Goal: Task Accomplishment & Management: Complete application form

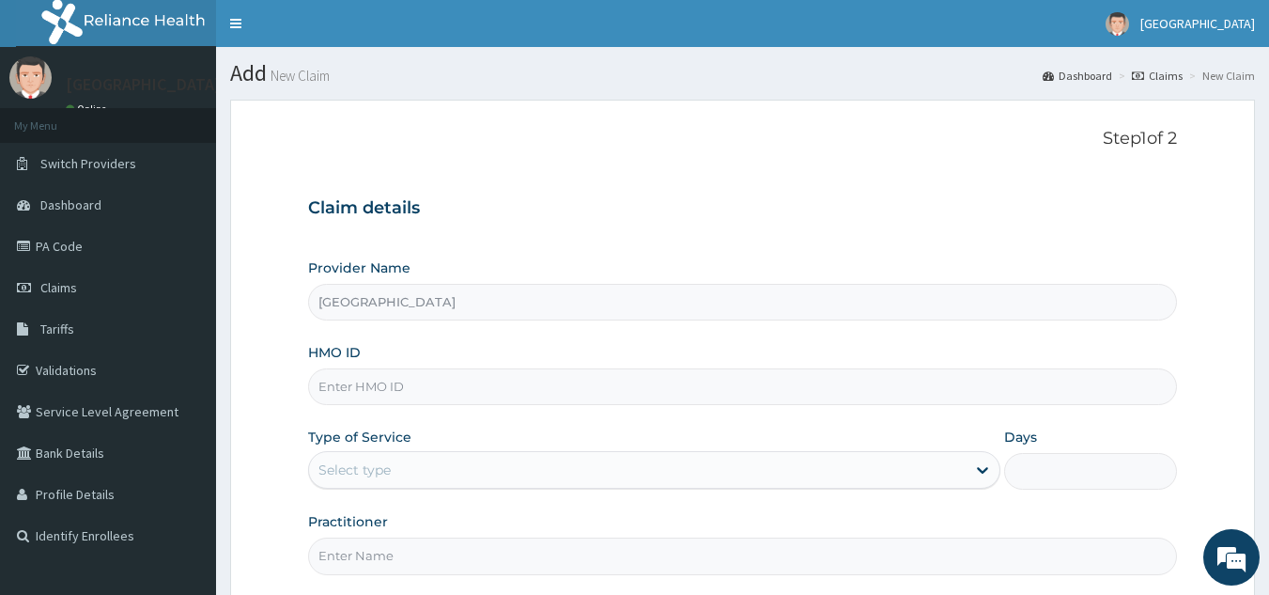
click at [466, 378] on input "HMO ID" at bounding box center [743, 386] width 870 height 37
type input "REL/10879/A"
click at [446, 474] on div "Select type" at bounding box center [637, 470] width 657 height 30
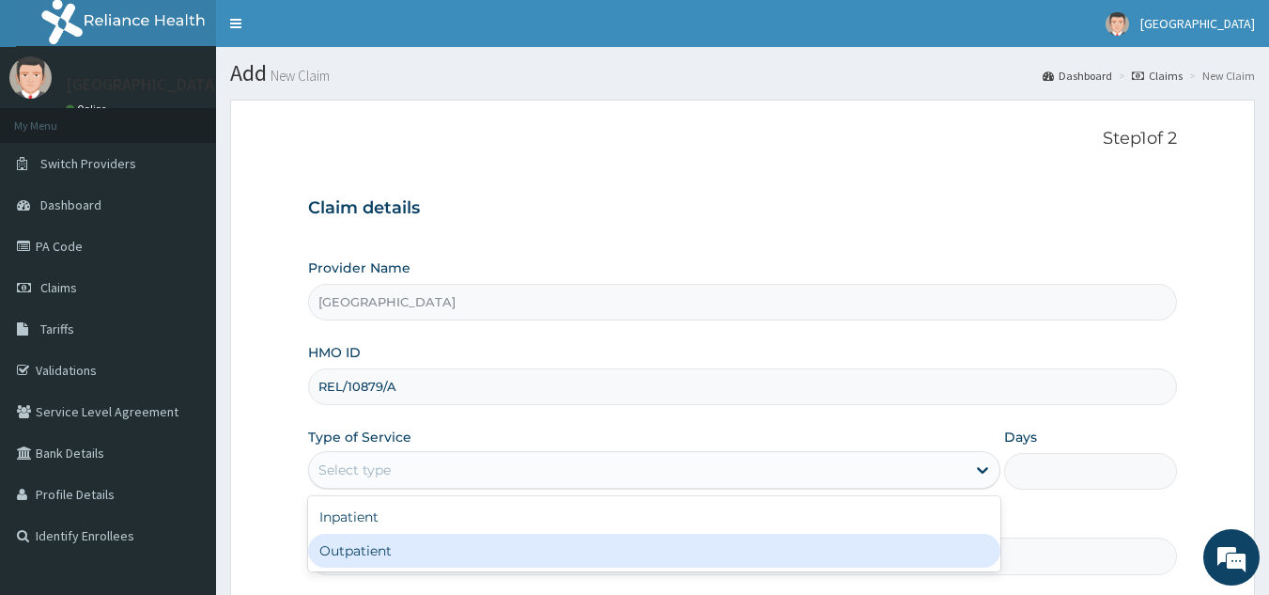
click at [438, 557] on div "Outpatient" at bounding box center [654, 550] width 692 height 34
type input "1"
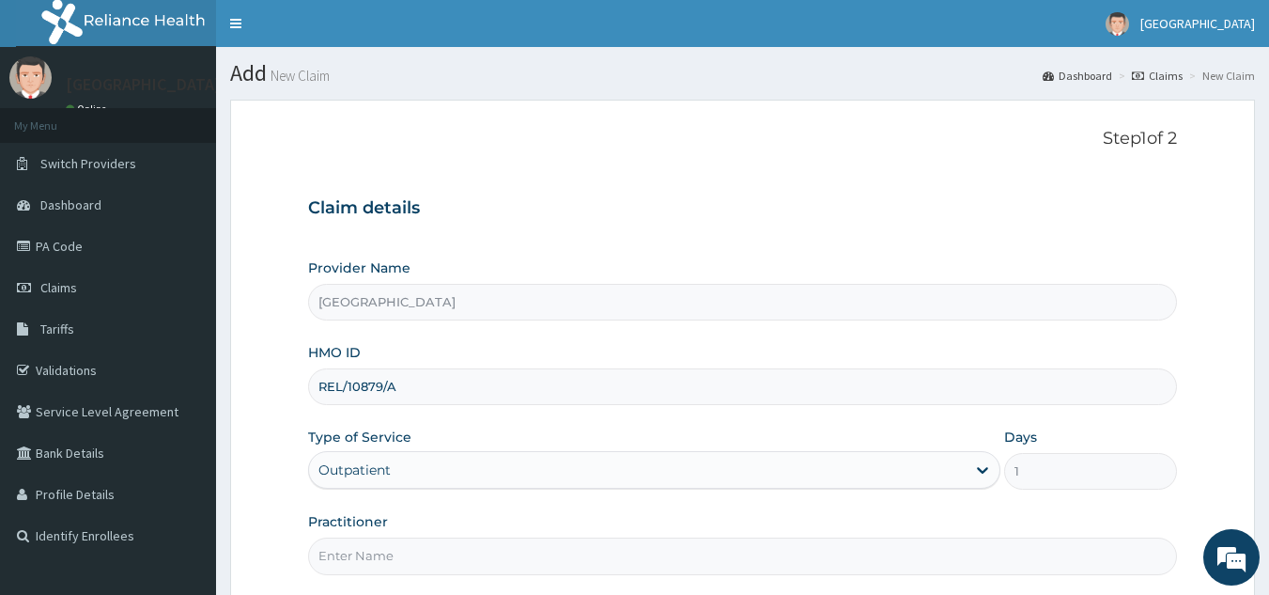
click at [500, 549] on input "Practitioner" at bounding box center [743, 555] width 870 height 37
type input "DR STEVE"
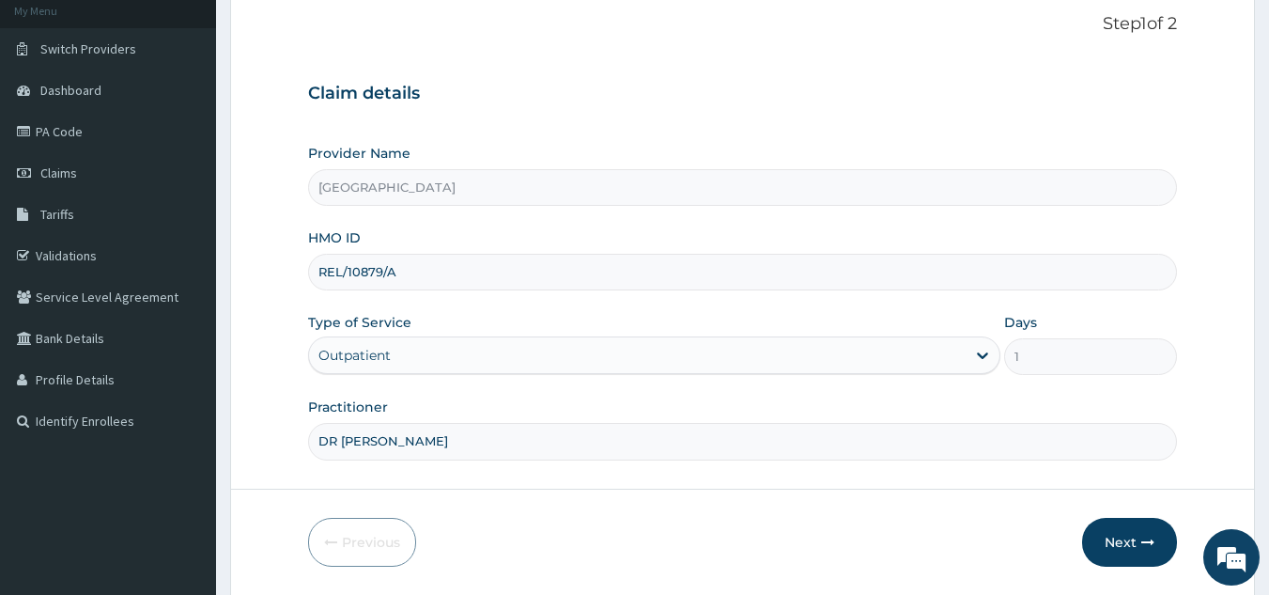
scroll to position [178, 0]
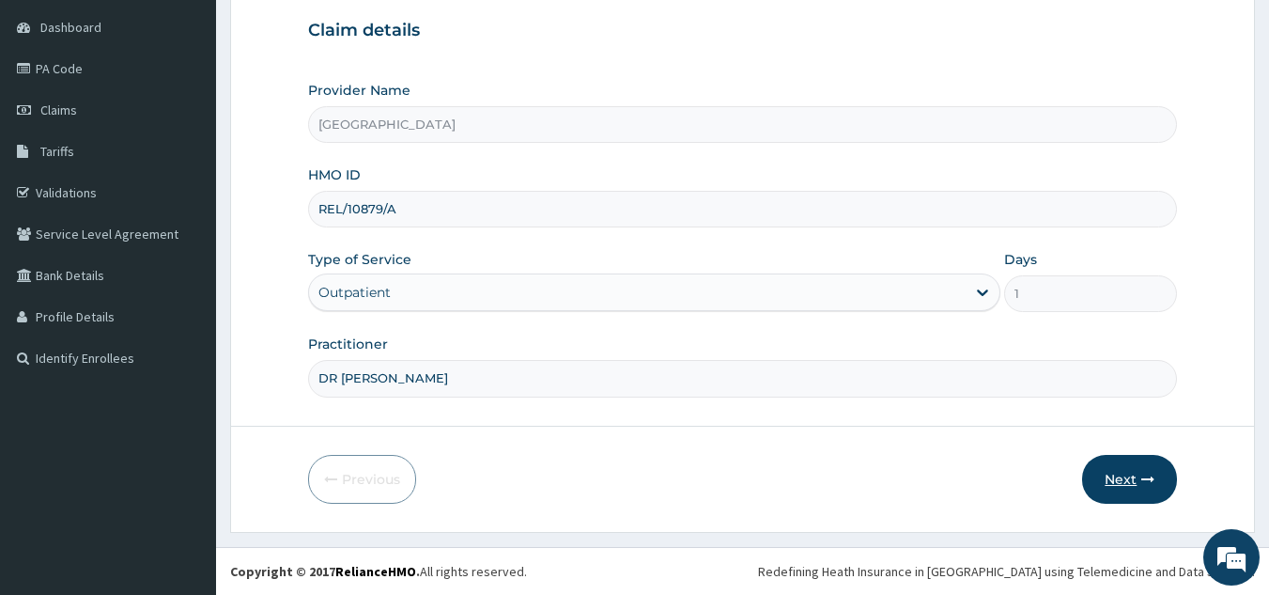
click at [1122, 462] on button "Next" at bounding box center [1129, 479] width 95 height 49
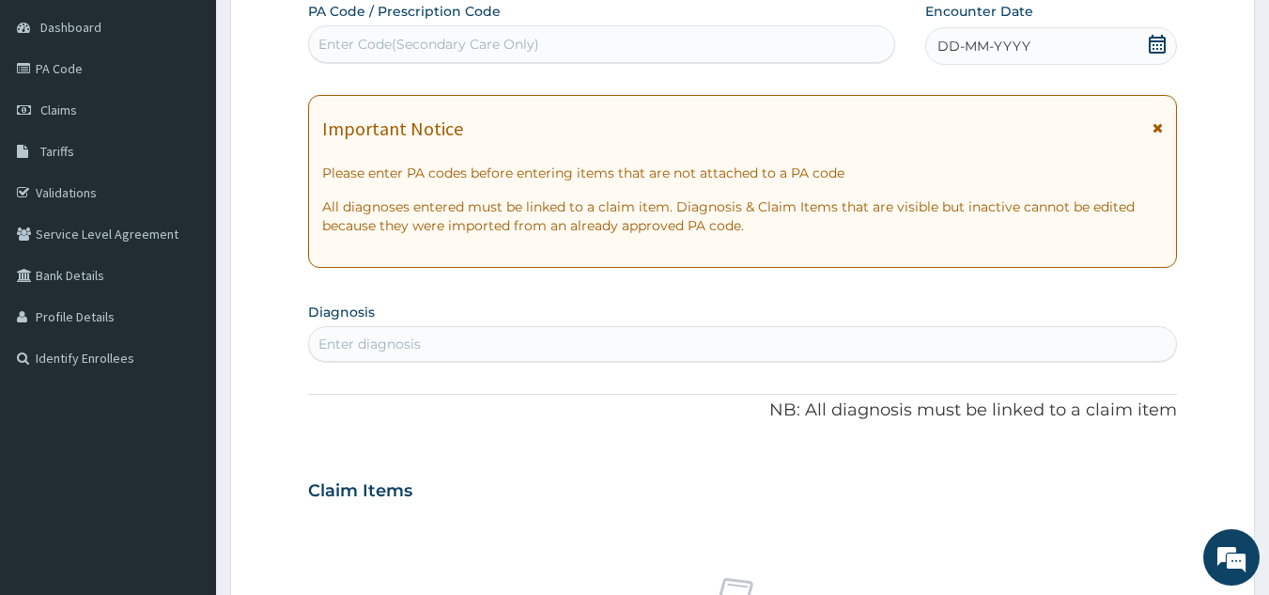
click at [1156, 41] on icon at bounding box center [1157, 44] width 17 height 19
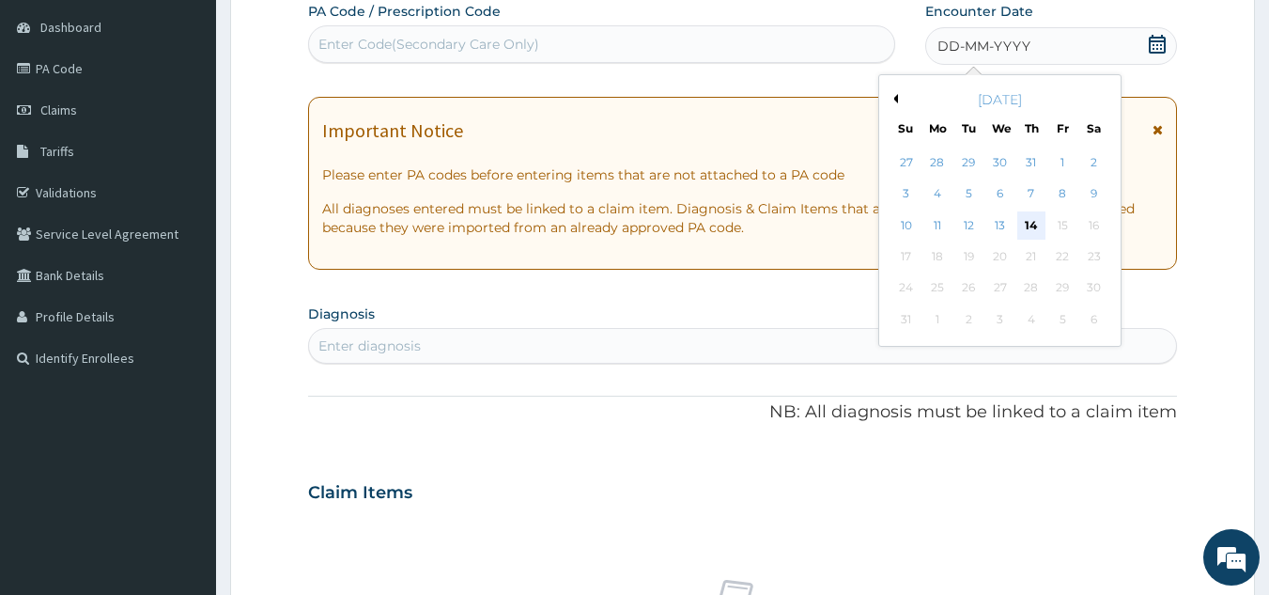
click at [1024, 218] on div "14" at bounding box center [1031, 225] width 28 height 28
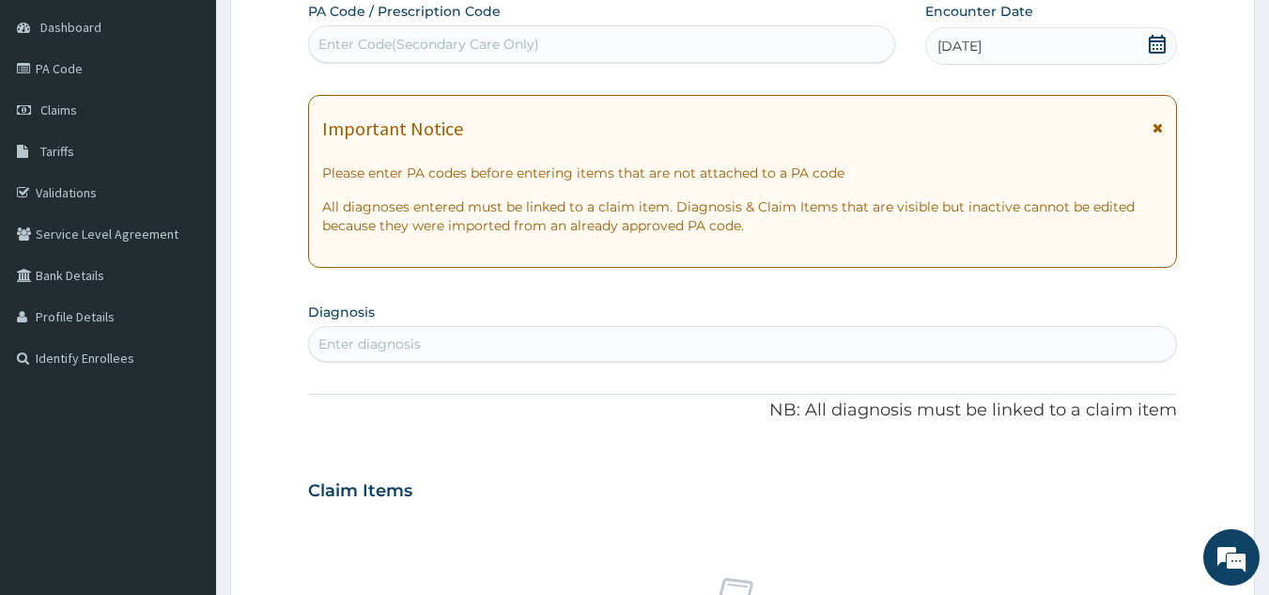
click at [421, 345] on div "Enter diagnosis" at bounding box center [743, 344] width 868 height 30
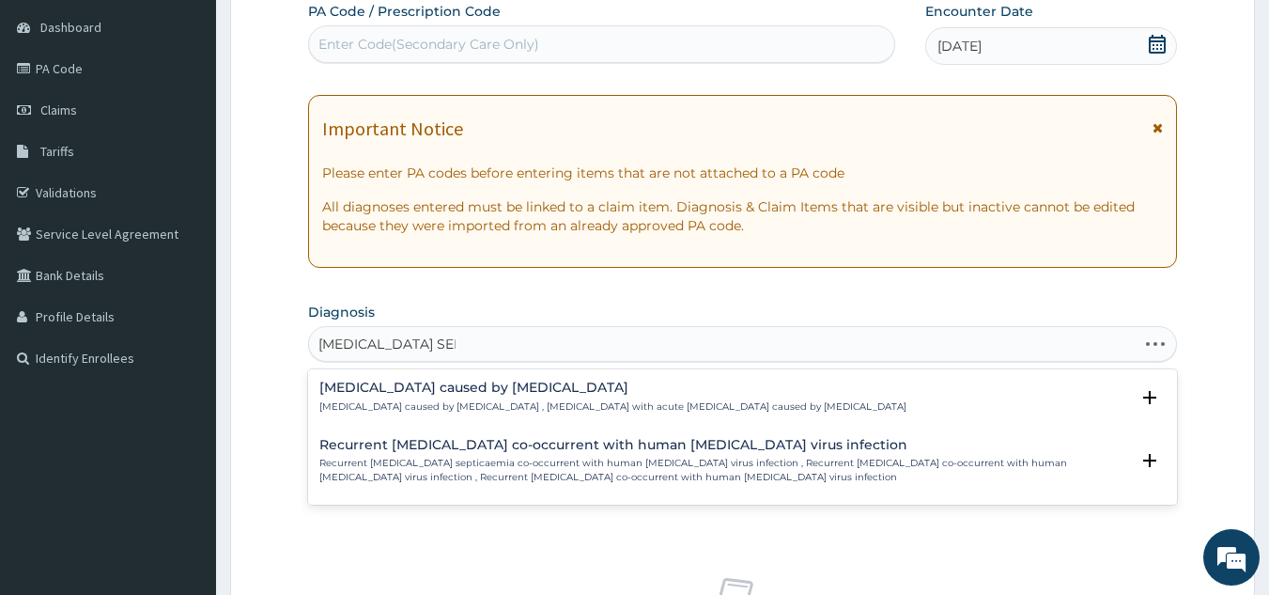
type input "SALMONELLA SEPSIS"
click at [1153, 397] on icon "open select status" at bounding box center [1149, 397] width 13 height 13
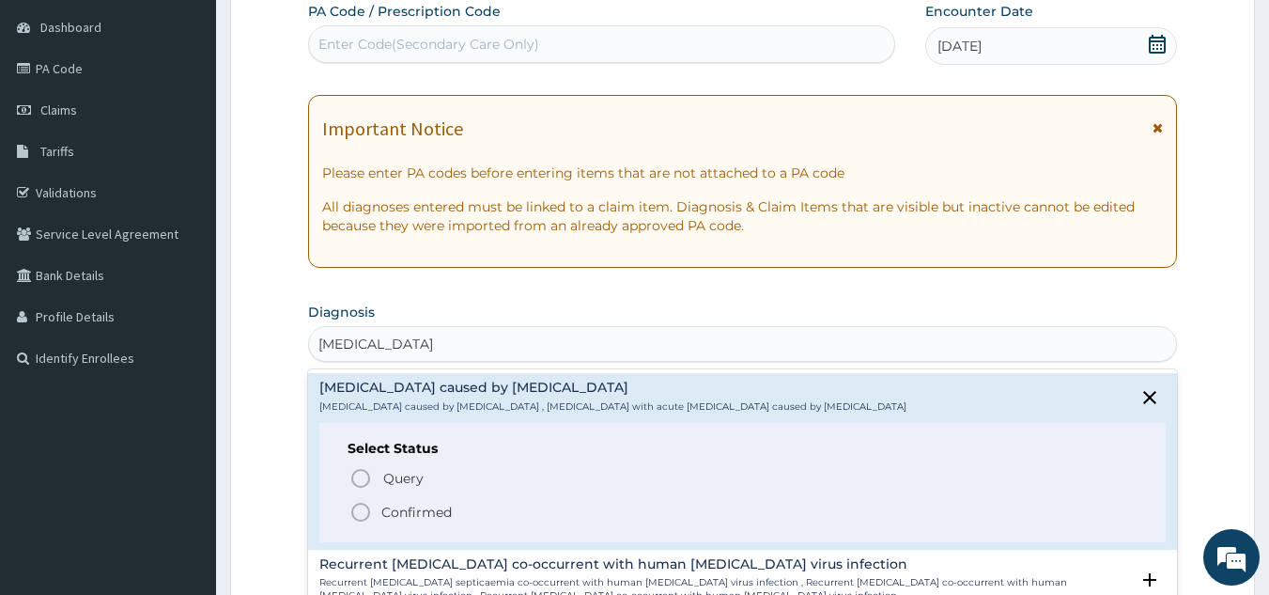
click at [359, 501] on icon "status option filled" at bounding box center [360, 512] width 23 height 23
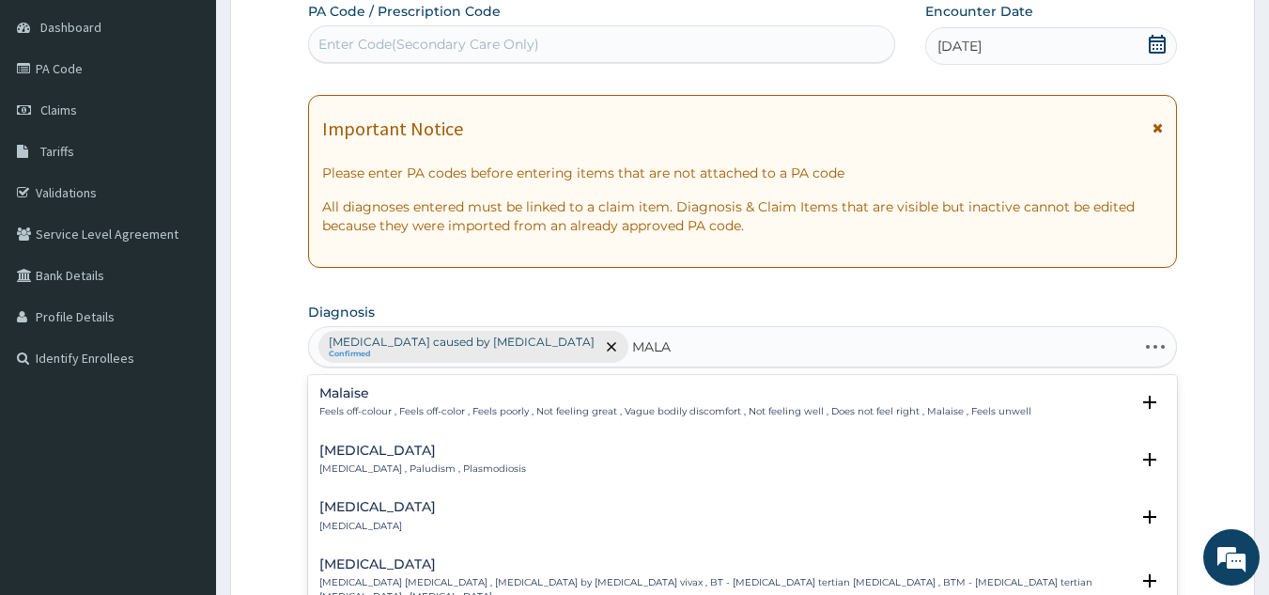
type input "MALAR"
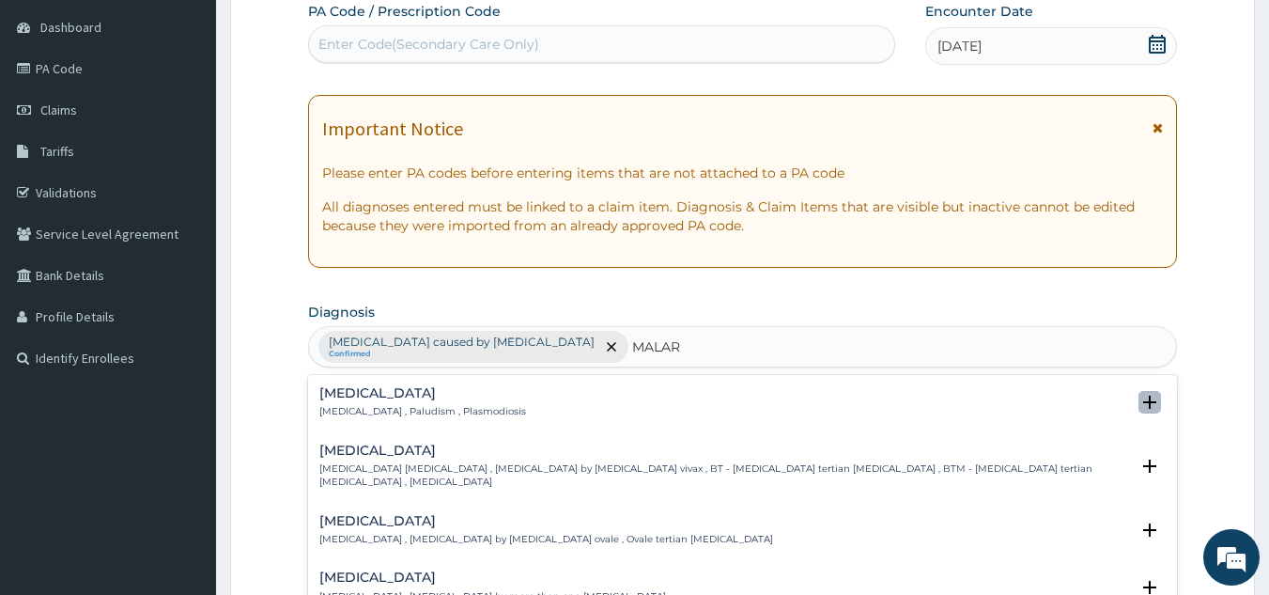
click at [1138, 394] on icon "open select status" at bounding box center [1149, 402] width 23 height 23
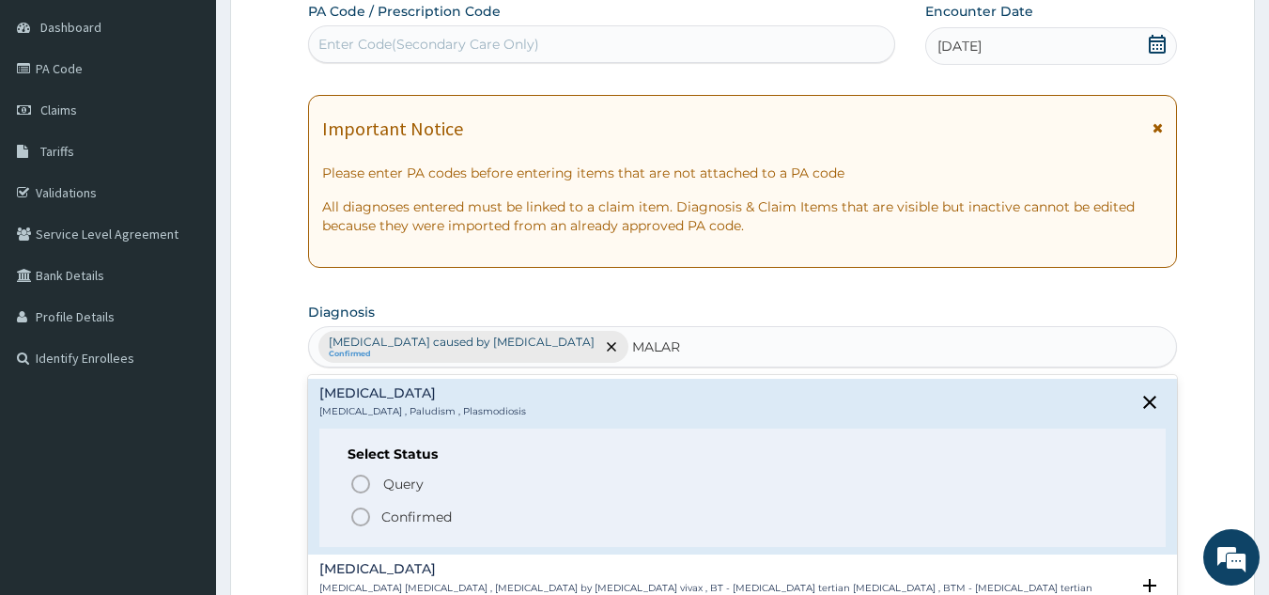
click at [367, 516] on icon "status option filled" at bounding box center [360, 516] width 23 height 23
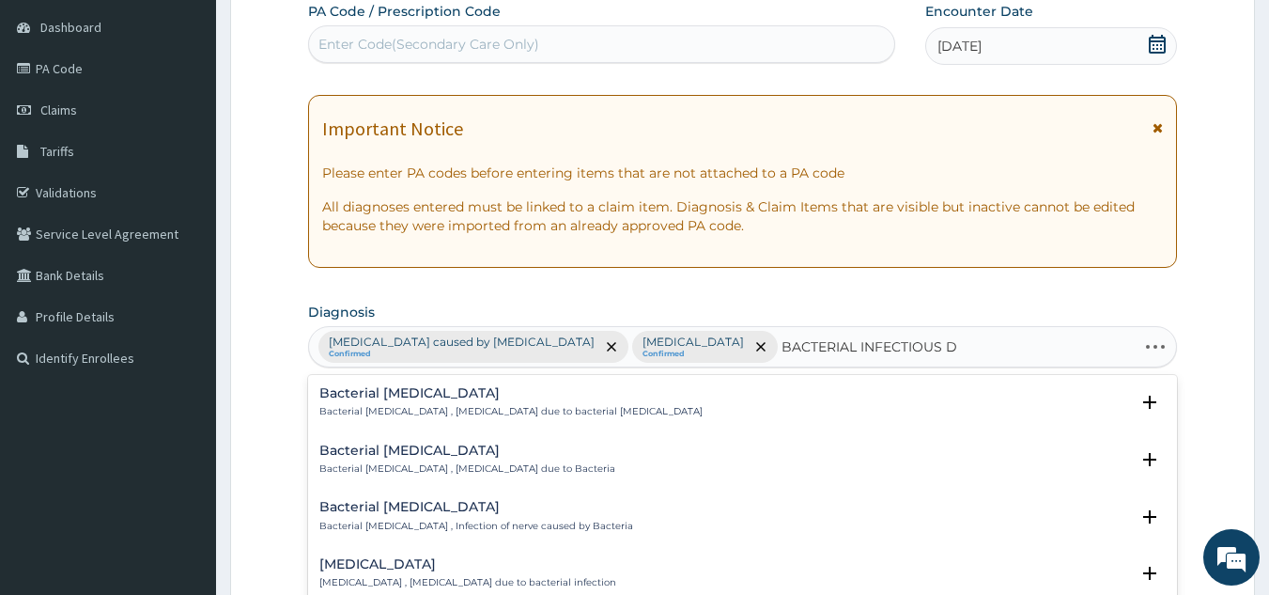
type input "BACTERIAL INFECTIOUS DI"
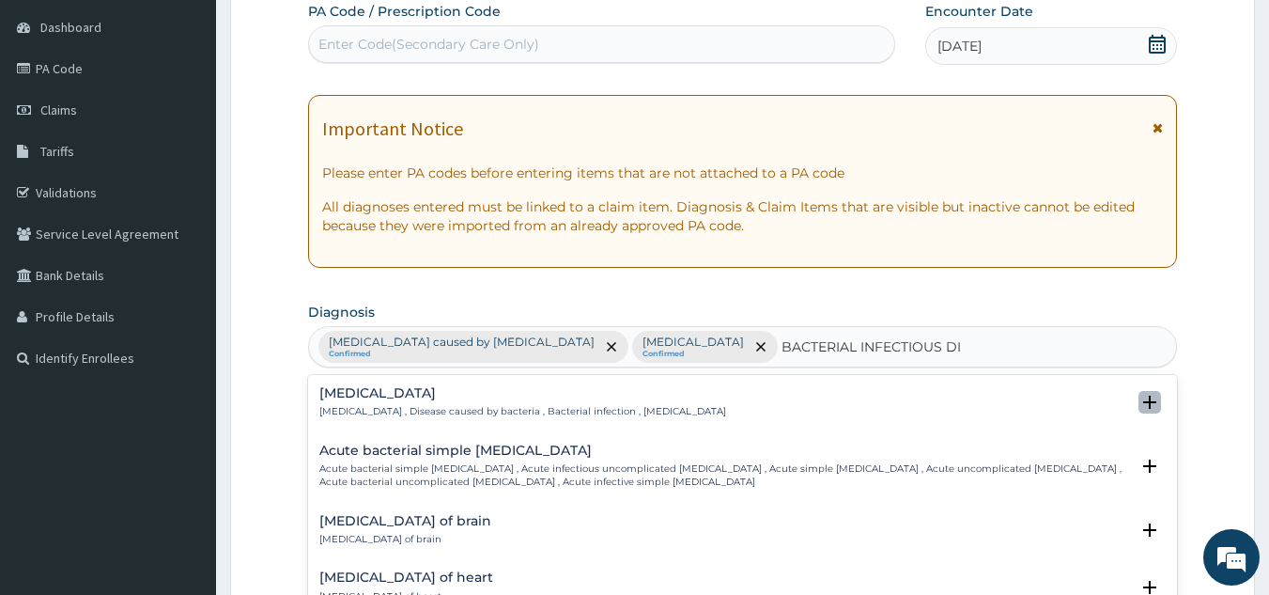
click at [1141, 394] on icon "open select status" at bounding box center [1149, 402] width 23 height 23
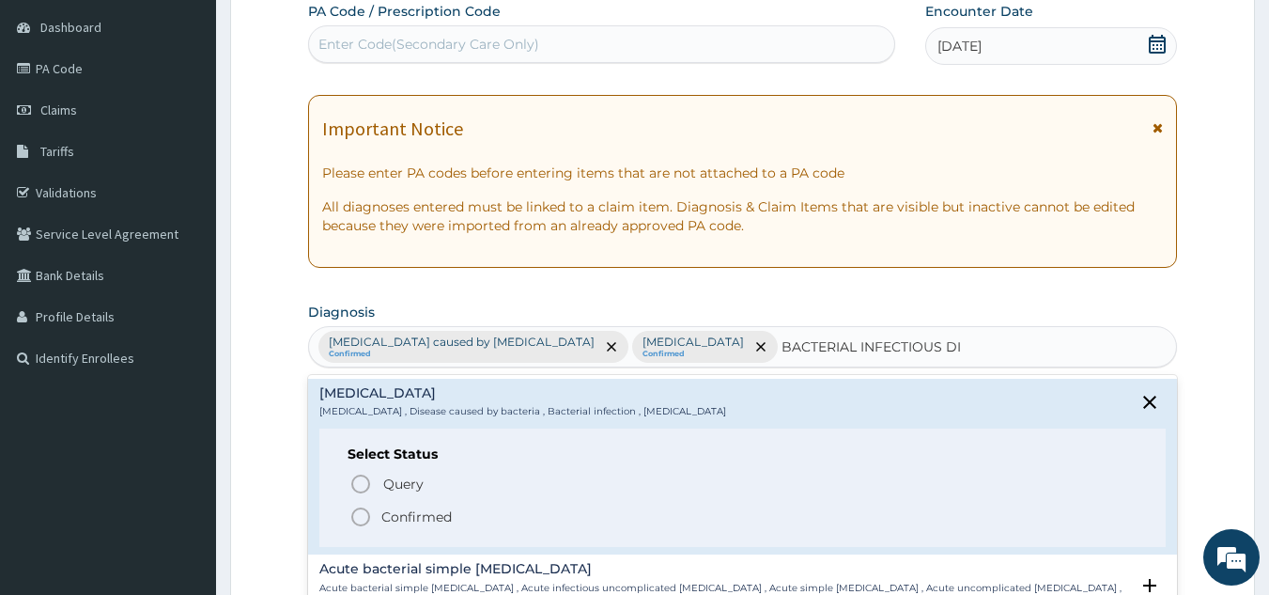
click at [361, 510] on icon "status option filled" at bounding box center [360, 516] width 23 height 23
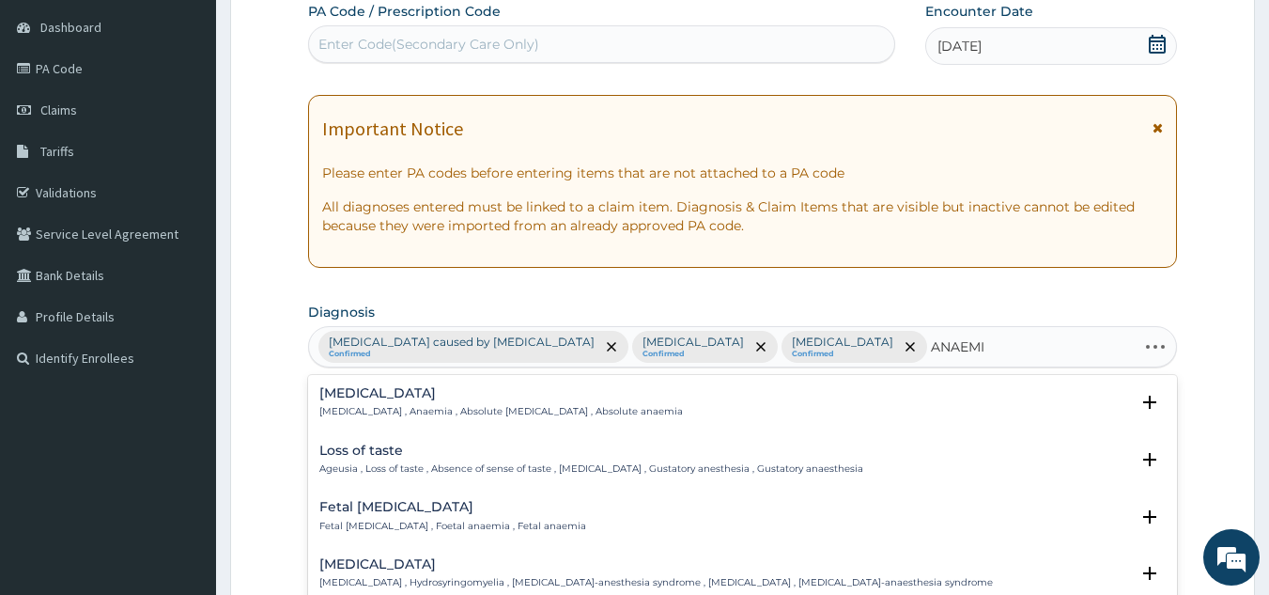
type input "ANAEMIA"
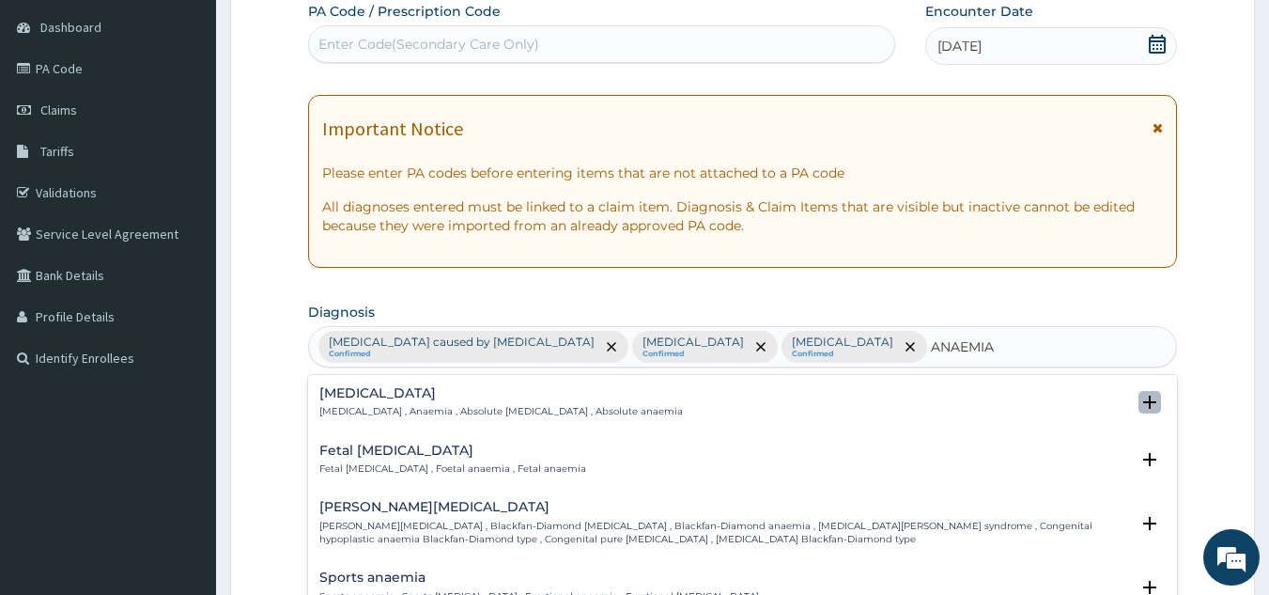
click at [1143, 401] on icon "open select status" at bounding box center [1149, 401] width 13 height 13
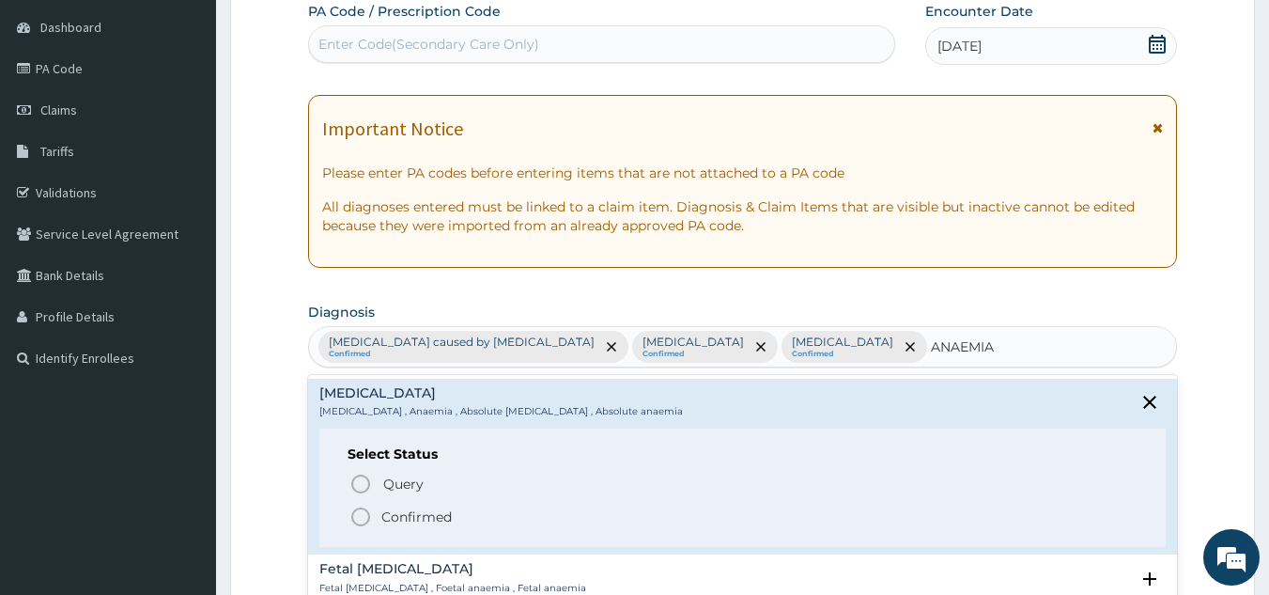
click at [355, 515] on icon "status option filled" at bounding box center [360, 516] width 23 height 23
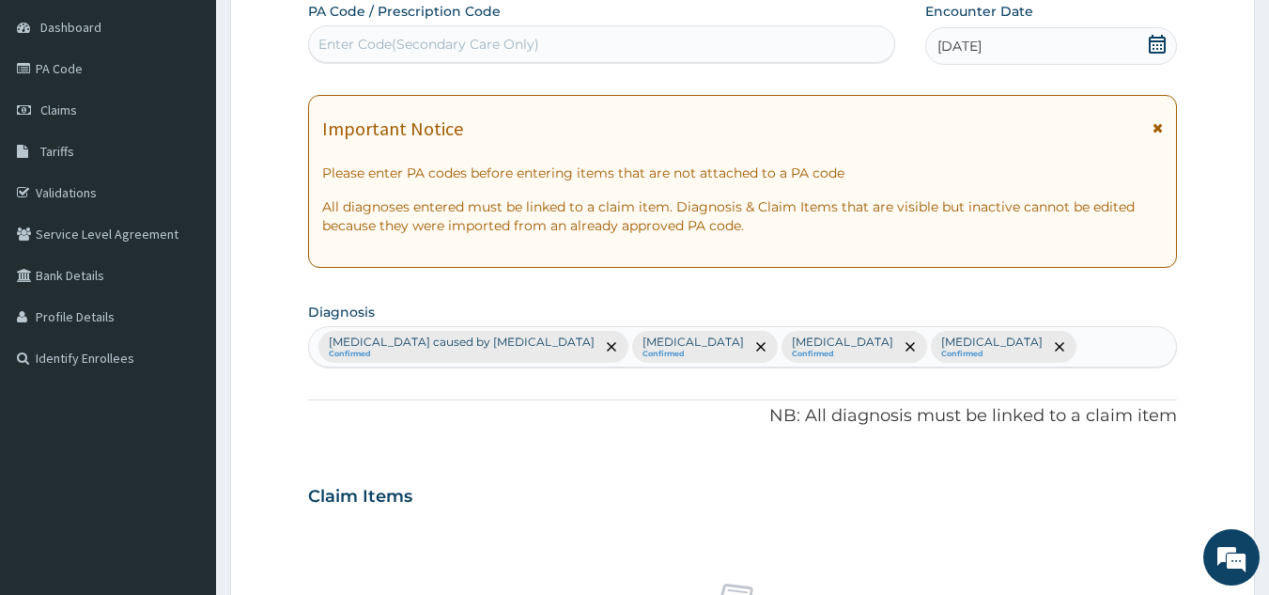
scroll to position [697, 0]
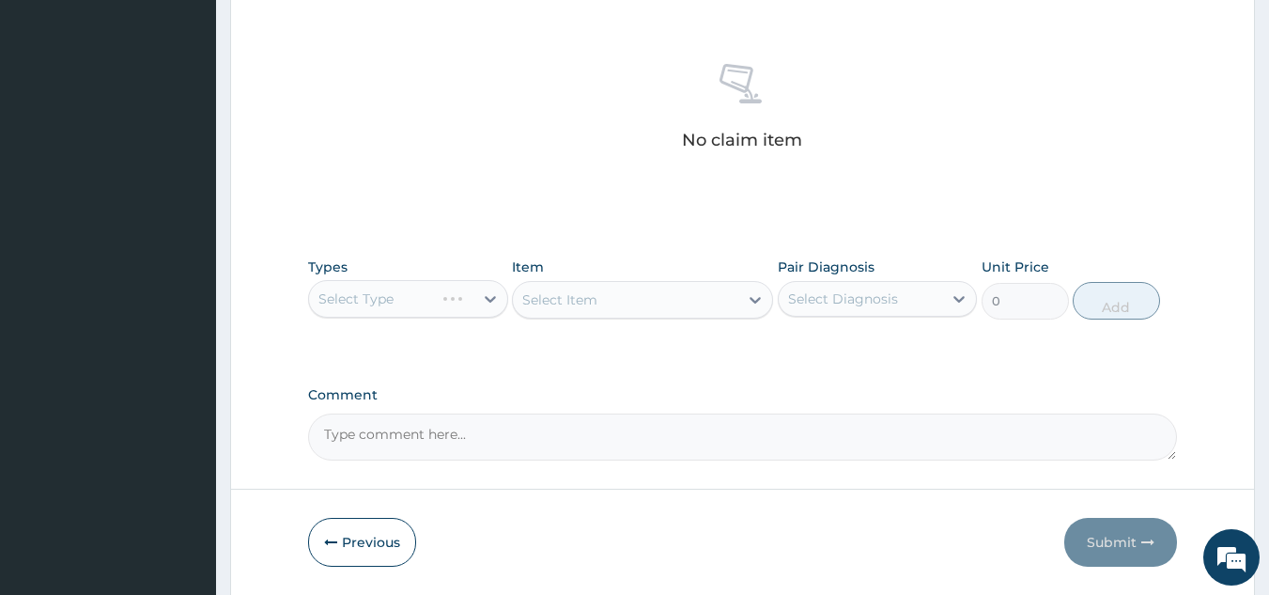
click at [837, 389] on label "Comment" at bounding box center [743, 395] width 870 height 16
click at [837, 413] on textarea "Comment" at bounding box center [743, 436] width 870 height 47
click at [875, 165] on div "No claim item" at bounding box center [743, 110] width 870 height 216
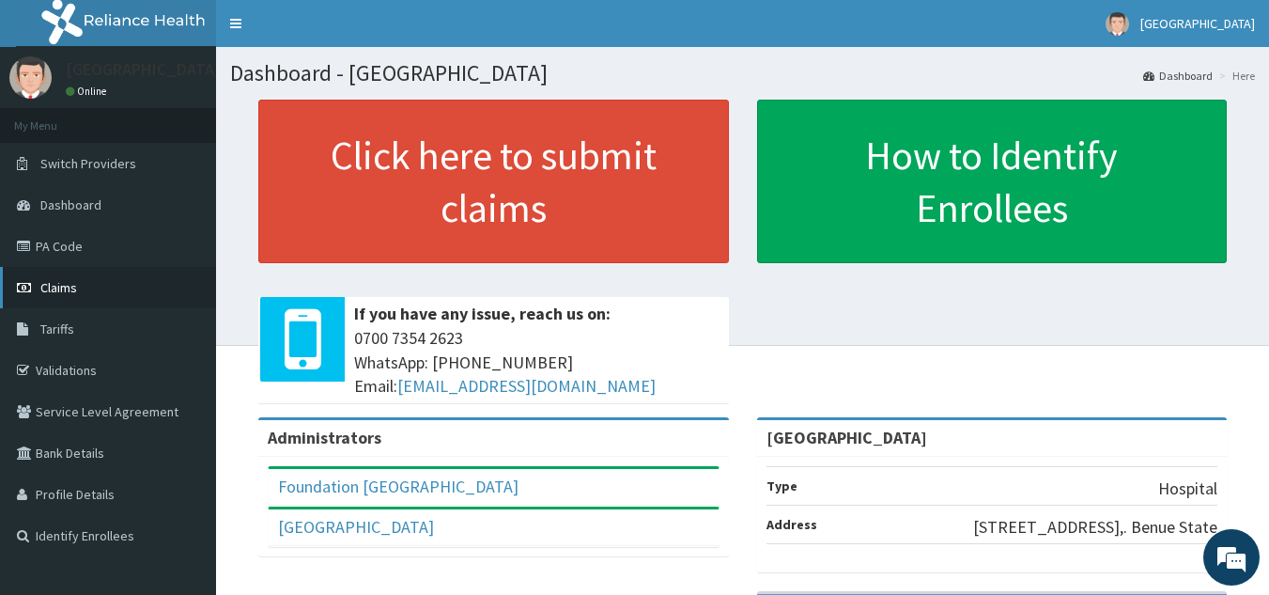
click at [112, 281] on link "Claims" at bounding box center [108, 287] width 216 height 41
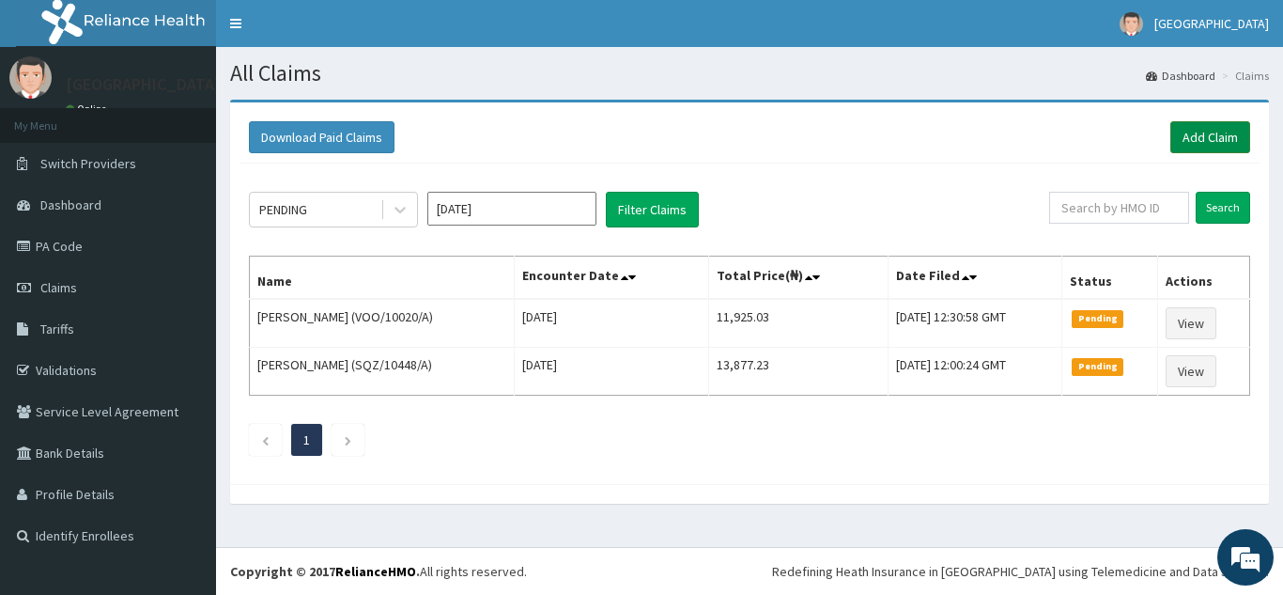
click at [1187, 133] on link "Add Claim" at bounding box center [1210, 137] width 80 height 32
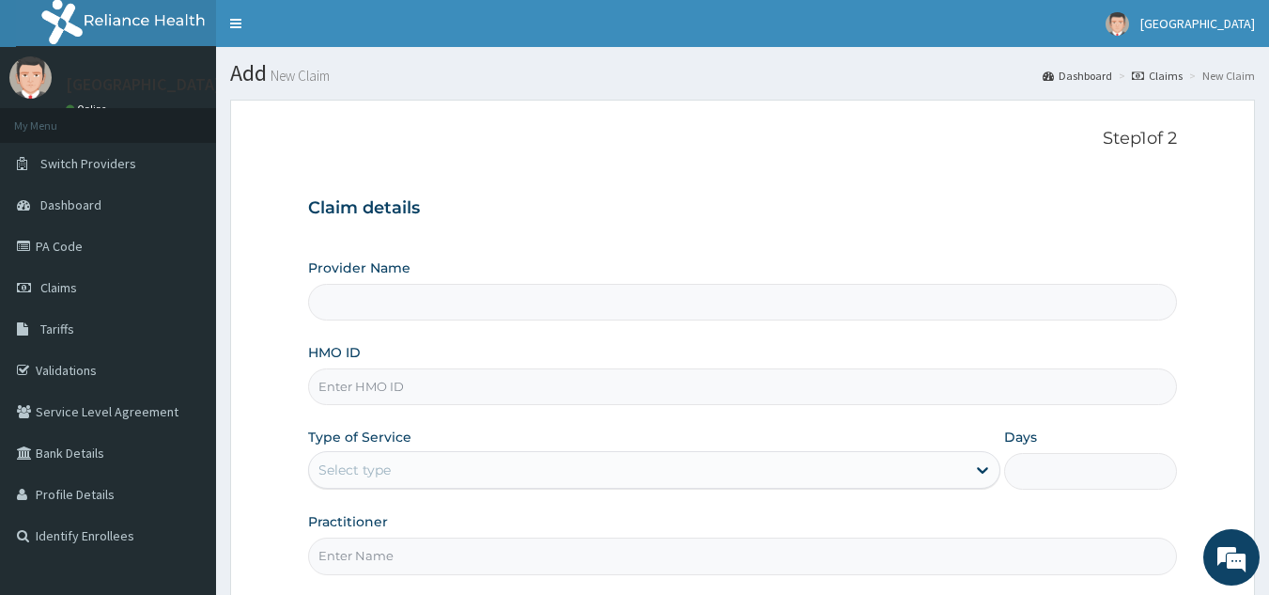
type input "[GEOGRAPHIC_DATA]"
click at [566, 383] on input "HMO ID" at bounding box center [743, 386] width 870 height 37
type input "REL/10879/B"
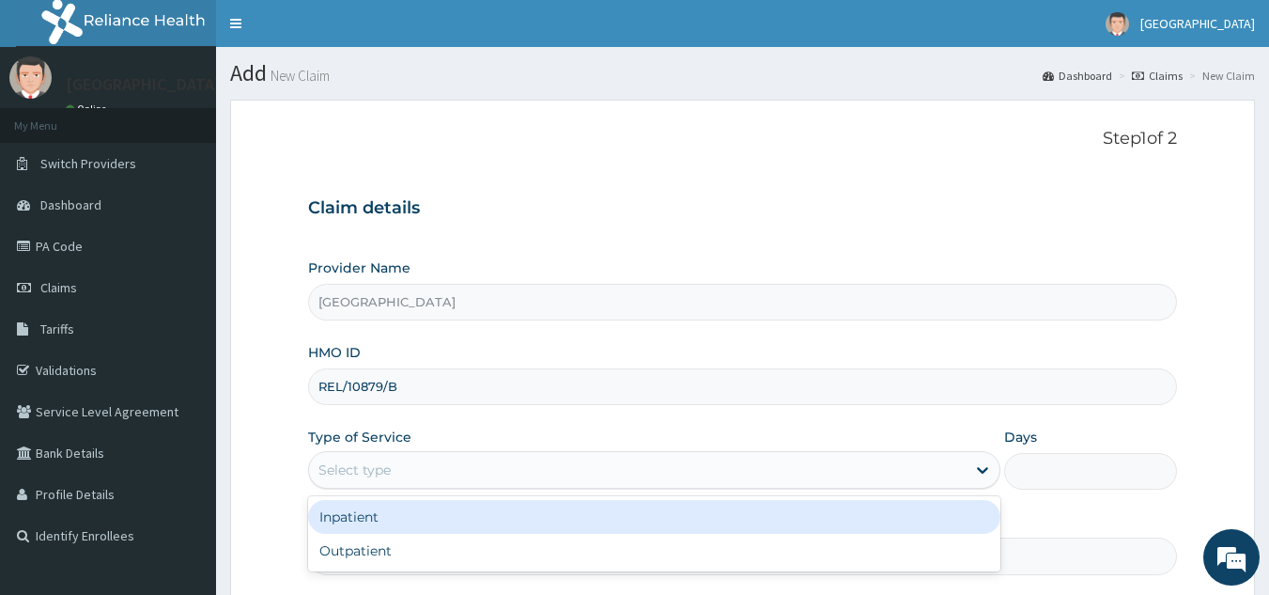
click at [563, 456] on div "Select type" at bounding box center [637, 470] width 657 height 30
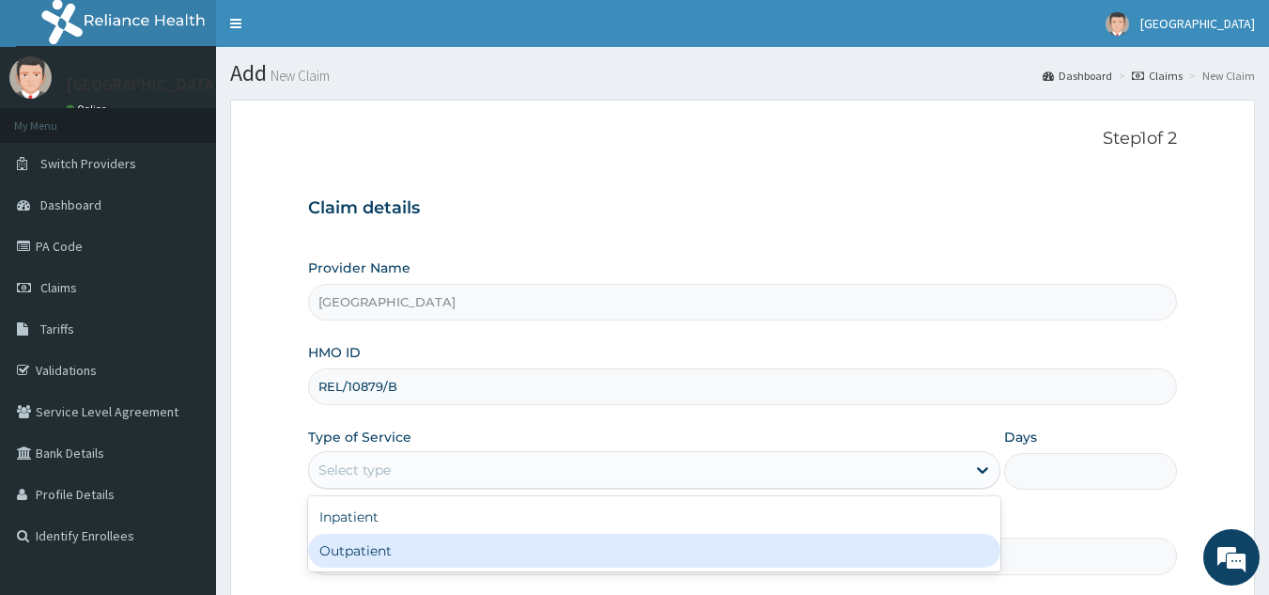
click at [542, 547] on div "Outpatient" at bounding box center [654, 550] width 692 height 34
type input "1"
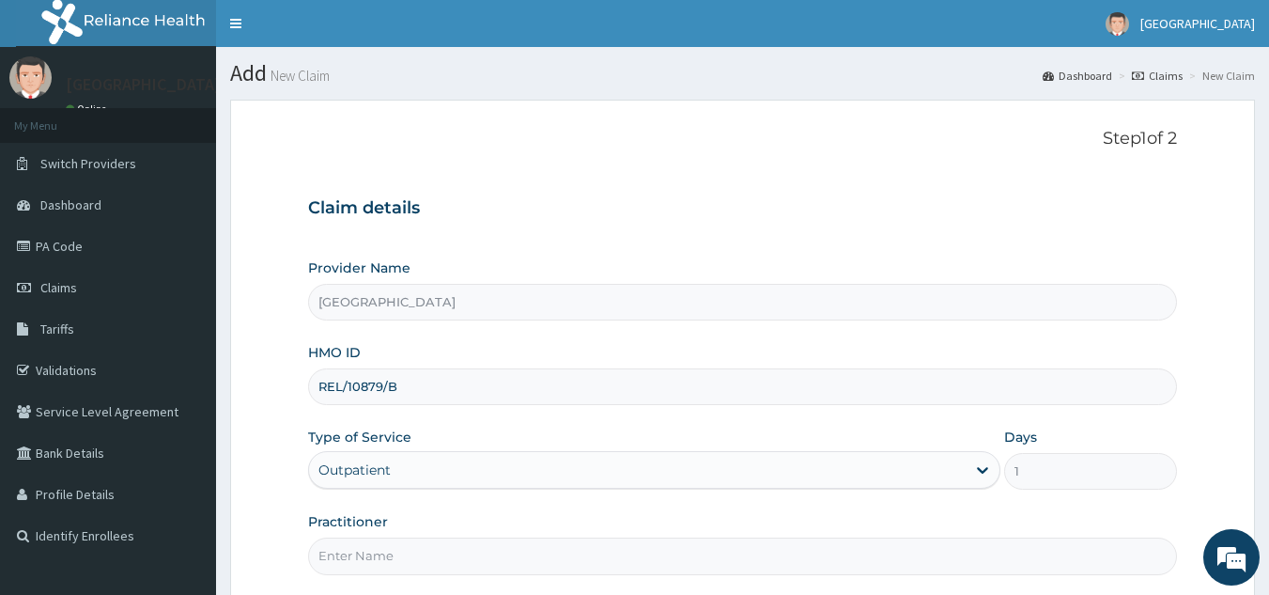
click at [590, 552] on input "Practitioner" at bounding box center [743, 555] width 870 height 37
type input "DR STEVE"
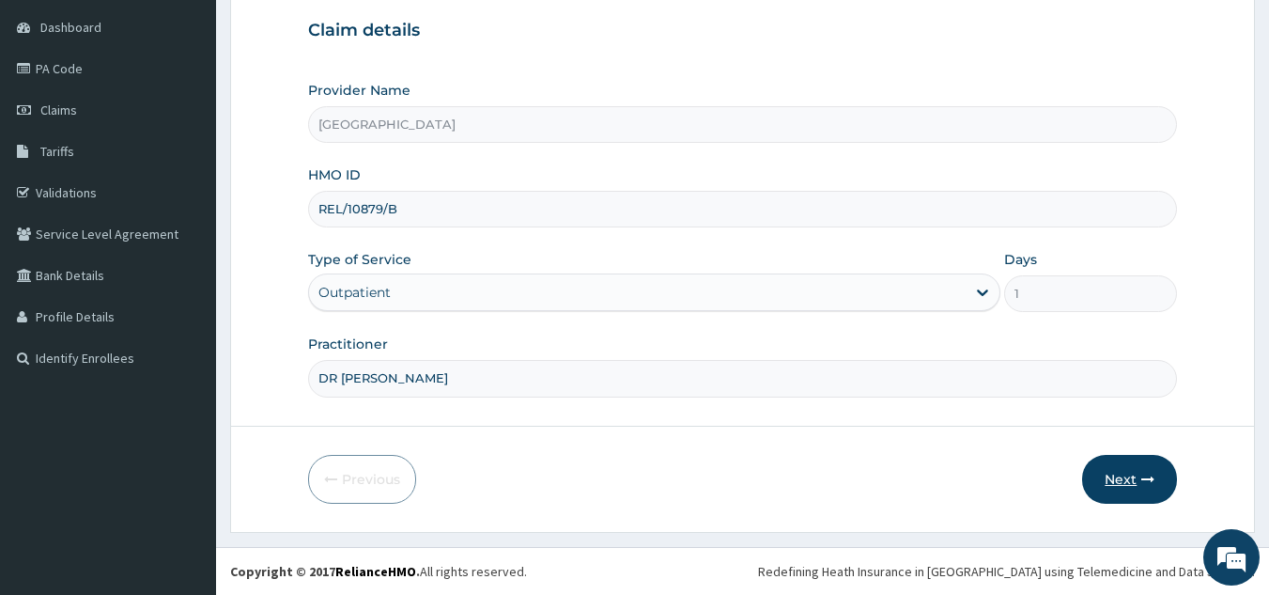
click at [1138, 480] on button "Next" at bounding box center [1129, 479] width 95 height 49
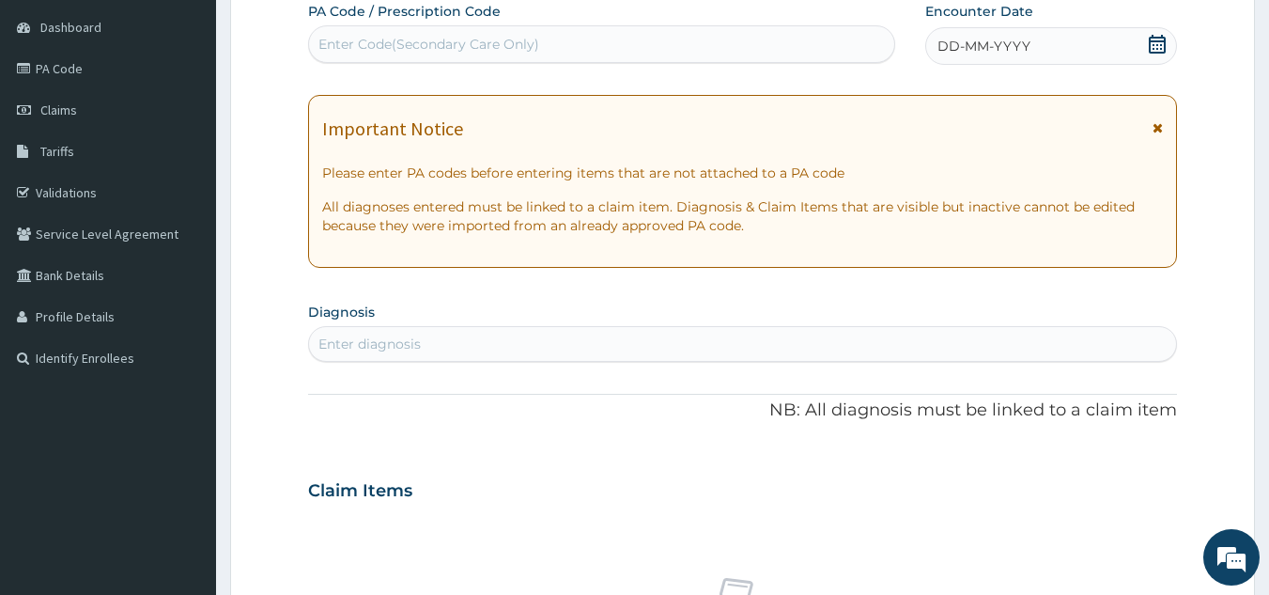
click at [1155, 35] on icon at bounding box center [1157, 44] width 19 height 19
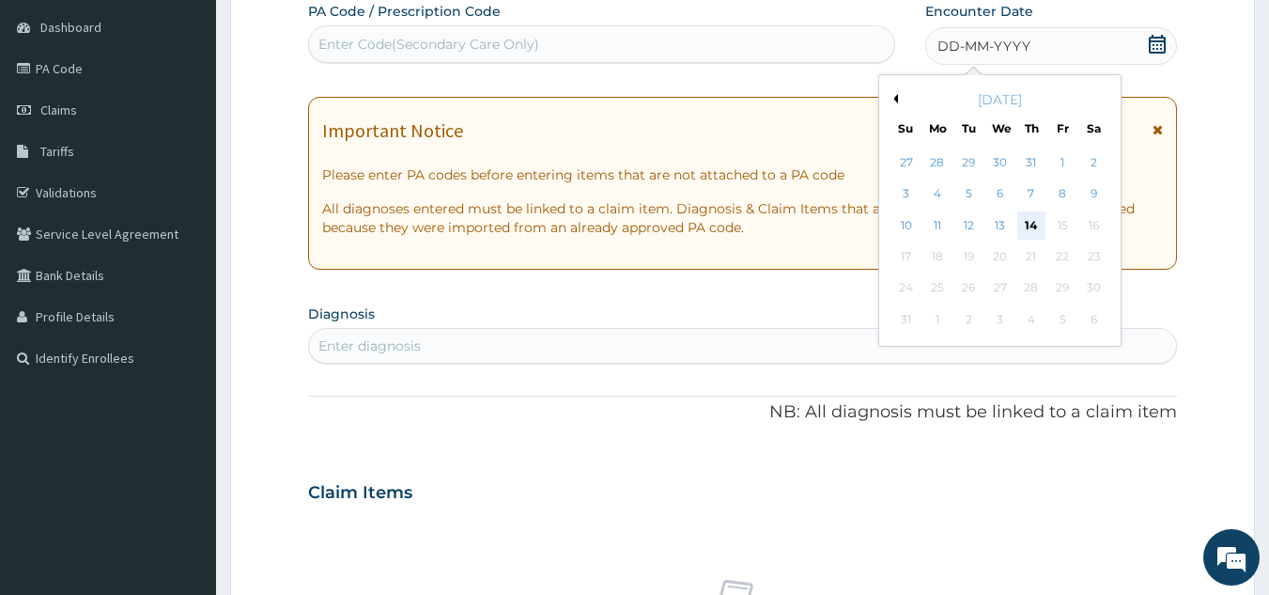
click at [1032, 213] on div "14" at bounding box center [1031, 225] width 28 height 28
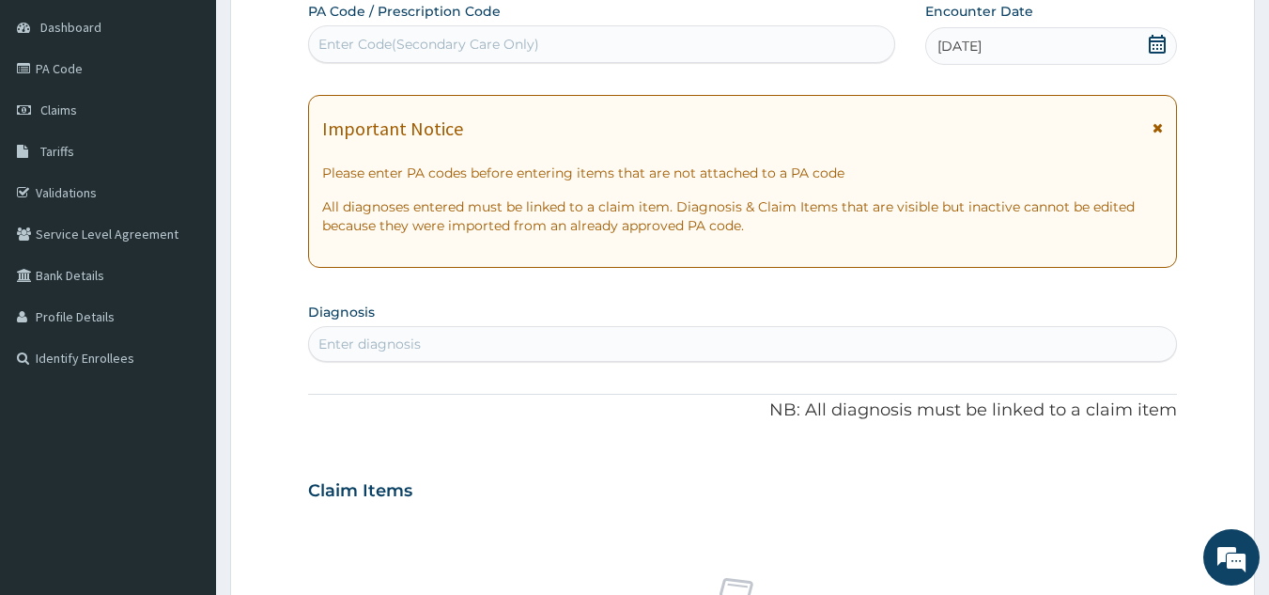
click at [435, 339] on div "Enter diagnosis" at bounding box center [743, 344] width 868 height 30
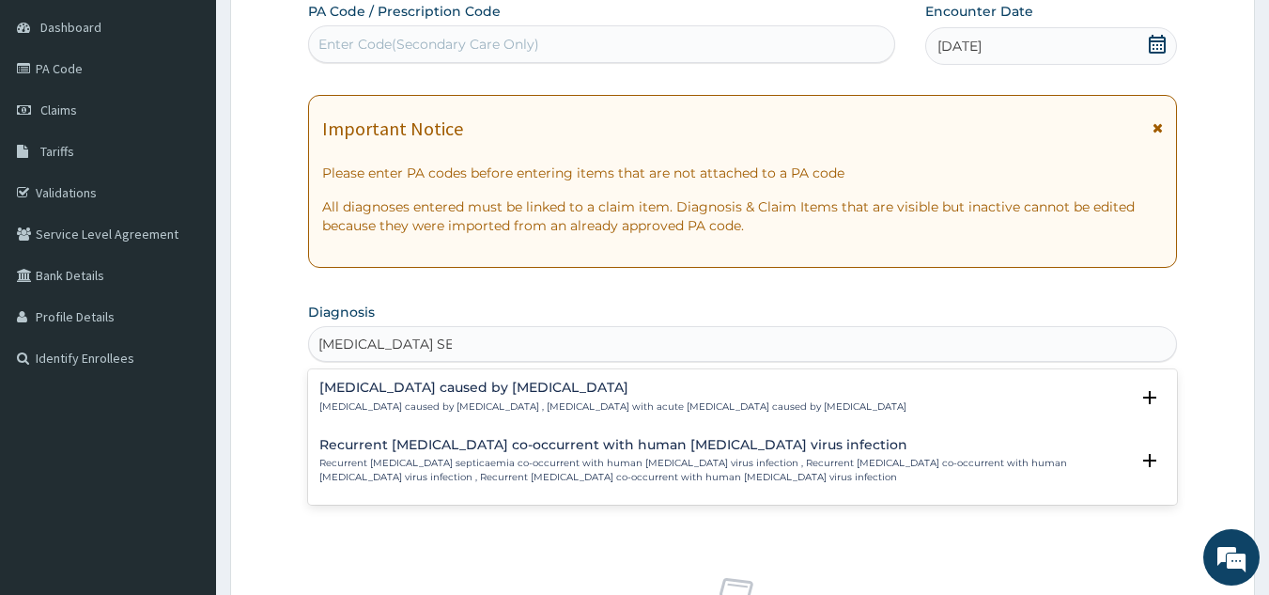
type input "SALMONELLA SEPSI"
click at [1151, 398] on icon "open select status" at bounding box center [1149, 397] width 13 height 13
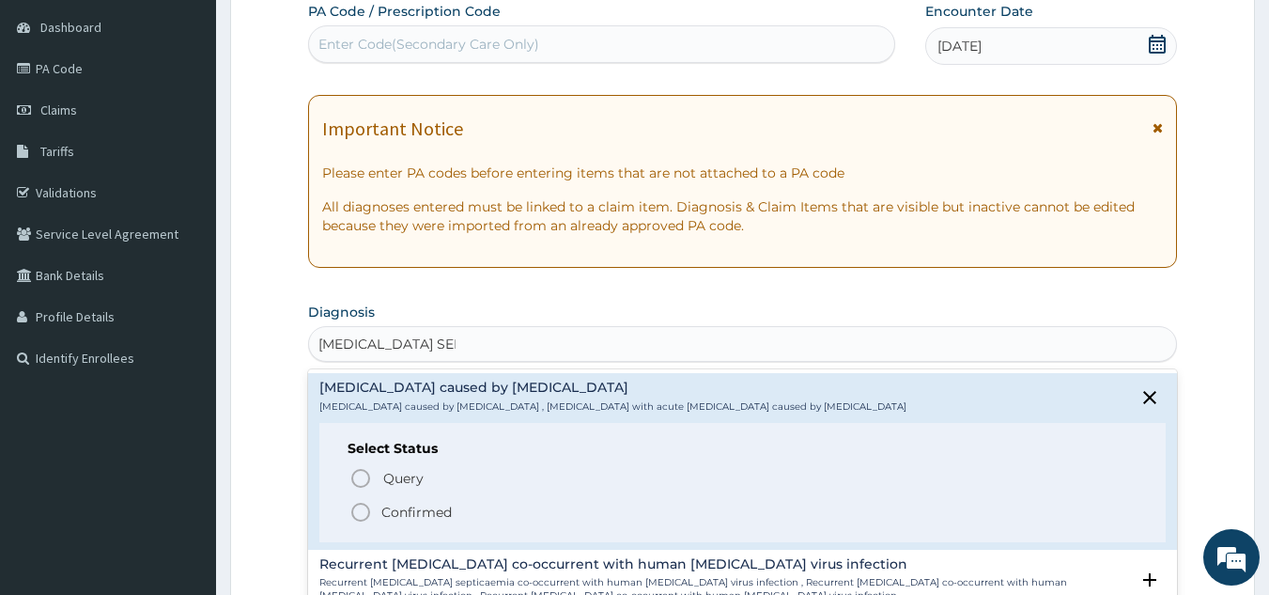
click at [367, 503] on icon "status option filled" at bounding box center [360, 512] width 23 height 23
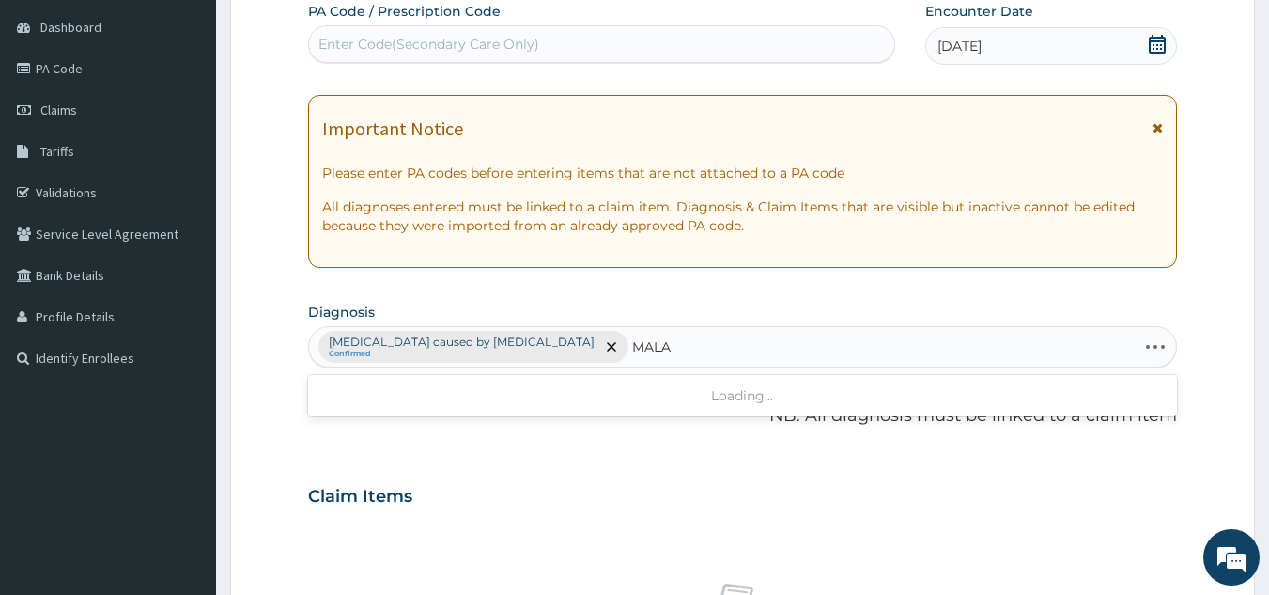
type input "MALAR"
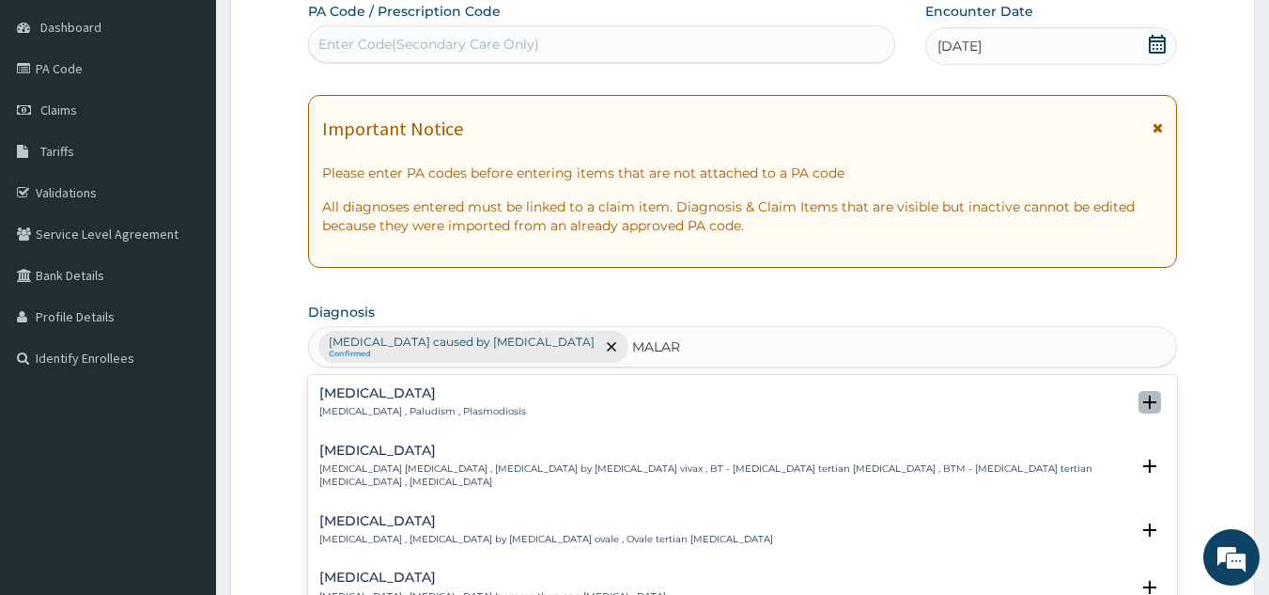
click at [1143, 395] on icon "open select status" at bounding box center [1149, 401] width 13 height 13
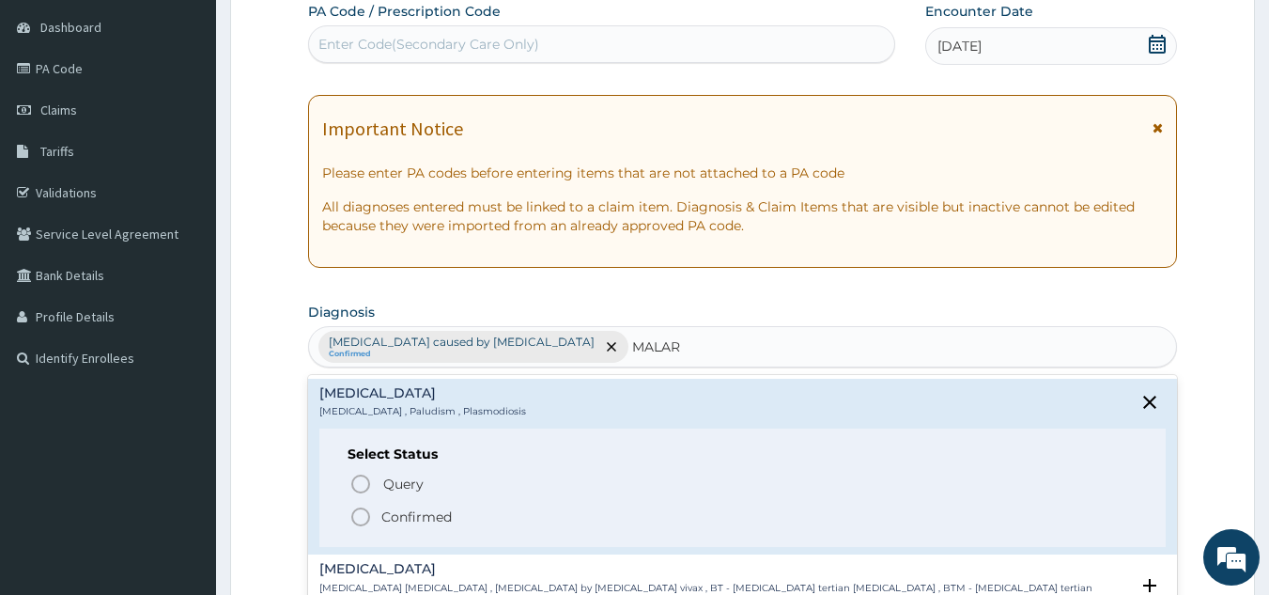
click at [353, 510] on icon "status option filled" at bounding box center [360, 516] width 23 height 23
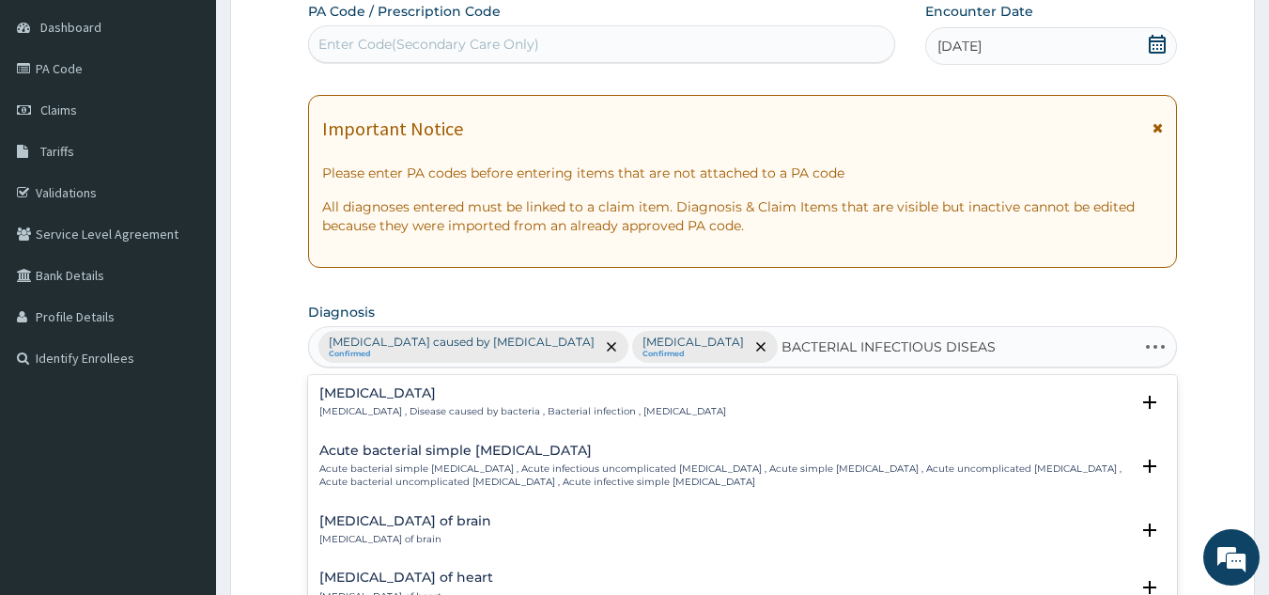
type input "BACTERIAL INFECTIOUS DISEASE"
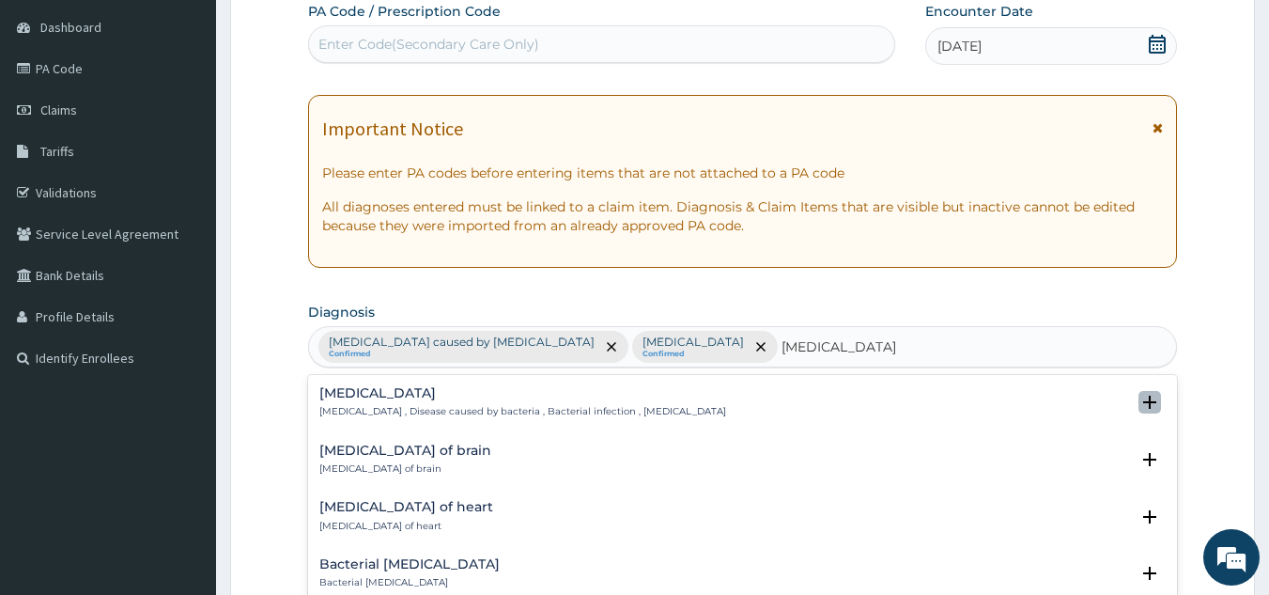
click at [1139, 394] on icon "open select status" at bounding box center [1149, 402] width 23 height 23
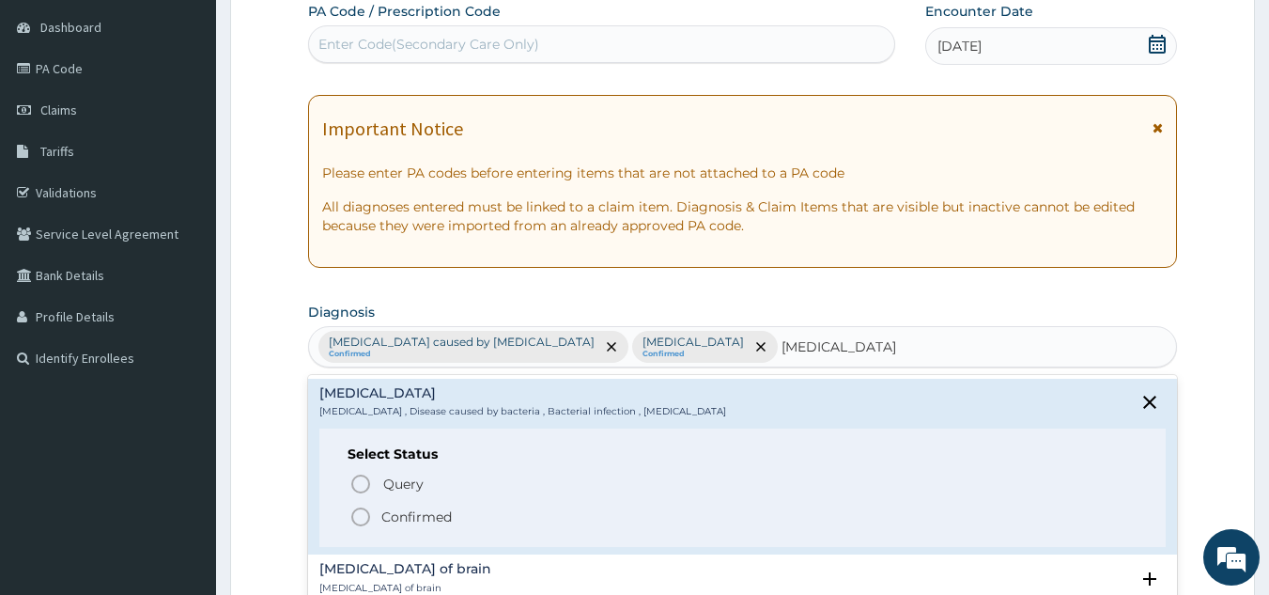
click at [361, 515] on icon "status option filled" at bounding box center [360, 516] width 23 height 23
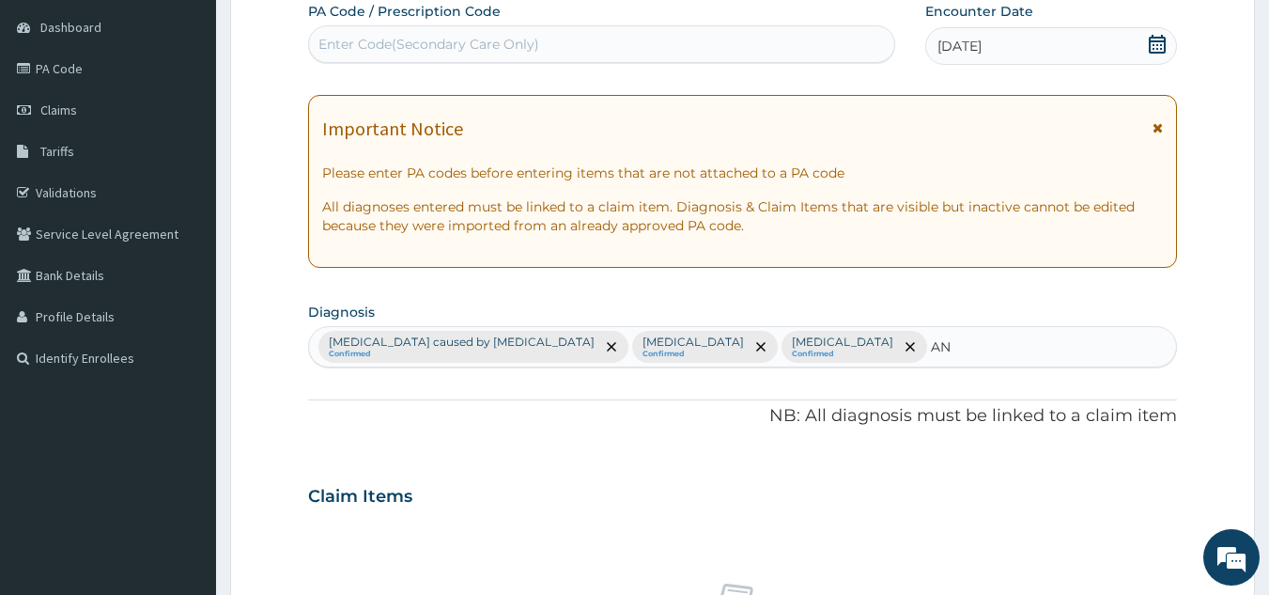
type input "ANE"
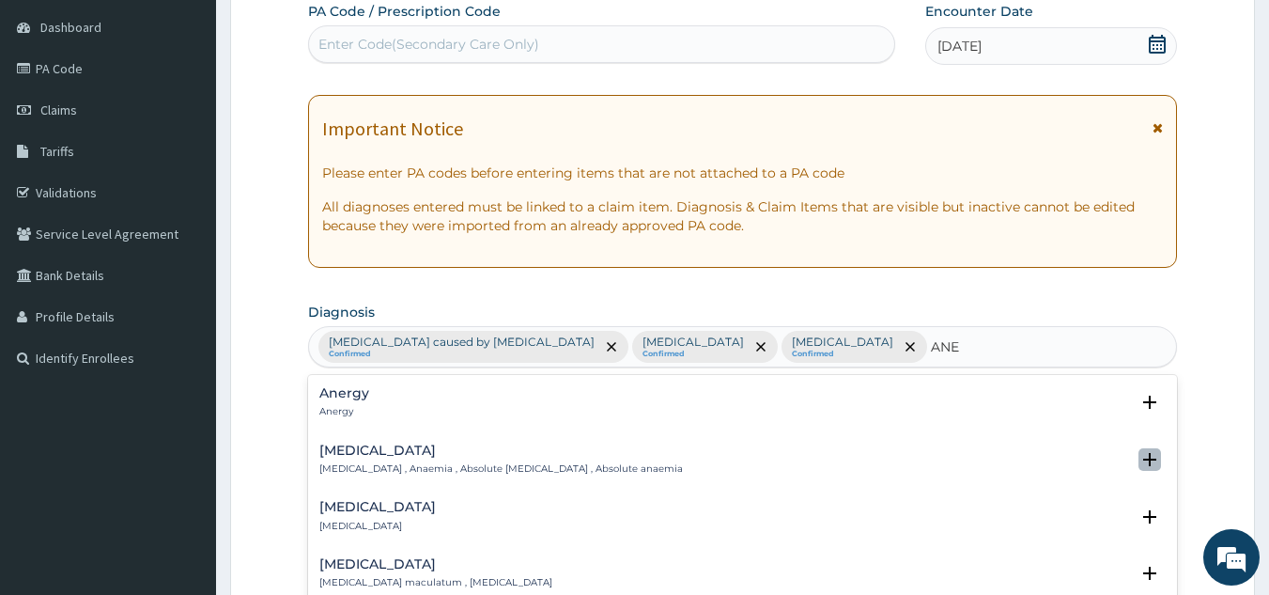
click at [1143, 458] on icon "open select status" at bounding box center [1149, 459] width 23 height 23
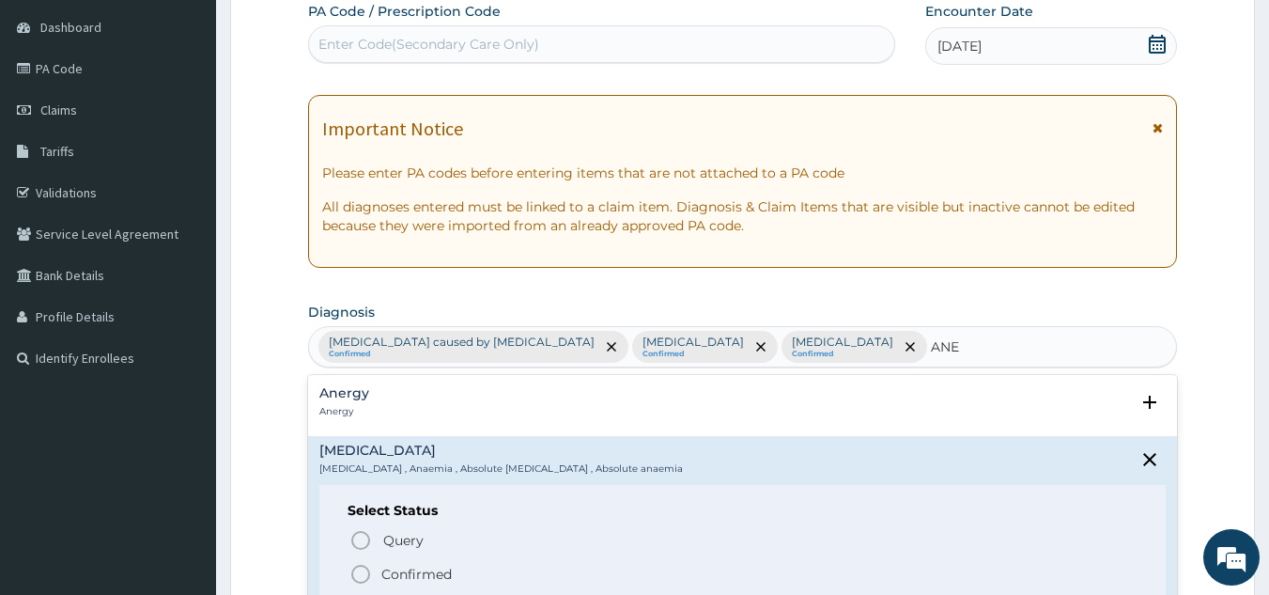
click at [361, 567] on icon "status option filled" at bounding box center [360, 574] width 23 height 23
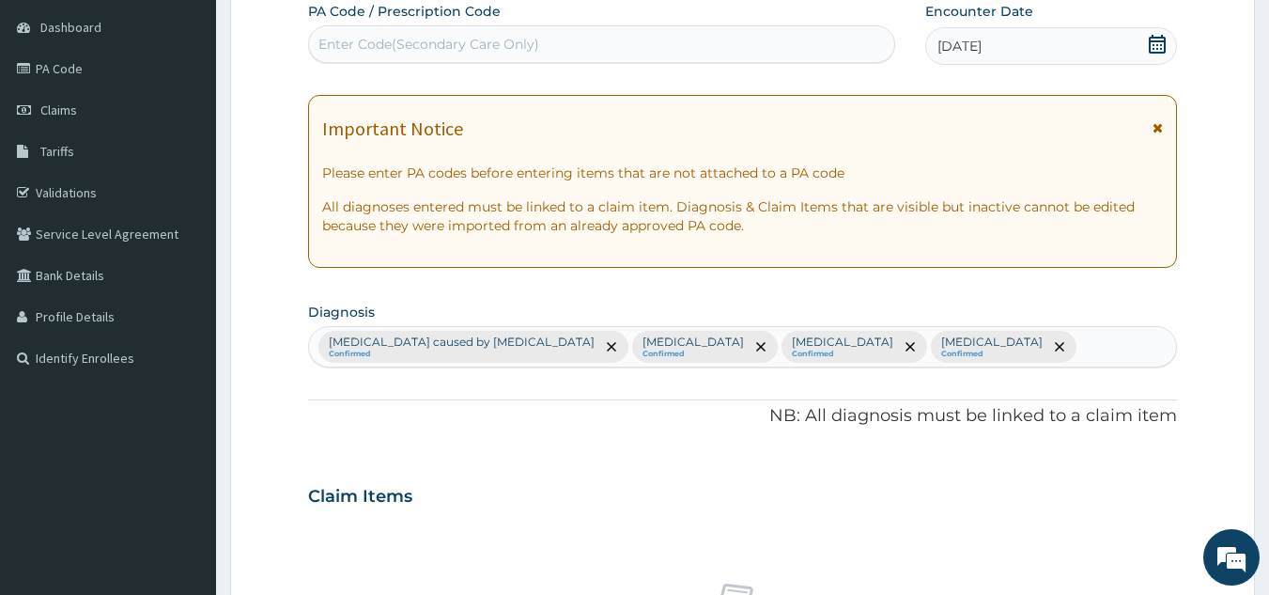
click at [925, 333] on div "Sepsis caused by Salmonella Confirmed Malaria Confirmed Bacterial infectious di…" at bounding box center [743, 346] width 868 height 39
type input "T"
type input "FEVER"
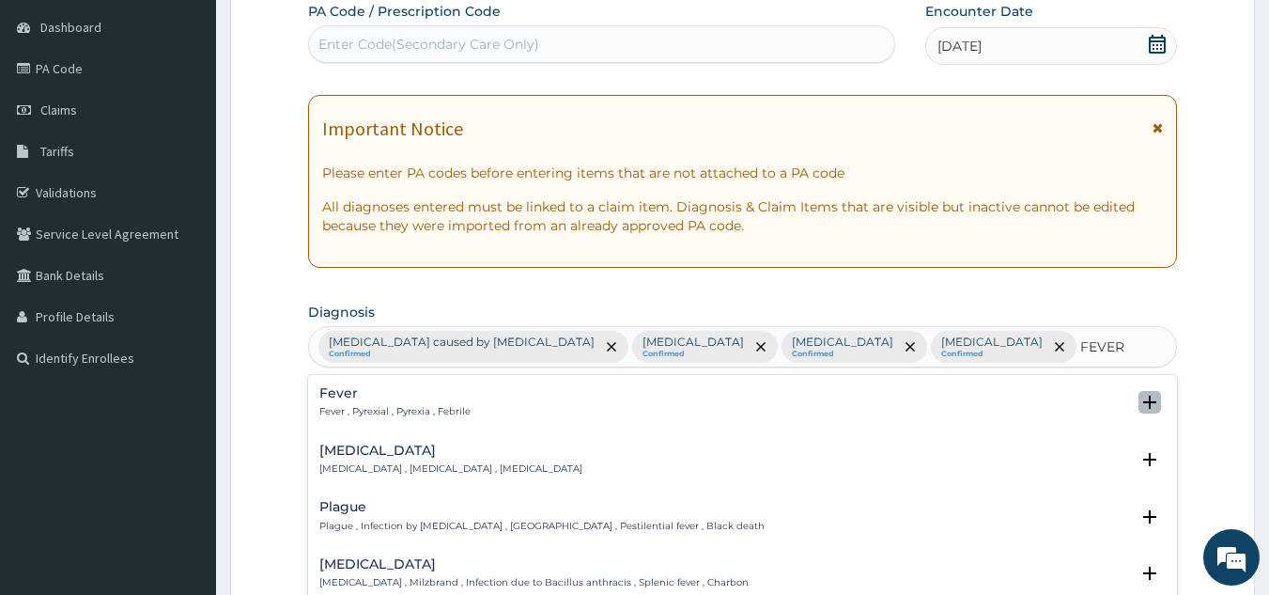
click at [1138, 396] on icon "open select status" at bounding box center [1149, 402] width 23 height 23
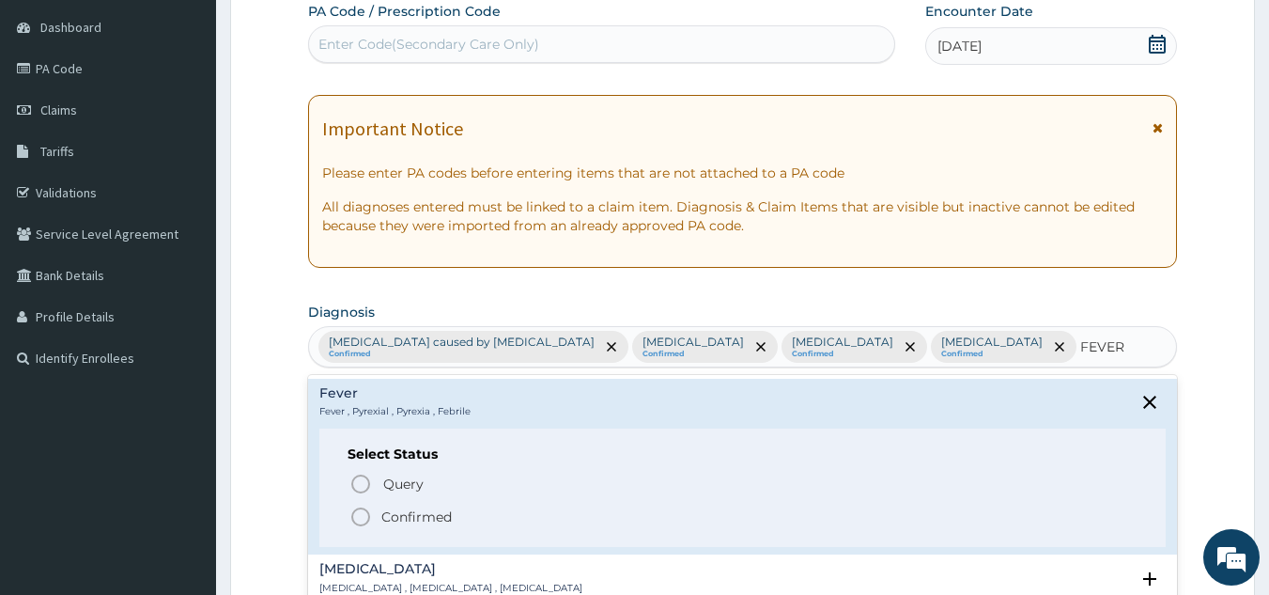
click at [361, 518] on icon "status option filled" at bounding box center [360, 516] width 23 height 23
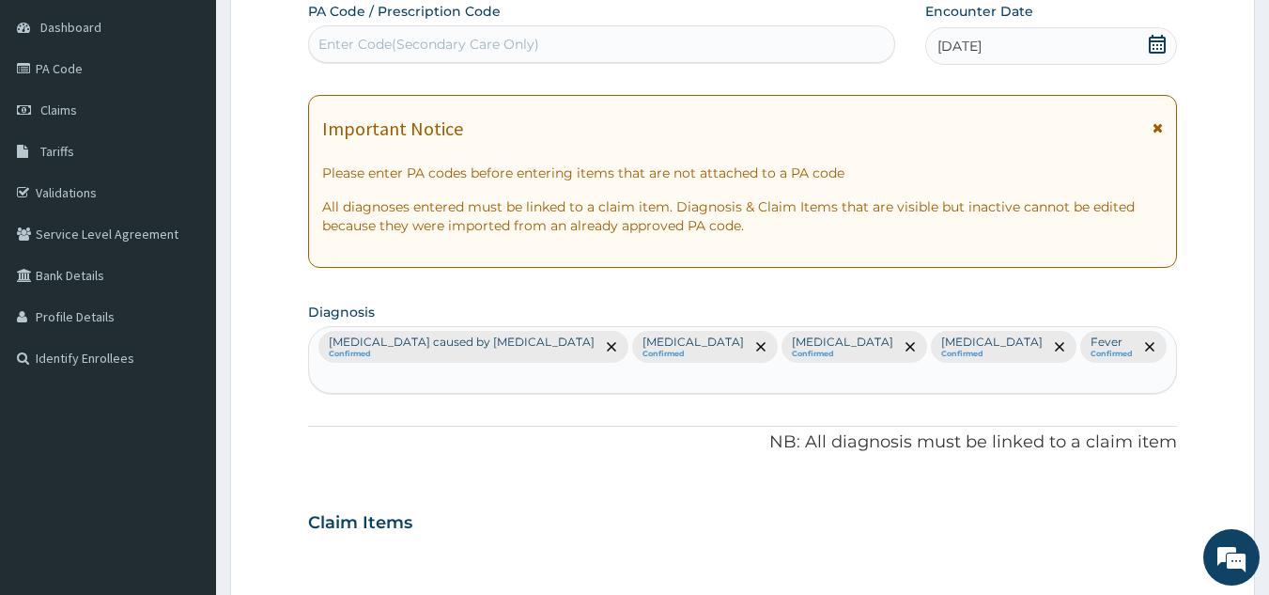
scroll to position [697, 0]
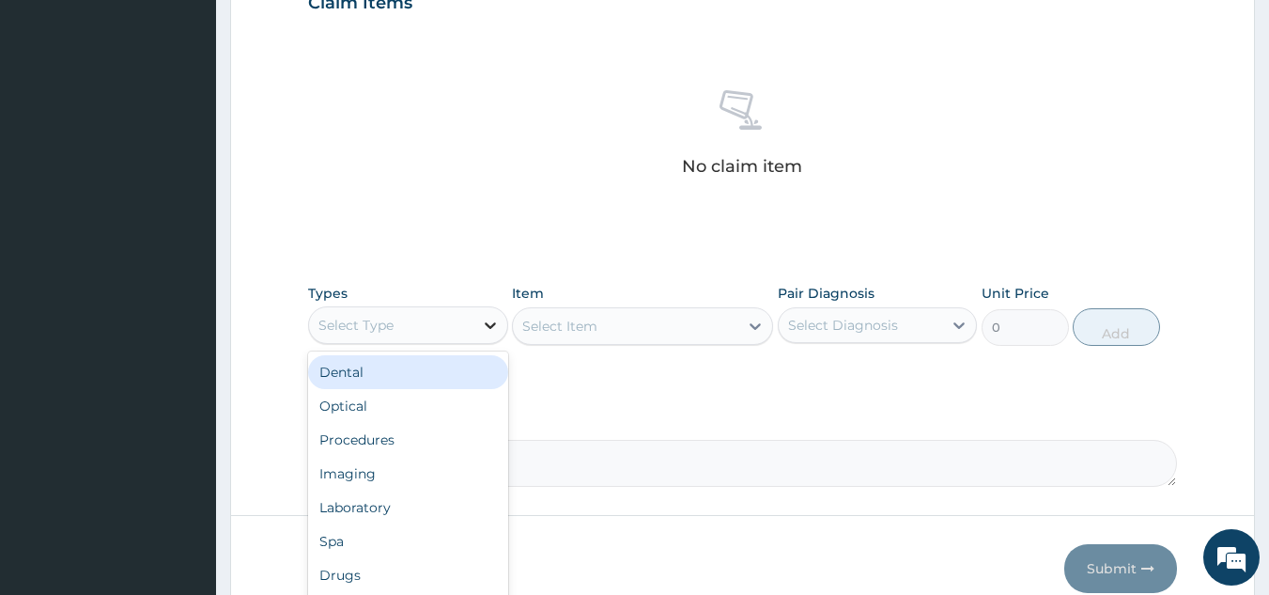
click at [473, 308] on div at bounding box center [490, 325] width 34 height 34
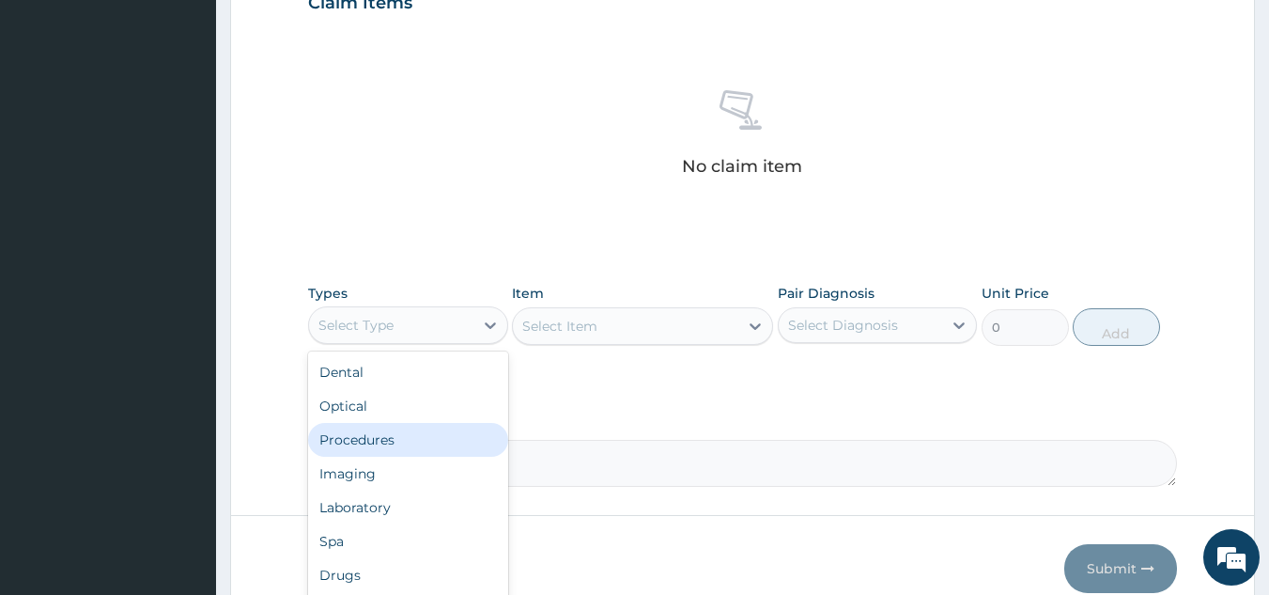
click at [374, 423] on div "Procedures" at bounding box center [408, 440] width 200 height 34
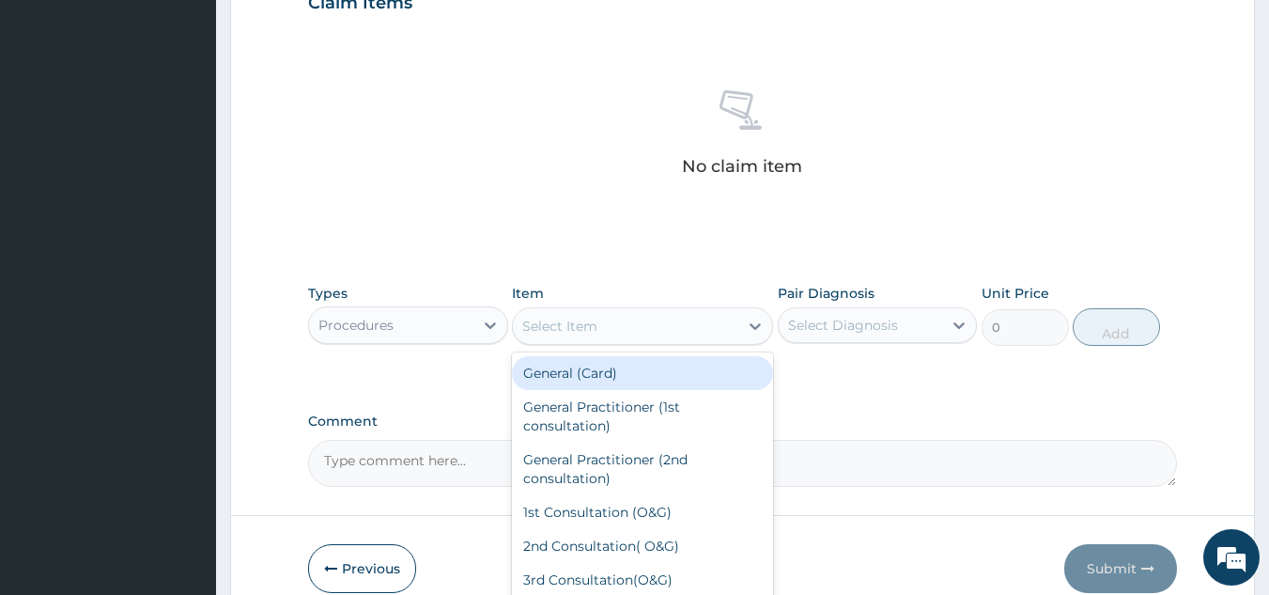
click at [686, 311] on div "Select Item" at bounding box center [625, 326] width 225 height 30
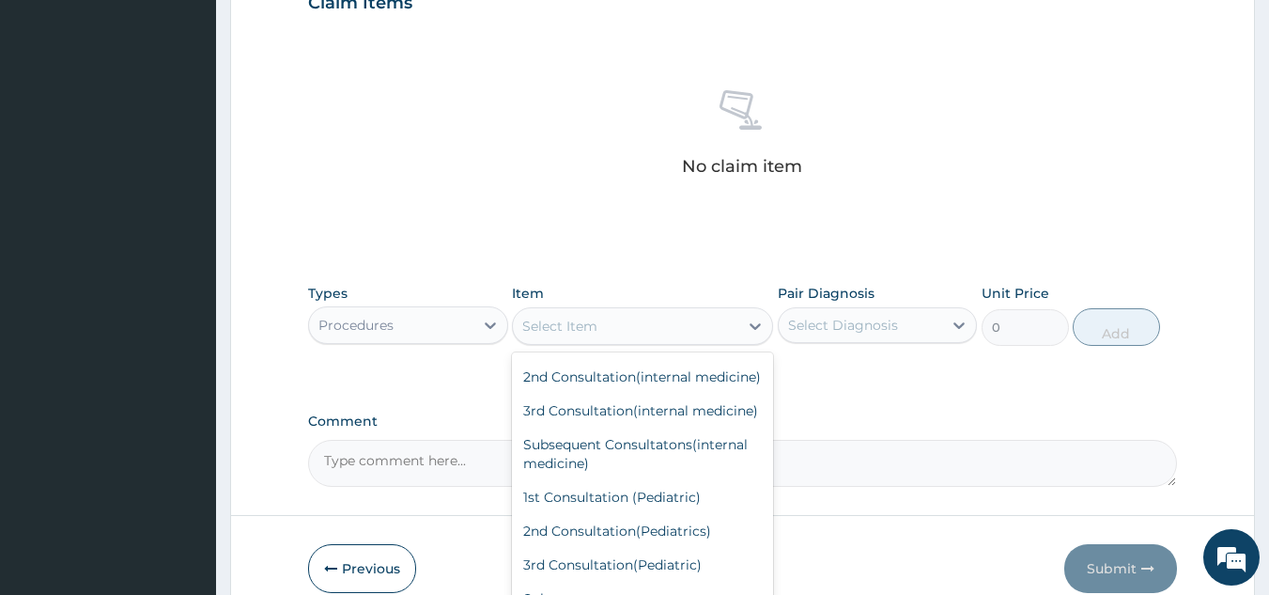
scroll to position [492, 0]
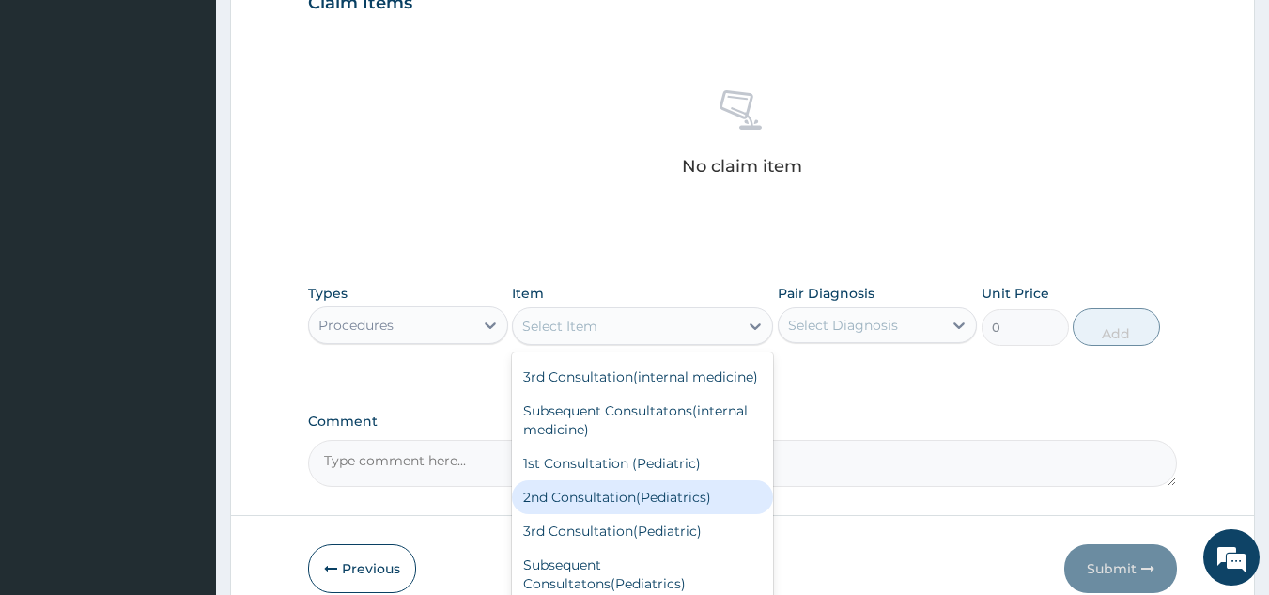
click at [717, 514] on div "2nd Consultation(Pediatrics)" at bounding box center [642, 497] width 261 height 34
type input "5000"
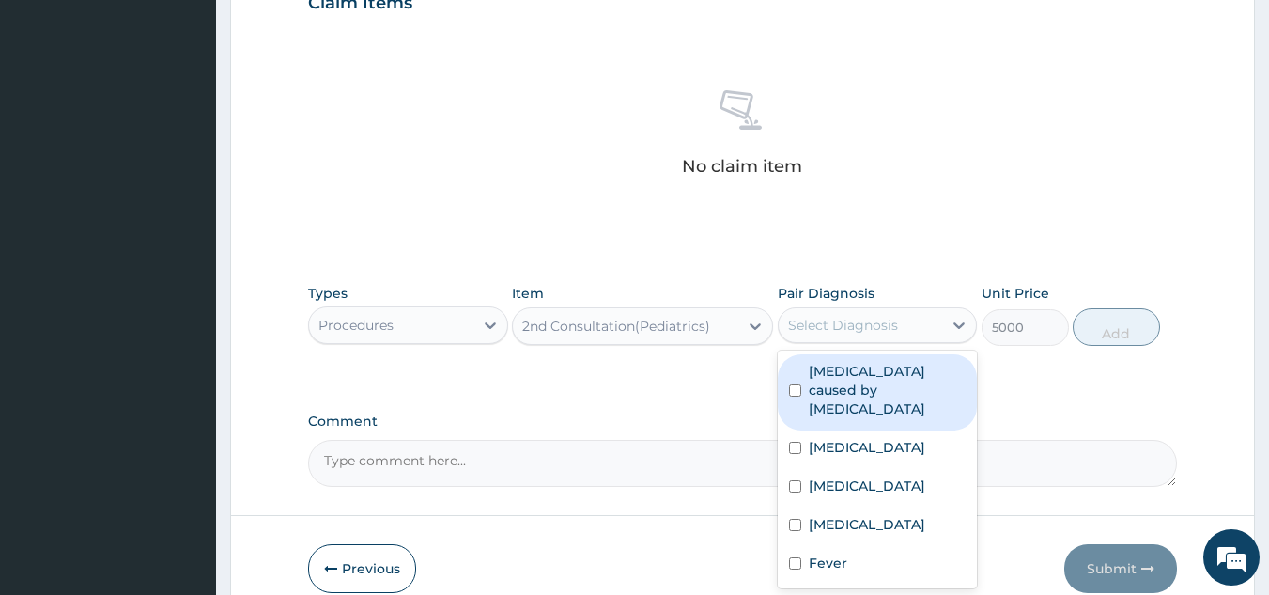
click at [939, 310] on div "Select Diagnosis" at bounding box center [861, 325] width 164 height 30
click at [802, 354] on div "Sepsis caused by Salmonella" at bounding box center [878, 392] width 200 height 76
checkbox input "true"
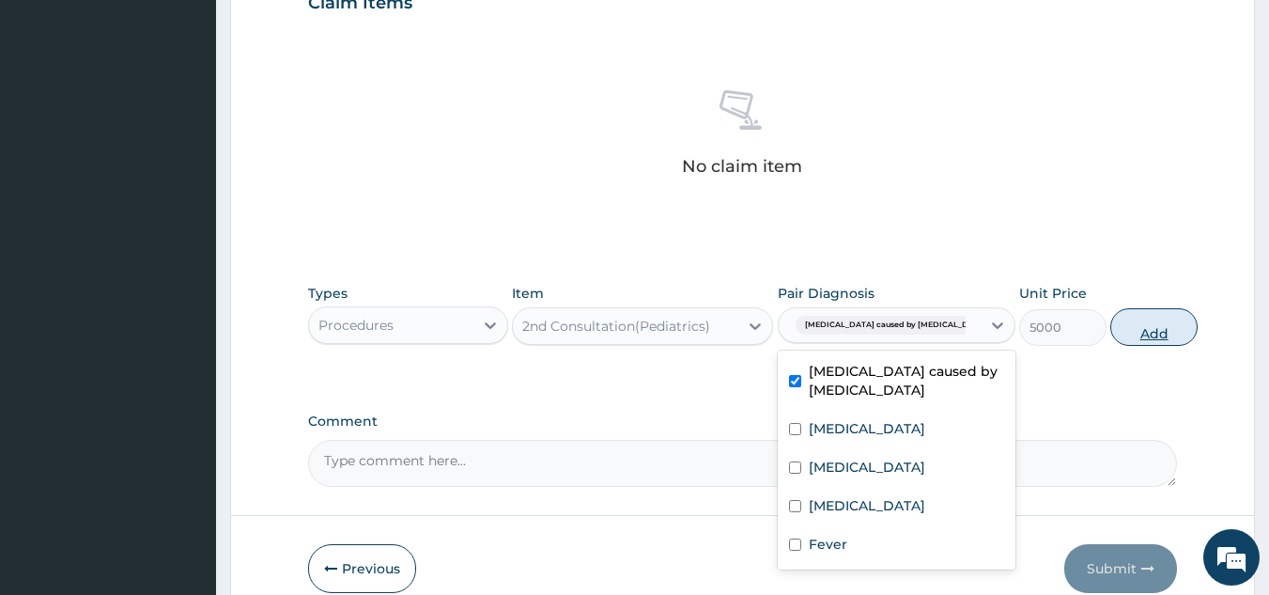
click at [1110, 308] on button "Add" at bounding box center [1153, 327] width 87 height 38
type input "0"
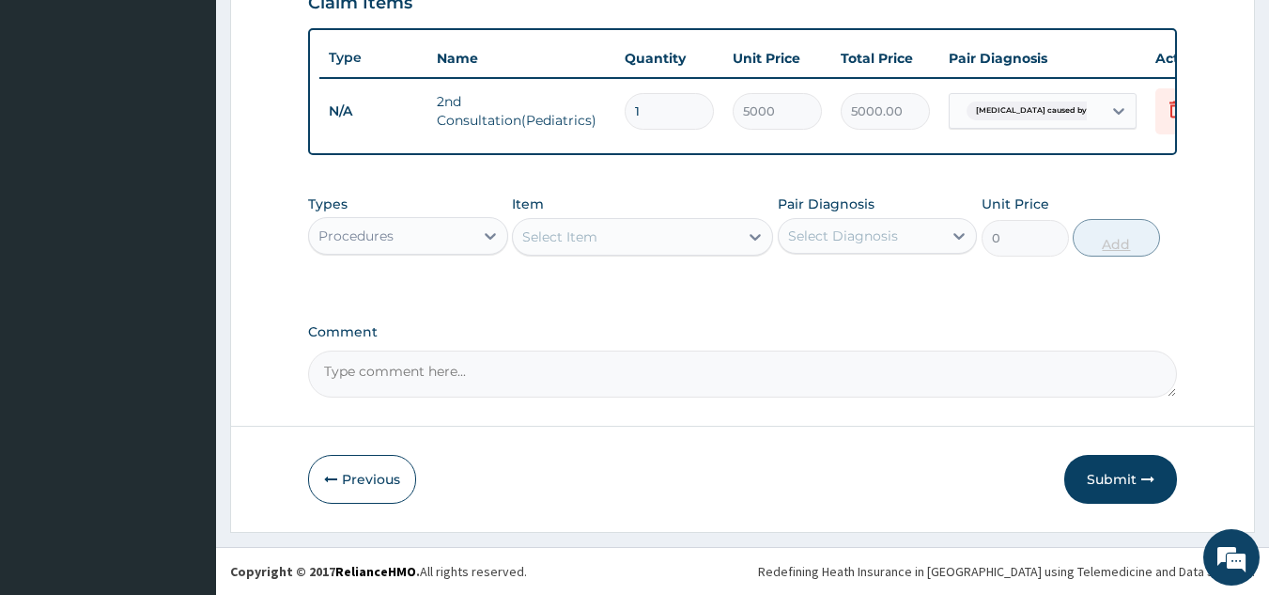
scroll to position [685, 0]
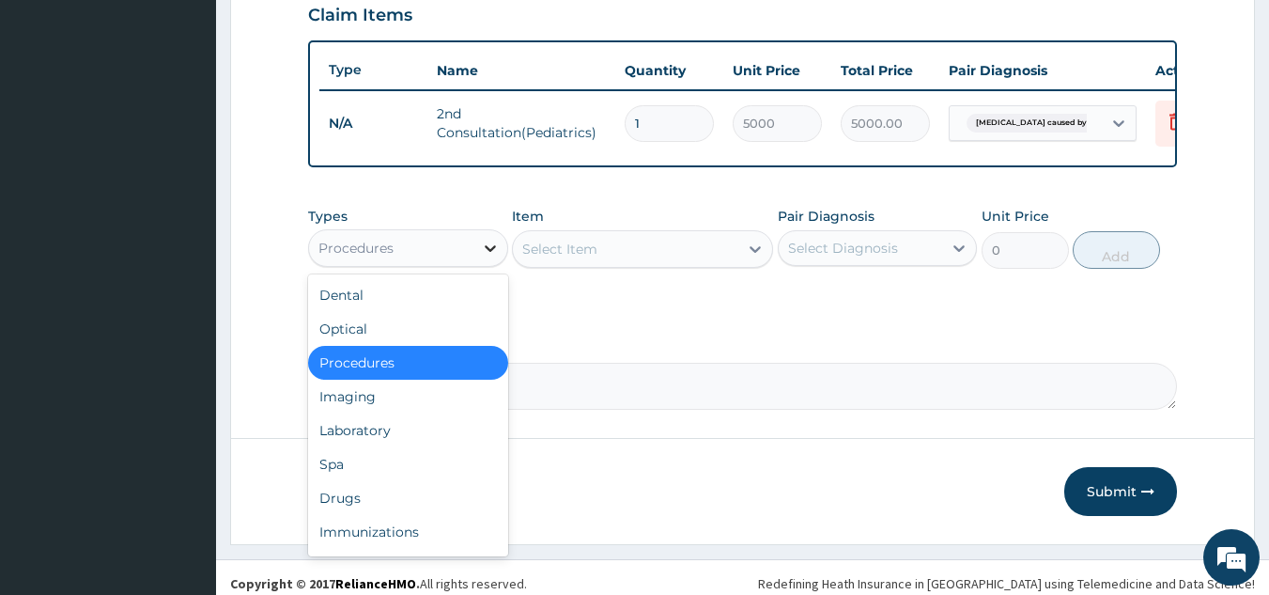
click at [484, 231] on div at bounding box center [490, 248] width 34 height 34
click at [426, 413] on div "Laboratory" at bounding box center [408, 430] width 200 height 34
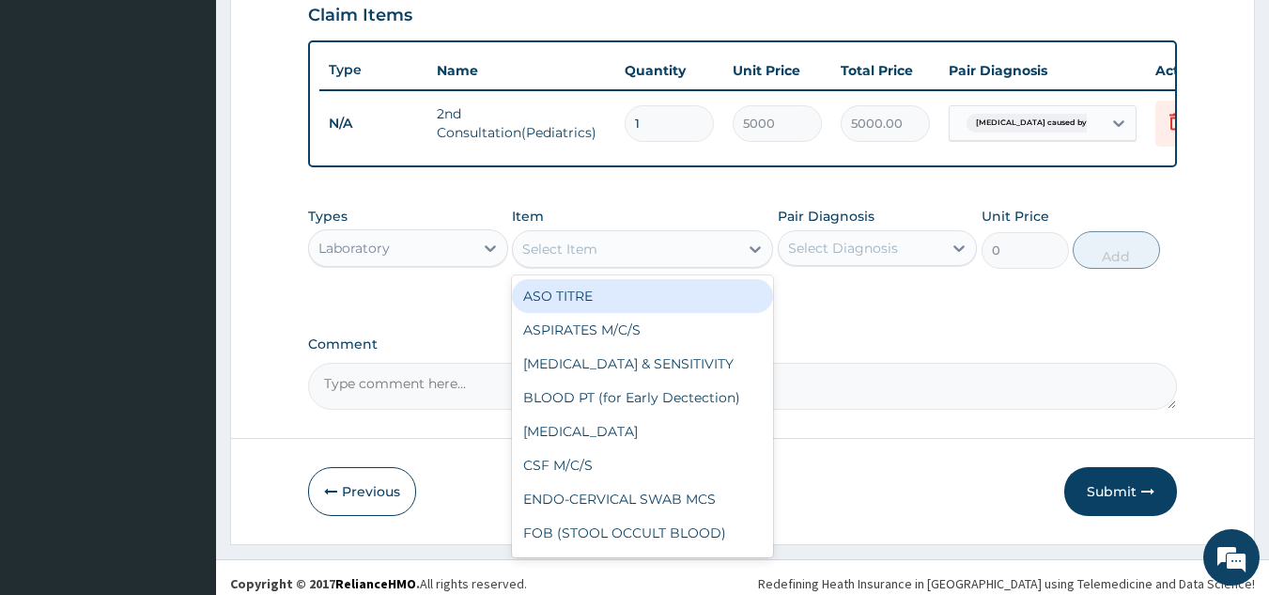
click at [610, 236] on div "Select Item" at bounding box center [625, 249] width 225 height 30
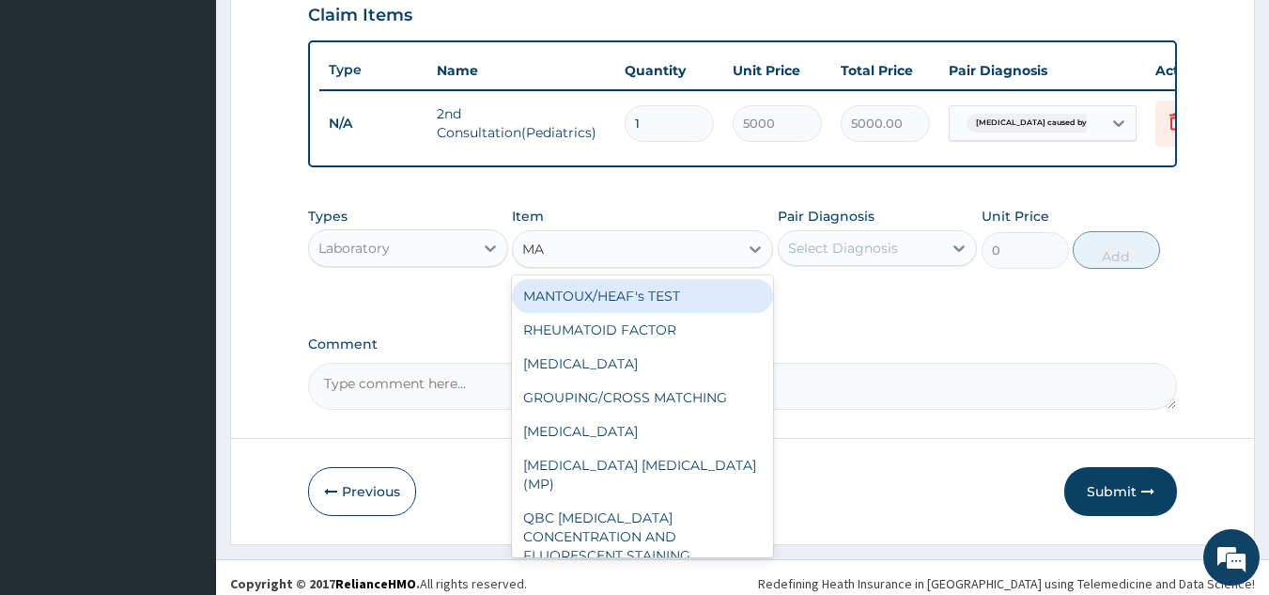
type input "MAL"
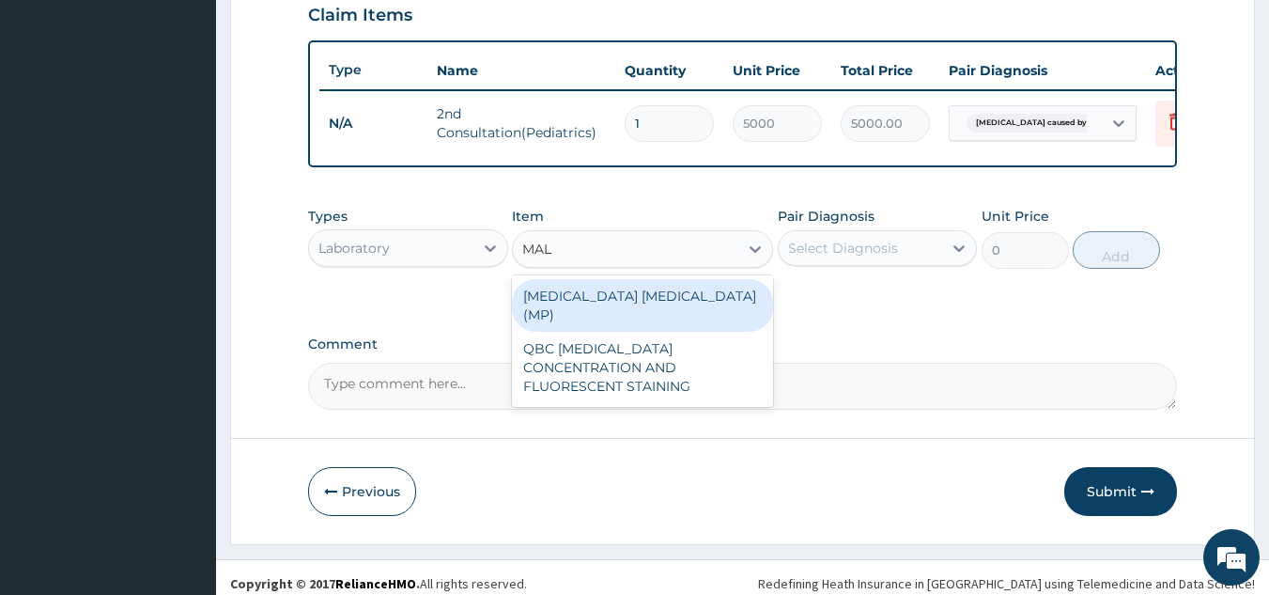
click at [618, 285] on div "MALARIA PARASITE (MP)" at bounding box center [642, 305] width 261 height 53
type input "560"
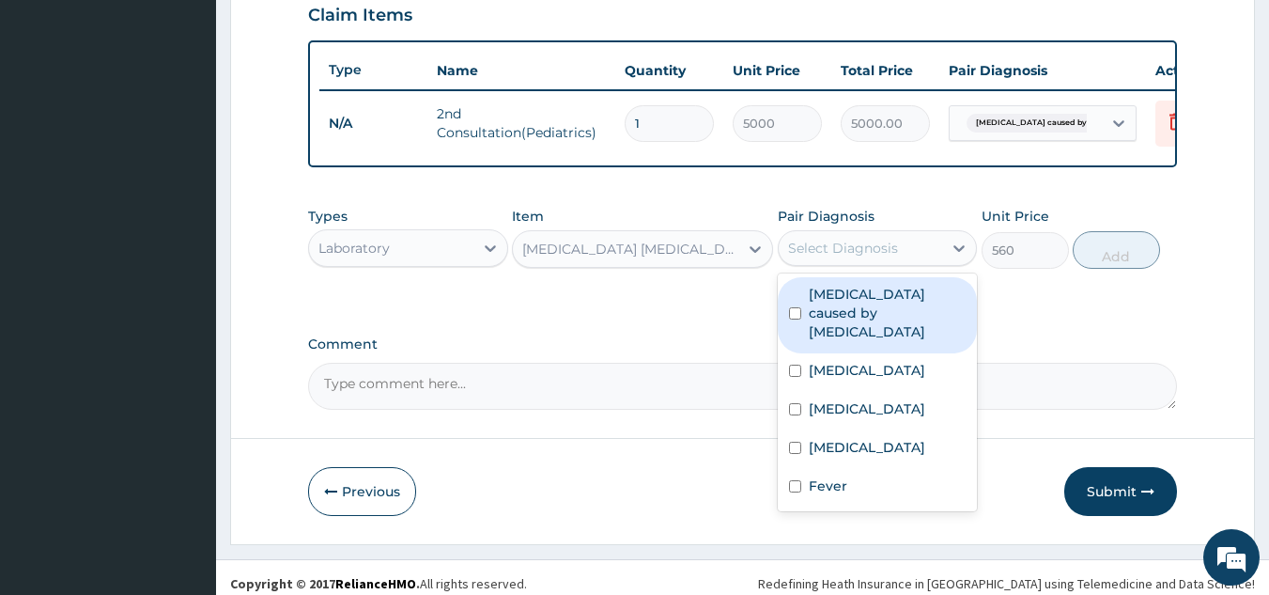
click at [896, 233] on div "Select Diagnosis" at bounding box center [861, 248] width 164 height 30
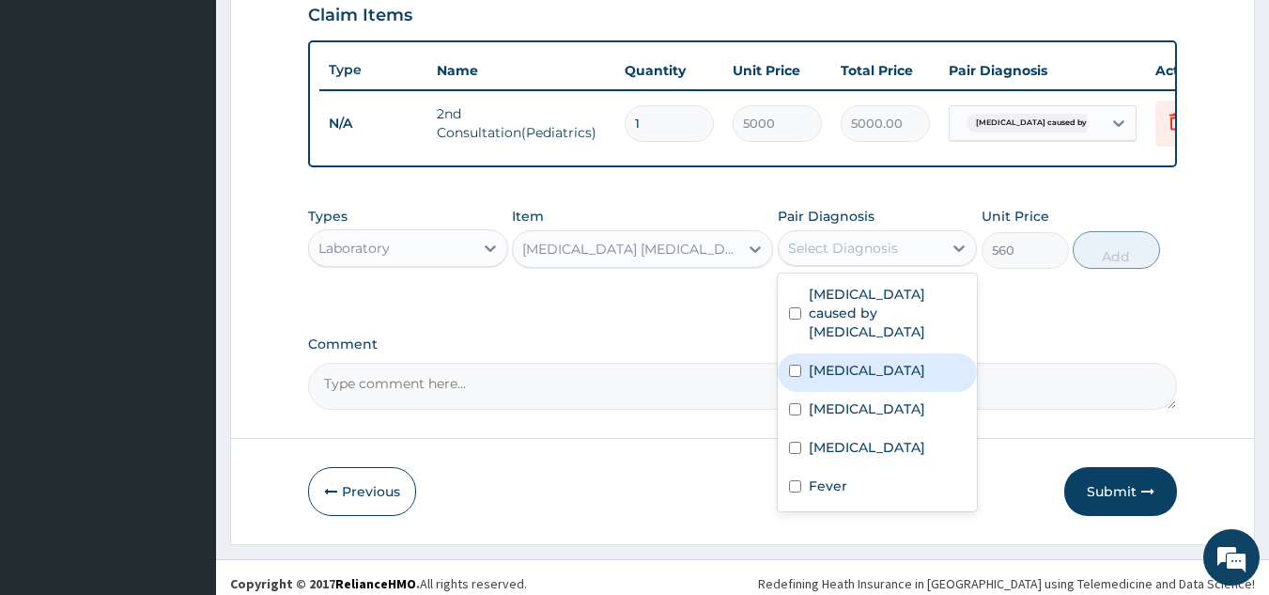
click at [793, 364] on input "checkbox" at bounding box center [795, 370] width 12 height 12
checkbox input "true"
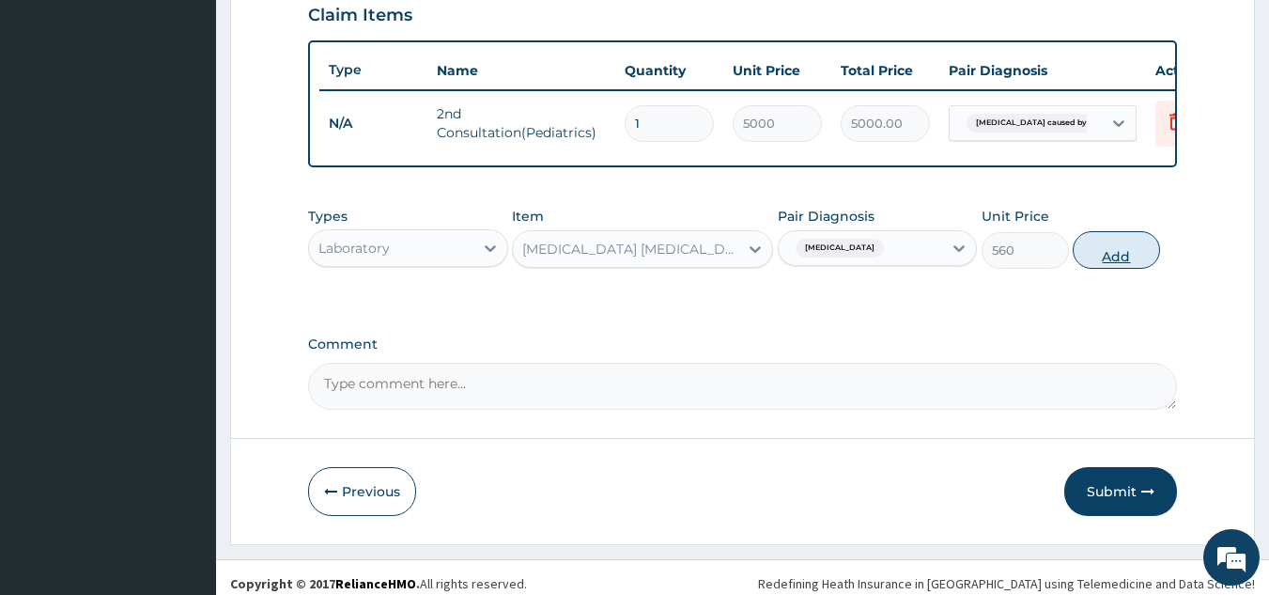
click at [1083, 234] on button "Add" at bounding box center [1116, 250] width 87 height 38
type input "0"
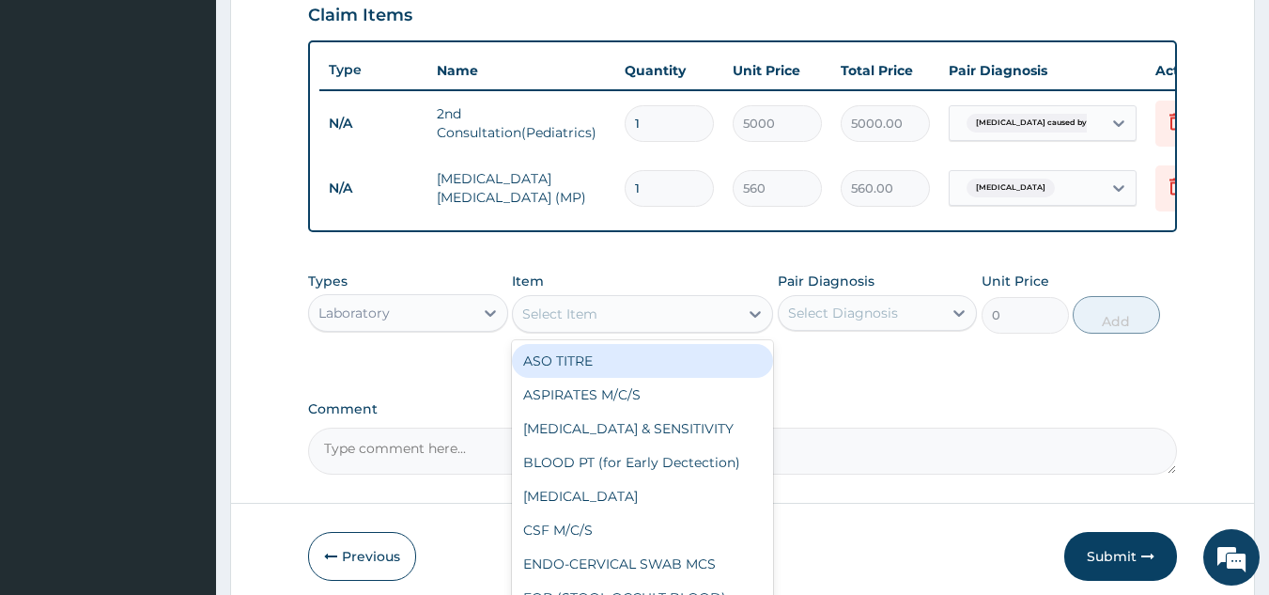
click at [633, 307] on div "Select Item" at bounding box center [625, 314] width 225 height 30
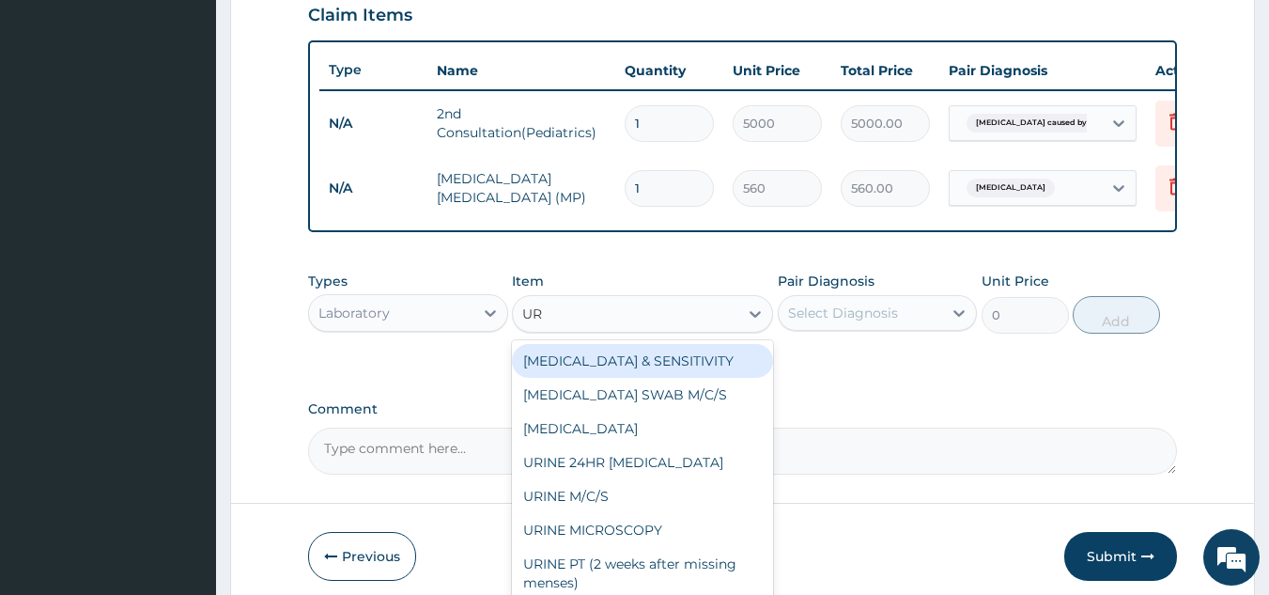
type input "URI"
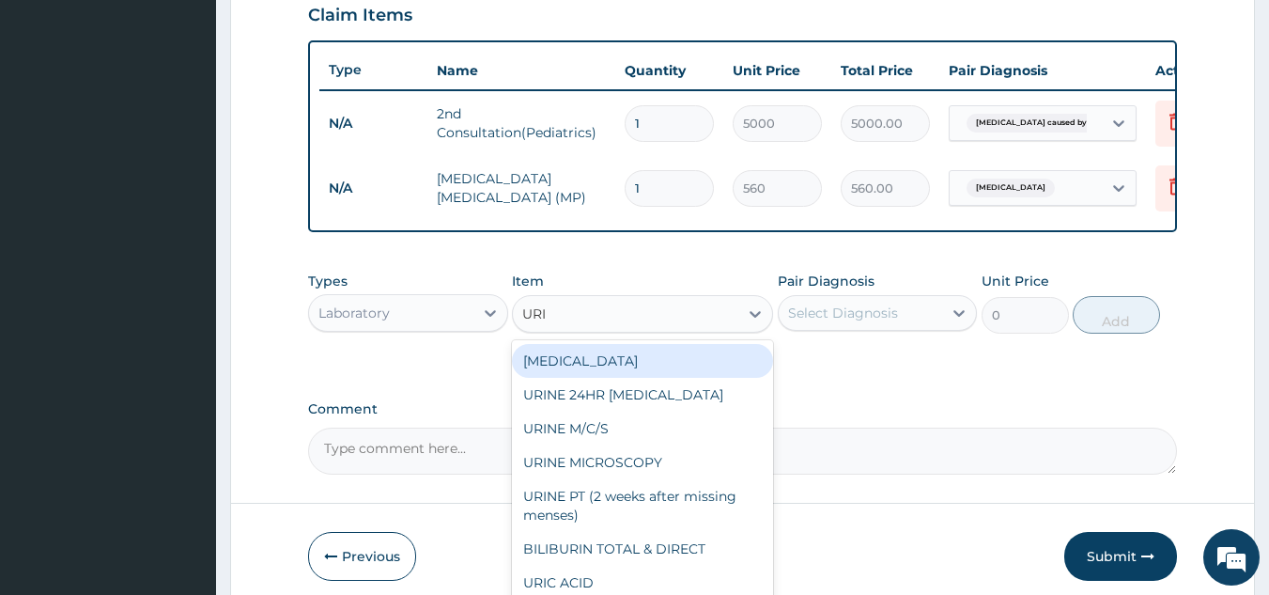
click at [646, 344] on div "URINALYSIS" at bounding box center [642, 361] width 261 height 34
type input "400"
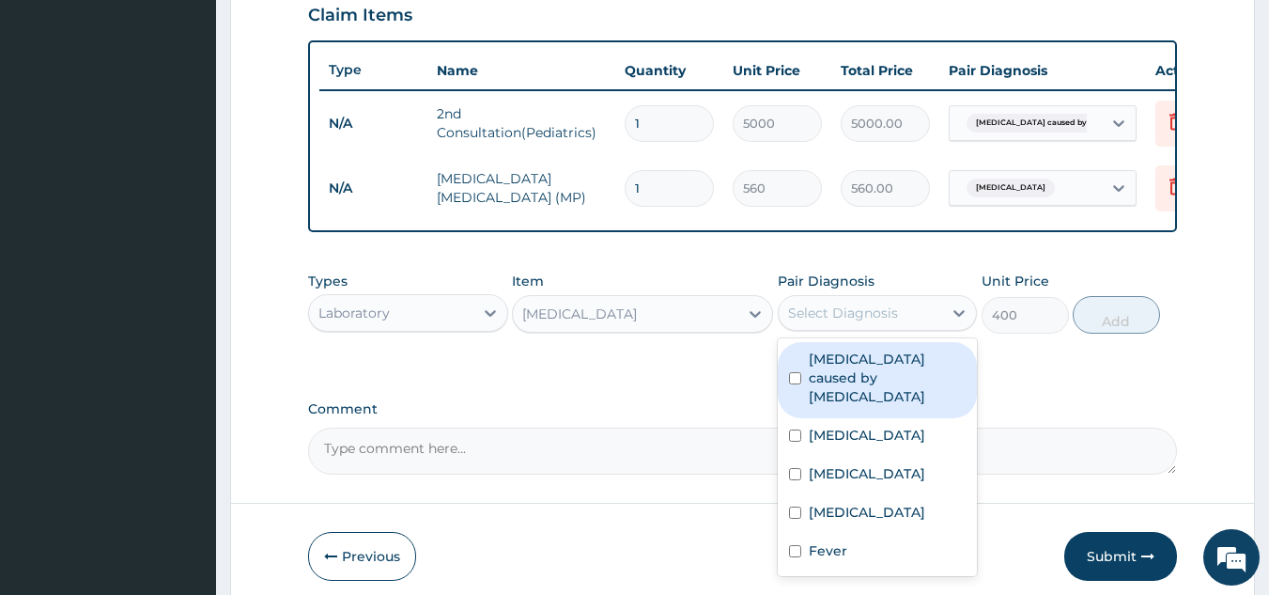
click at [875, 303] on div "Select Diagnosis" at bounding box center [843, 312] width 110 height 19
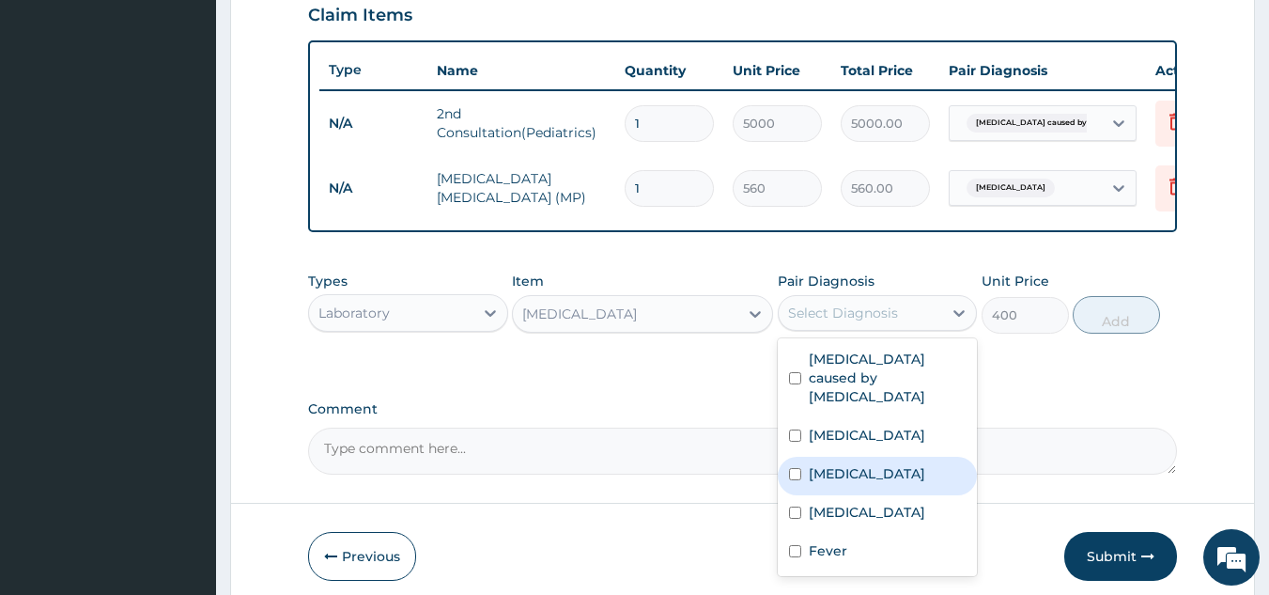
click at [811, 464] on label "Bacterial infectious disease" at bounding box center [867, 473] width 116 height 19
checkbox input "true"
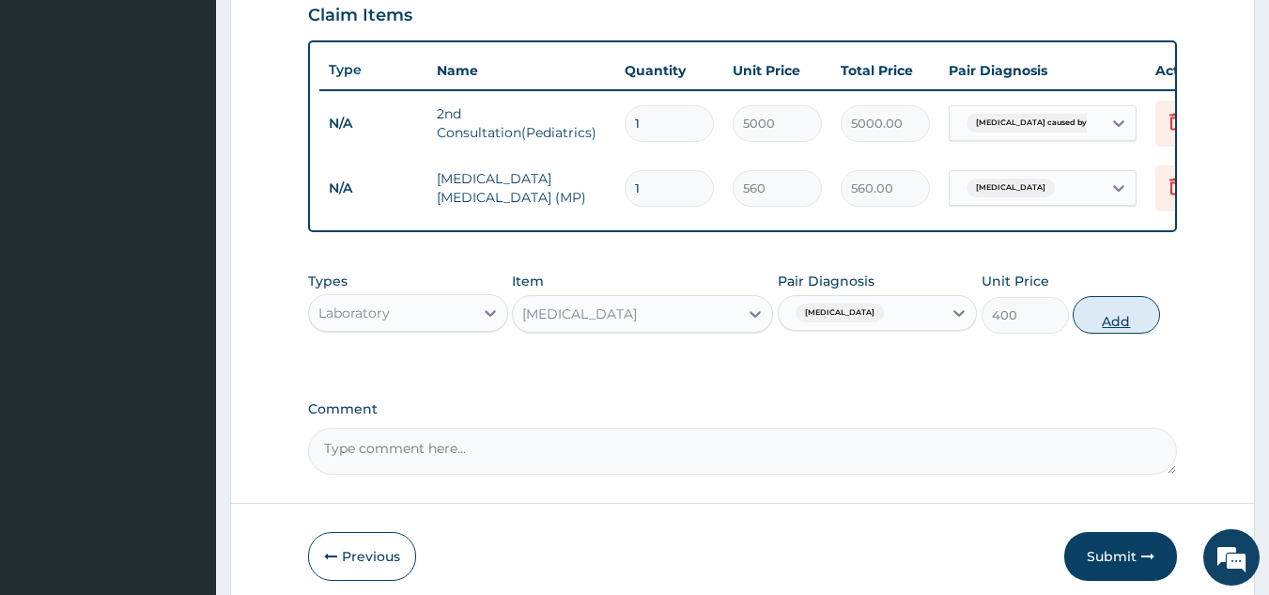
click at [1109, 311] on button "Add" at bounding box center [1116, 315] width 87 height 38
type input "0"
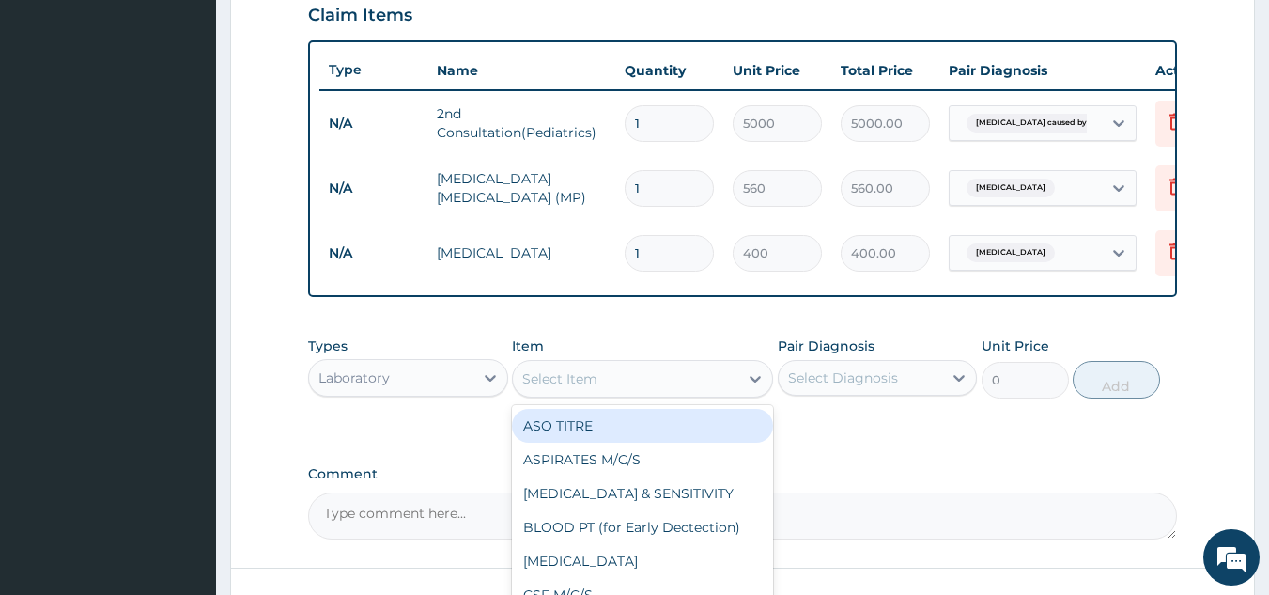
click at [703, 364] on div "Select Item" at bounding box center [625, 378] width 225 height 30
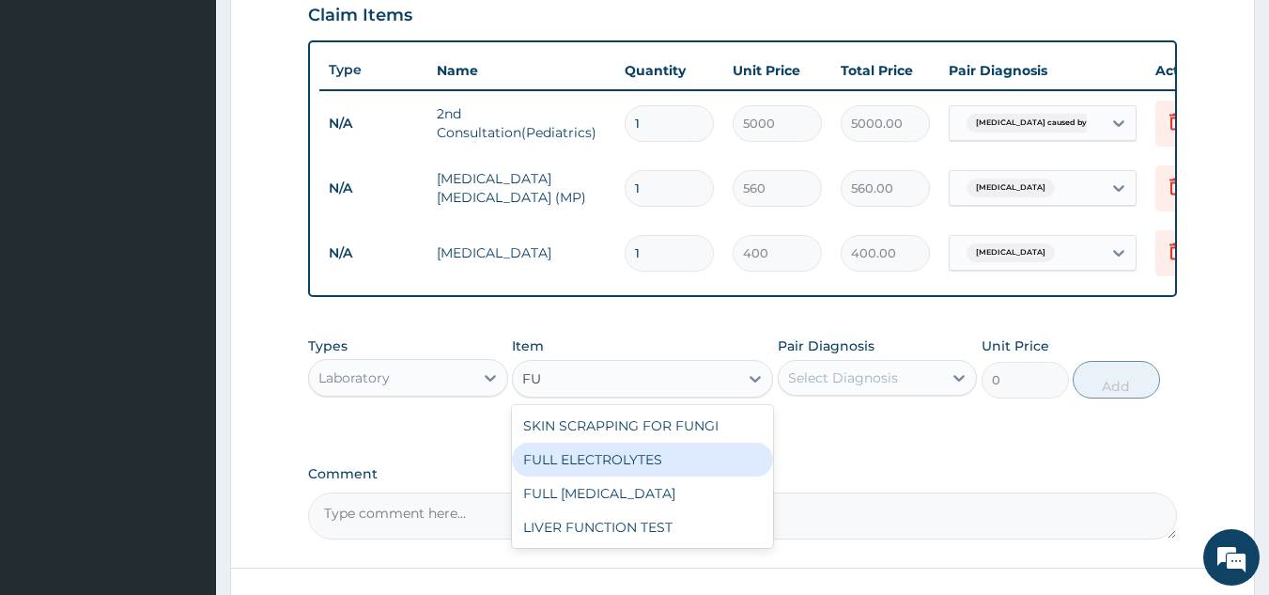
type input "F"
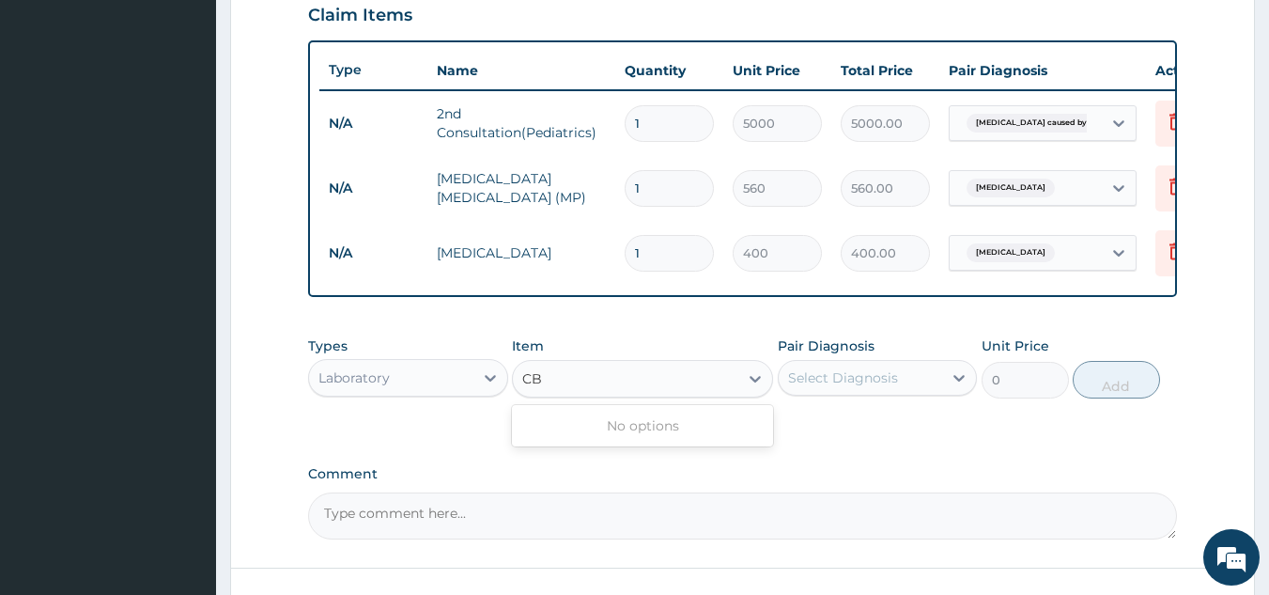
type input "C"
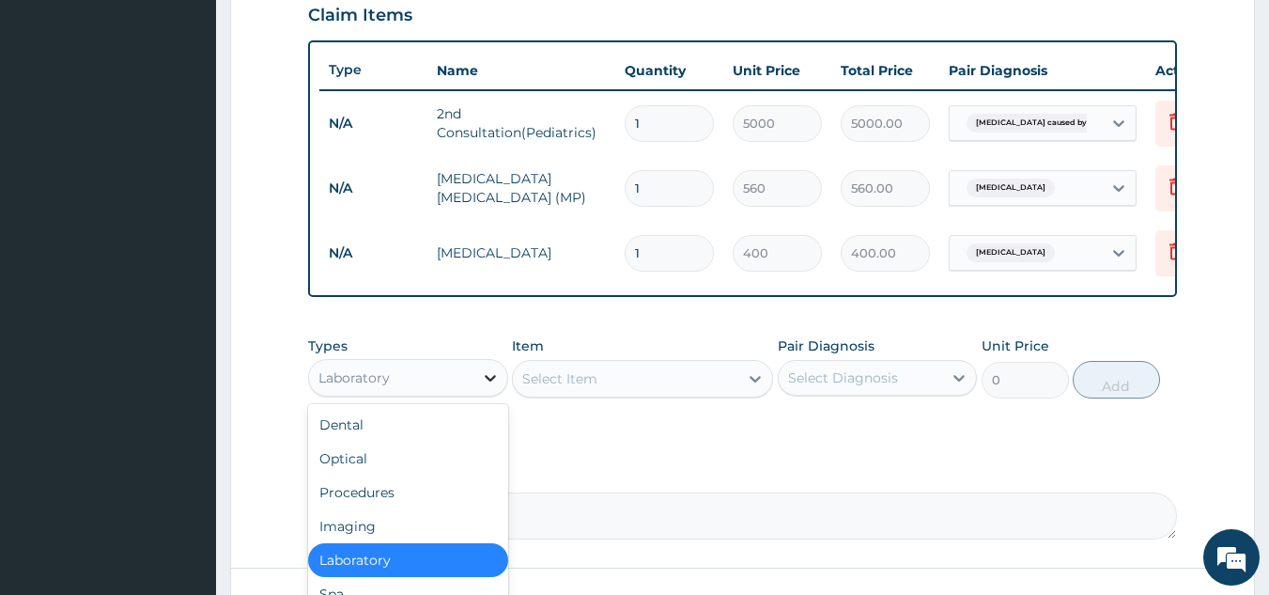
click at [491, 368] on icon at bounding box center [490, 377] width 19 height 19
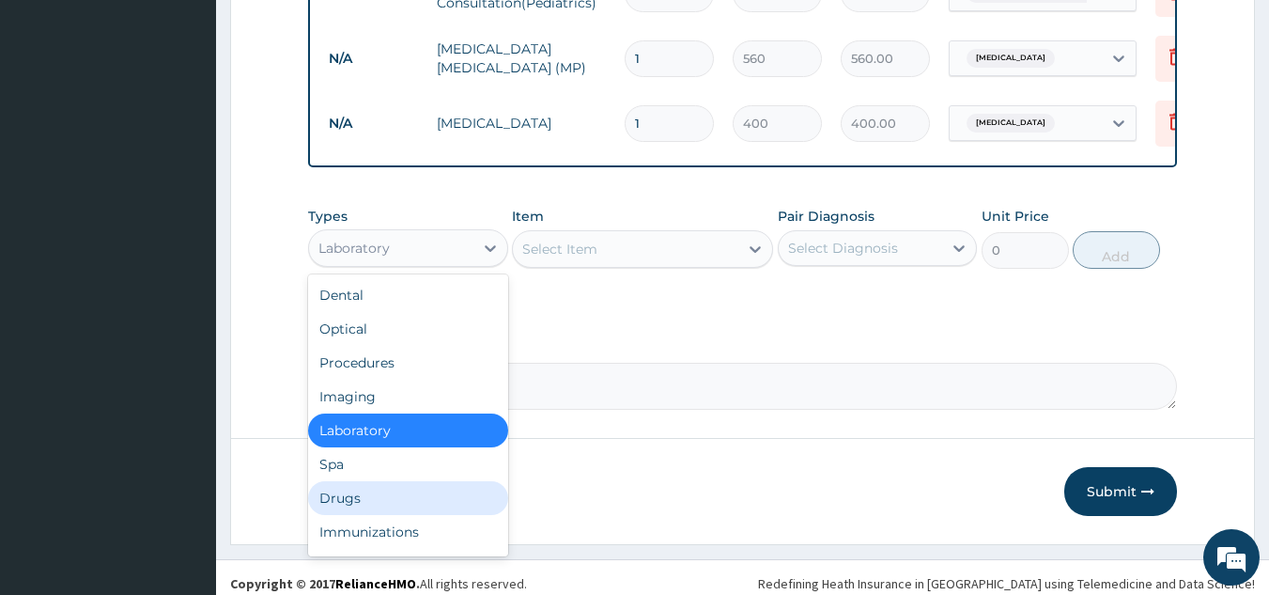
click at [400, 495] on div "Drugs" at bounding box center [408, 498] width 200 height 34
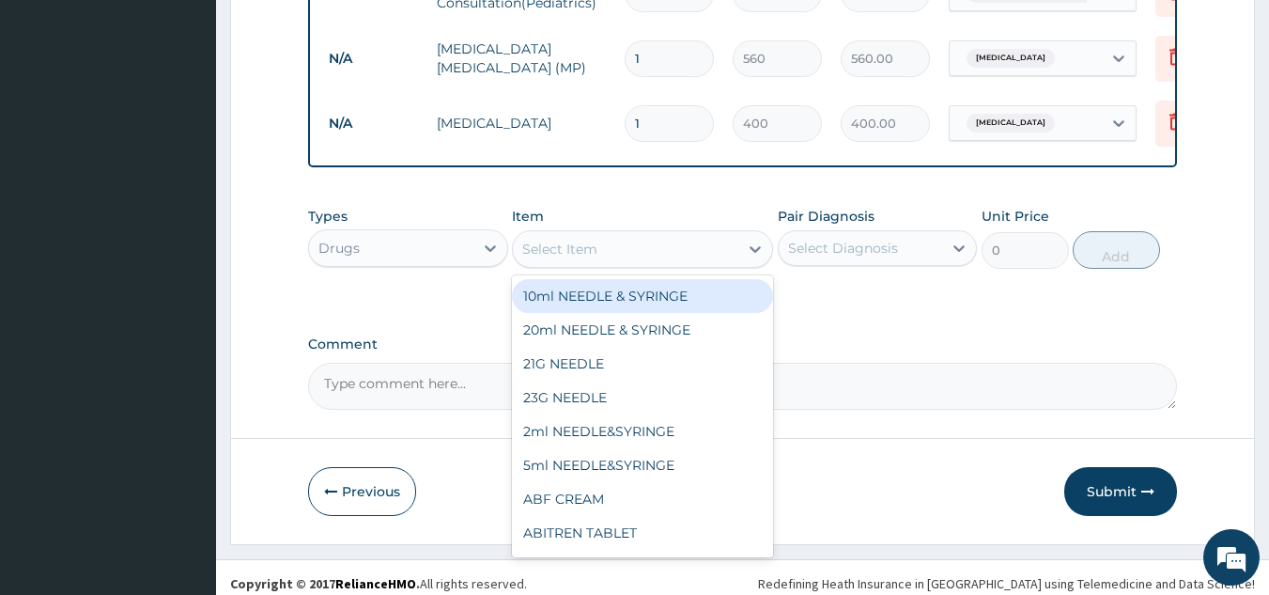
click at [656, 234] on div "Select Item" at bounding box center [625, 249] width 225 height 30
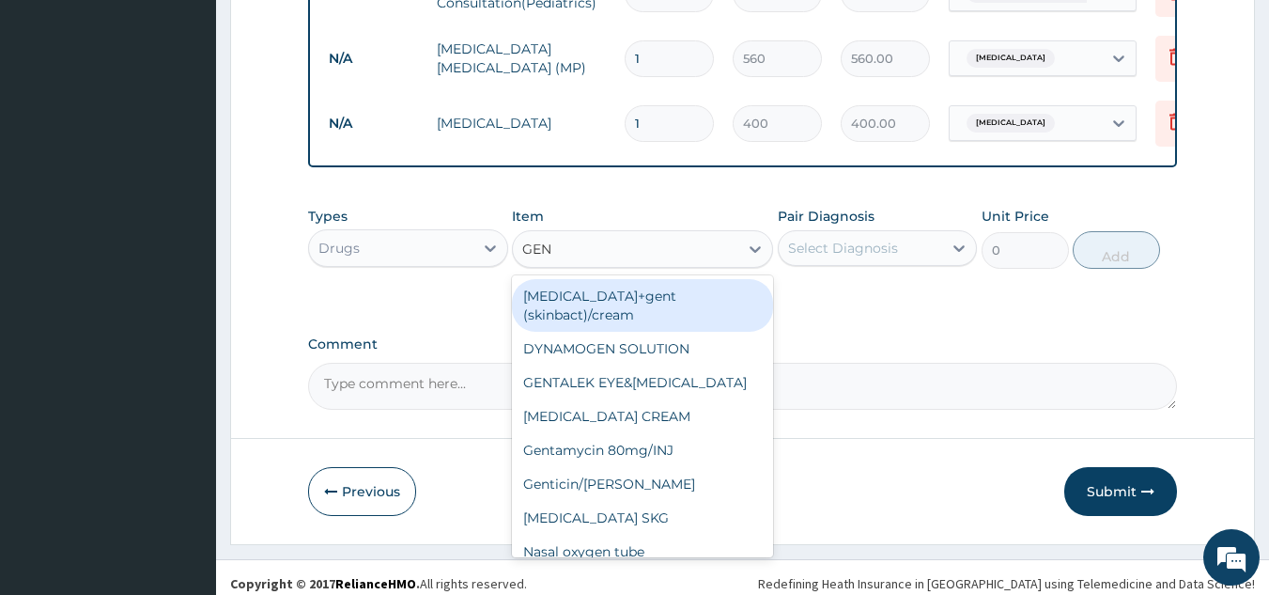
type input "GENT"
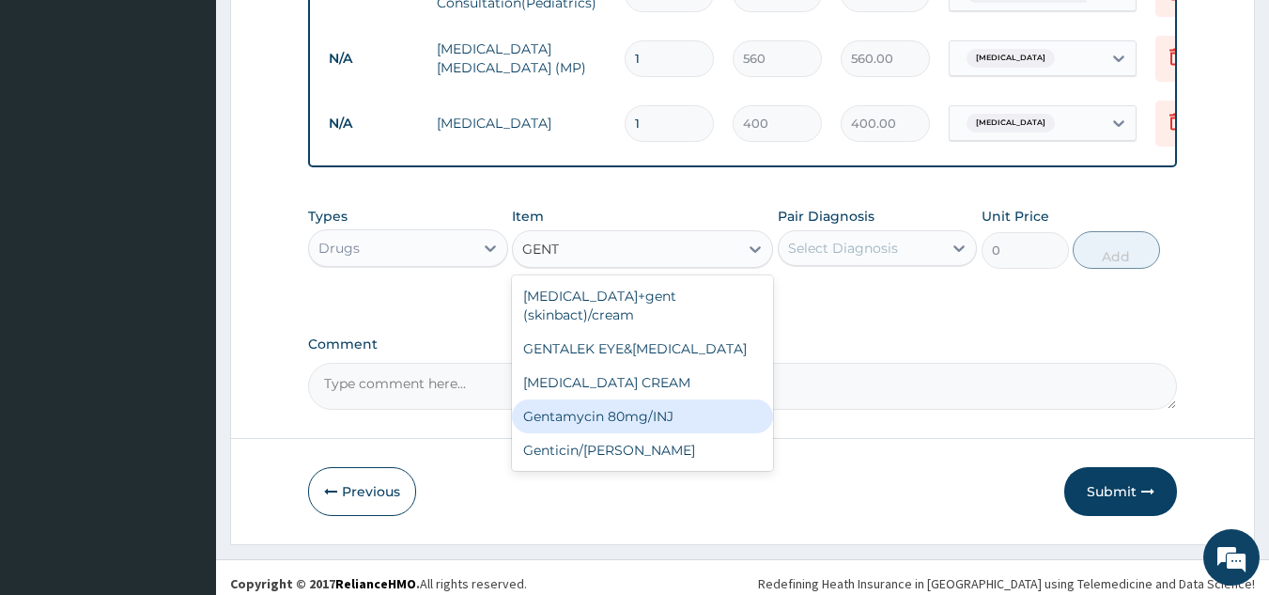
click at [646, 399] on div "Gentamycin 80mg/INJ" at bounding box center [642, 416] width 261 height 34
type input "52.5"
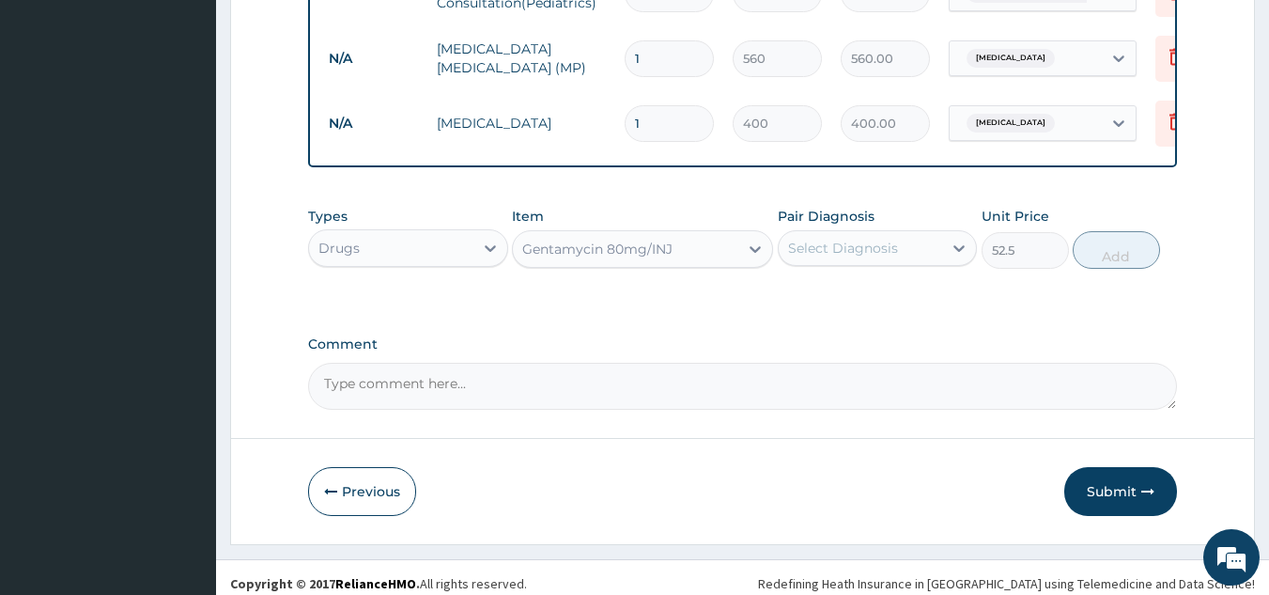
click at [873, 239] on div "Select Diagnosis" at bounding box center [843, 248] width 110 height 19
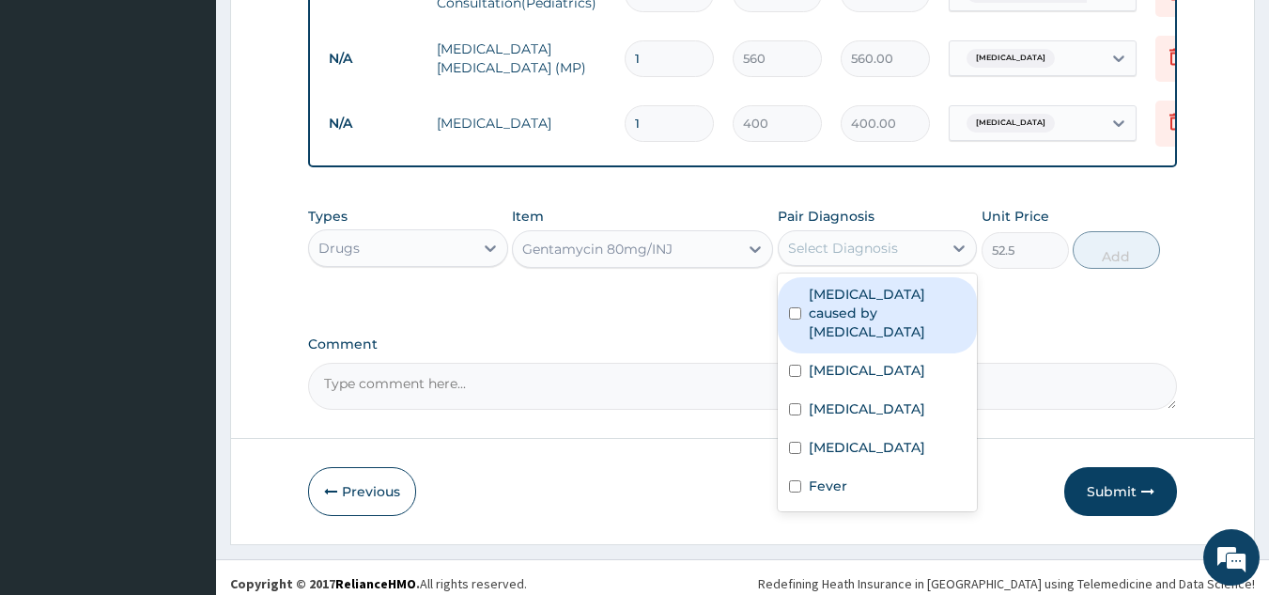
click at [796, 307] on input "checkbox" at bounding box center [795, 313] width 12 height 12
checkbox input "true"
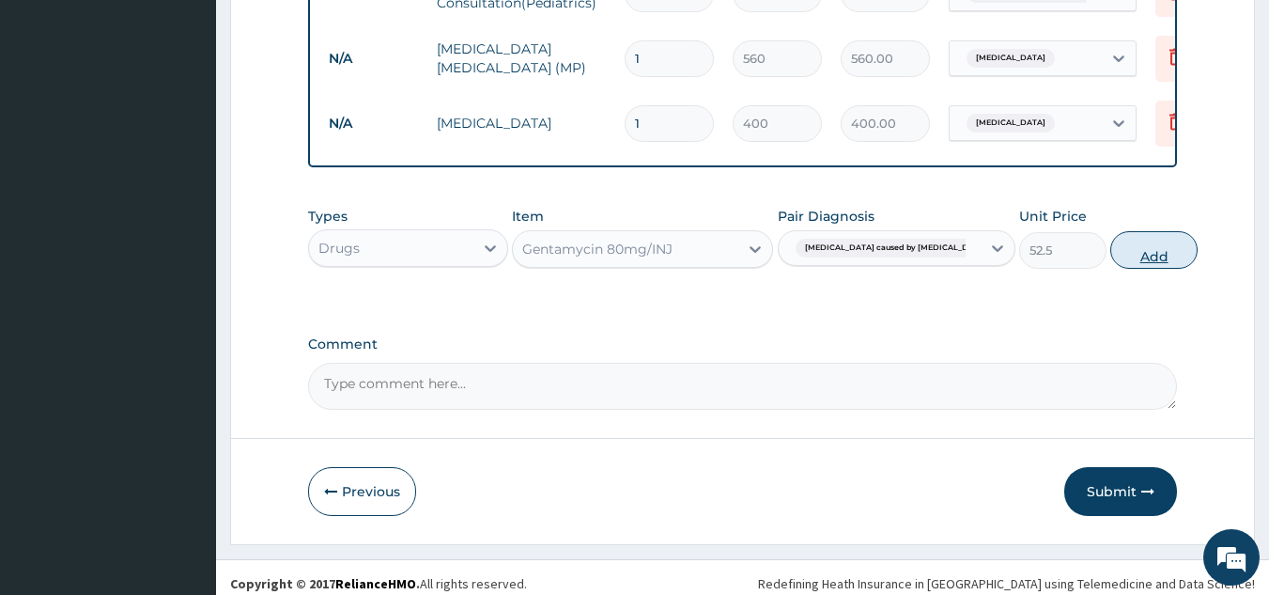
click at [1110, 231] on button "Add" at bounding box center [1153, 250] width 87 height 38
type input "0"
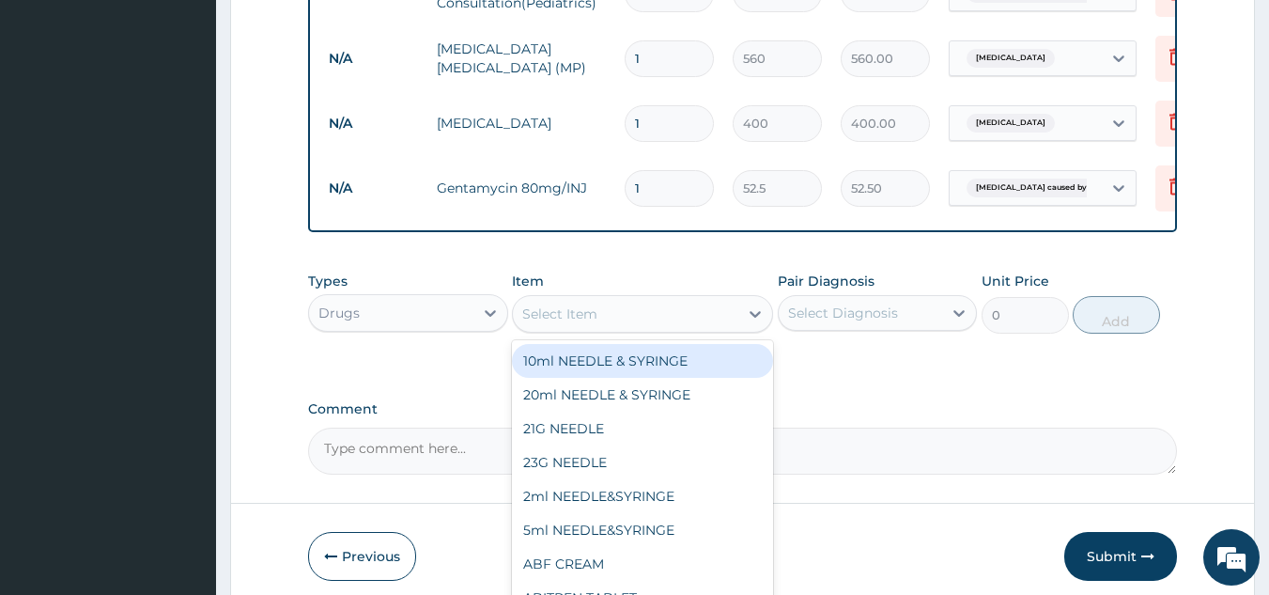
click at [672, 299] on div "Select Item" at bounding box center [625, 314] width 225 height 30
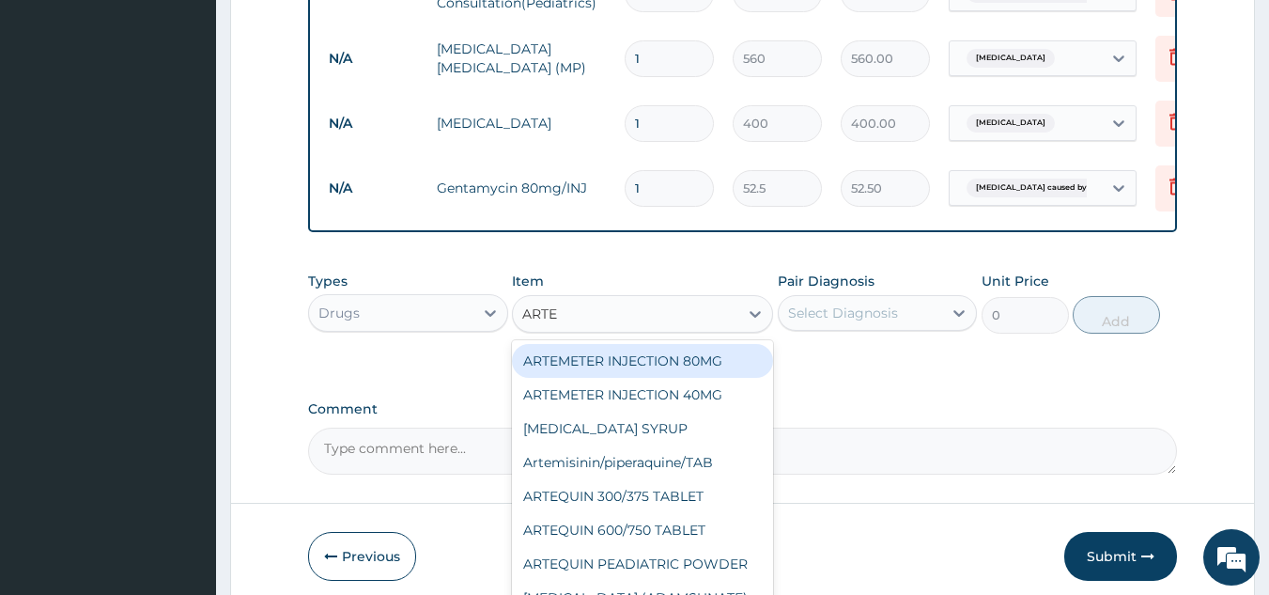
type input "ARTES"
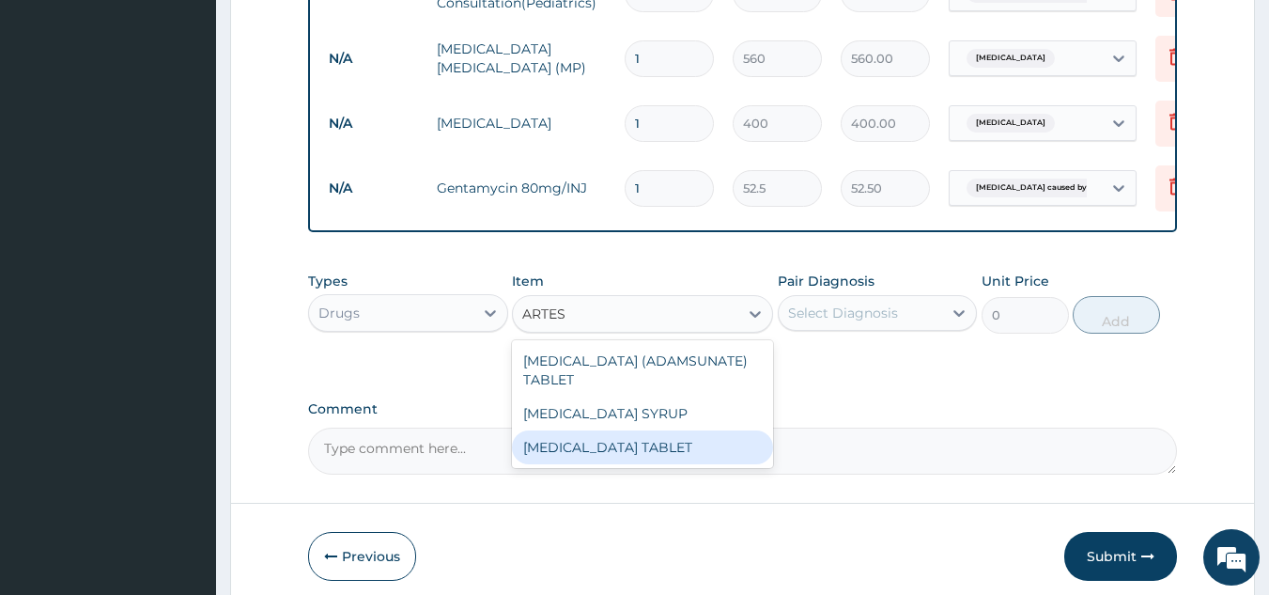
click at [622, 448] on div "ARTESUNATE TABLET" at bounding box center [642, 447] width 261 height 34
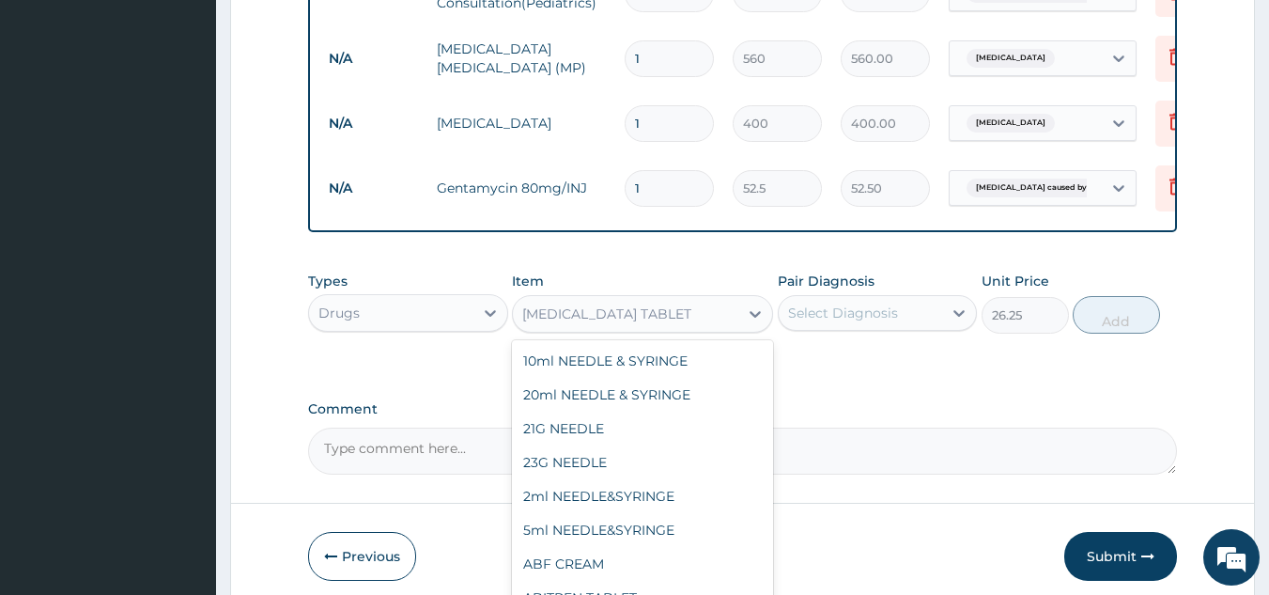
click at [715, 306] on div "ARTESUNATE TABLET" at bounding box center [625, 314] width 225 height 30
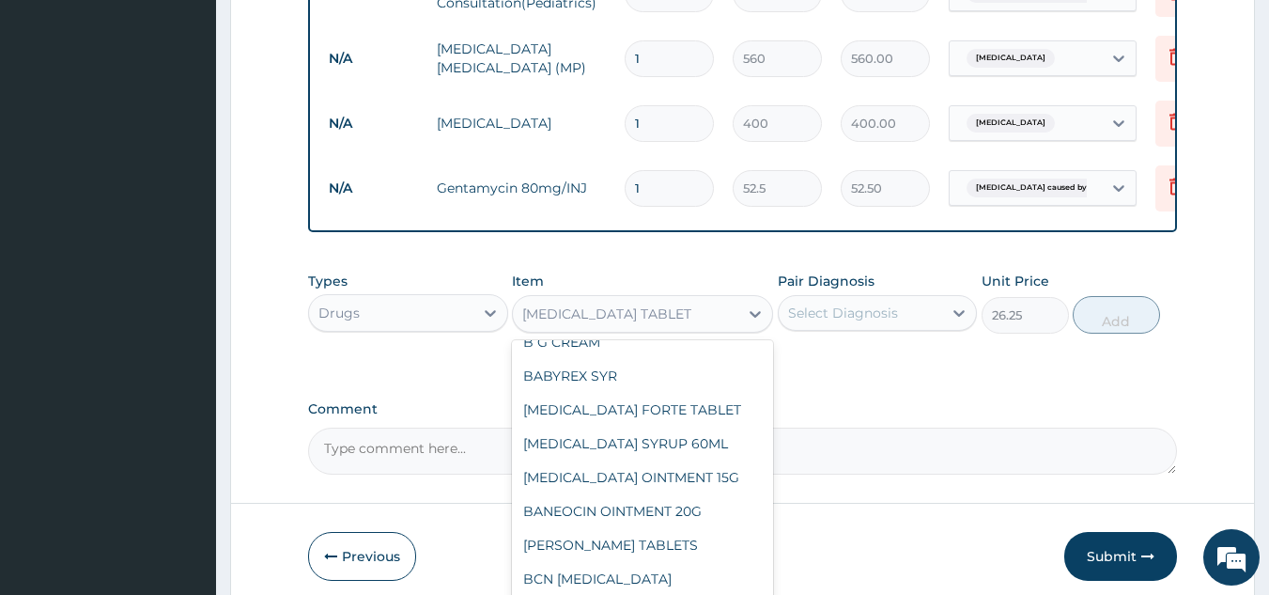
scroll to position [7924, 0]
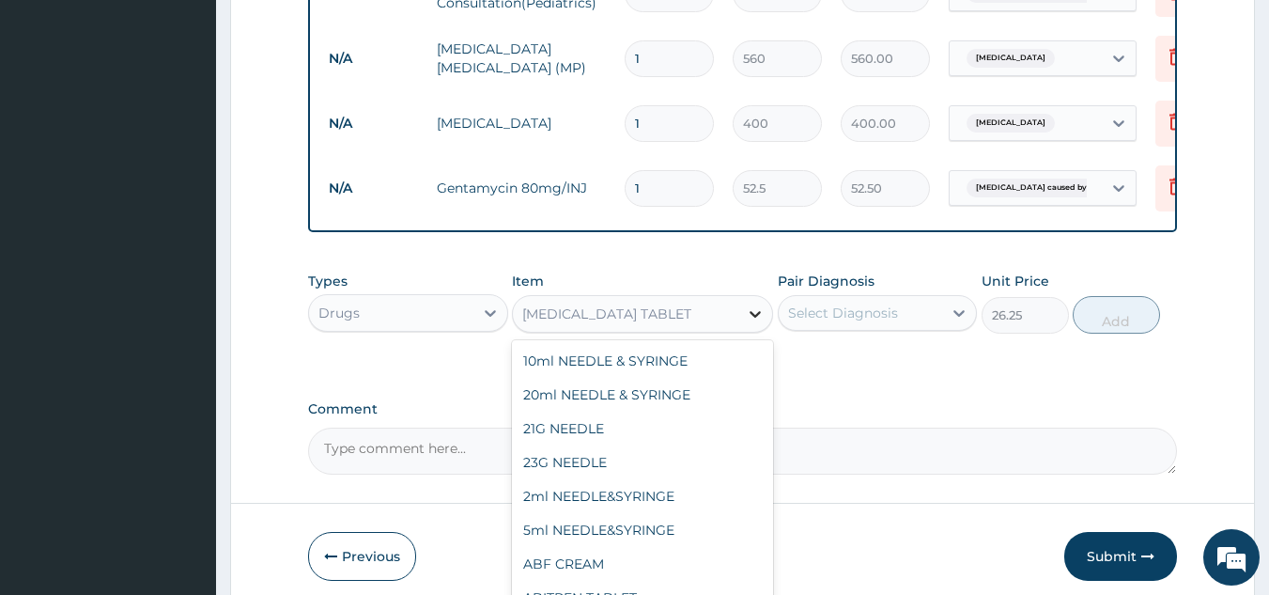
click at [750, 304] on icon at bounding box center [755, 313] width 19 height 19
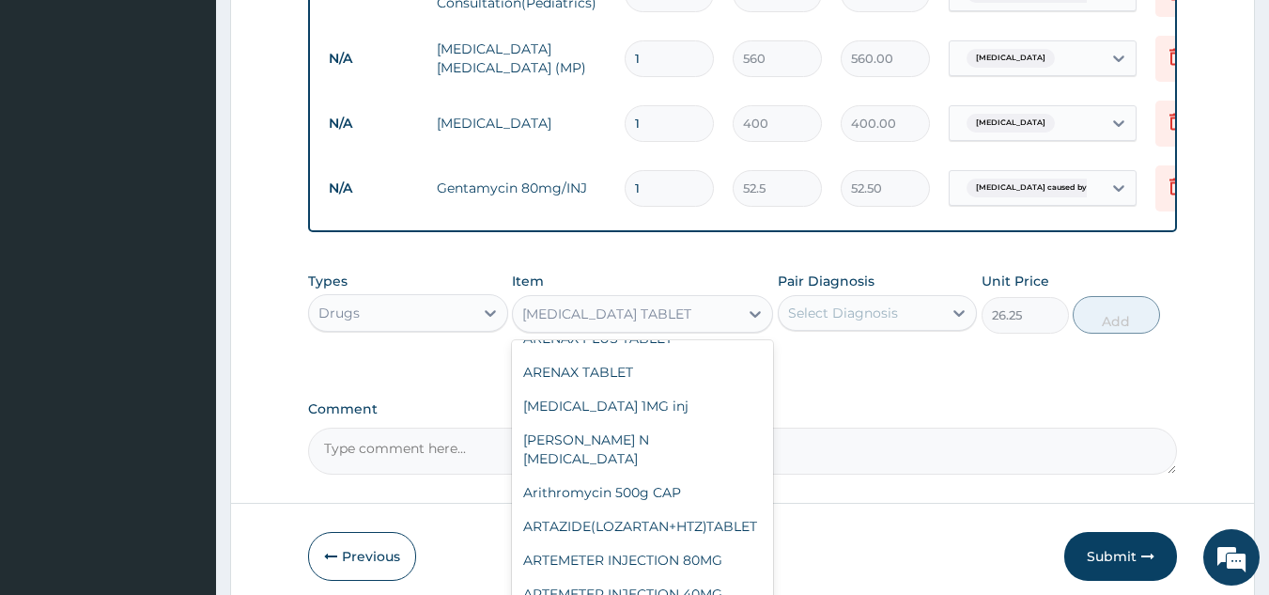
scroll to position [4650, 0]
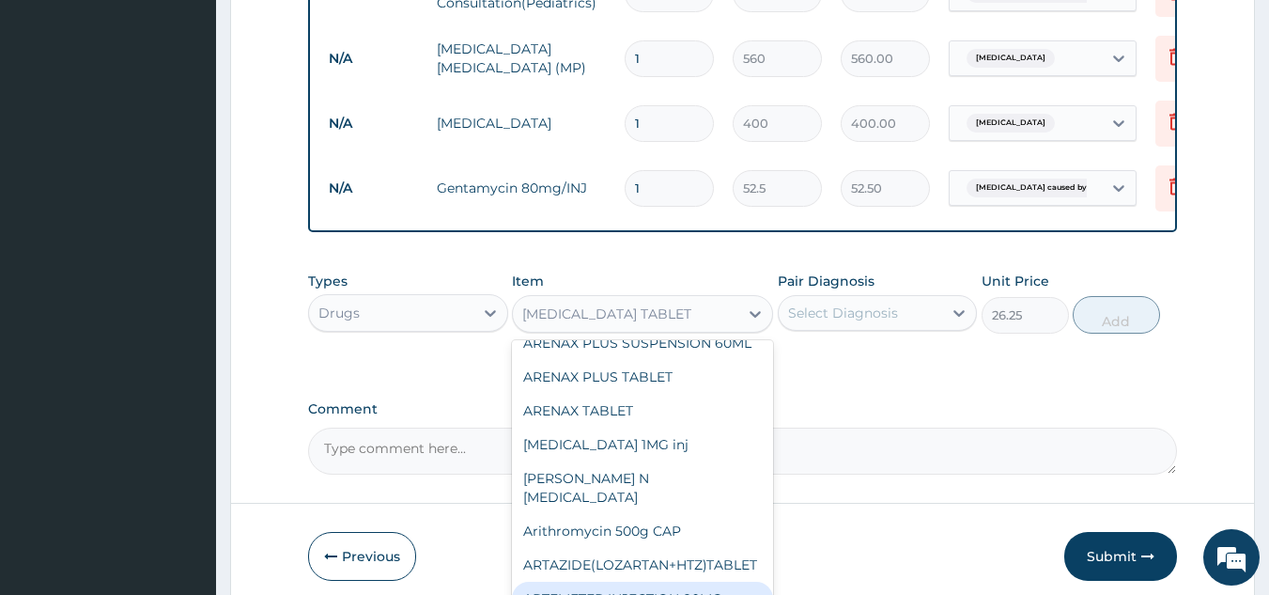
click at [691, 581] on div "ARTEMETER INJECTION 80MG" at bounding box center [642, 598] width 261 height 34
type input "210"
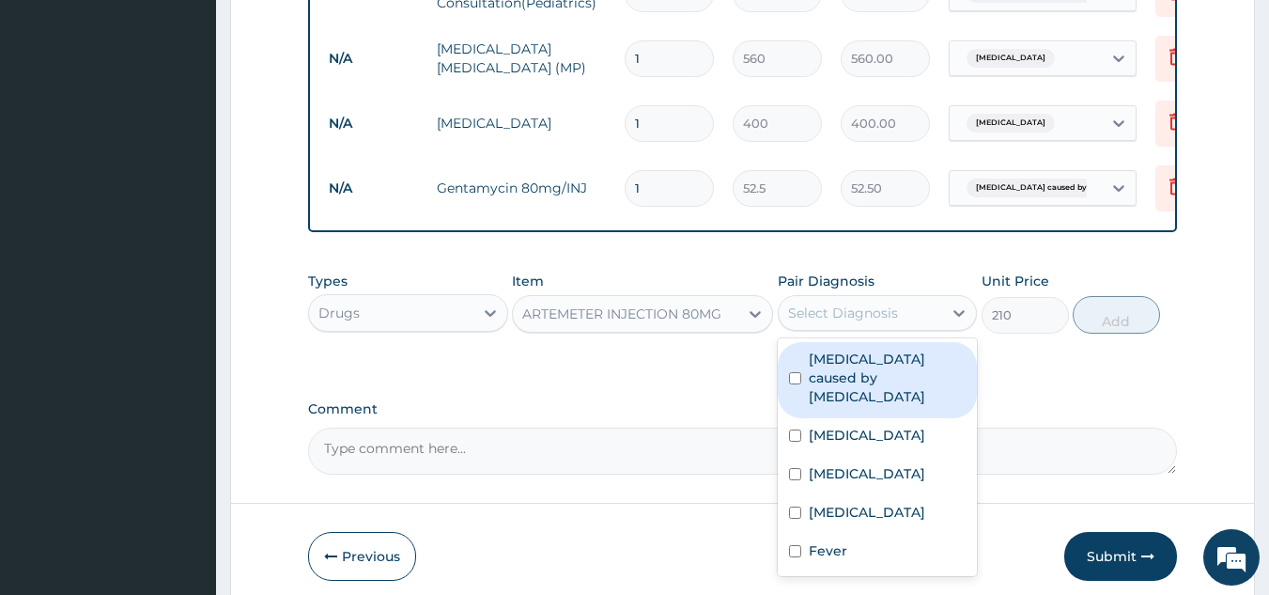
click at [904, 300] on div "Select Diagnosis" at bounding box center [861, 313] width 164 height 30
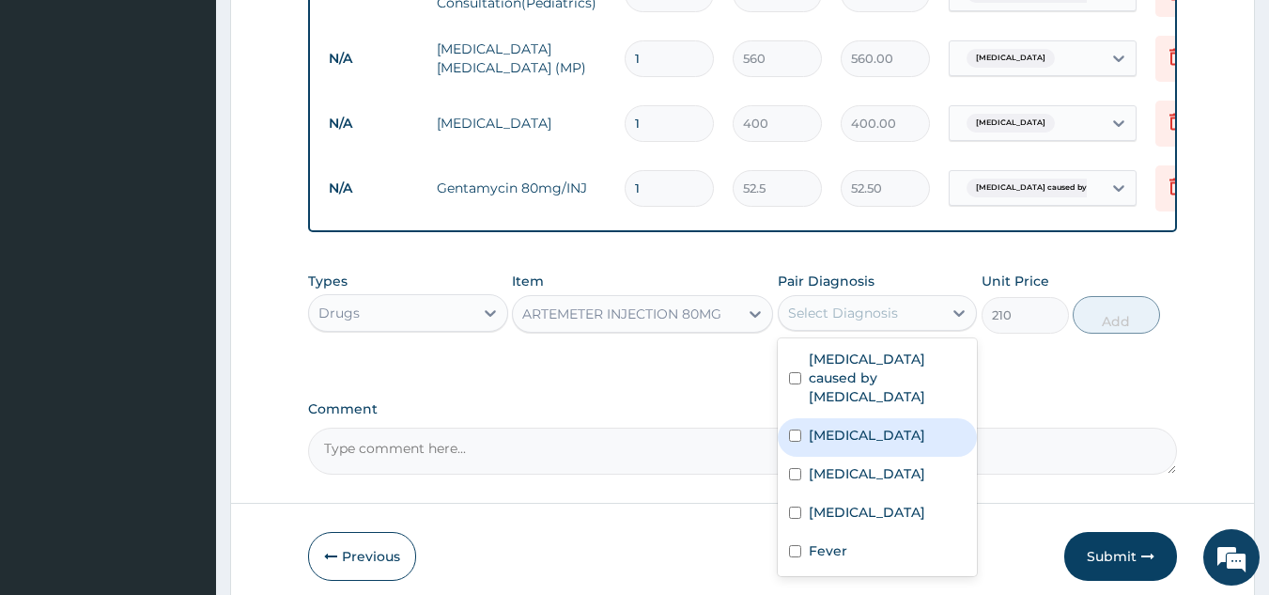
click at [837, 425] on label "Malaria" at bounding box center [867, 434] width 116 height 19
checkbox input "true"
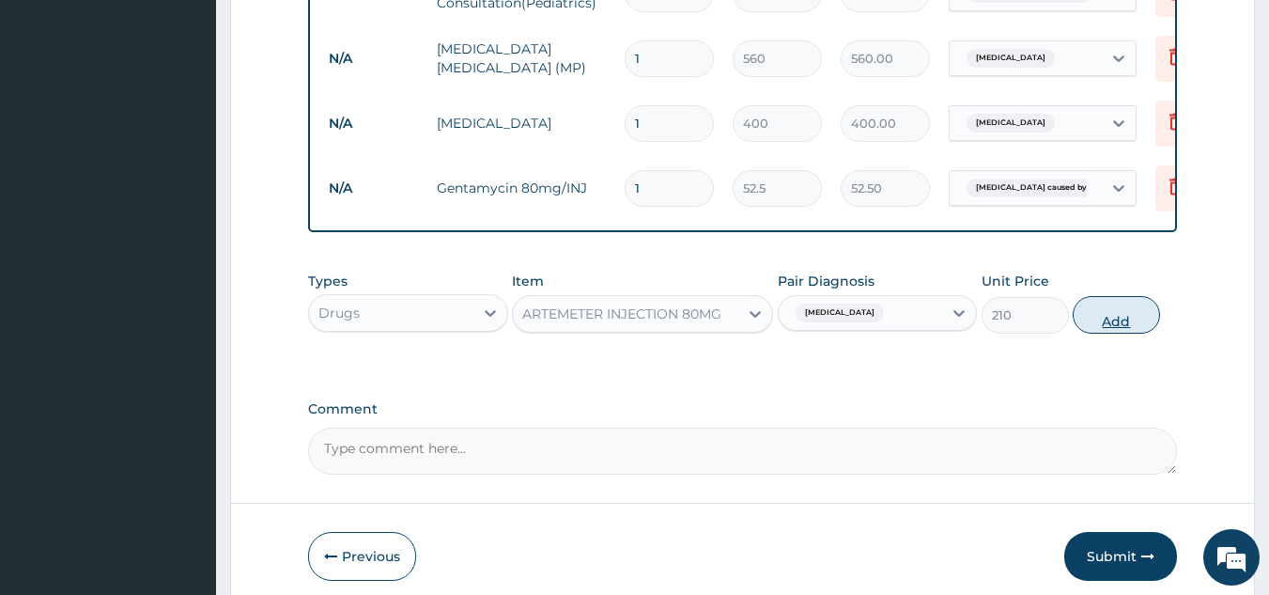
click at [1096, 301] on button "Add" at bounding box center [1116, 315] width 87 height 38
type input "0"
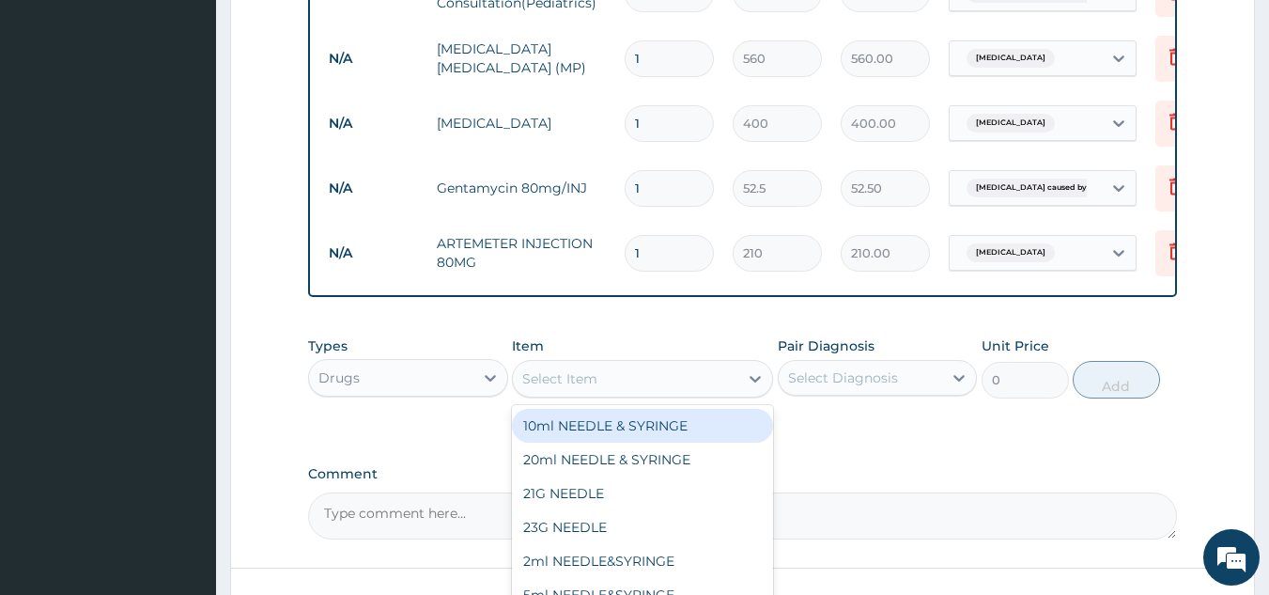
click at [683, 363] on div "Select Item" at bounding box center [625, 378] width 225 height 30
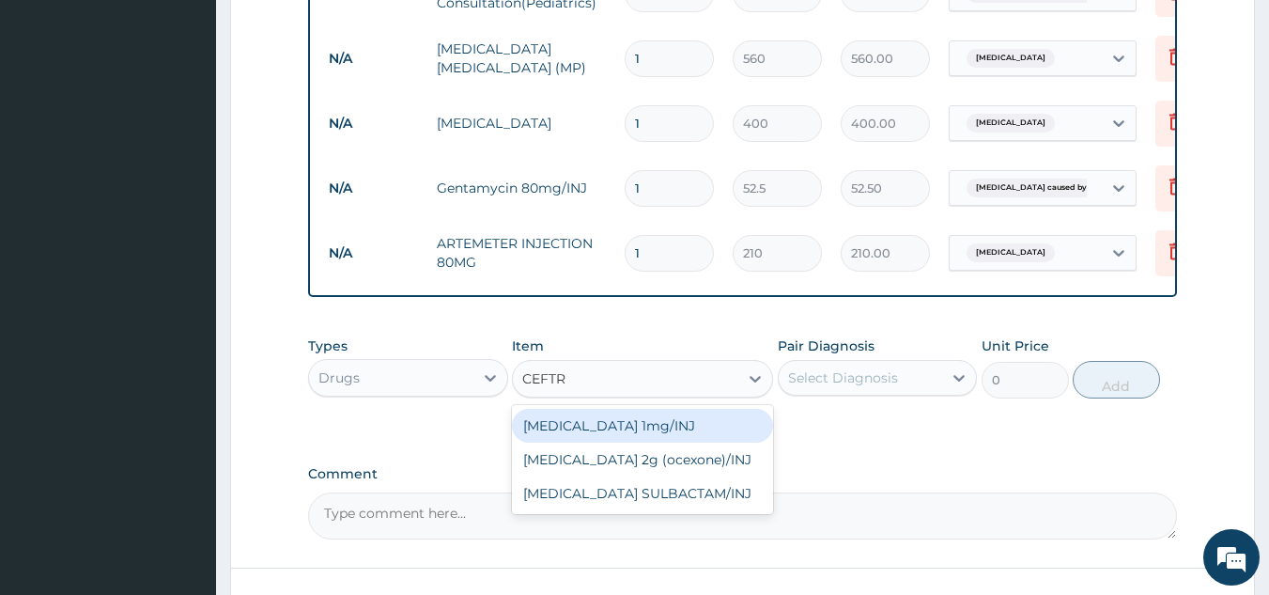
type input "CEFTRI"
click at [660, 411] on div "Ceftriaxone 1mg/INJ" at bounding box center [642, 426] width 261 height 34
type input "446.25"
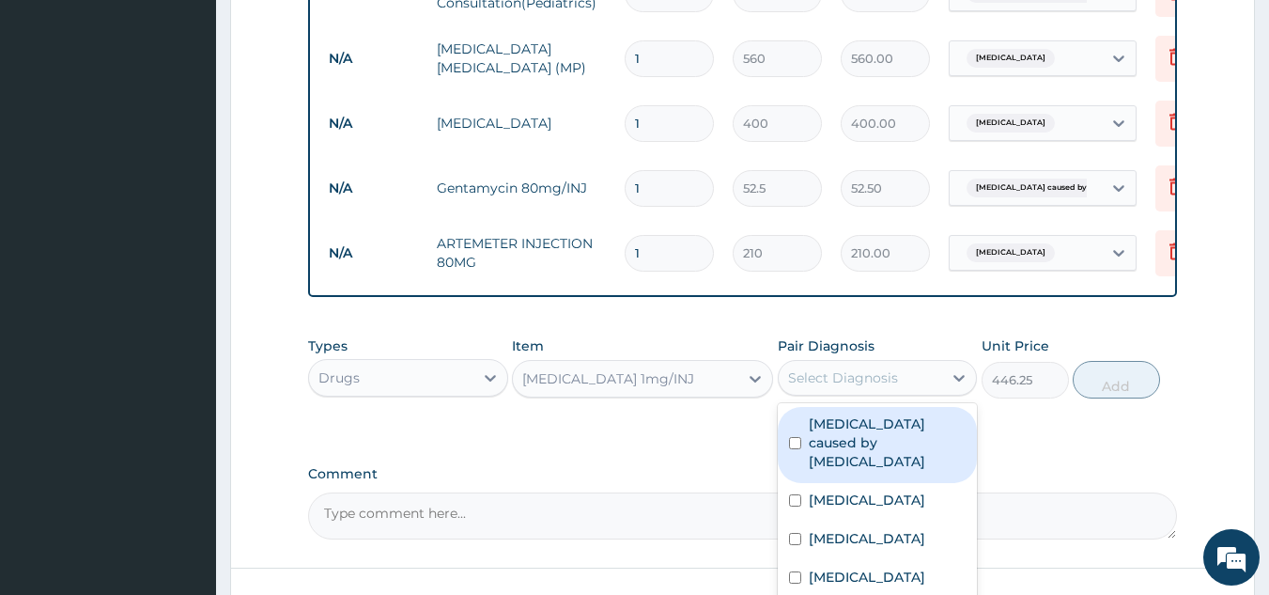
click at [854, 368] on div "Select Diagnosis" at bounding box center [843, 377] width 110 height 19
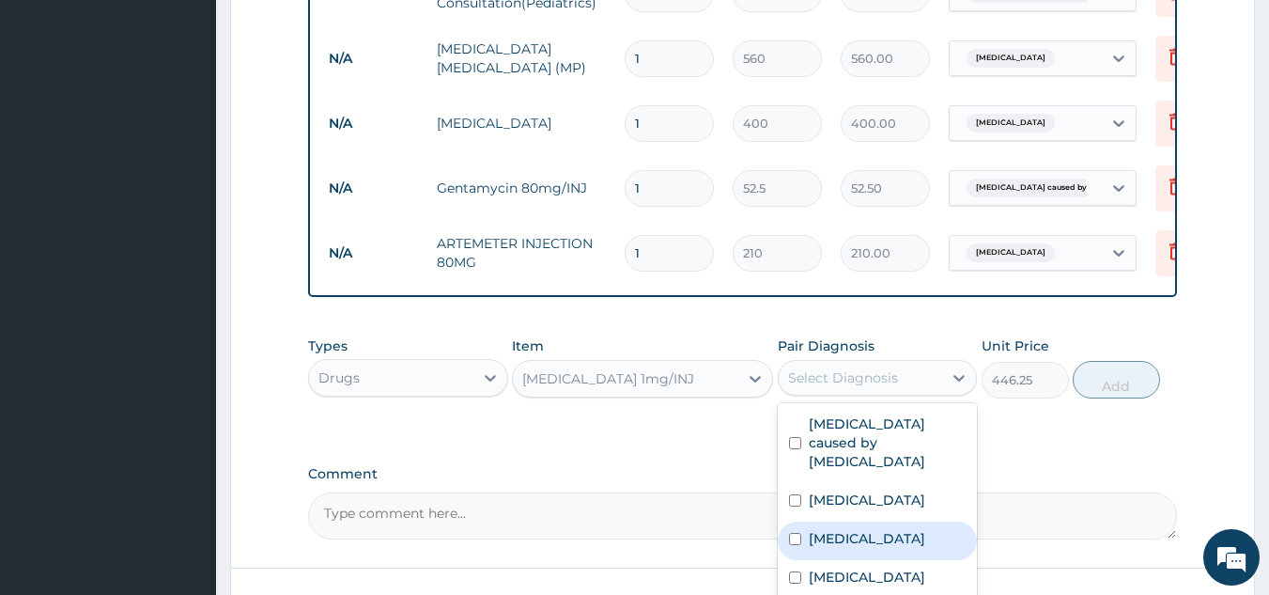
click at [801, 521] on div "Bacterial infectious disease" at bounding box center [878, 540] width 200 height 39
checkbox input "true"
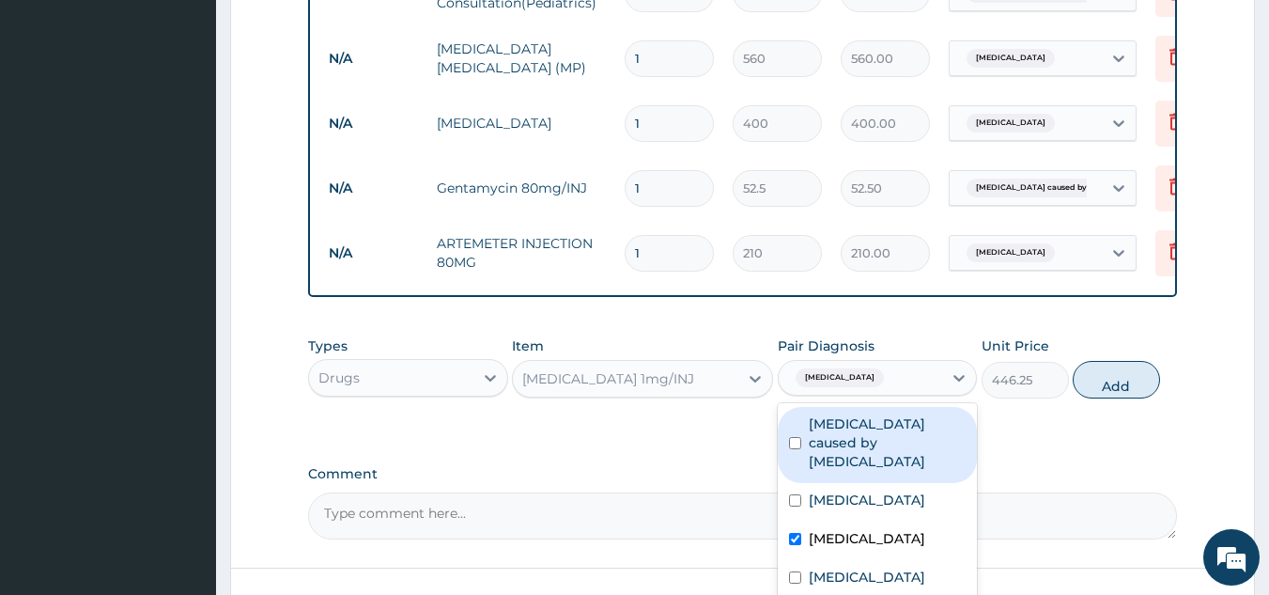
scroll to position [295, 0]
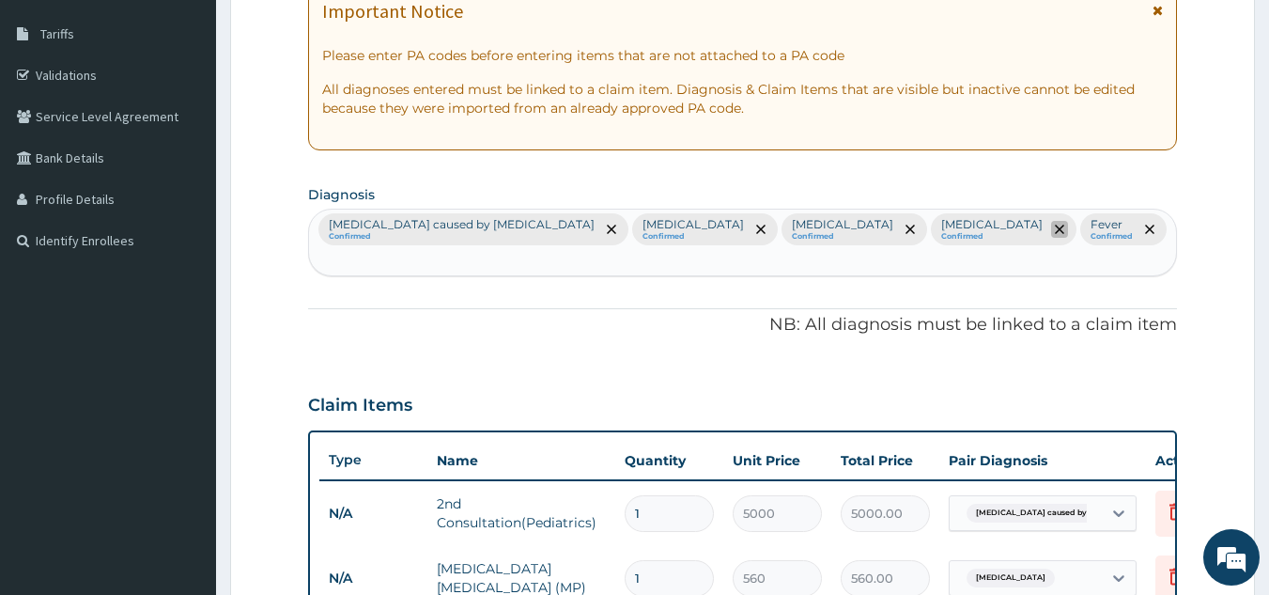
click at [1055, 227] on icon "remove selection option" at bounding box center [1059, 228] width 9 height 9
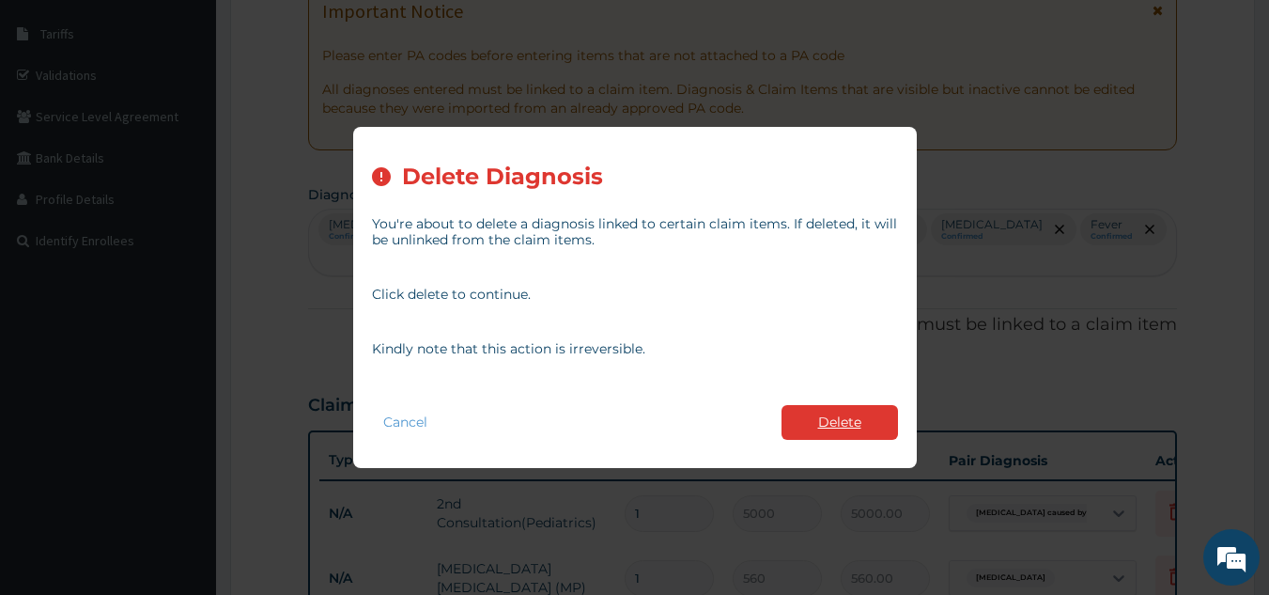
click at [830, 420] on button "Delete" at bounding box center [839, 422] width 116 height 35
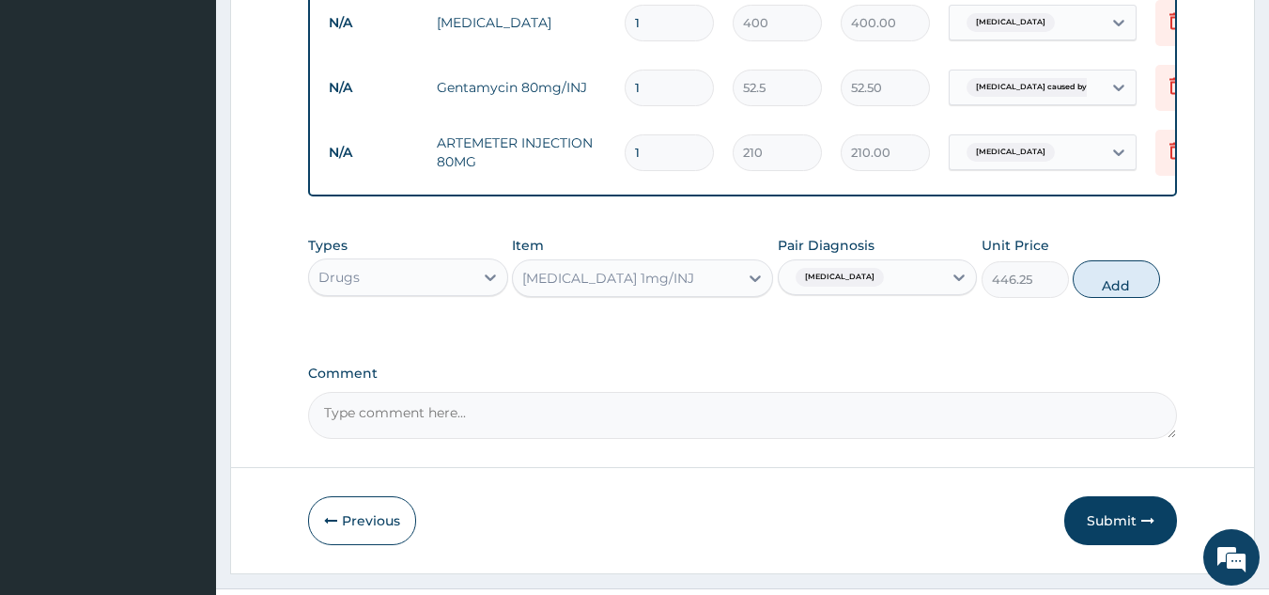
scroll to position [944, 0]
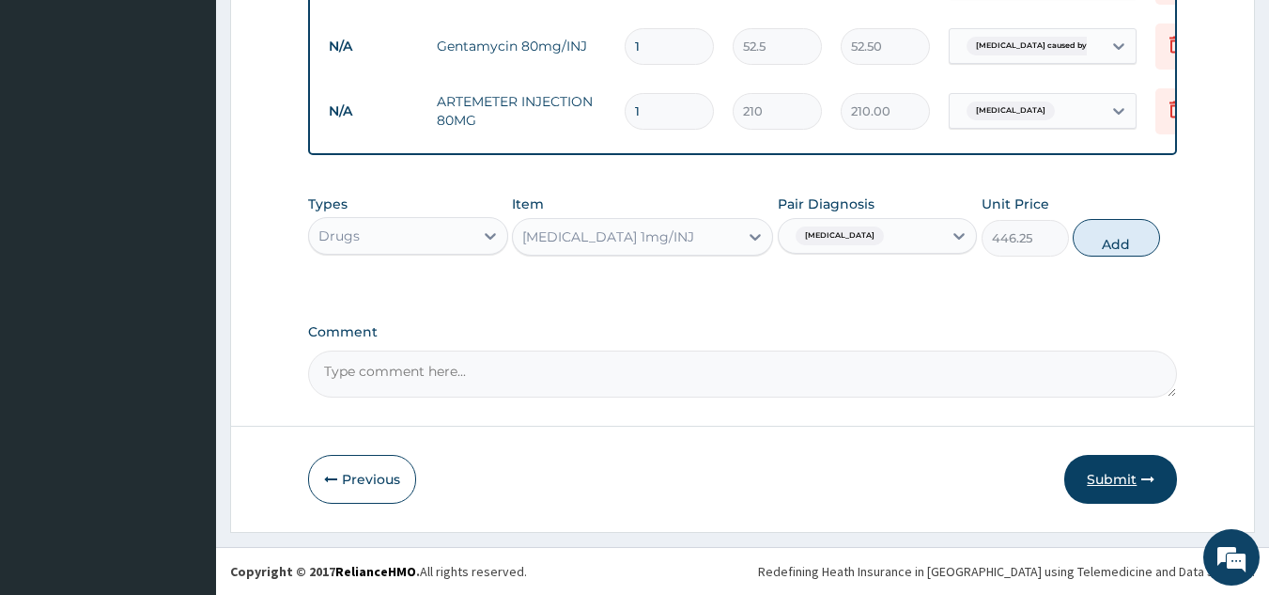
click at [1106, 476] on button "Submit" at bounding box center [1120, 479] width 113 height 49
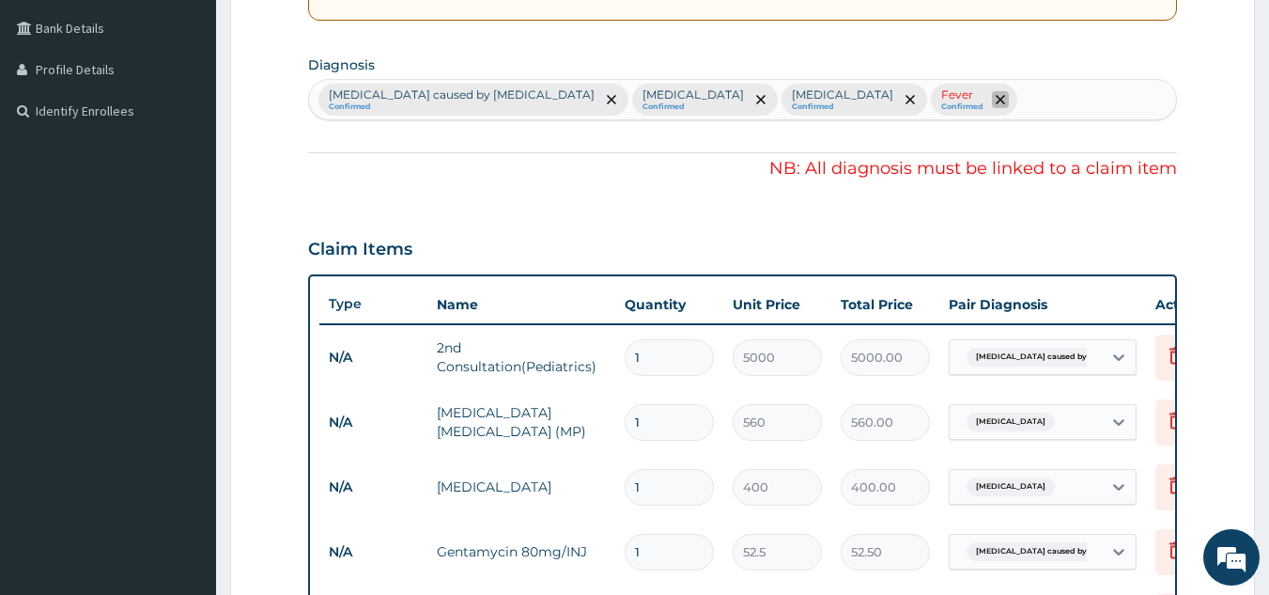
click at [992, 92] on span "remove selection option" at bounding box center [1000, 99] width 17 height 17
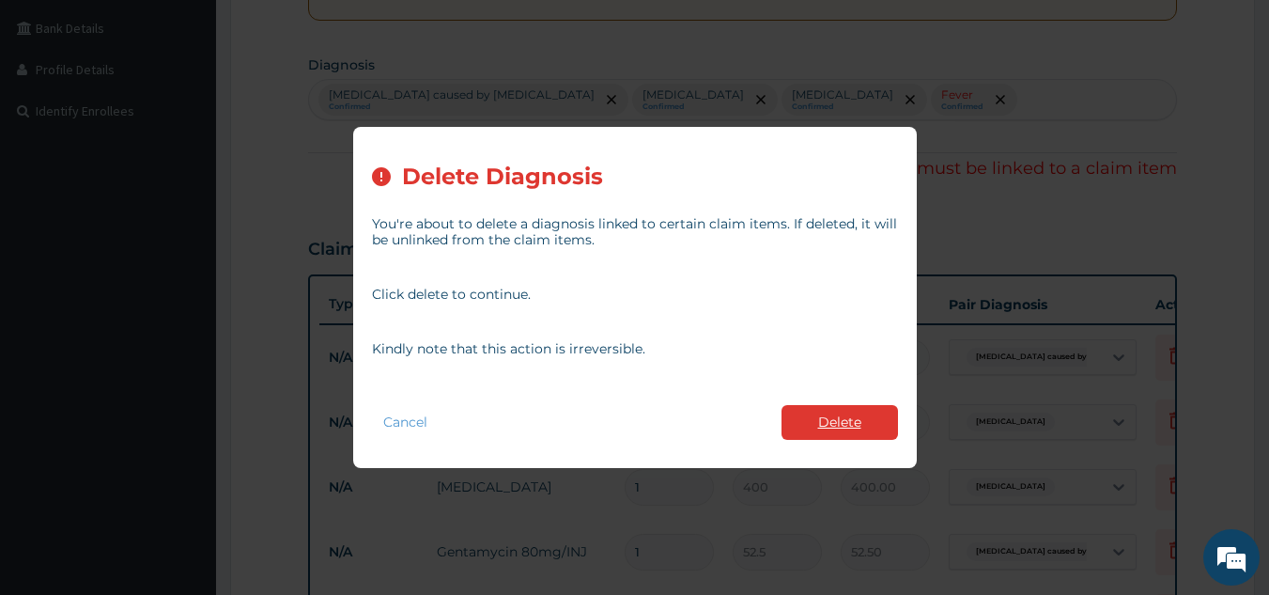
click at [841, 424] on button "Delete" at bounding box center [839, 422] width 116 height 35
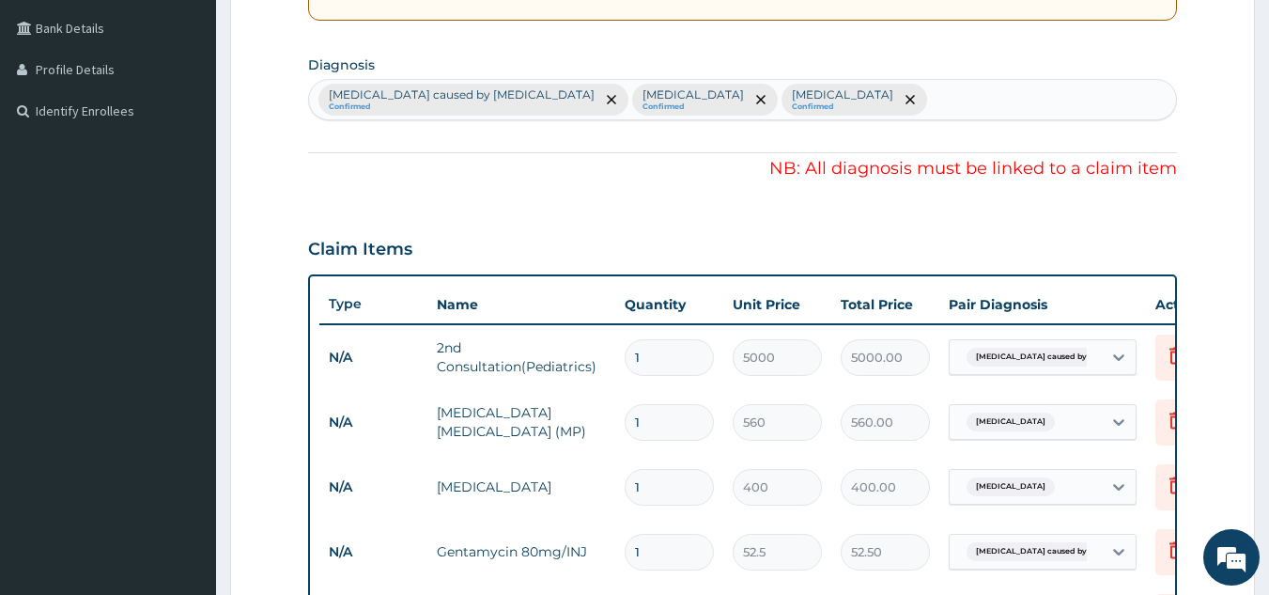
scroll to position [944, 0]
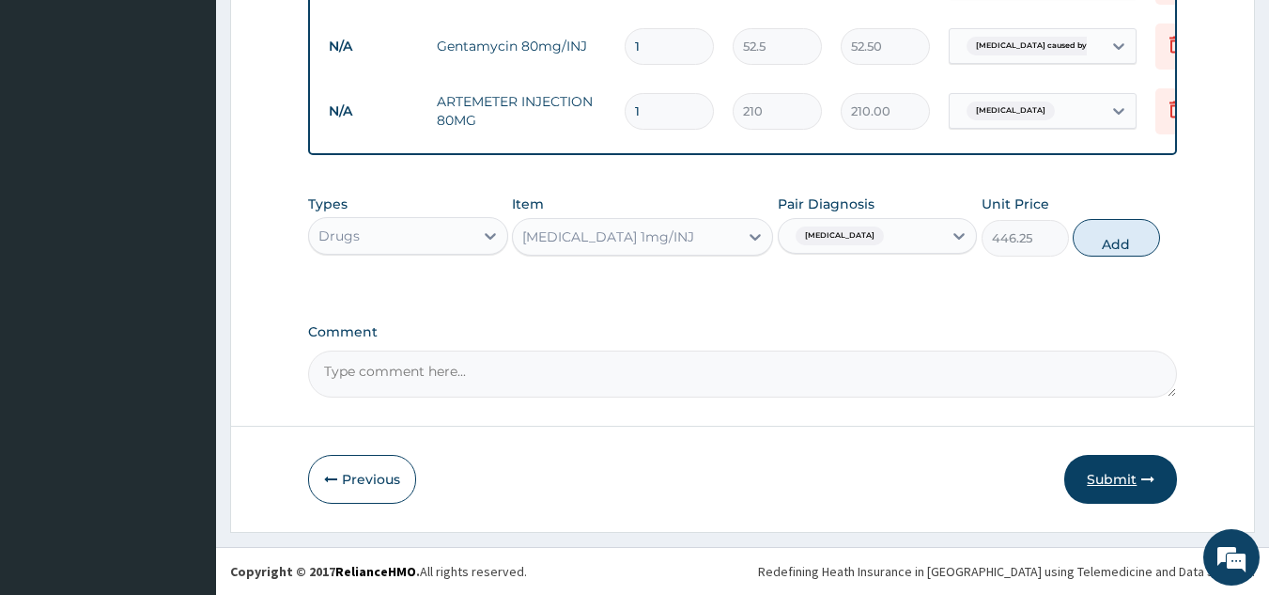
click at [1116, 469] on button "Submit" at bounding box center [1120, 479] width 113 height 49
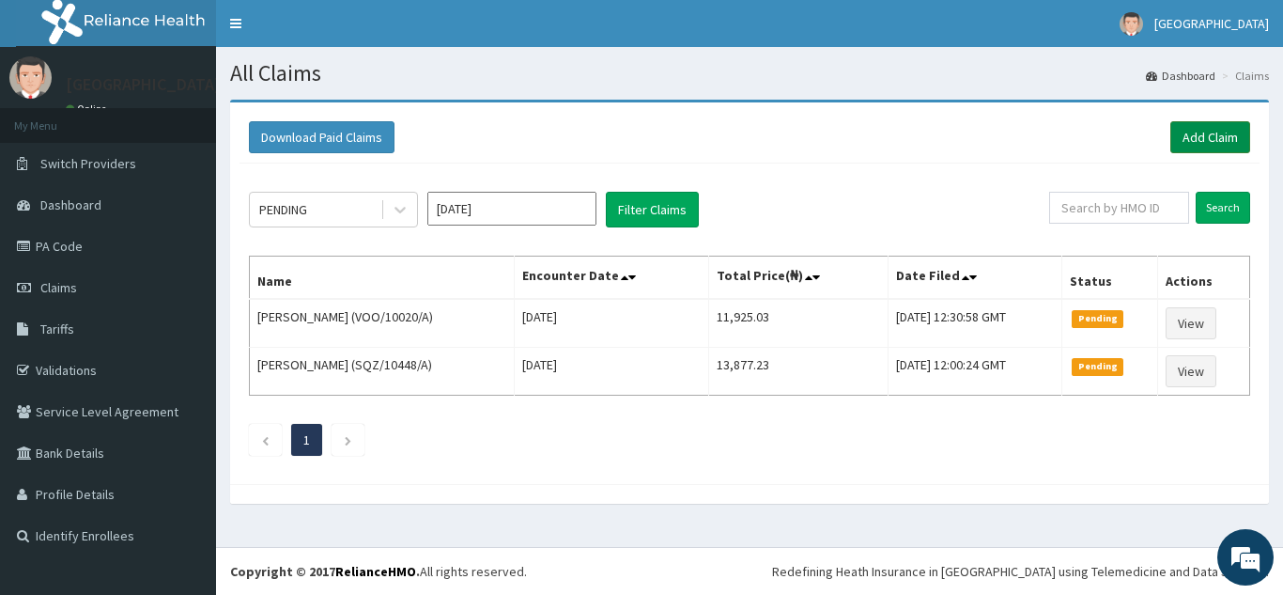
click at [1202, 132] on link "Add Claim" at bounding box center [1210, 137] width 80 height 32
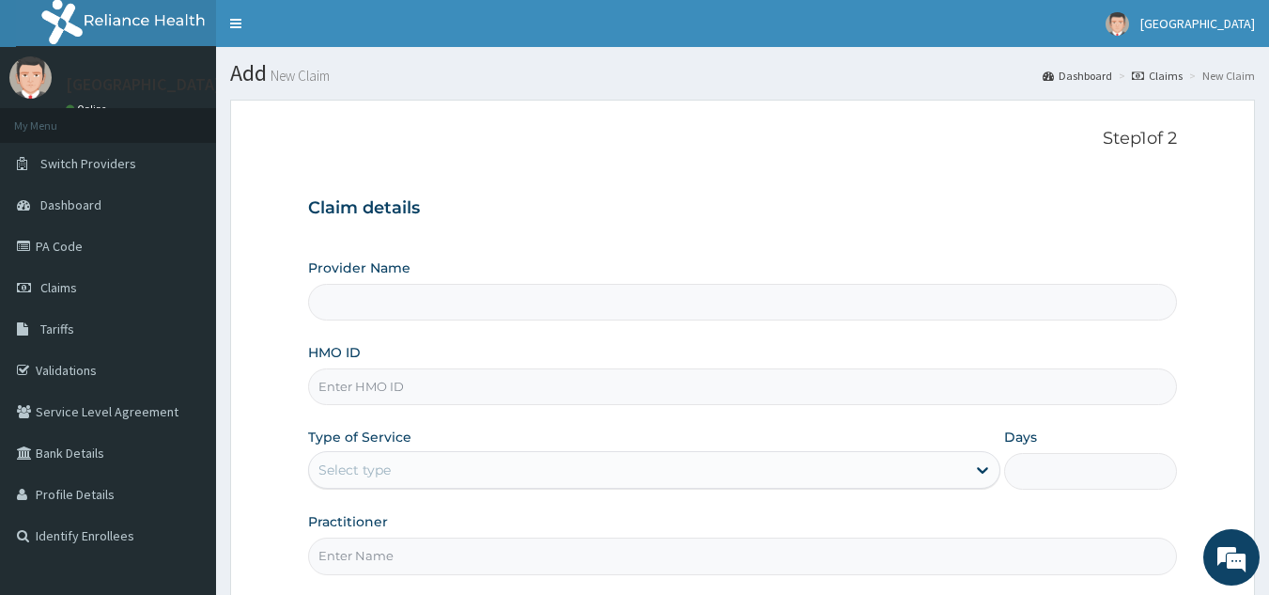
type input "[GEOGRAPHIC_DATA]"
click at [562, 380] on input "HMO ID" at bounding box center [743, 386] width 870 height 37
click at [114, 370] on link "Validations" at bounding box center [108, 369] width 216 height 41
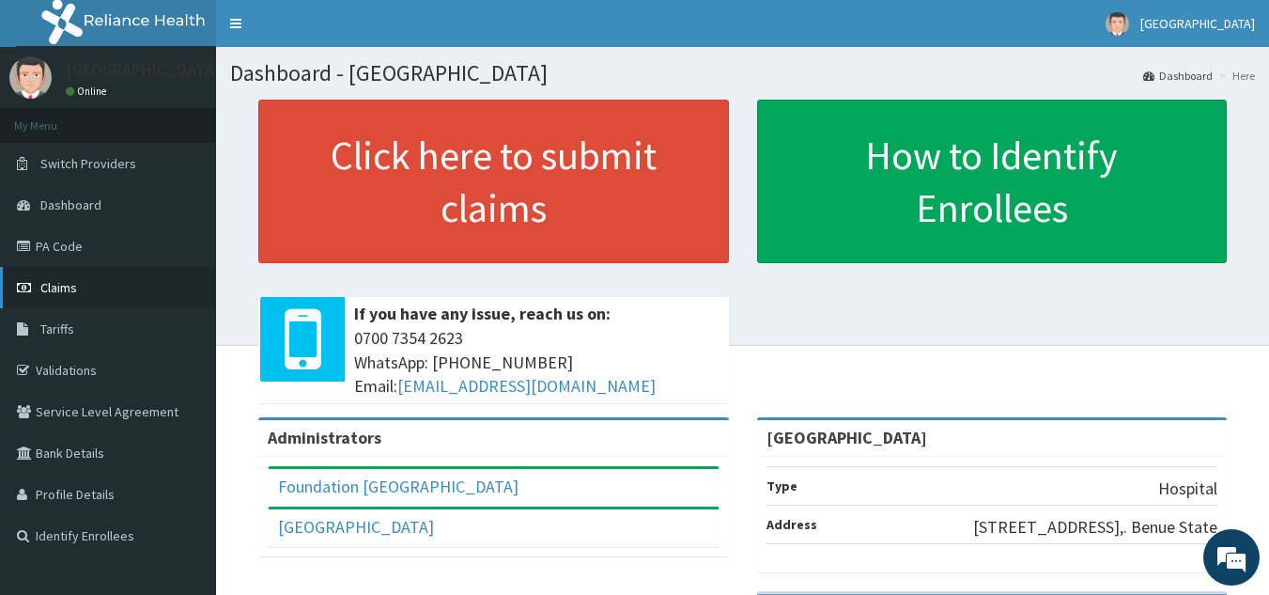
click at [60, 273] on link "Claims" at bounding box center [108, 287] width 216 height 41
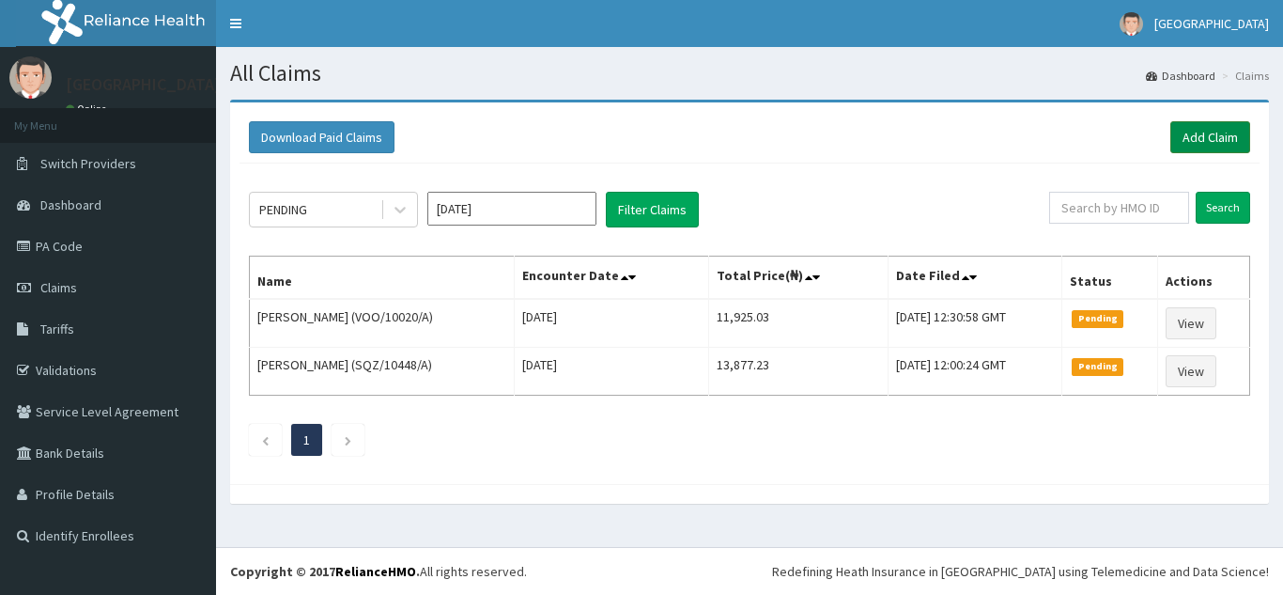
click at [1204, 128] on link "Add Claim" at bounding box center [1210, 137] width 80 height 32
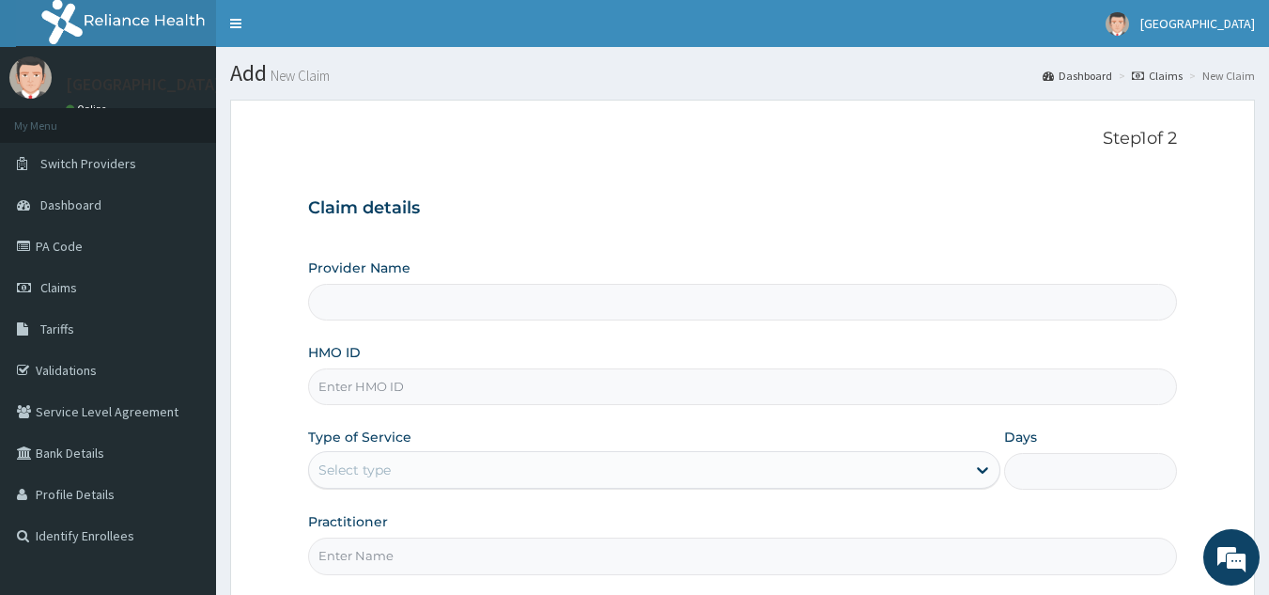
type input "[GEOGRAPHIC_DATA]"
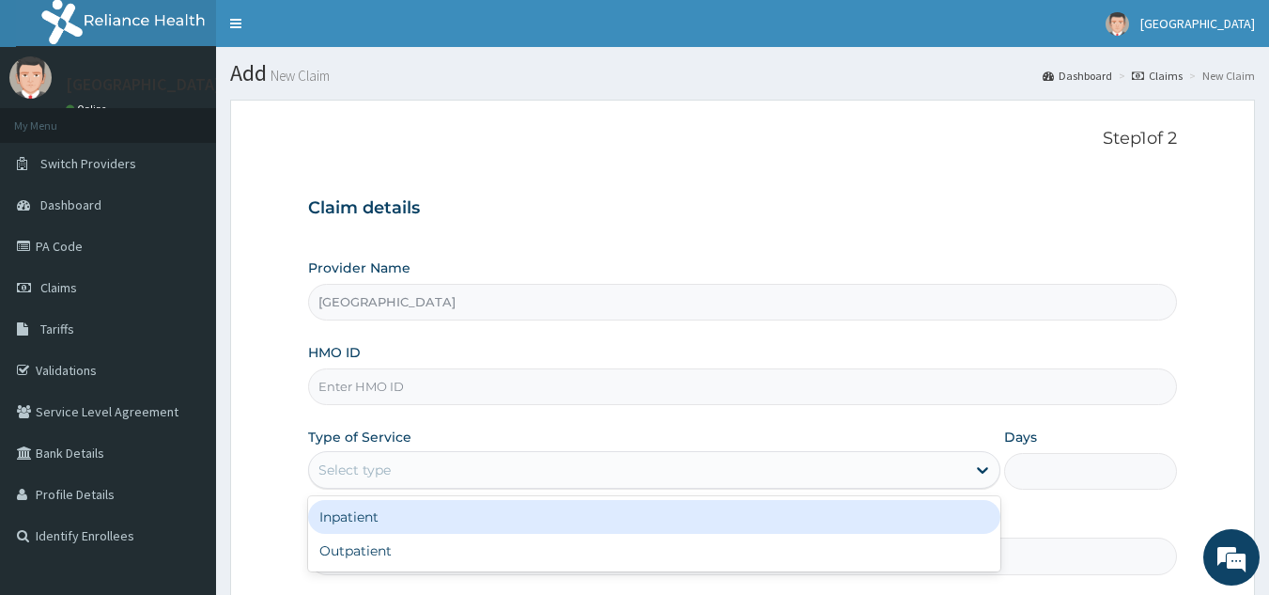
click at [490, 463] on div "Select type" at bounding box center [637, 470] width 657 height 30
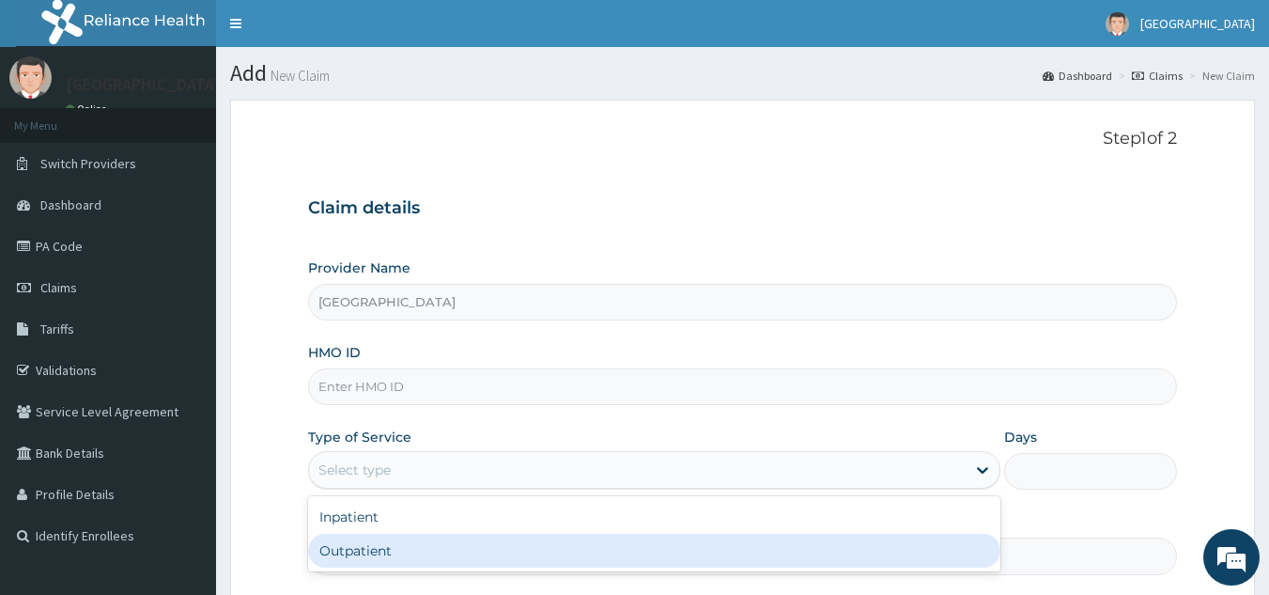
click at [437, 556] on div "Outpatient" at bounding box center [654, 550] width 692 height 34
type input "1"
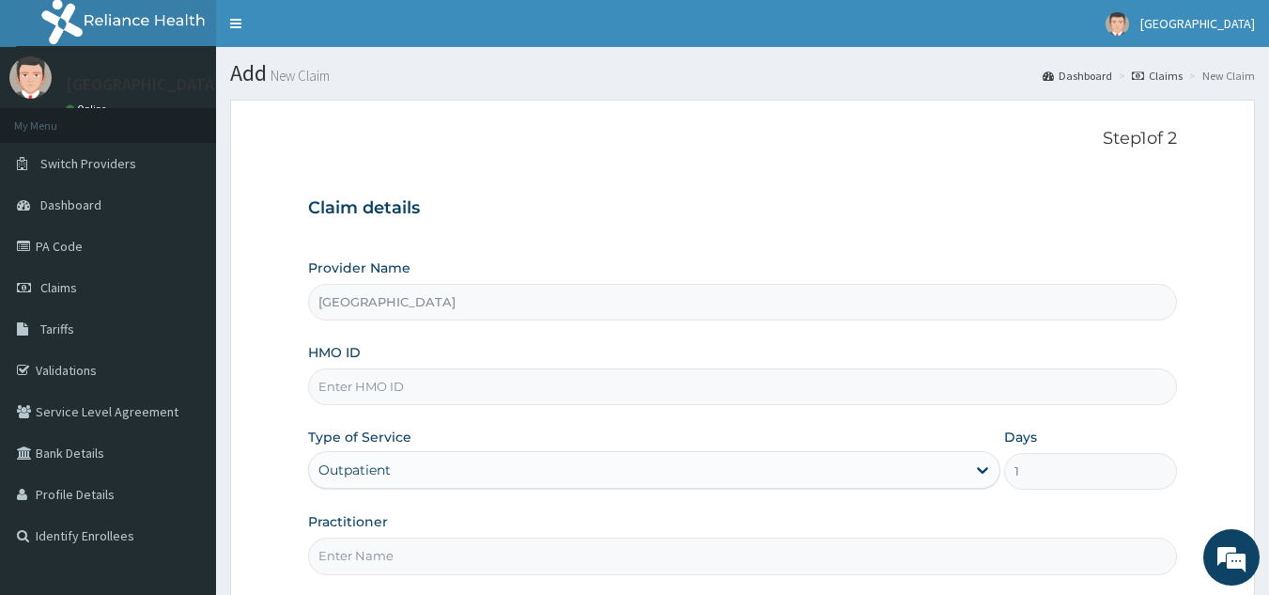
click at [487, 565] on input "Practitioner" at bounding box center [743, 555] width 870 height 37
type input "[PERSON_NAME]"
click at [502, 385] on input "HMO ID" at bounding box center [743, 386] width 870 height 37
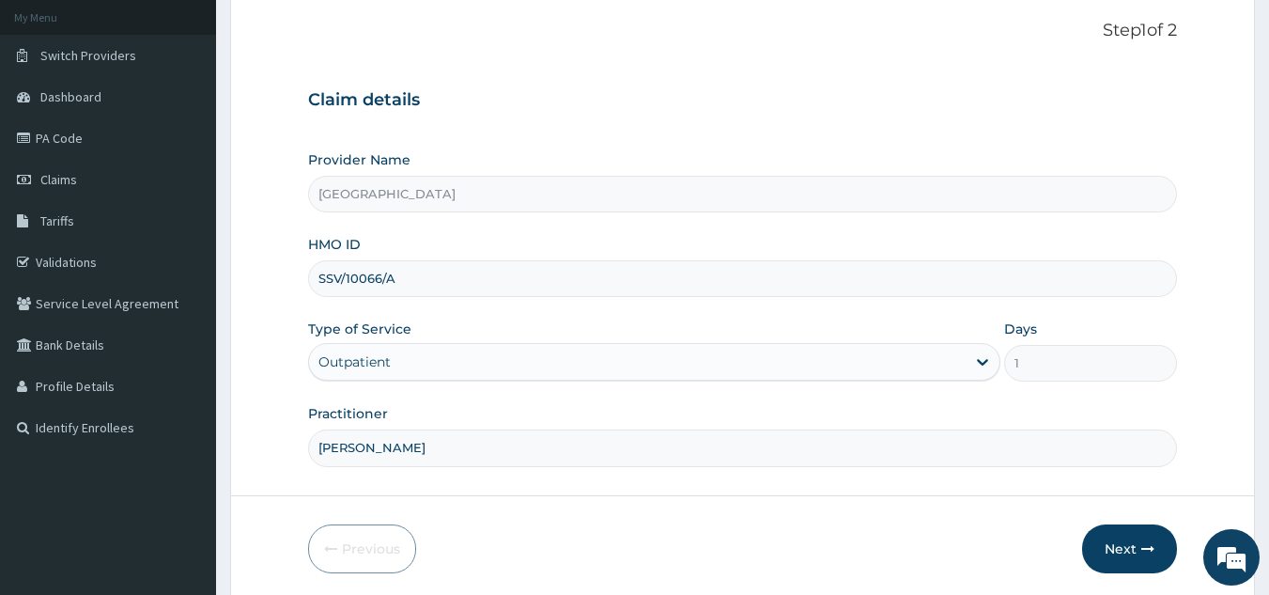
scroll to position [178, 0]
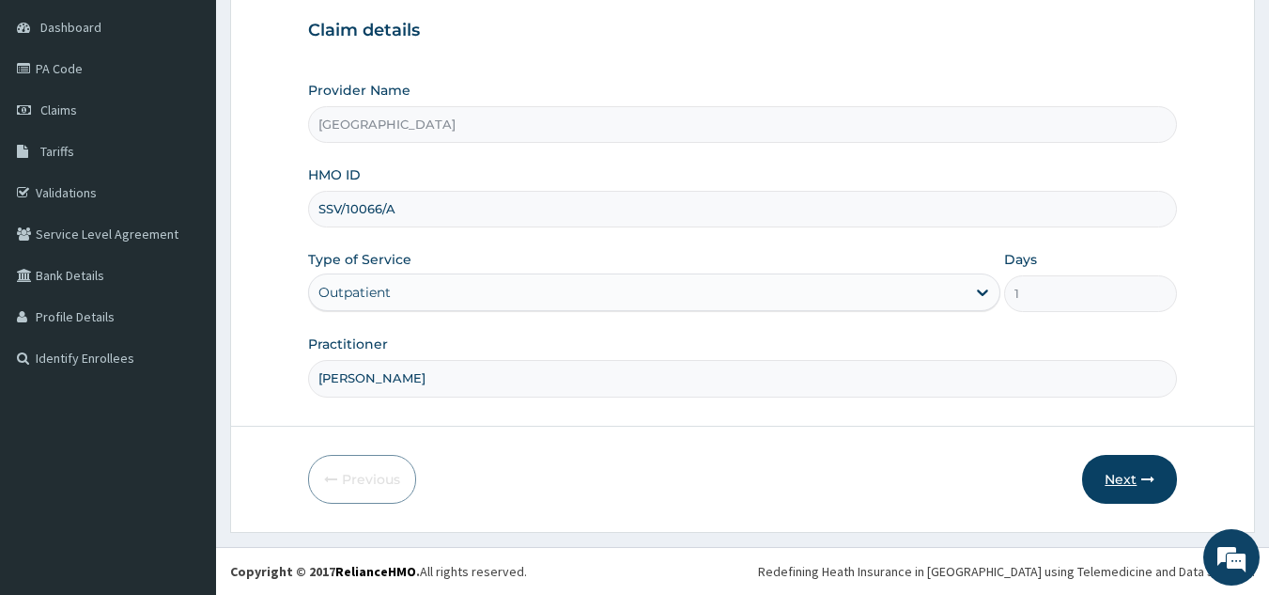
type input "SSV/10066/A"
click at [1152, 472] on icon "button" at bounding box center [1147, 478] width 13 height 13
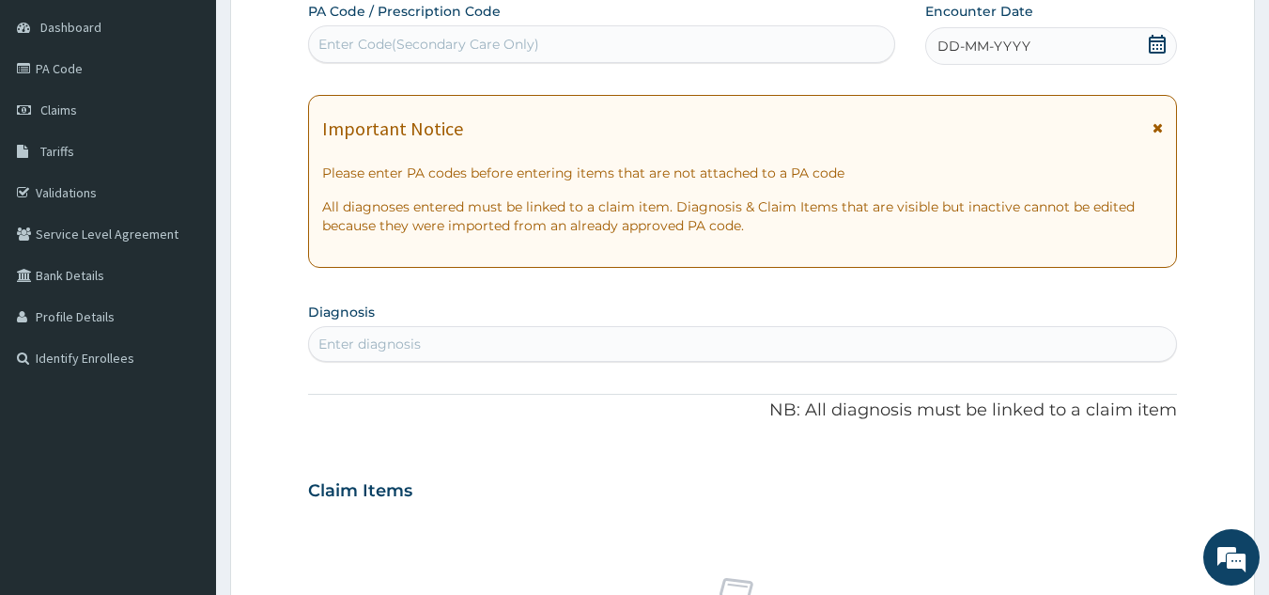
click at [1156, 43] on icon at bounding box center [1157, 44] width 19 height 19
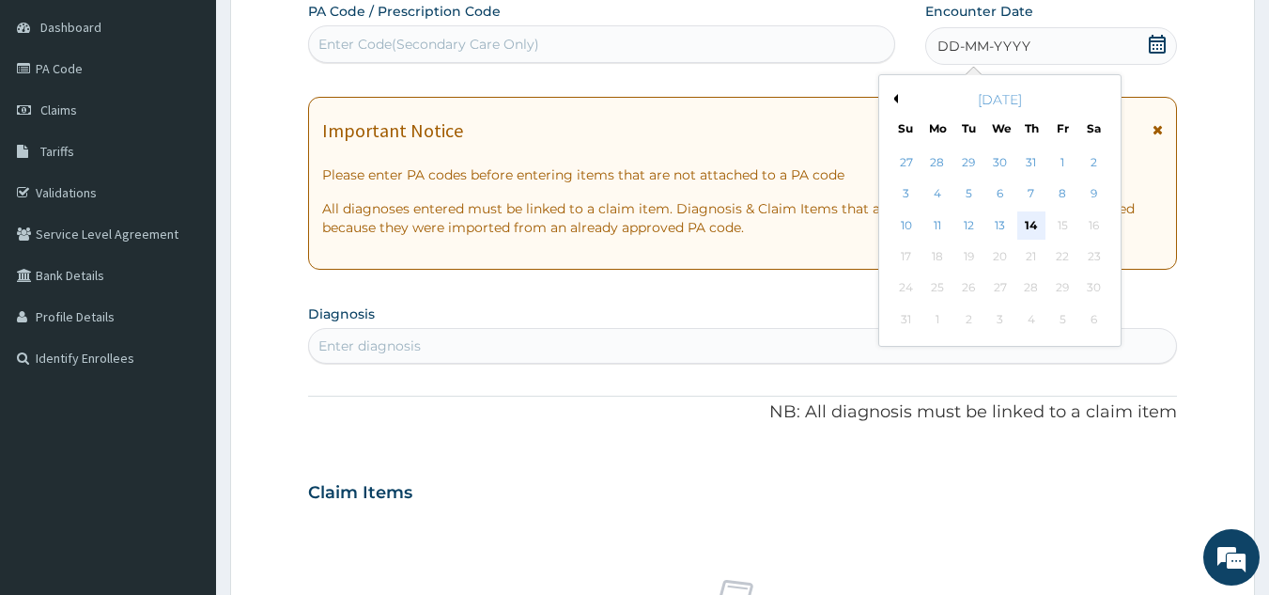
click at [1037, 213] on div "14" at bounding box center [1031, 225] width 28 height 28
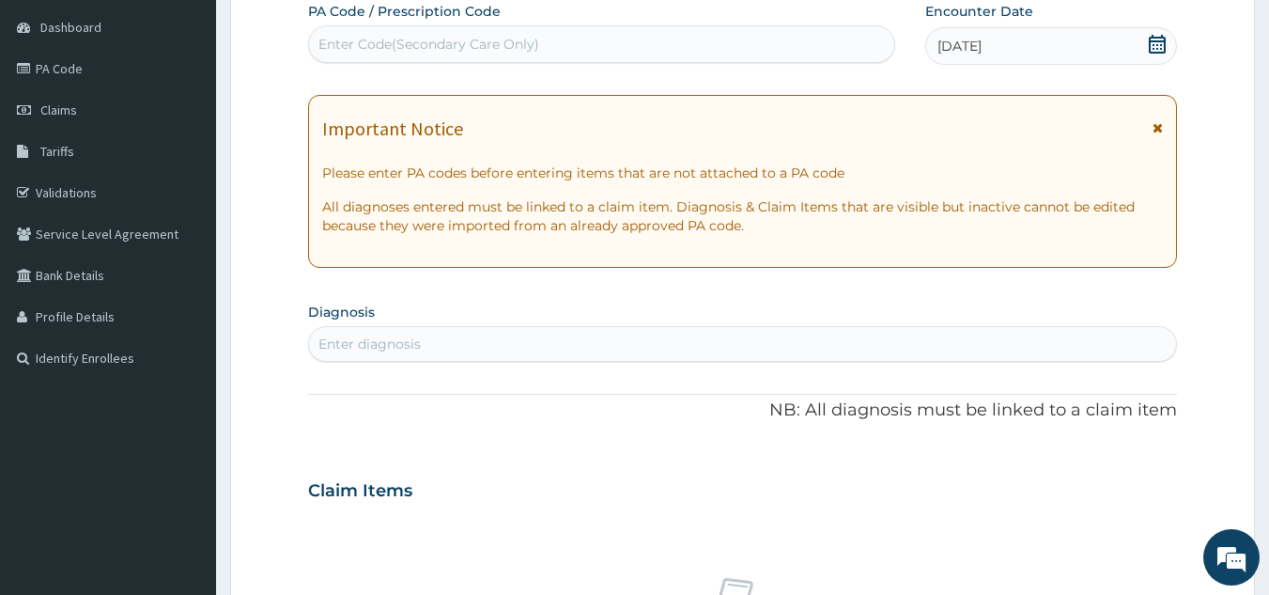
click at [456, 331] on div "Enter diagnosis" at bounding box center [743, 344] width 868 height 30
type input "ABDOMI"
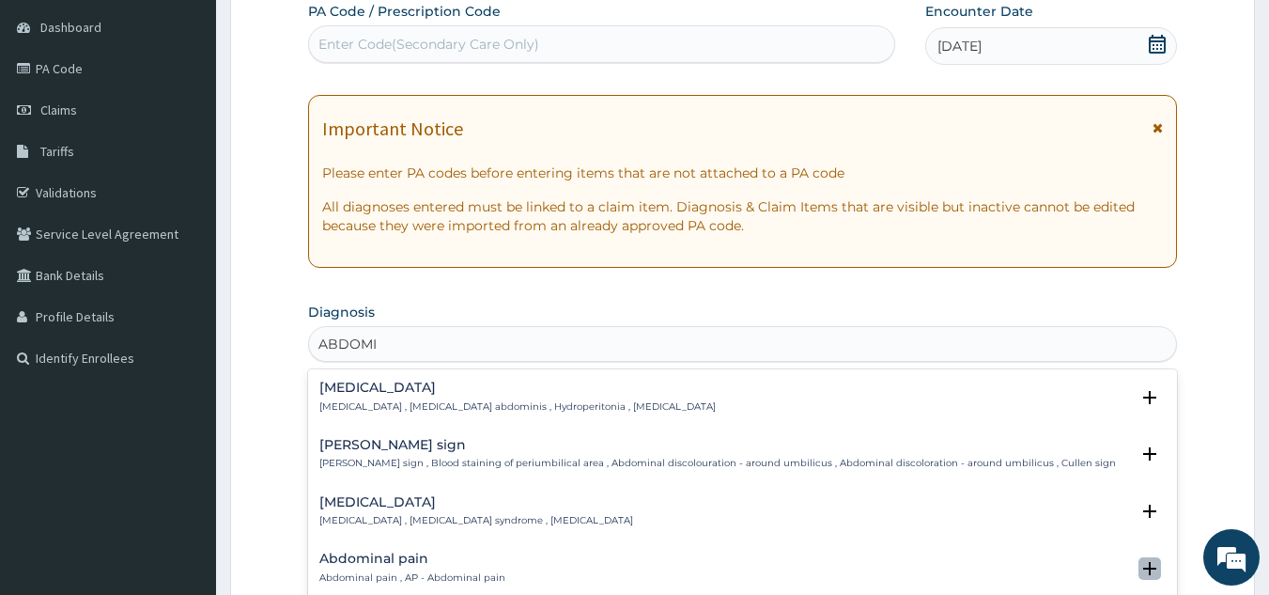
click at [1143, 564] on icon "open select status" at bounding box center [1149, 568] width 13 height 13
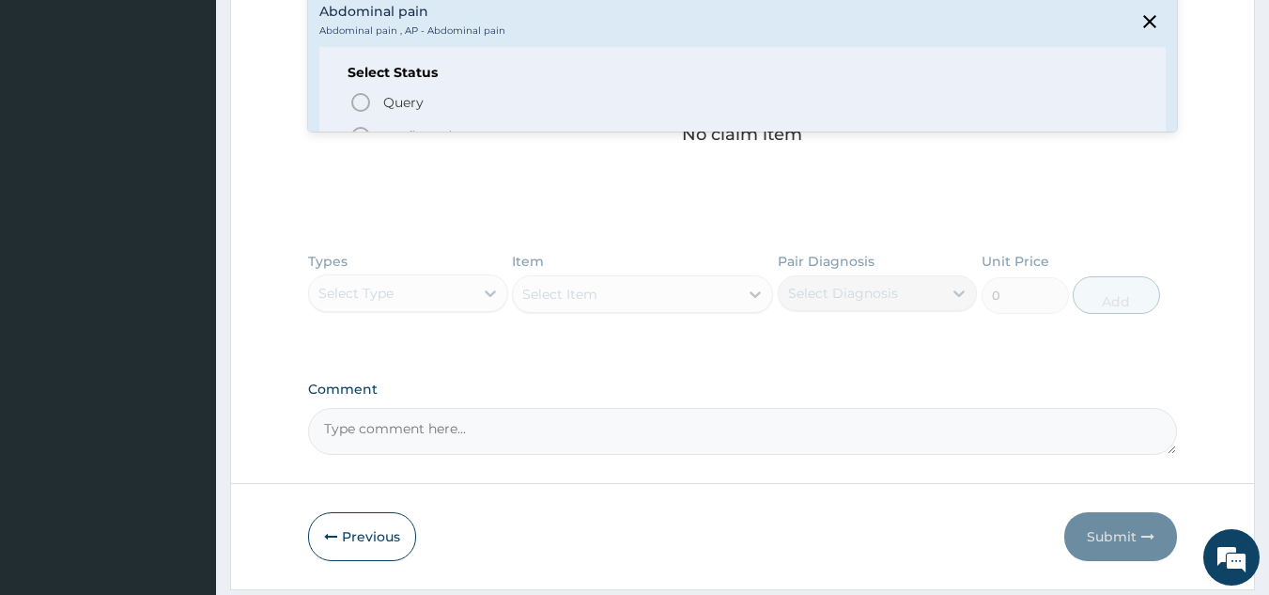
scroll to position [38, 0]
click at [366, 117] on icon "status option filled" at bounding box center [360, 126] width 23 height 23
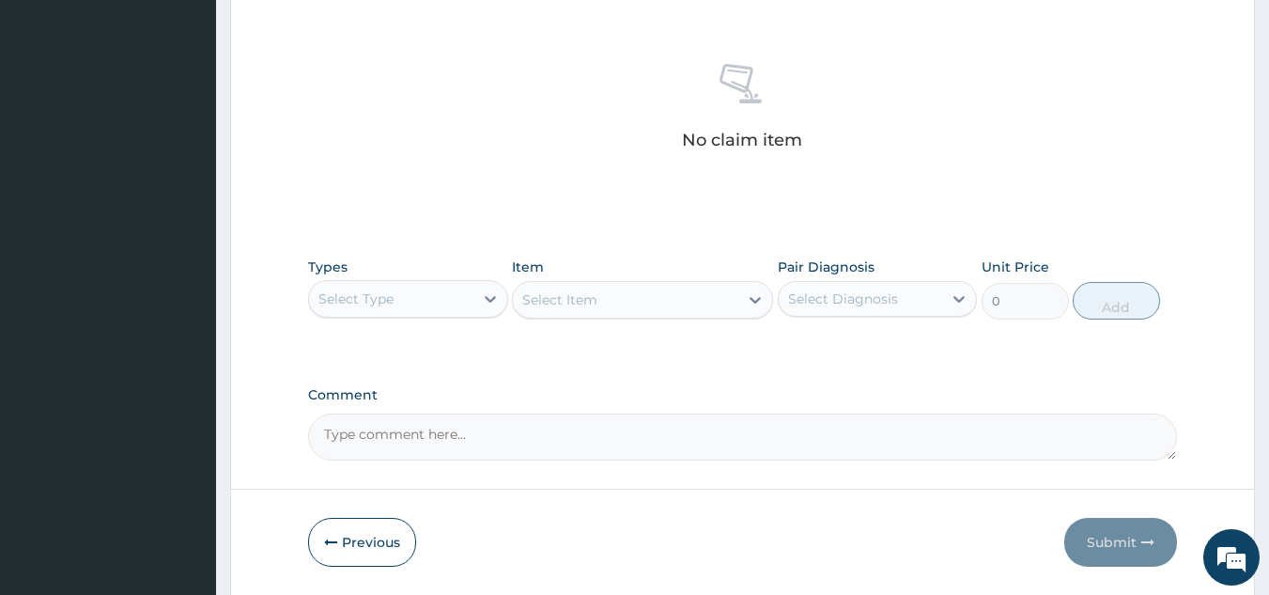
scroll to position [178, 0]
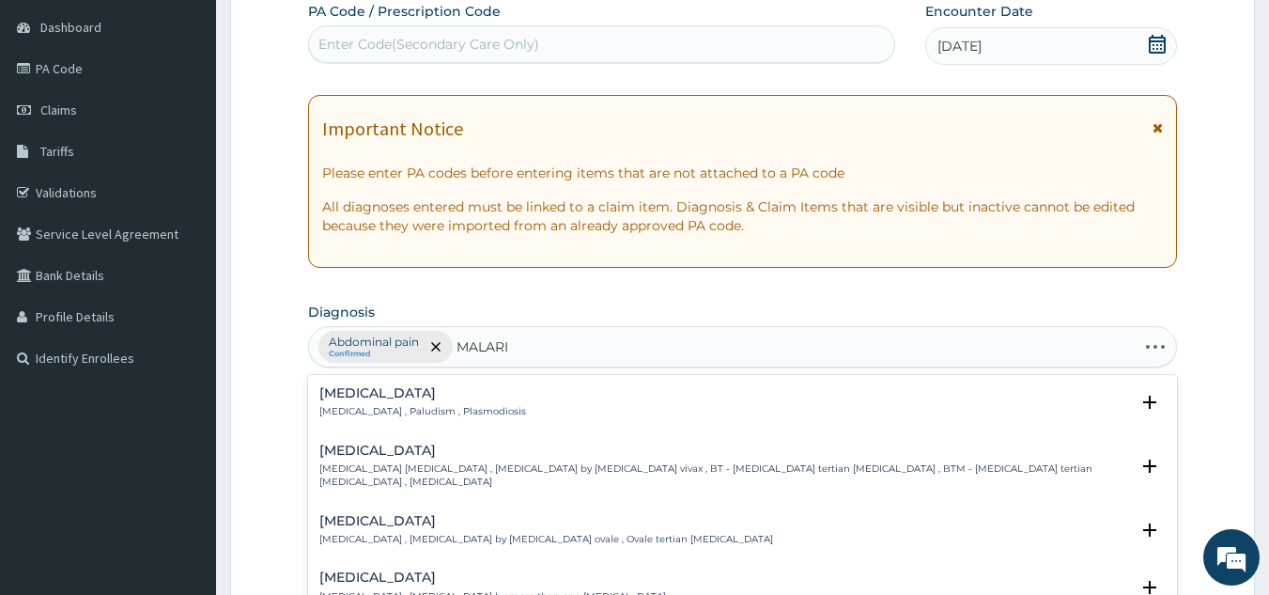
type input "MALARIA"
click at [1143, 403] on icon "open select status" at bounding box center [1149, 401] width 13 height 13
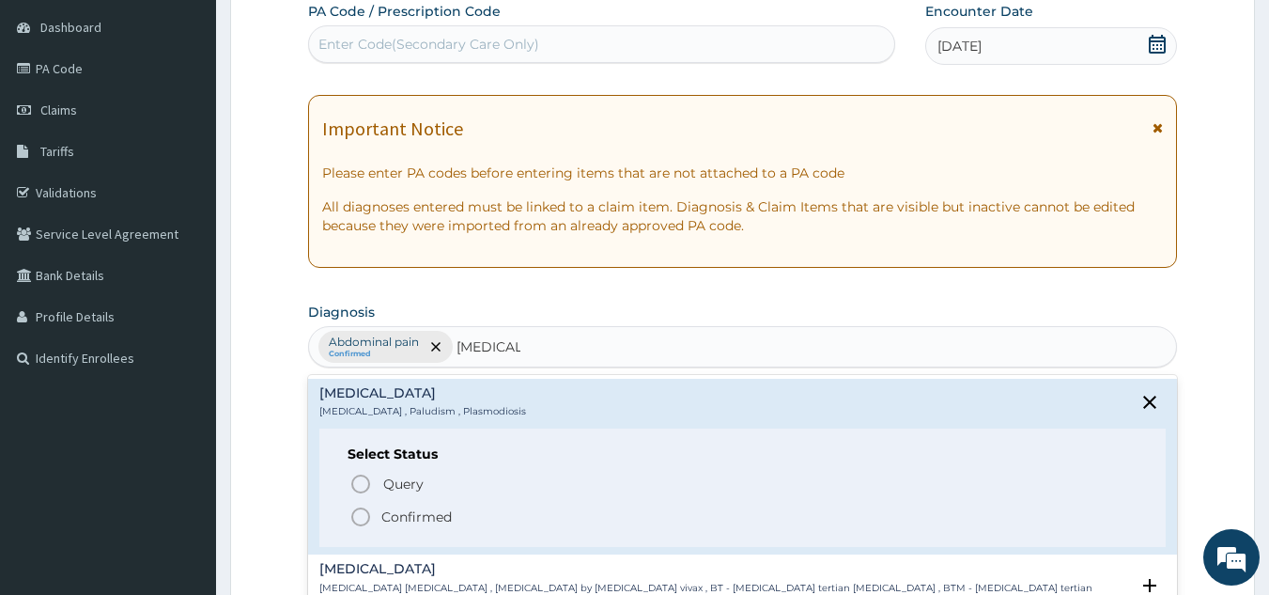
click at [360, 512] on icon "status option filled" at bounding box center [360, 516] width 23 height 23
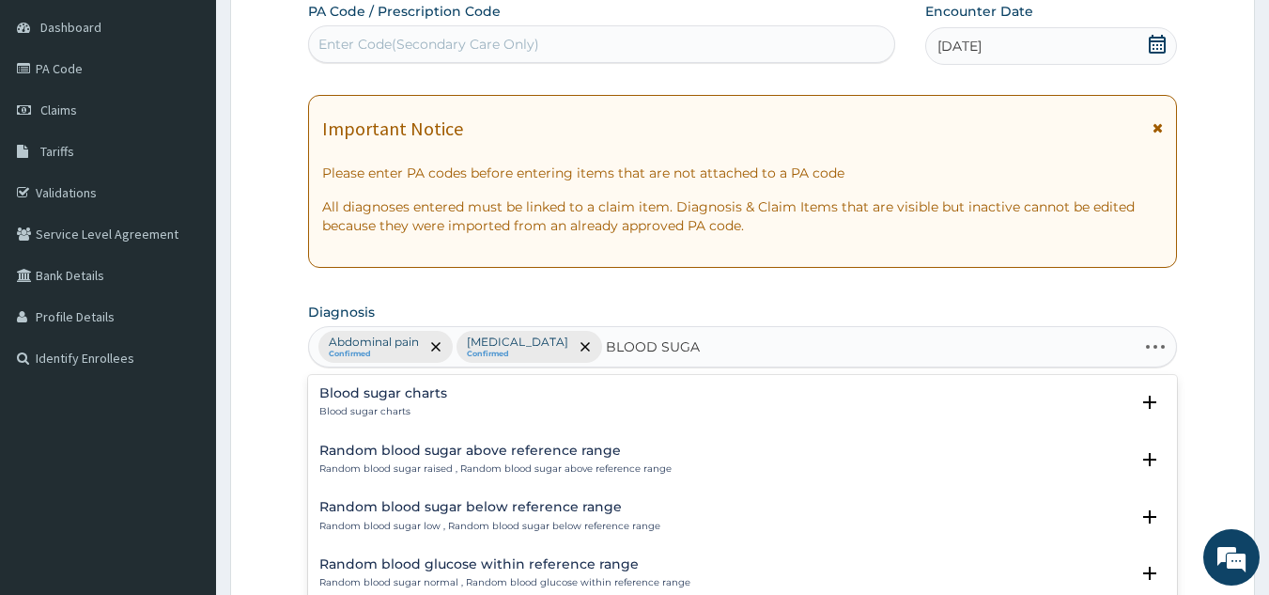
type input "BLOOD SUGAR"
click at [1149, 564] on icon "open select status" at bounding box center [1149, 573] width 23 height 23
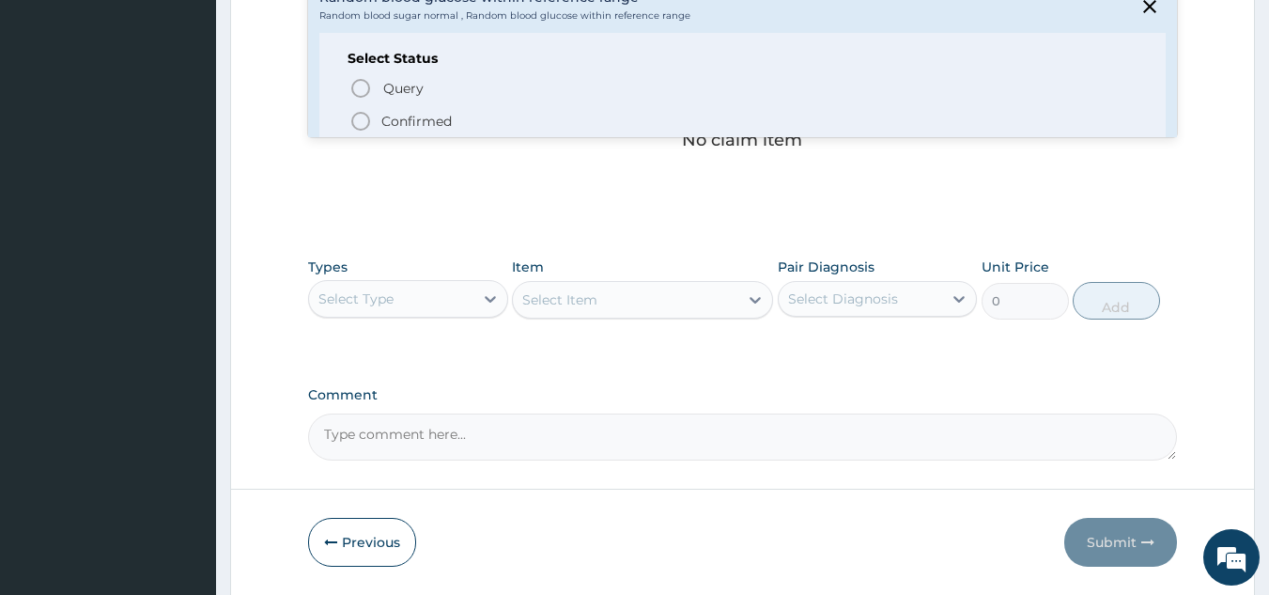
scroll to position [72, 0]
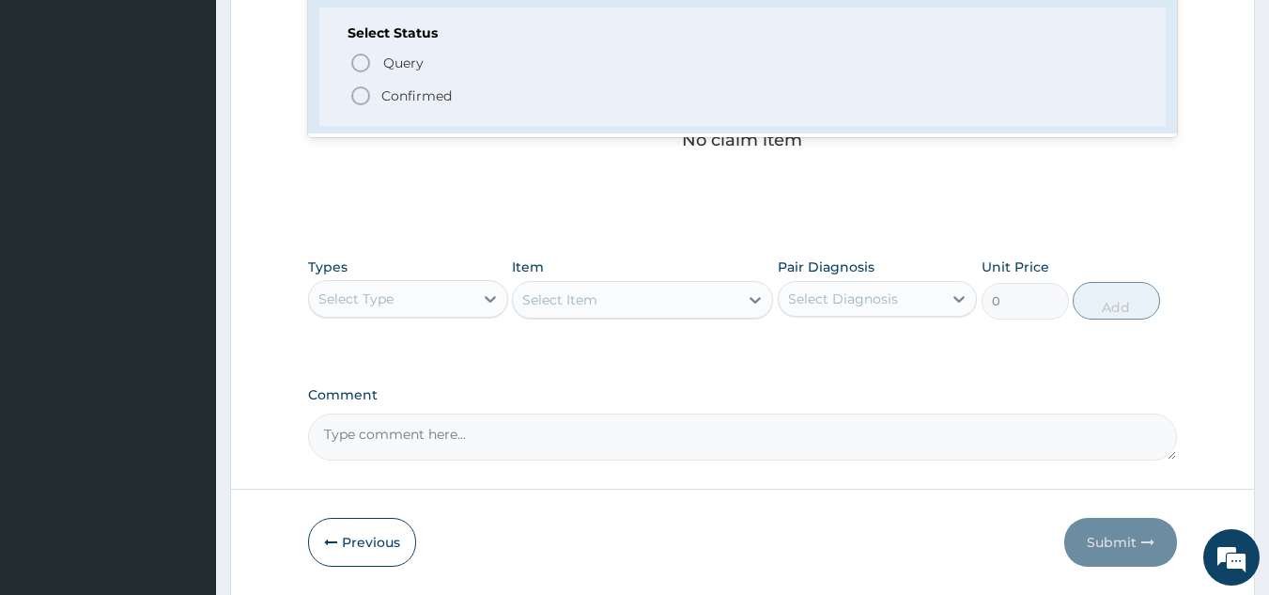
click at [353, 93] on circle "status option filled" at bounding box center [360, 95] width 17 height 17
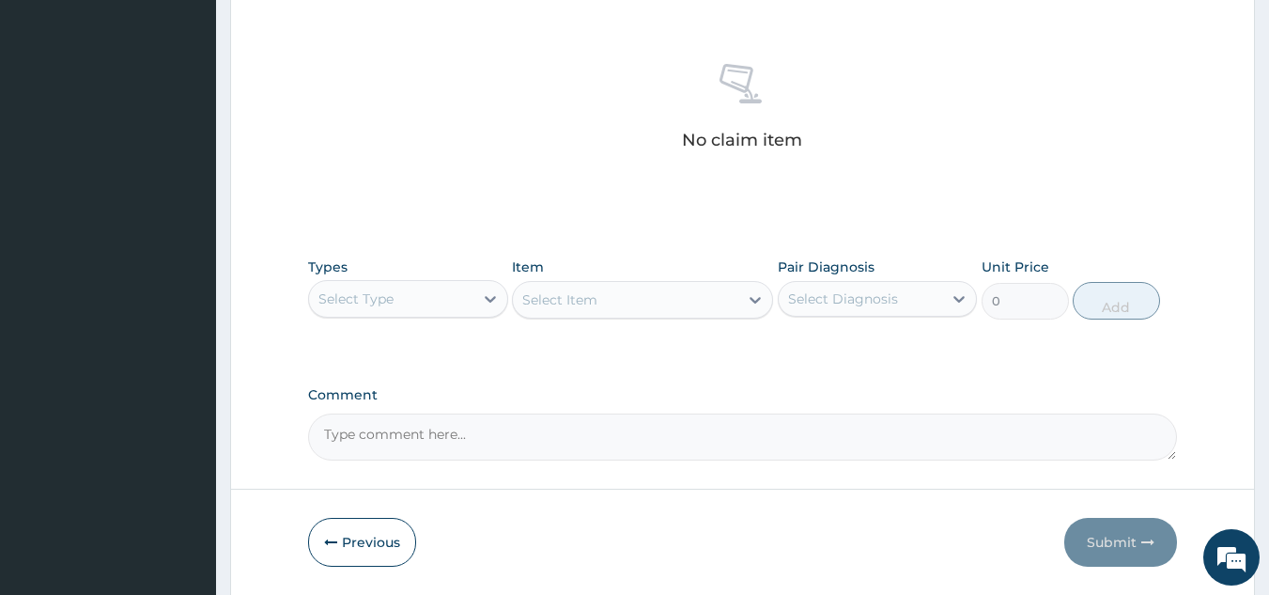
scroll to position [178, 0]
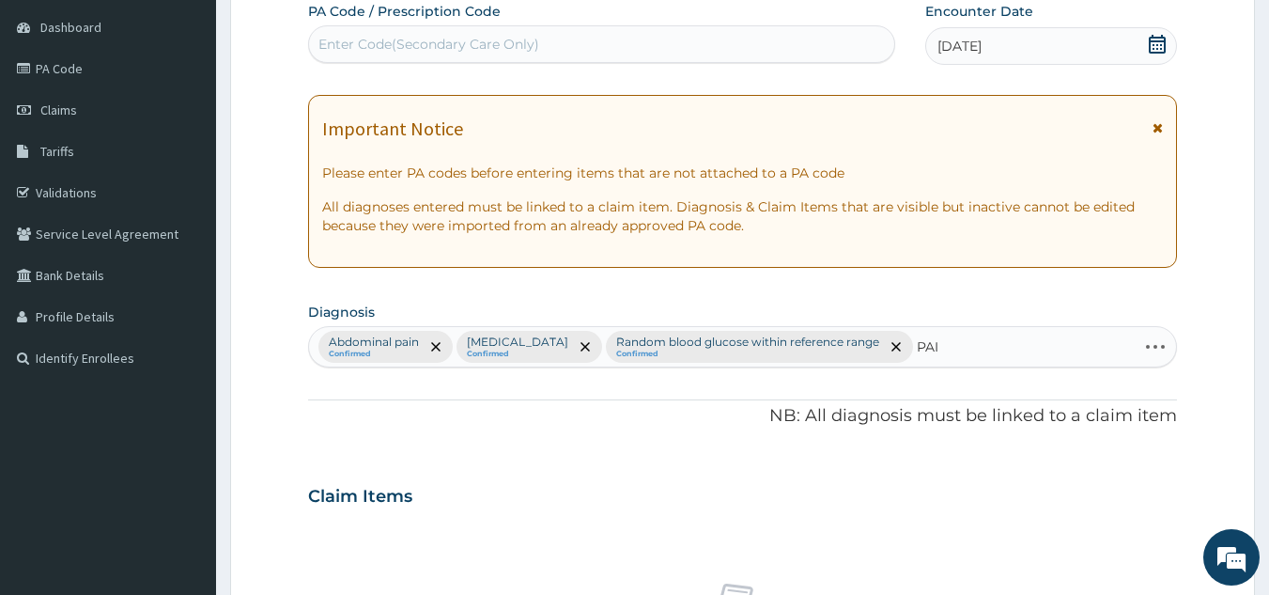
type input "PAIN"
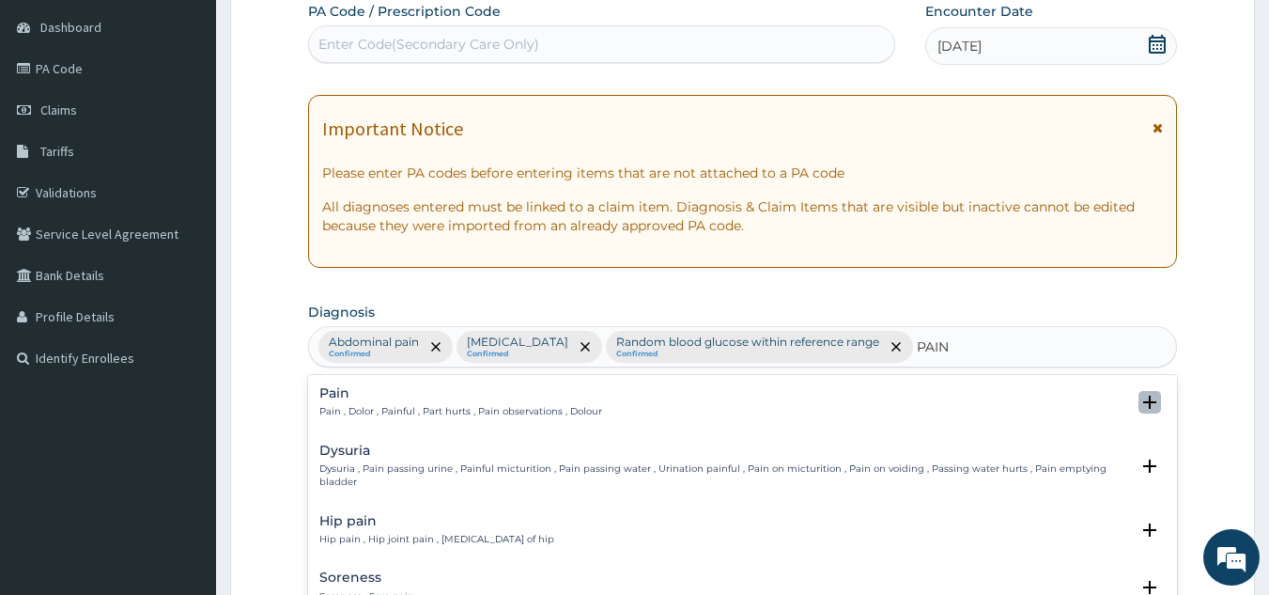
click at [1143, 395] on icon "open select status" at bounding box center [1149, 401] width 13 height 13
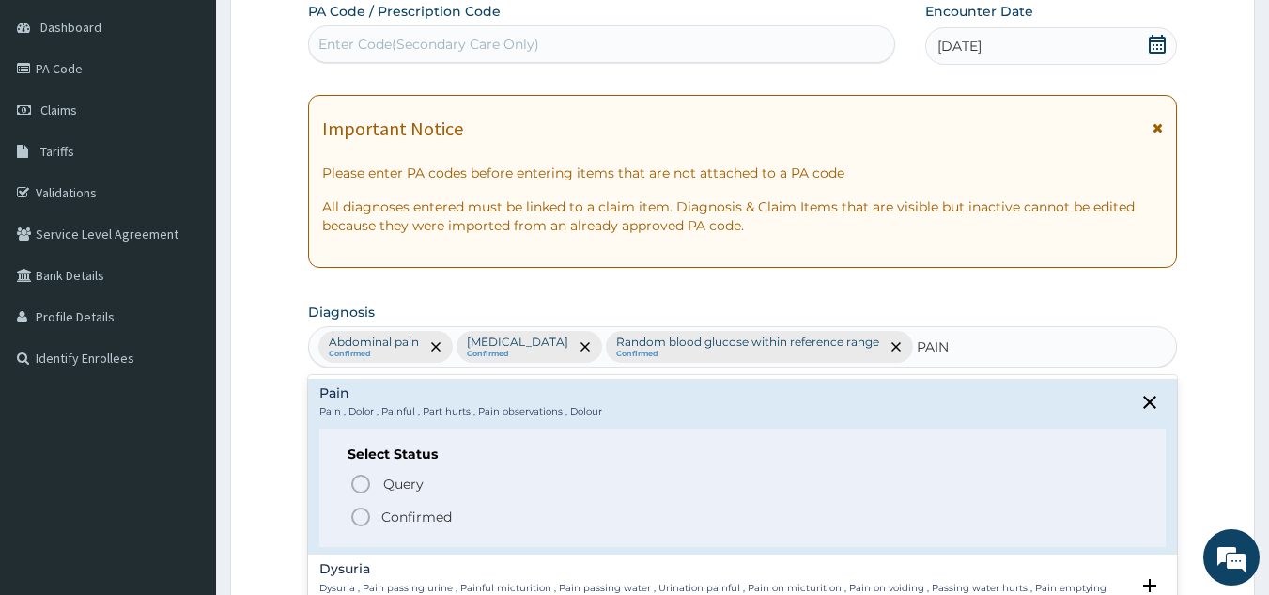
click at [352, 515] on circle "status option filled" at bounding box center [360, 516] width 17 height 17
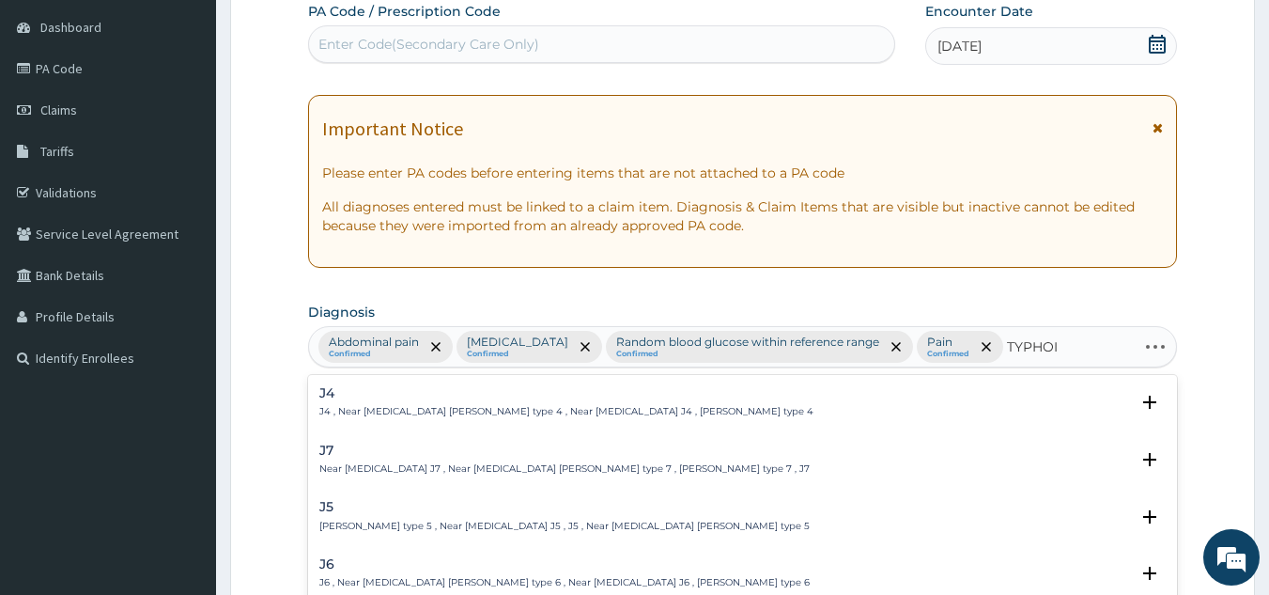
type input "TYPHOID"
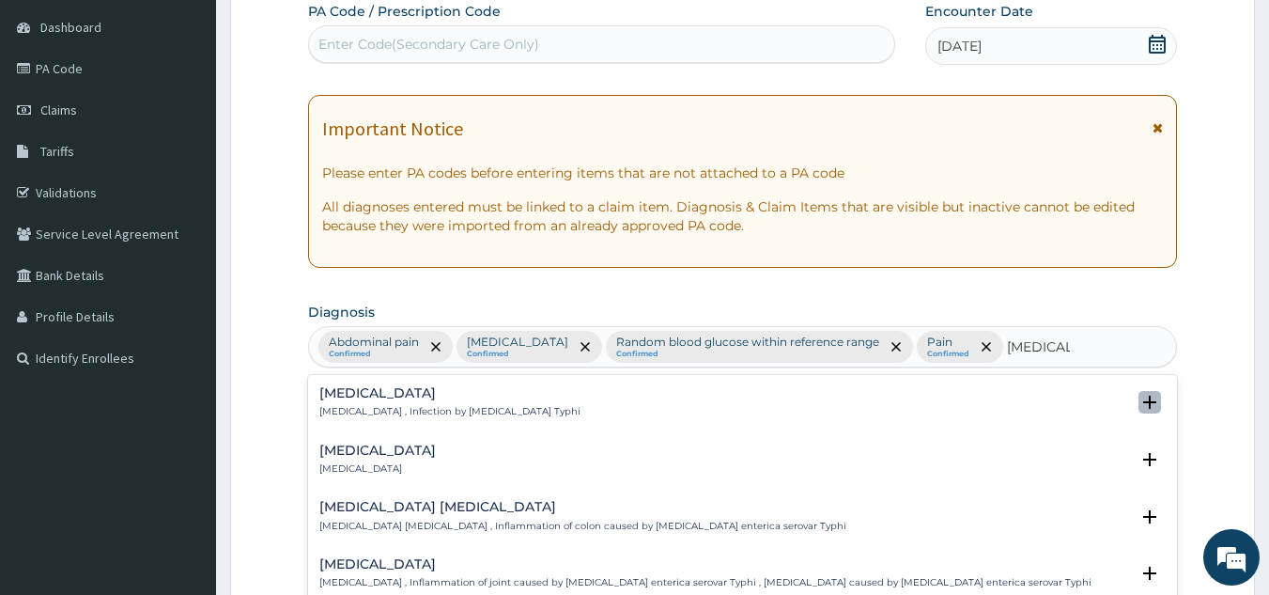
click at [1143, 399] on icon "open select status" at bounding box center [1149, 401] width 13 height 13
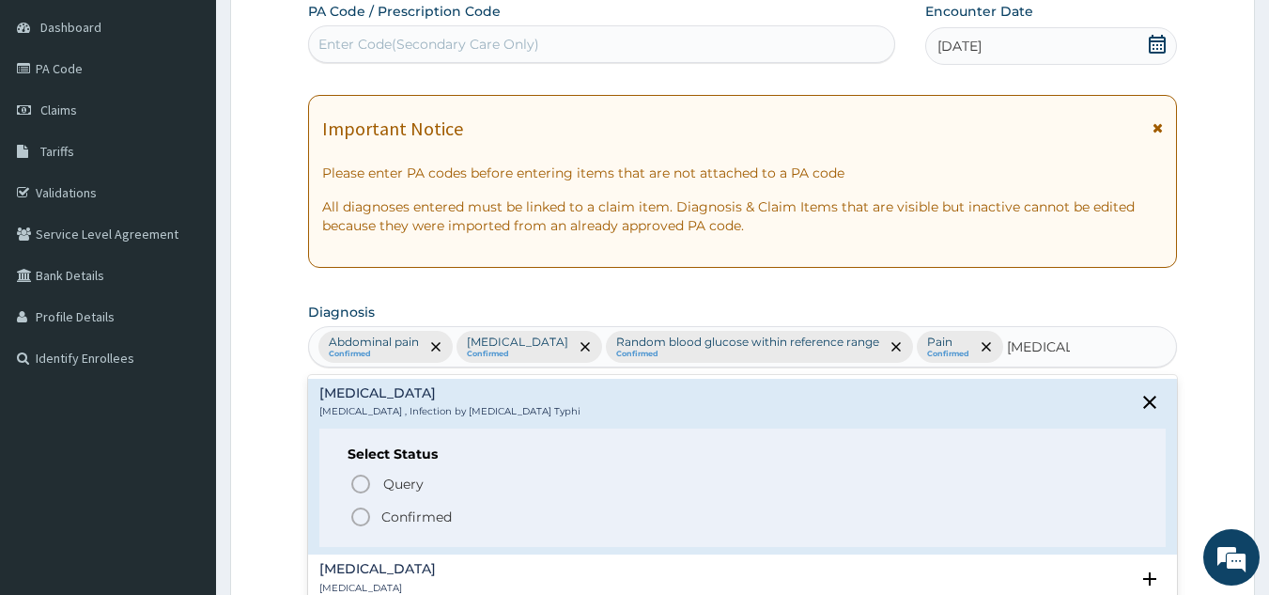
click at [361, 513] on icon "status option filled" at bounding box center [360, 516] width 23 height 23
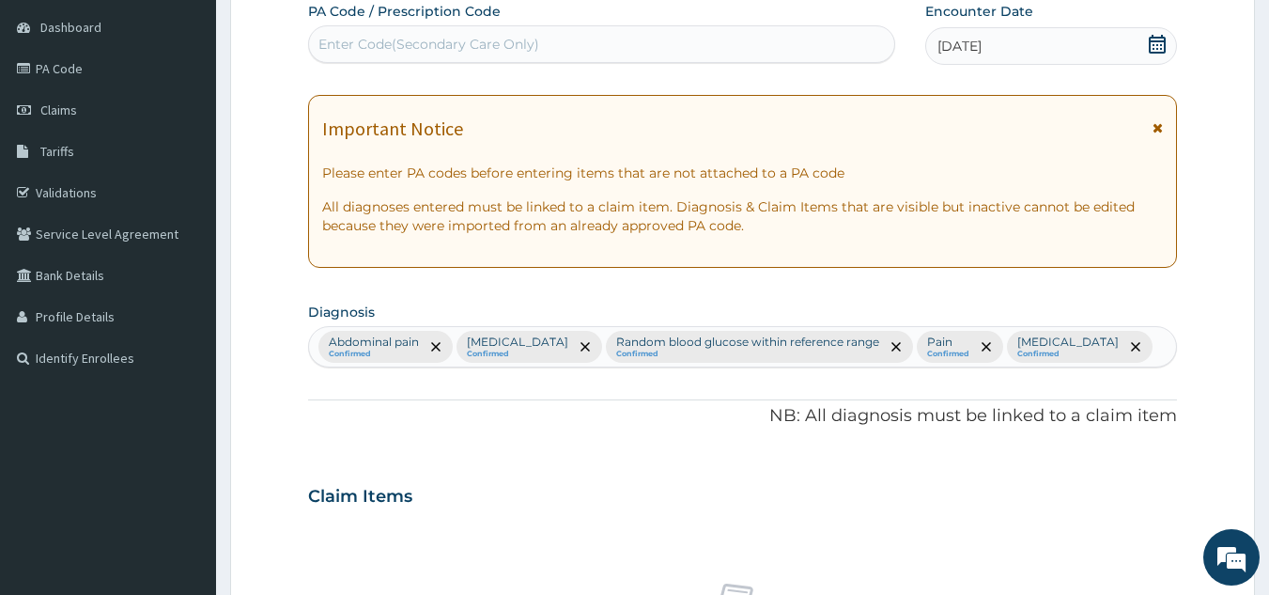
scroll to position [697, 0]
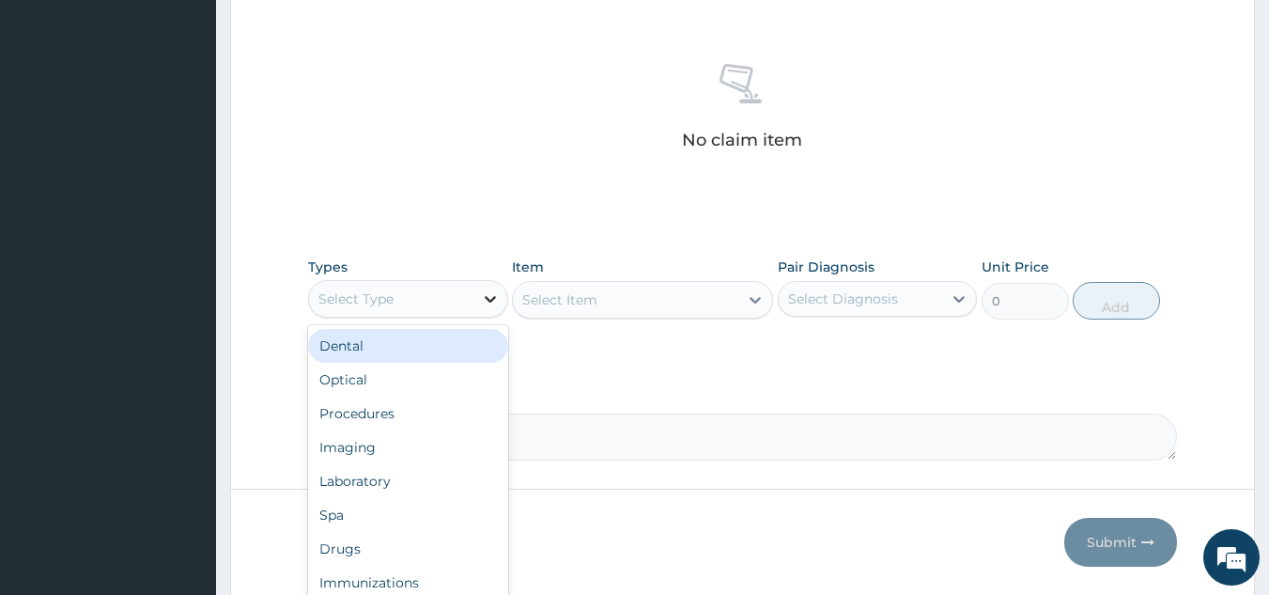
click at [476, 291] on div at bounding box center [490, 299] width 34 height 34
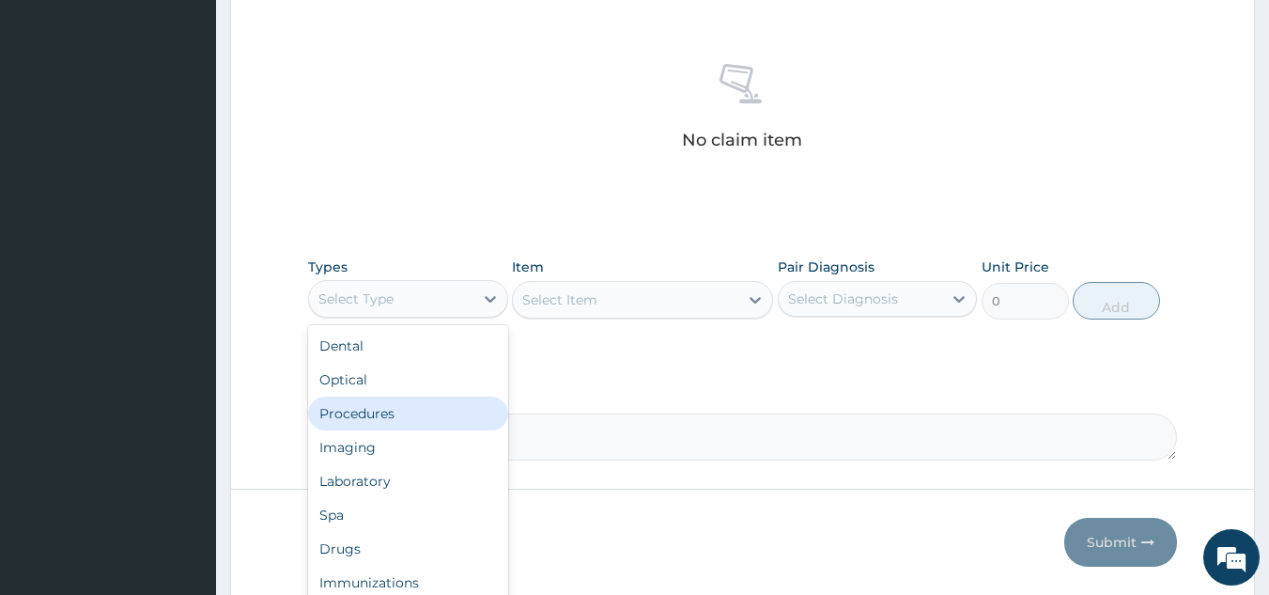
click at [416, 415] on div "Procedures" at bounding box center [408, 413] width 200 height 34
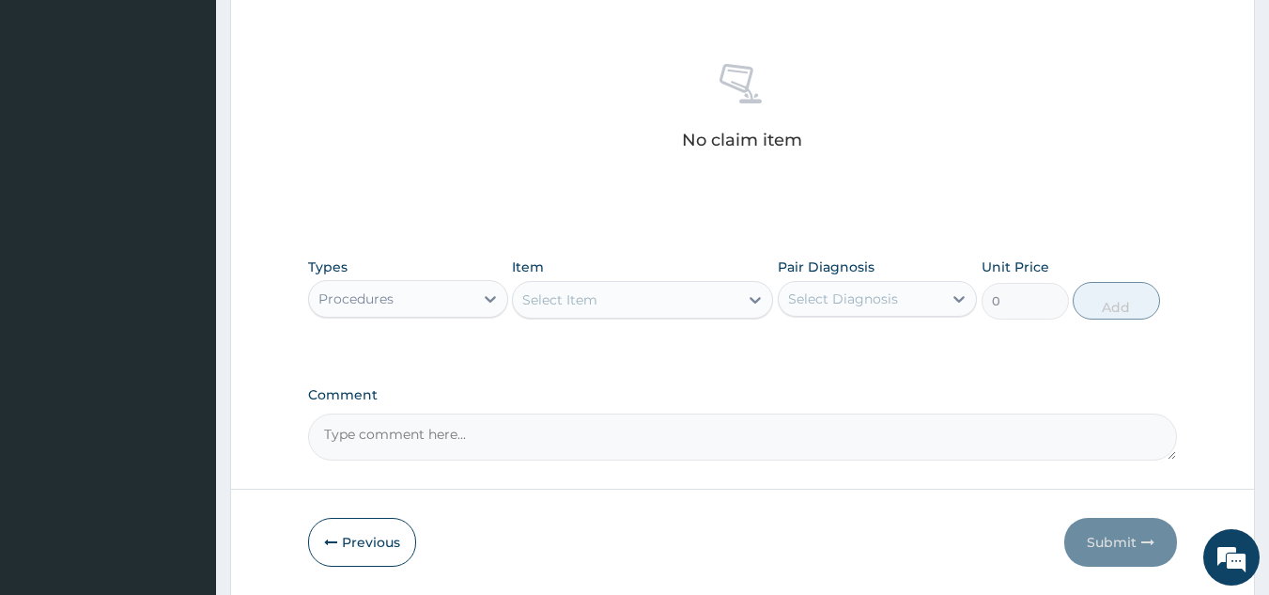
click at [689, 298] on div "Select Item" at bounding box center [625, 300] width 225 height 30
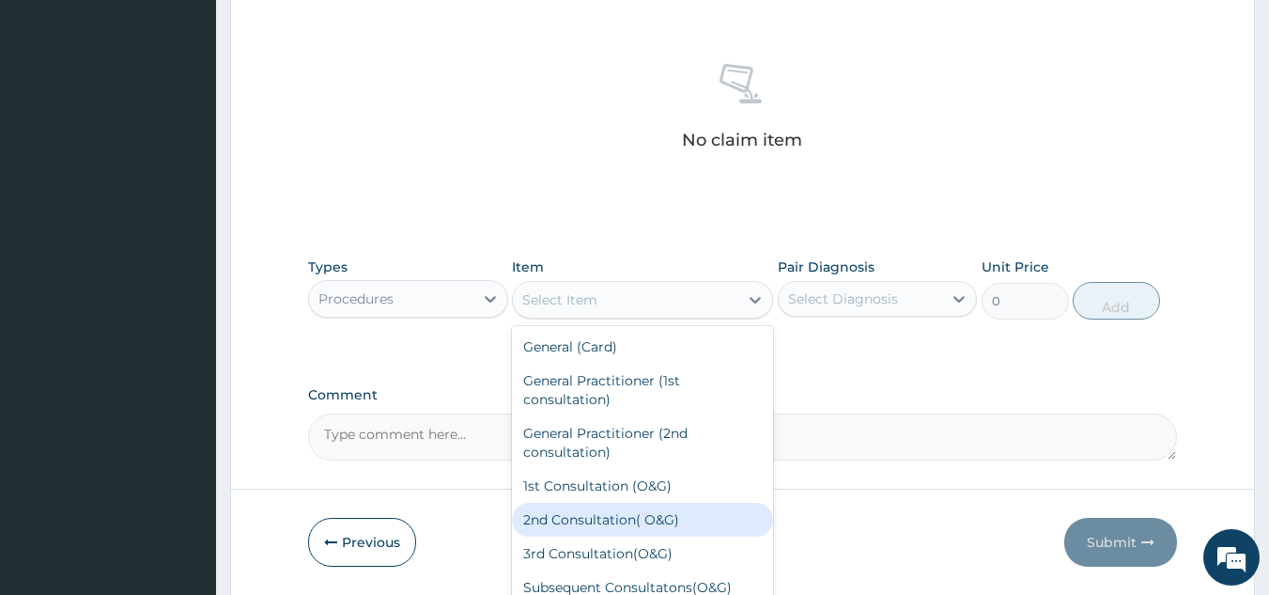
click at [650, 512] on div "2nd Consultation( O&G)" at bounding box center [642, 519] width 261 height 34
type input "5000"
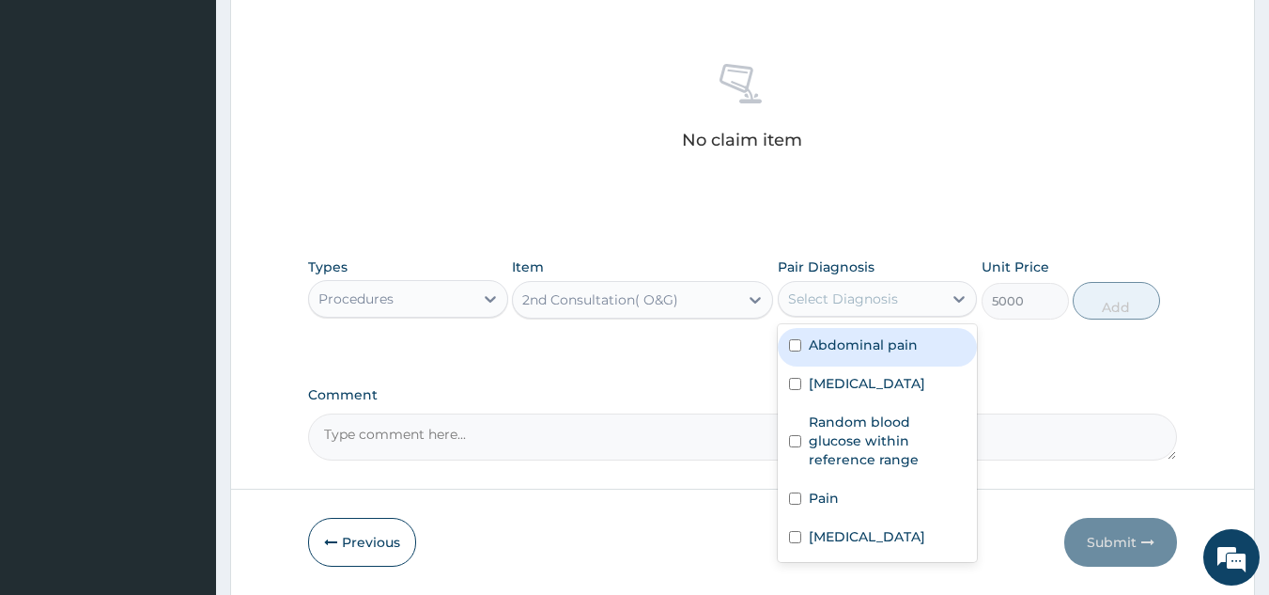
click at [905, 291] on div "Select Diagnosis" at bounding box center [861, 299] width 164 height 30
click at [788, 336] on div "Abdominal pain" at bounding box center [878, 347] width 200 height 39
checkbox input "true"
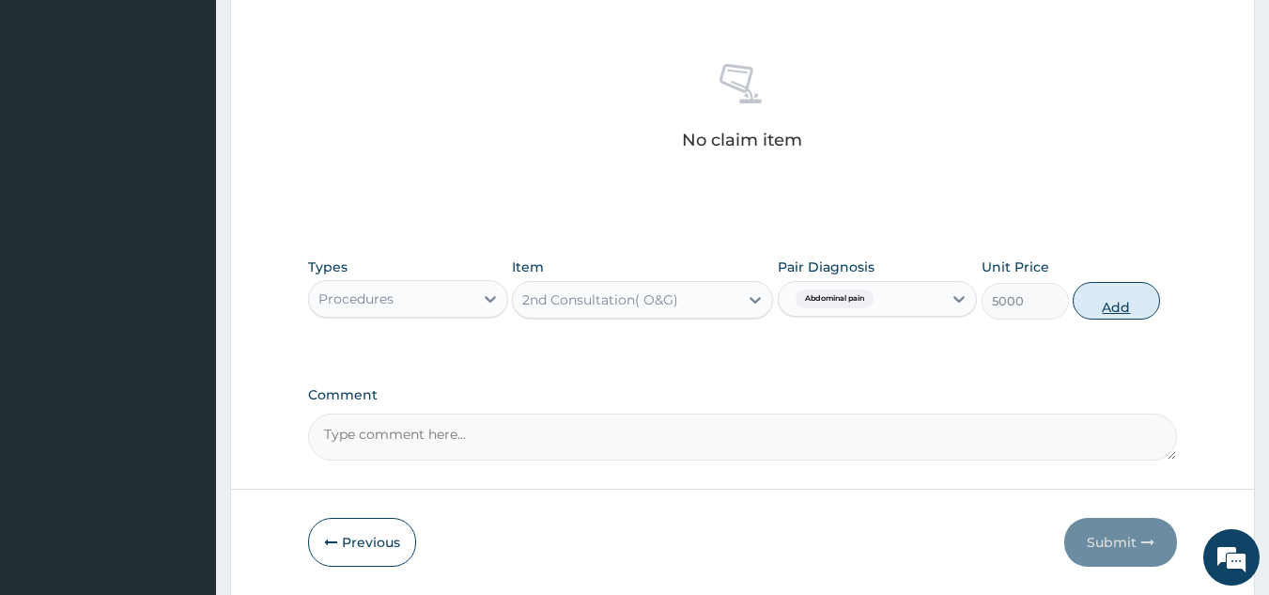
click at [1086, 295] on button "Add" at bounding box center [1116, 301] width 87 height 38
type input "0"
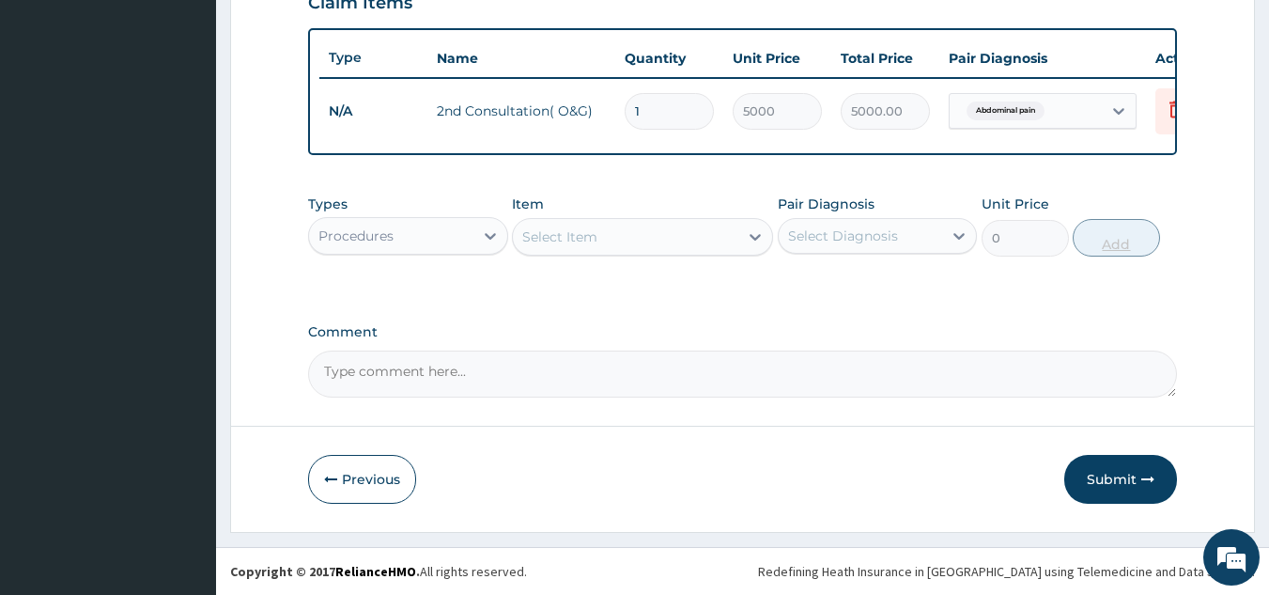
scroll to position [685, 0]
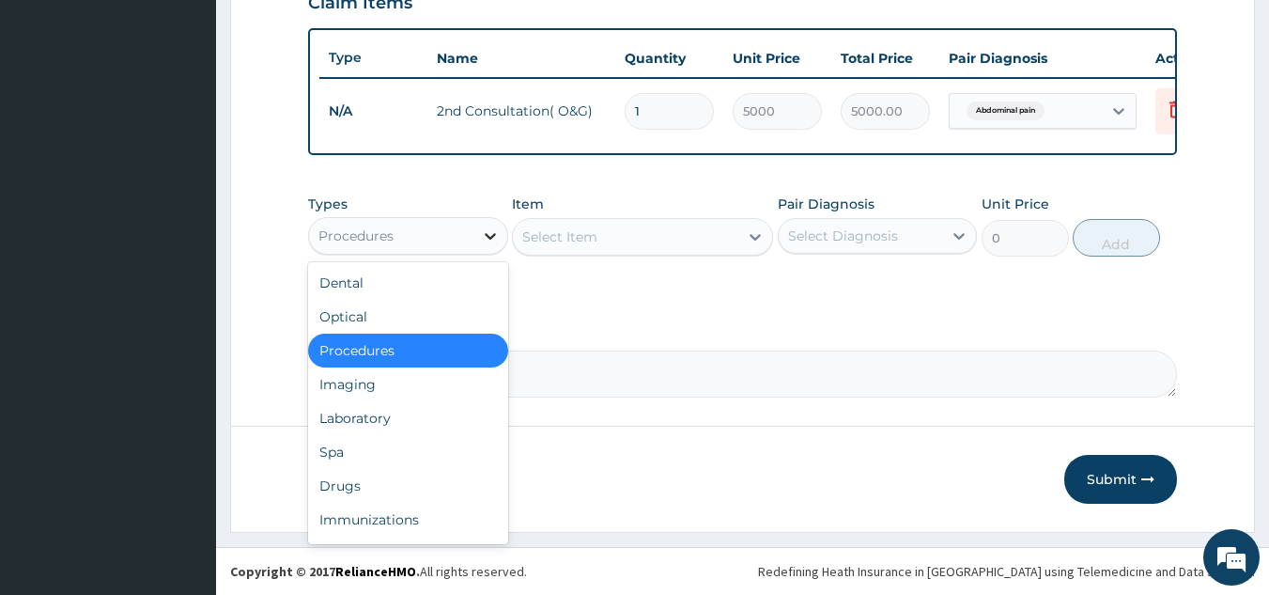
click at [485, 236] on icon at bounding box center [490, 235] width 19 height 19
click at [428, 417] on div "Laboratory" at bounding box center [408, 418] width 200 height 34
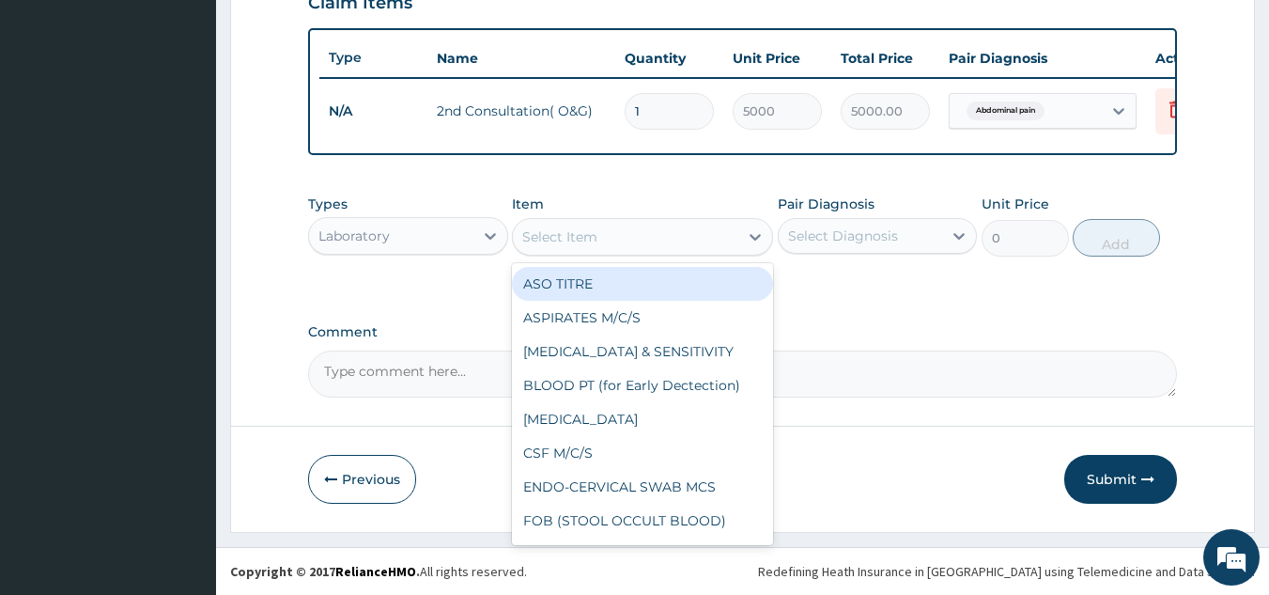
click at [647, 238] on div "Select Item" at bounding box center [625, 237] width 225 height 30
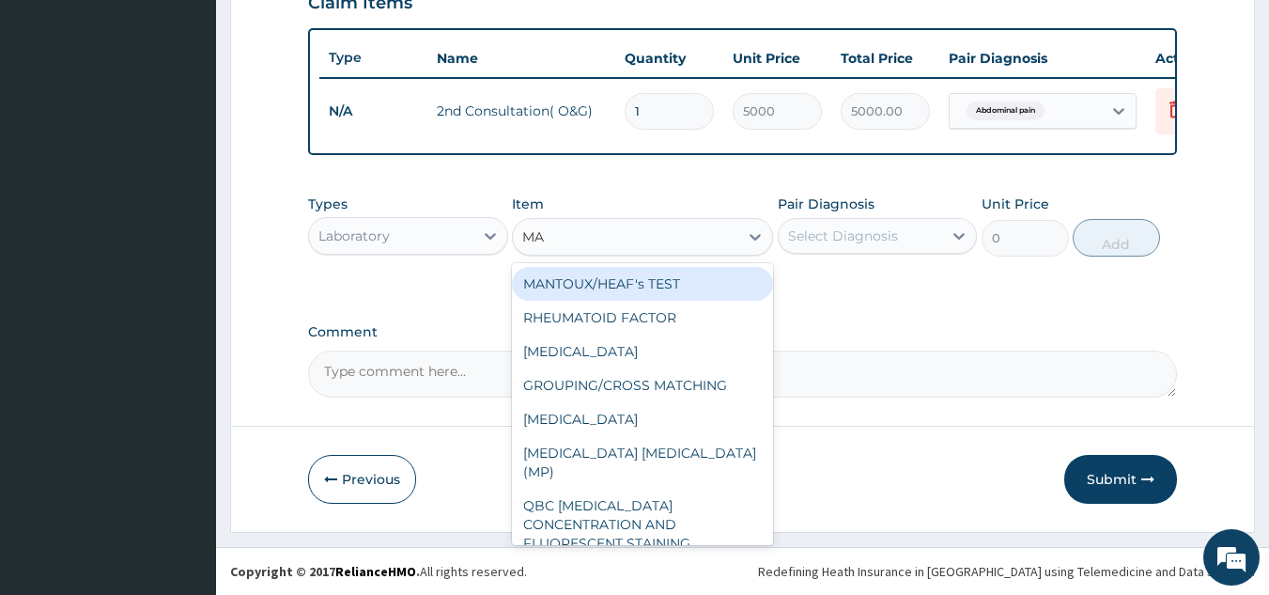
type input "MAL"
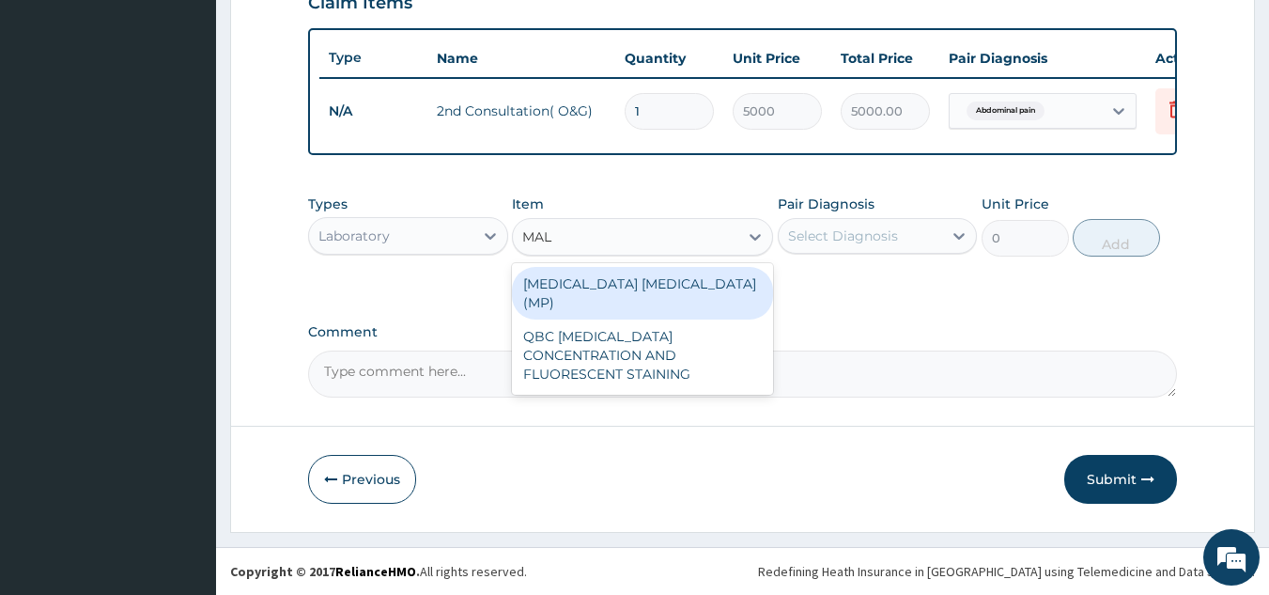
click at [634, 277] on div "MALARIA PARASITE (MP)" at bounding box center [642, 293] width 261 height 53
type input "560"
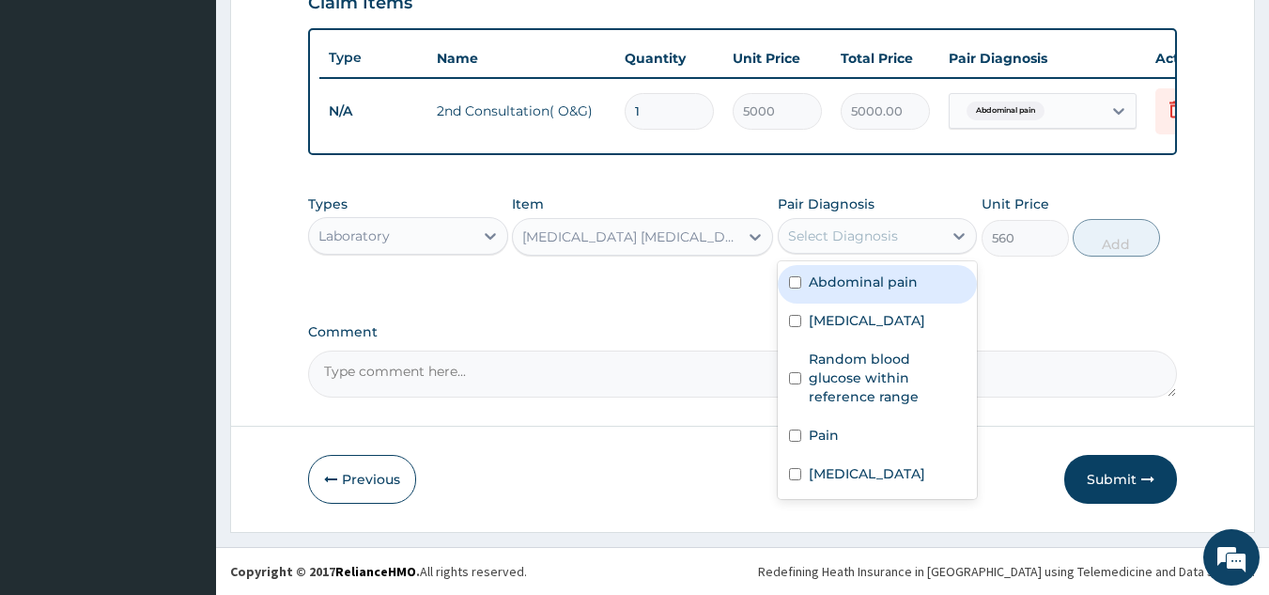
click at [908, 233] on div "Select Diagnosis" at bounding box center [861, 236] width 164 height 30
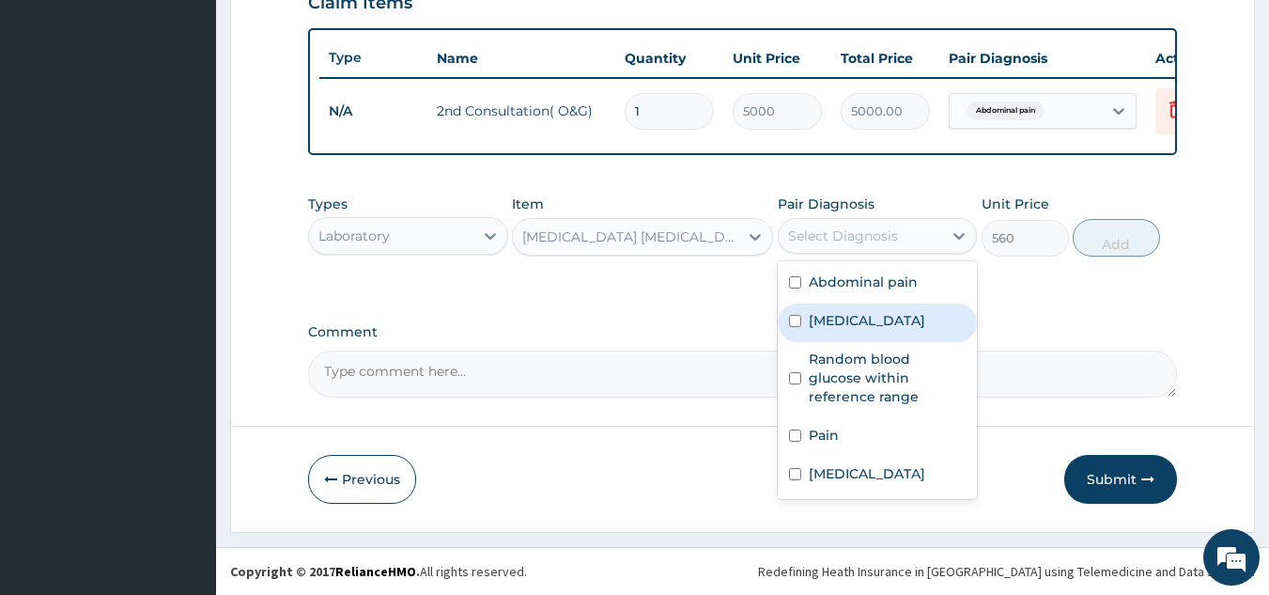
click at [829, 314] on label "Malaria" at bounding box center [867, 320] width 116 height 19
checkbox input "true"
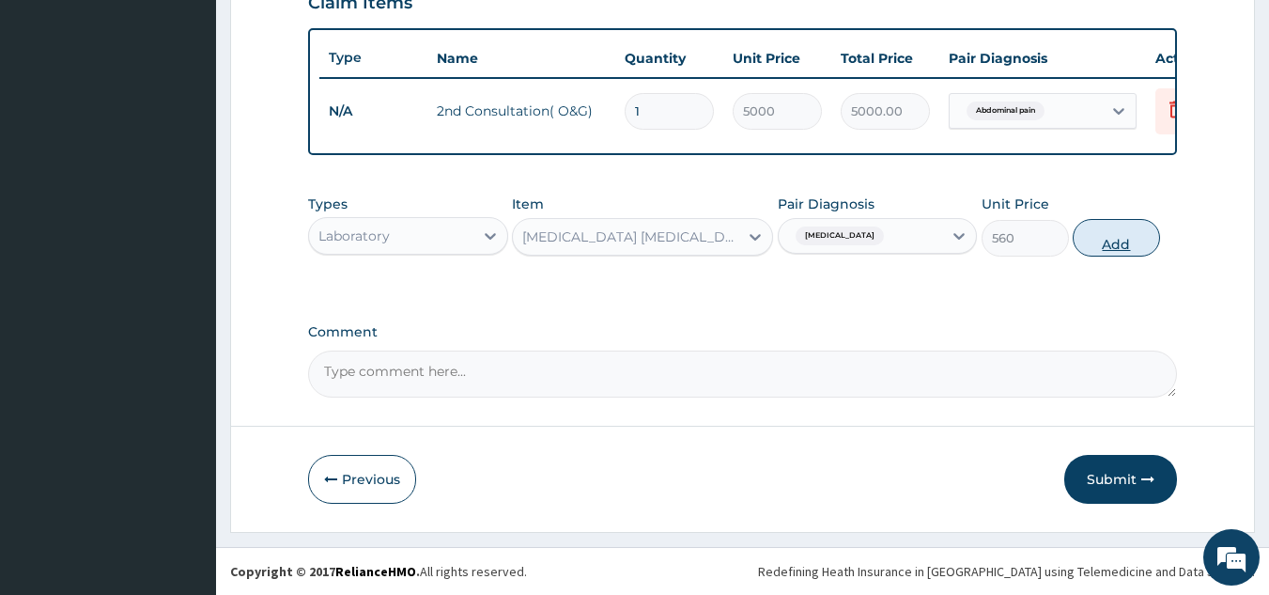
click at [1082, 235] on button "Add" at bounding box center [1116, 238] width 87 height 38
type input "0"
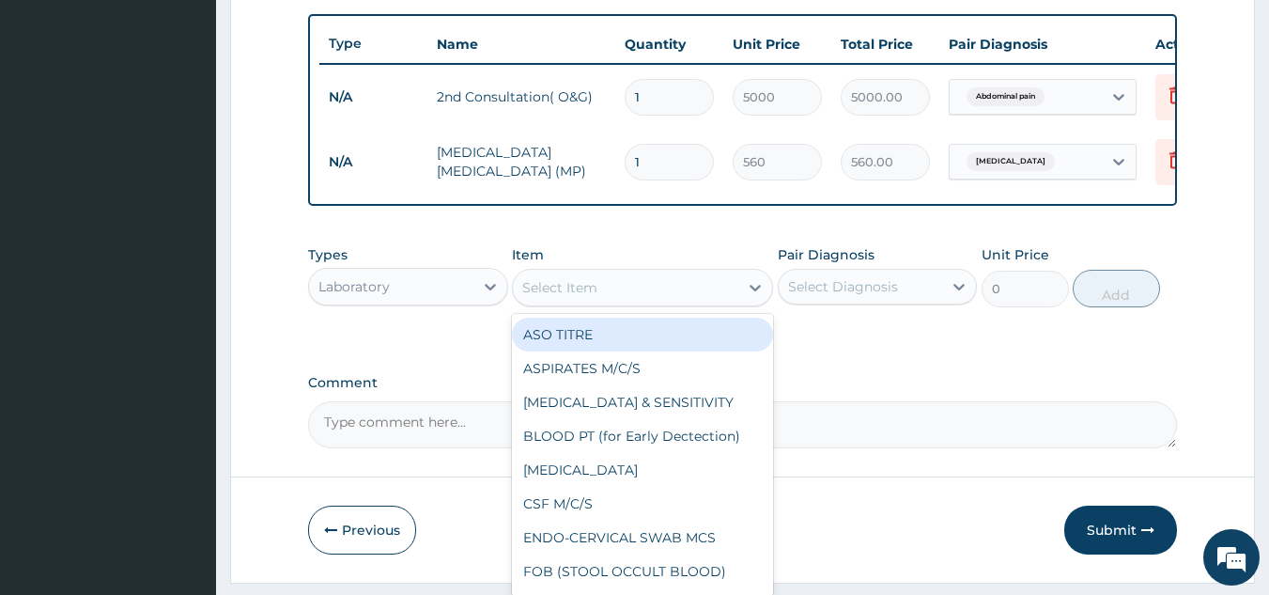
click at [657, 293] on div "Select Item" at bounding box center [625, 287] width 225 height 30
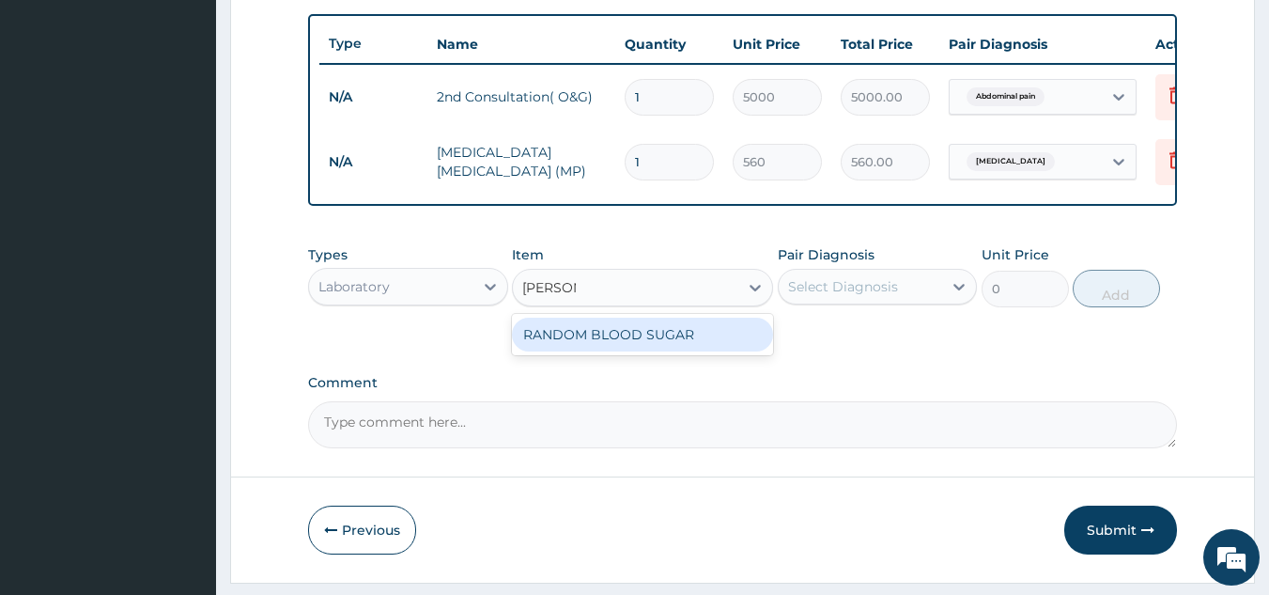
type input "RANDOM"
click at [621, 349] on div "RANDOM BLOOD SUGAR" at bounding box center [642, 334] width 261 height 34
type input "240"
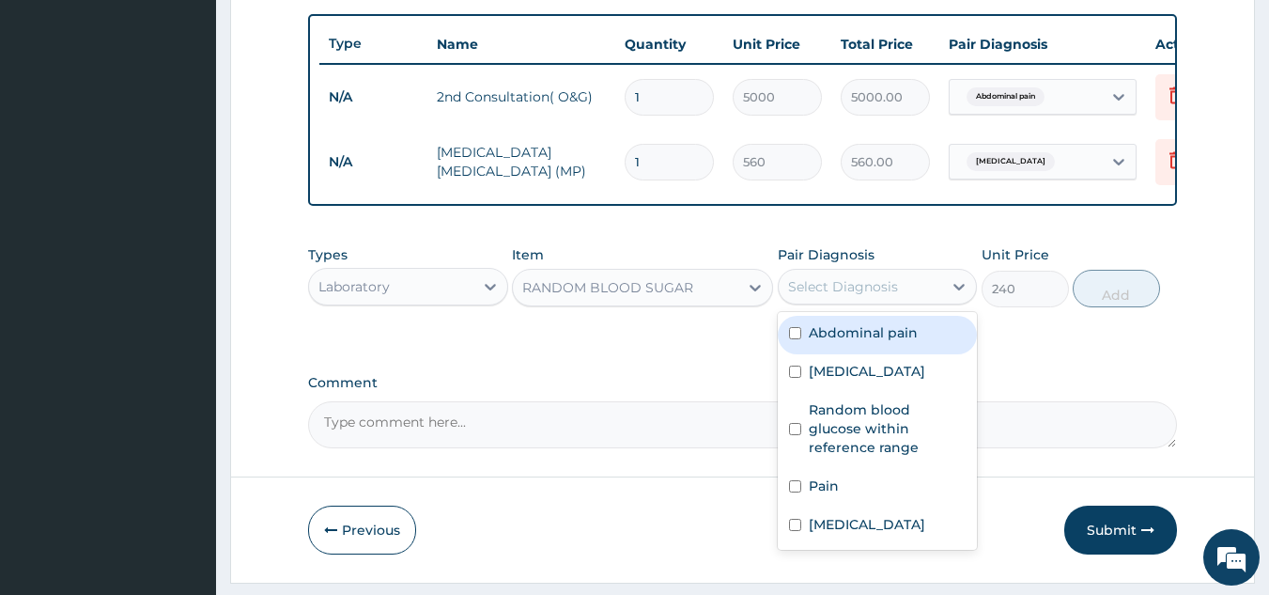
click at [884, 292] on div "Select Diagnosis" at bounding box center [843, 286] width 110 height 19
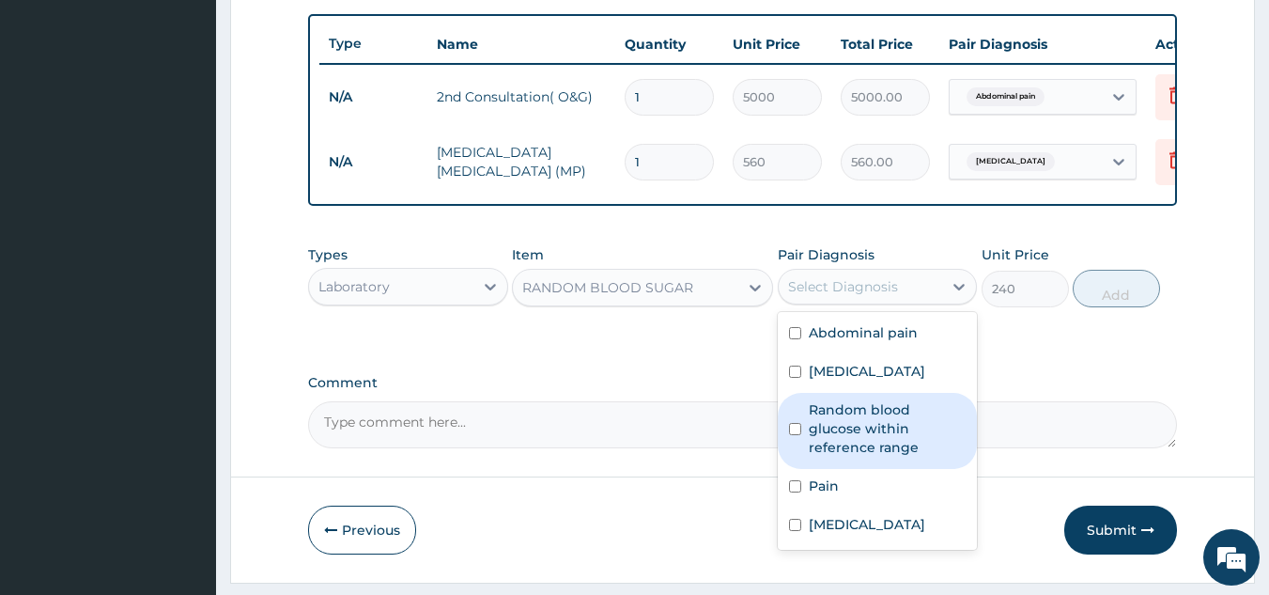
click at [821, 423] on label "Random blood glucose within reference range" at bounding box center [888, 428] width 158 height 56
checkbox input "true"
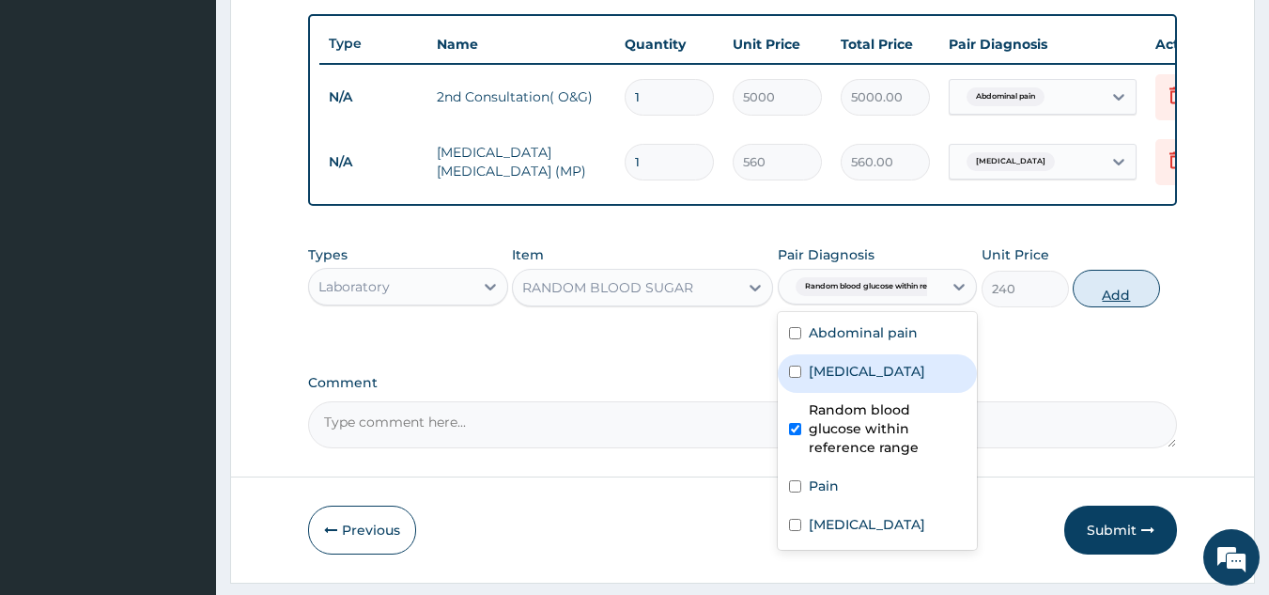
click at [1120, 299] on button "Add" at bounding box center [1116, 289] width 87 height 38
type input "0"
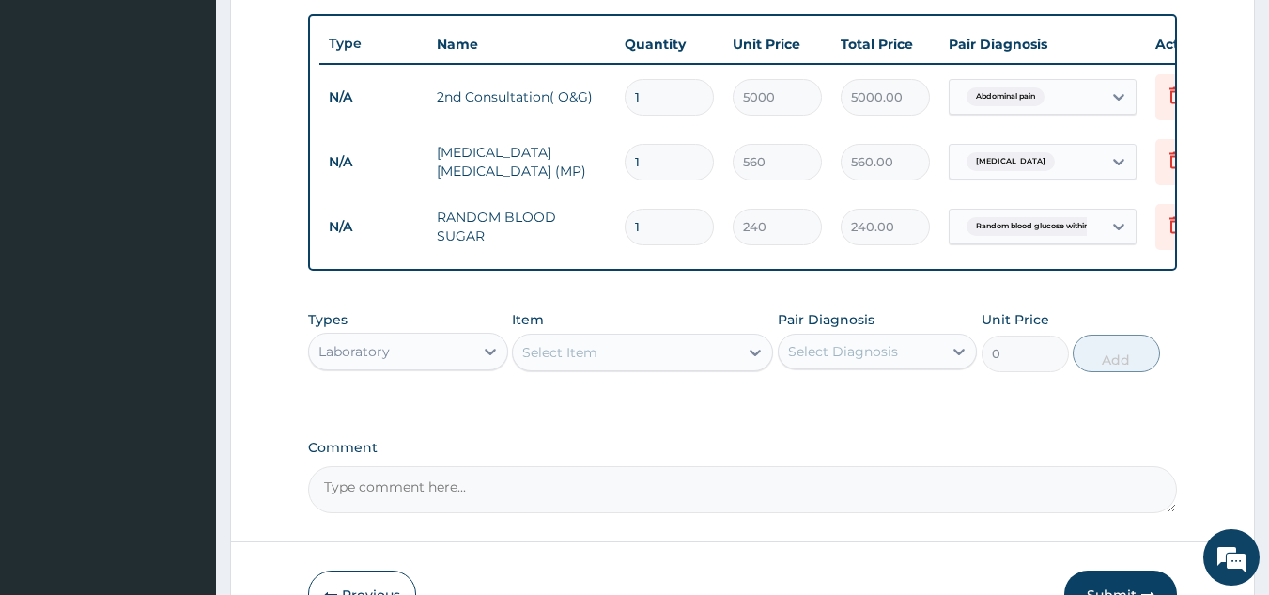
click at [652, 367] on div "Select Item" at bounding box center [625, 352] width 225 height 30
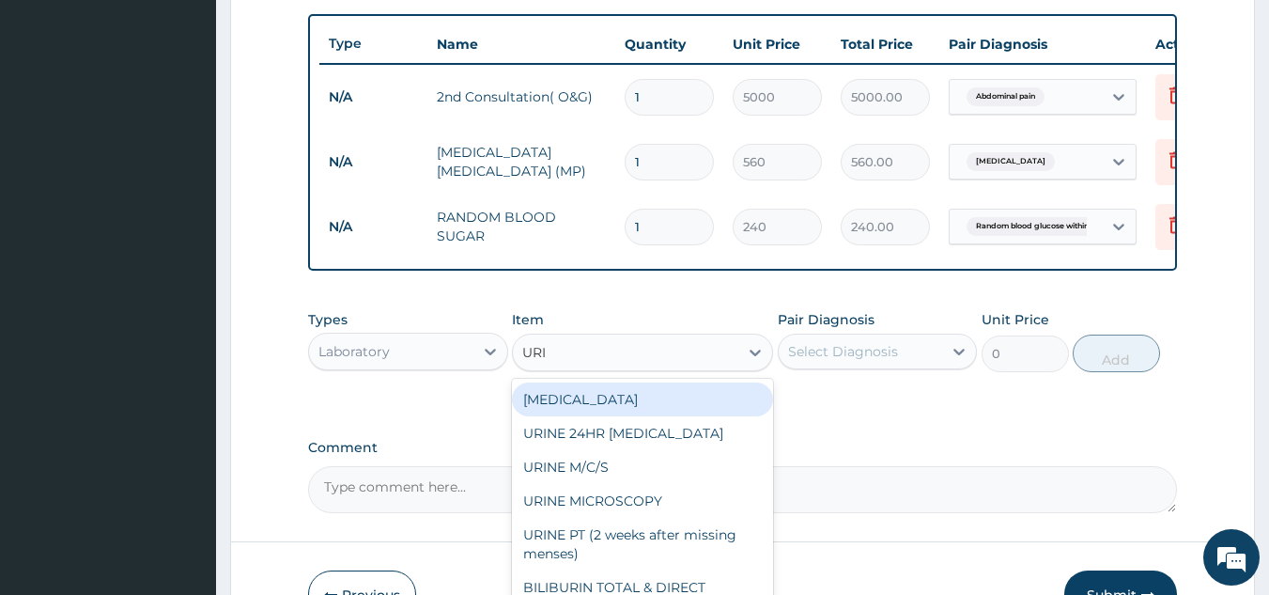
type input "URIN"
click at [629, 401] on div "URINALYSIS" at bounding box center [642, 399] width 261 height 34
type input "400"
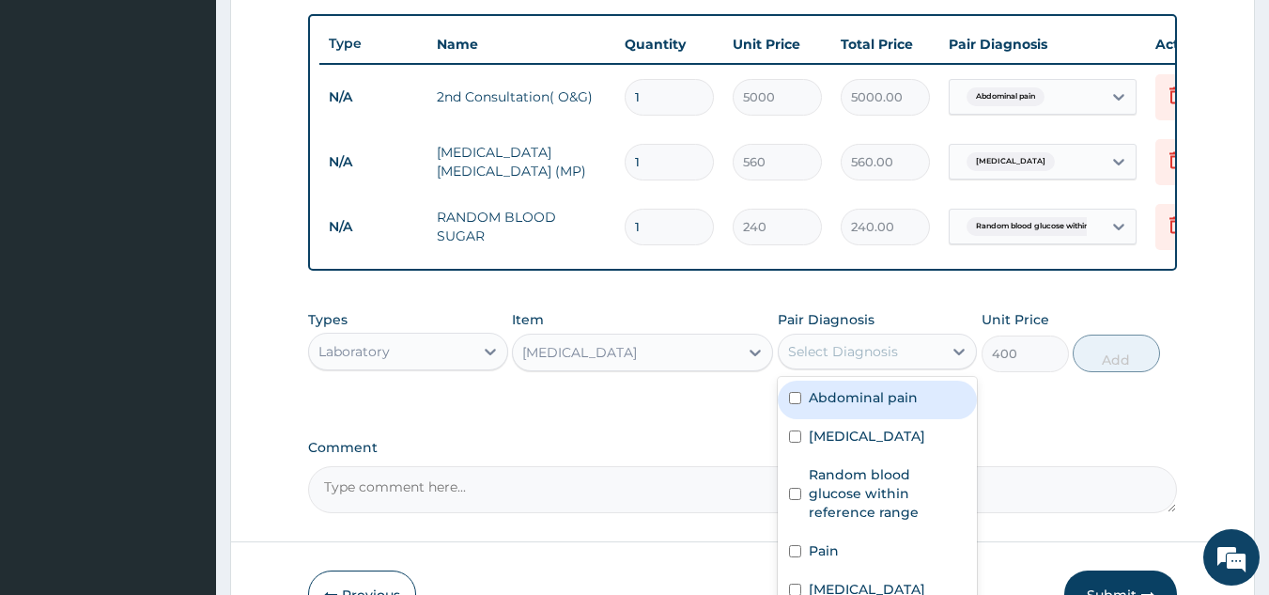
click at [834, 359] on div "Select Diagnosis" at bounding box center [843, 351] width 110 height 19
click at [838, 396] on div "Abdominal pain" at bounding box center [878, 399] width 200 height 39
checkbox input "true"
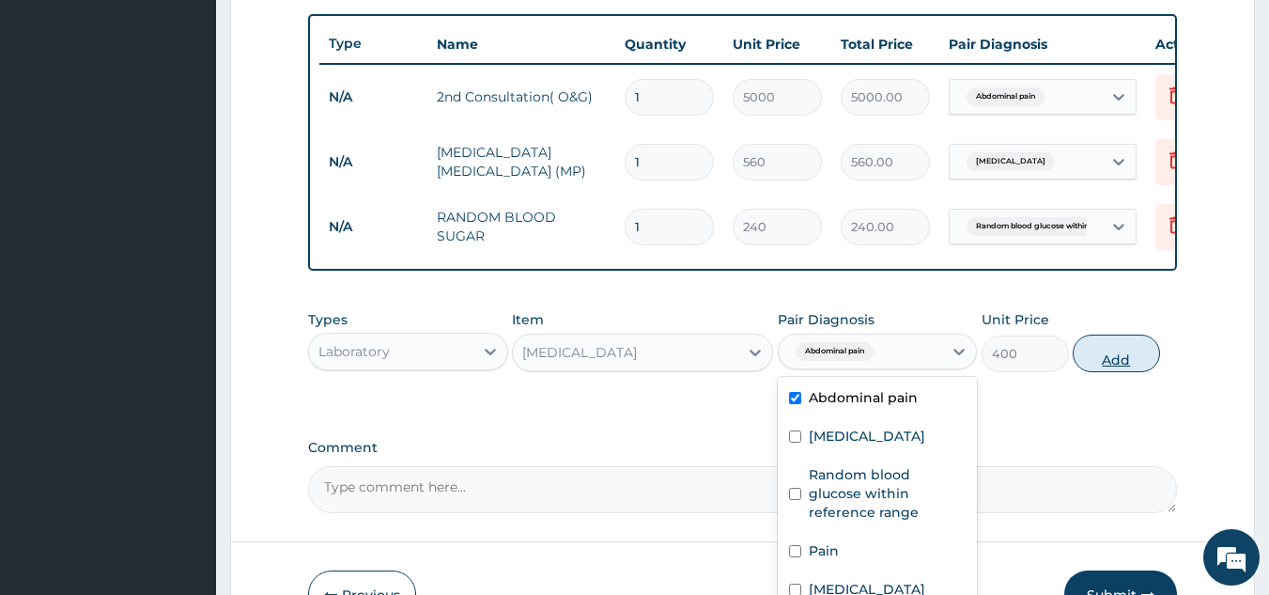
click at [1103, 359] on button "Add" at bounding box center [1116, 353] width 87 height 38
type input "0"
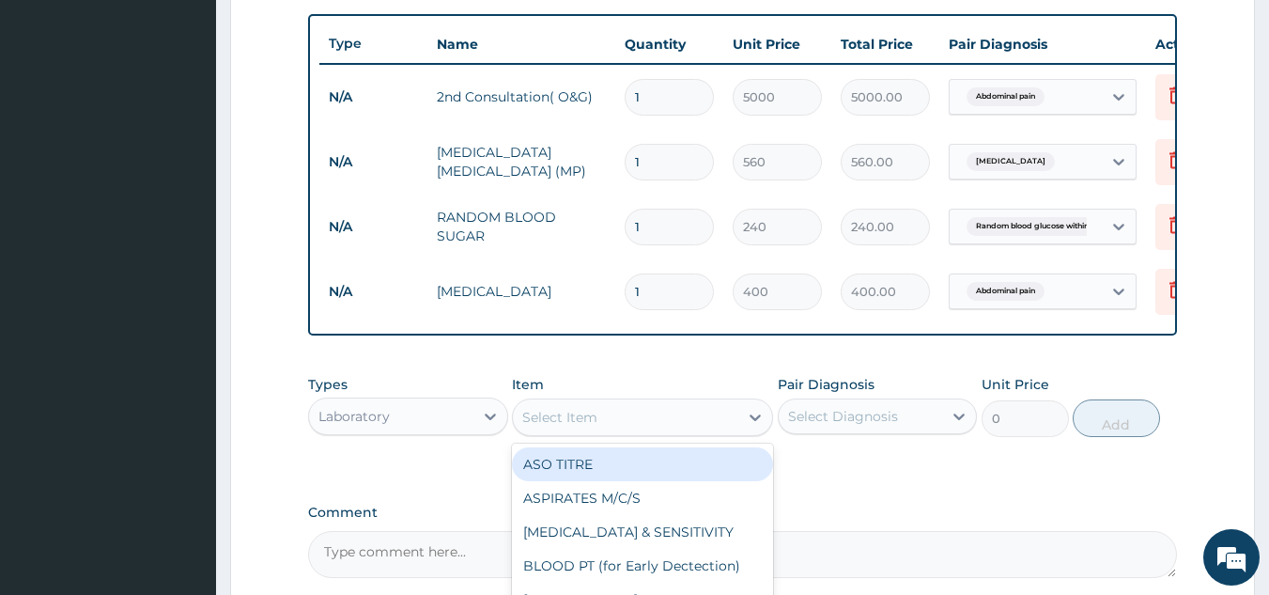
click at [716, 418] on div "Select Item" at bounding box center [625, 417] width 225 height 30
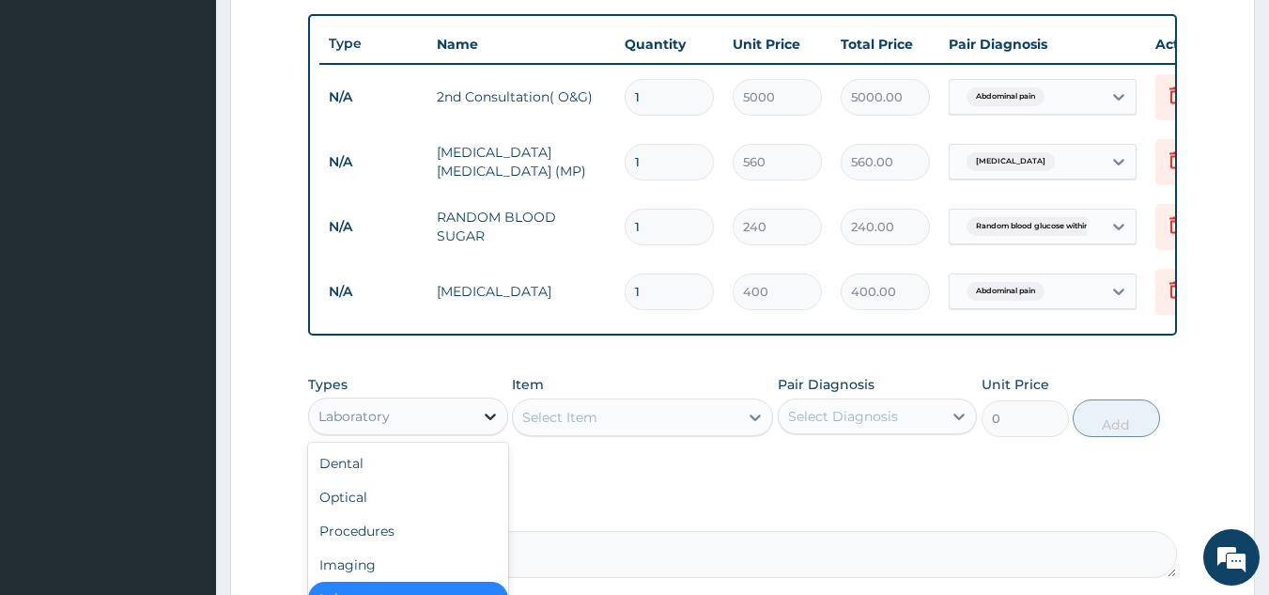
click at [484, 425] on icon at bounding box center [490, 416] width 19 height 19
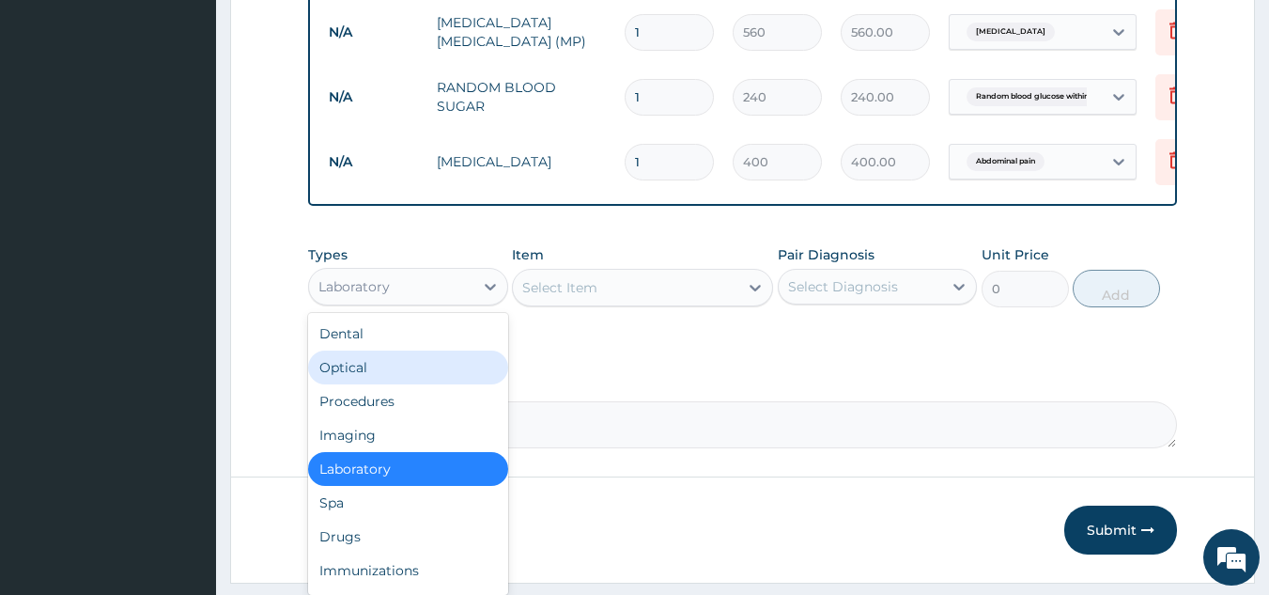
scroll to position [879, 0]
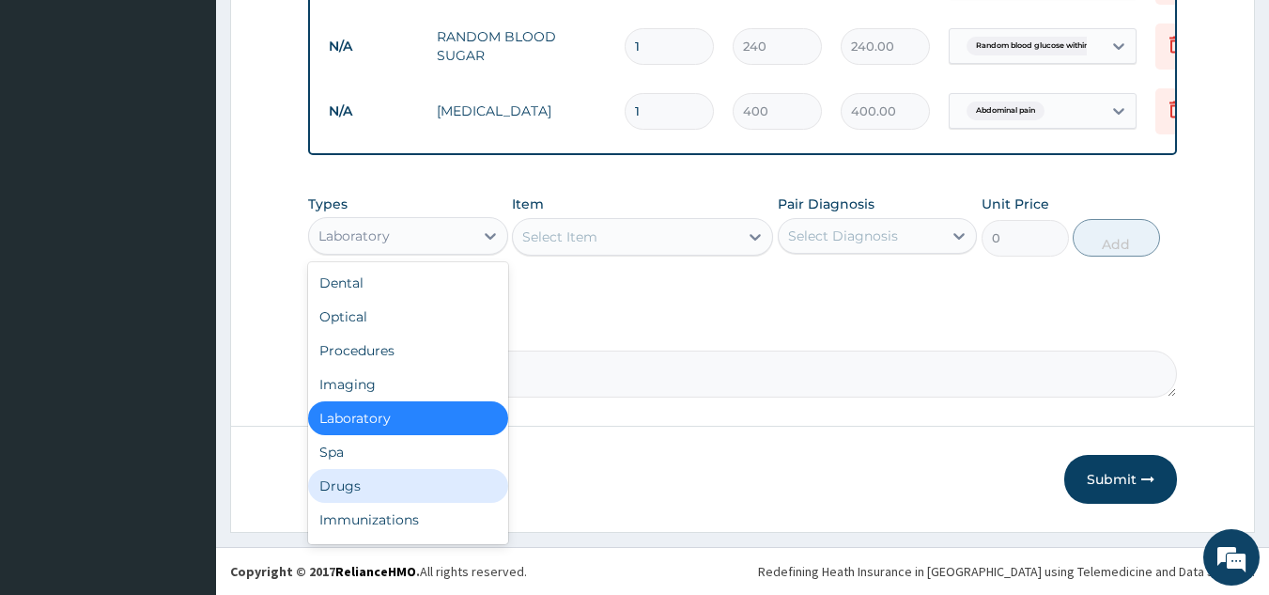
click at [417, 487] on div "Drugs" at bounding box center [408, 486] width 200 height 34
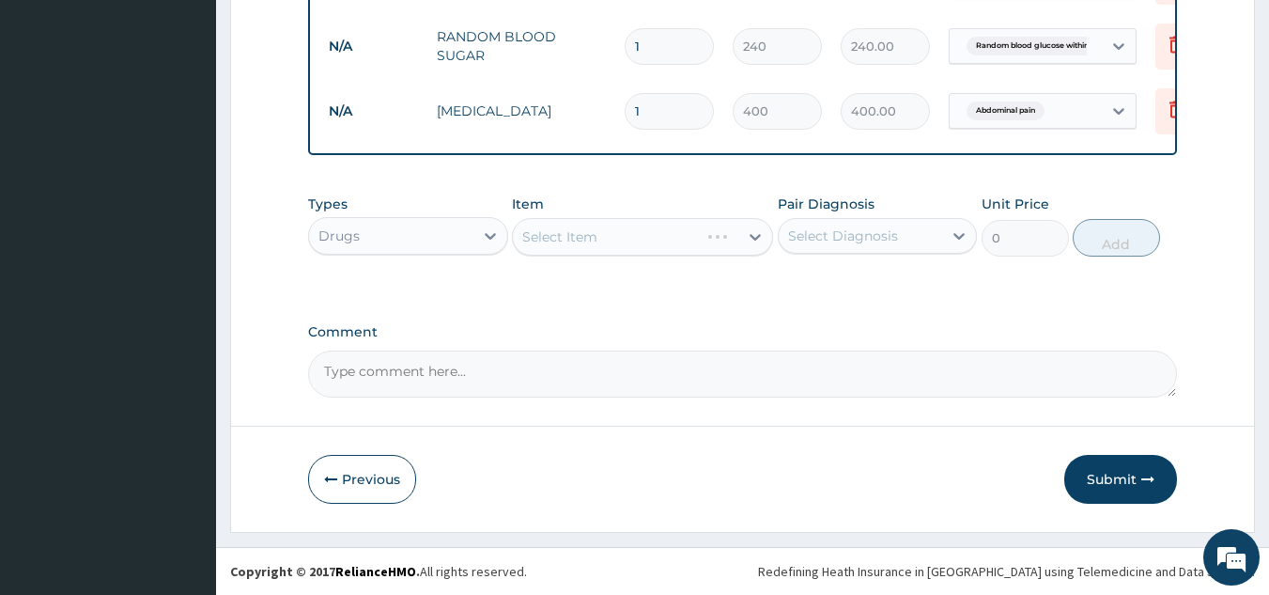
click at [630, 228] on div "Select Item" at bounding box center [642, 237] width 261 height 38
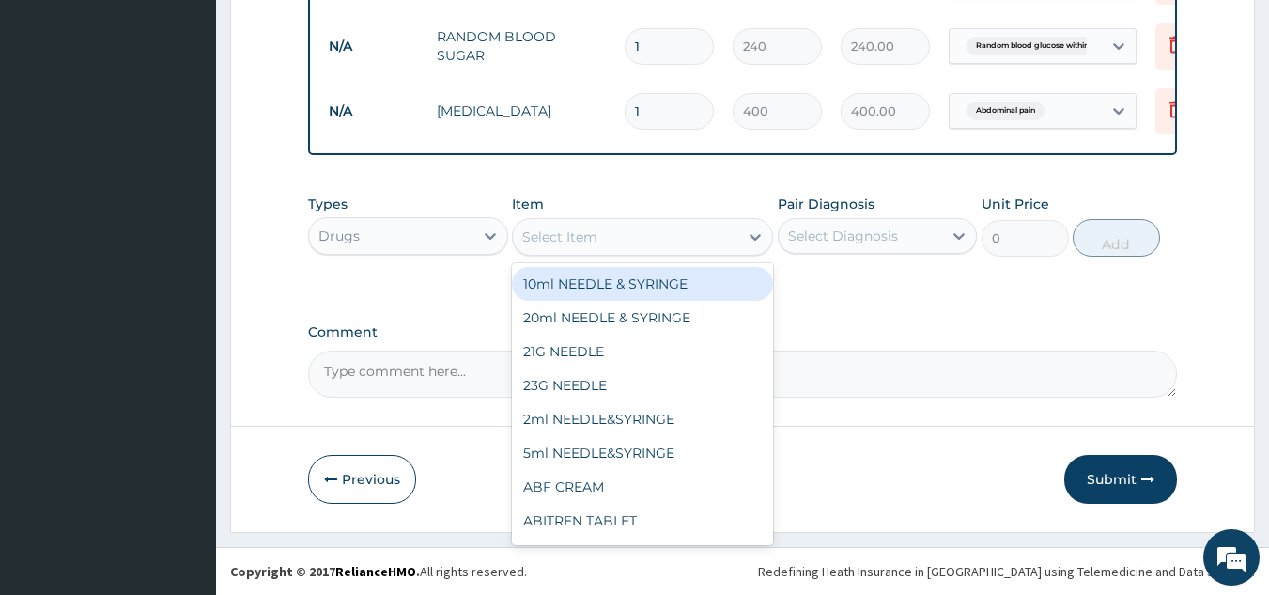
click at [630, 228] on div "Select Item" at bounding box center [625, 237] width 225 height 30
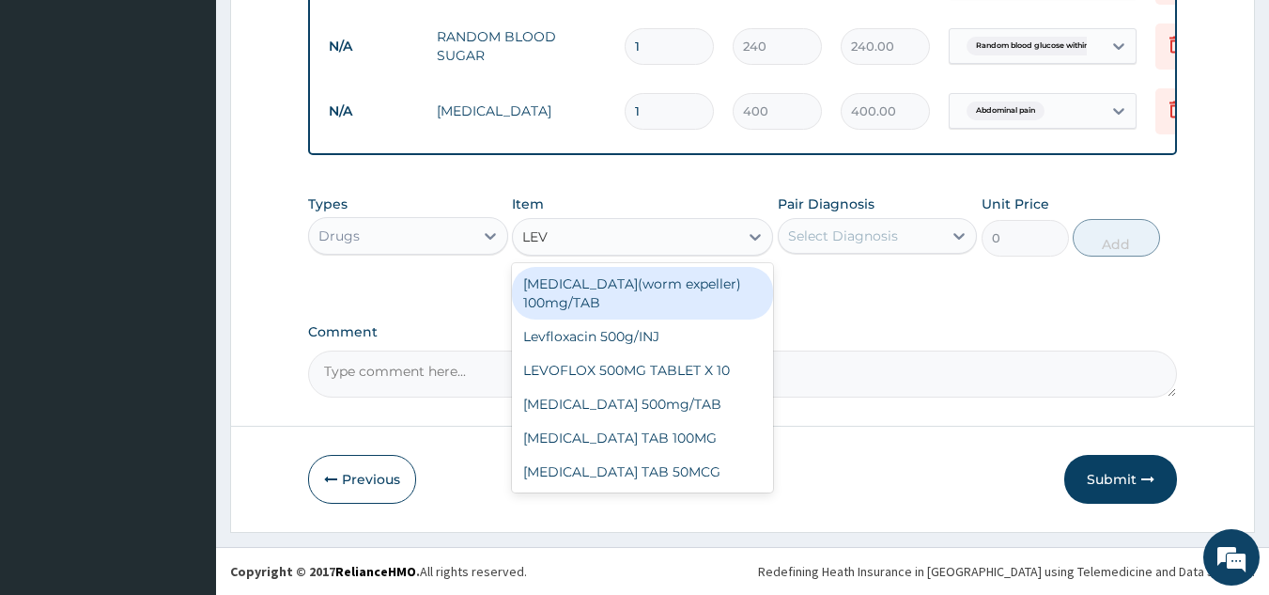
type input "LEVO"
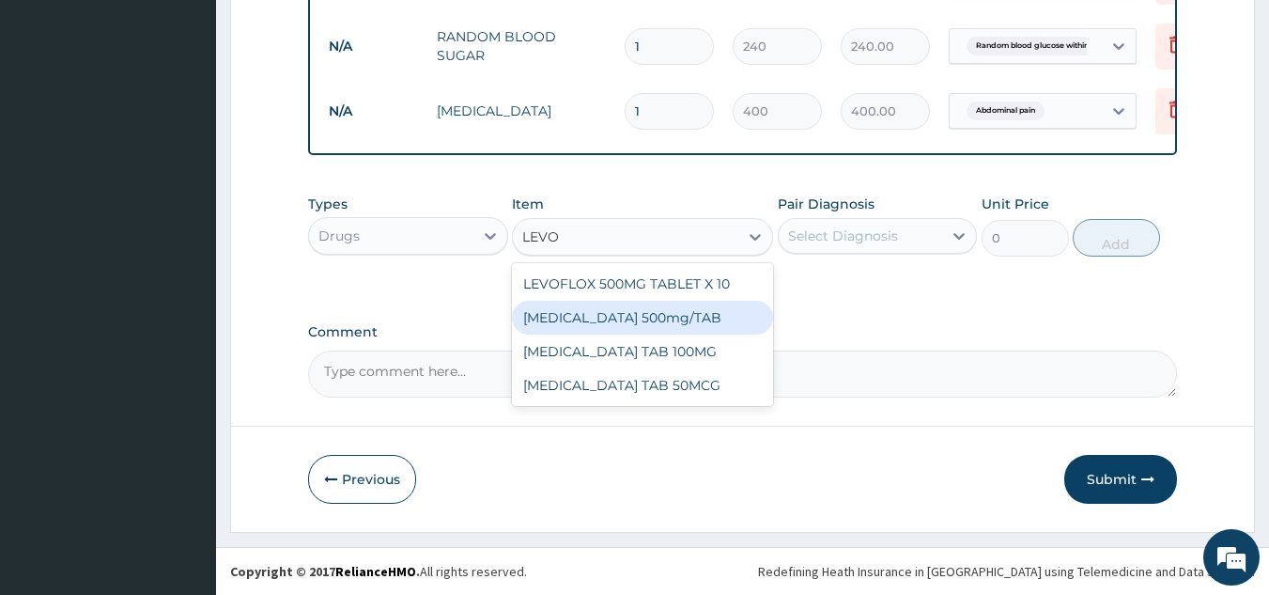
click at [577, 320] on div "LEVOFLOXACIN 500mg/TAB" at bounding box center [642, 318] width 261 height 34
type input "84"
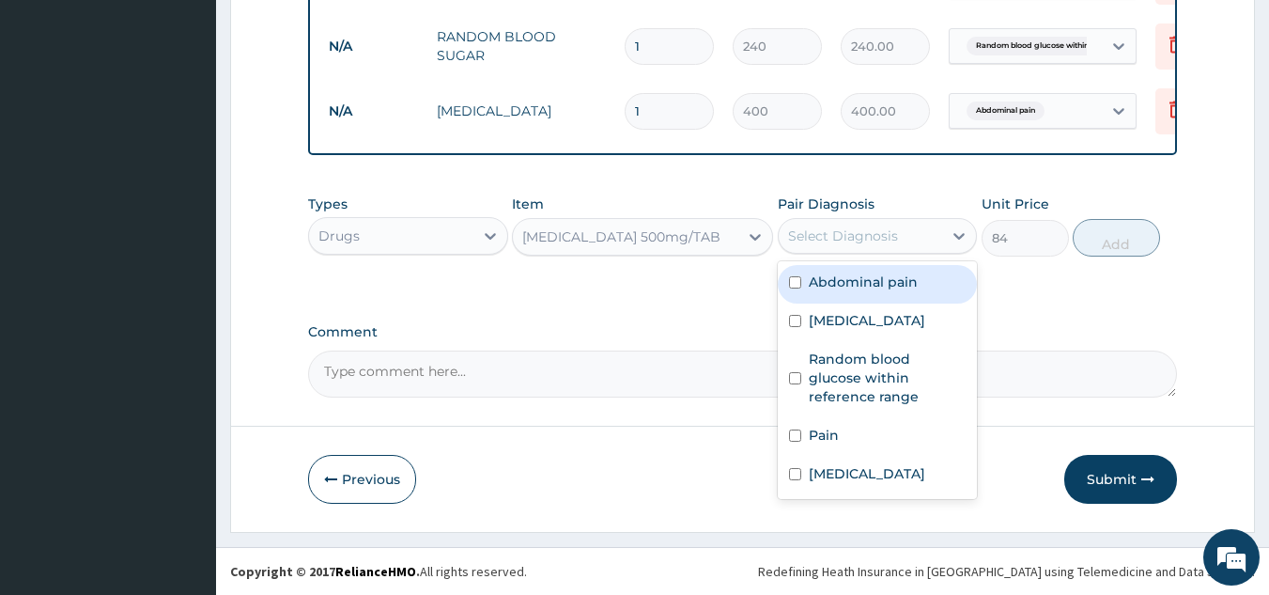
click at [853, 226] on div "Select Diagnosis" at bounding box center [843, 235] width 110 height 19
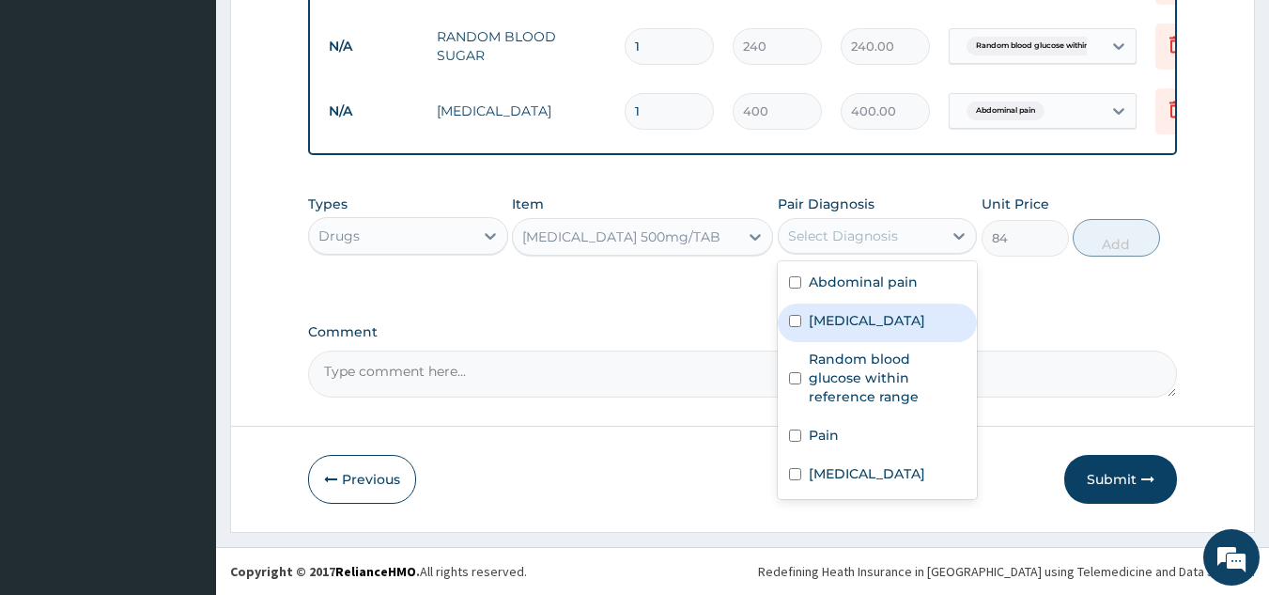
click at [811, 320] on label "Malaria" at bounding box center [867, 320] width 116 height 19
checkbox input "true"
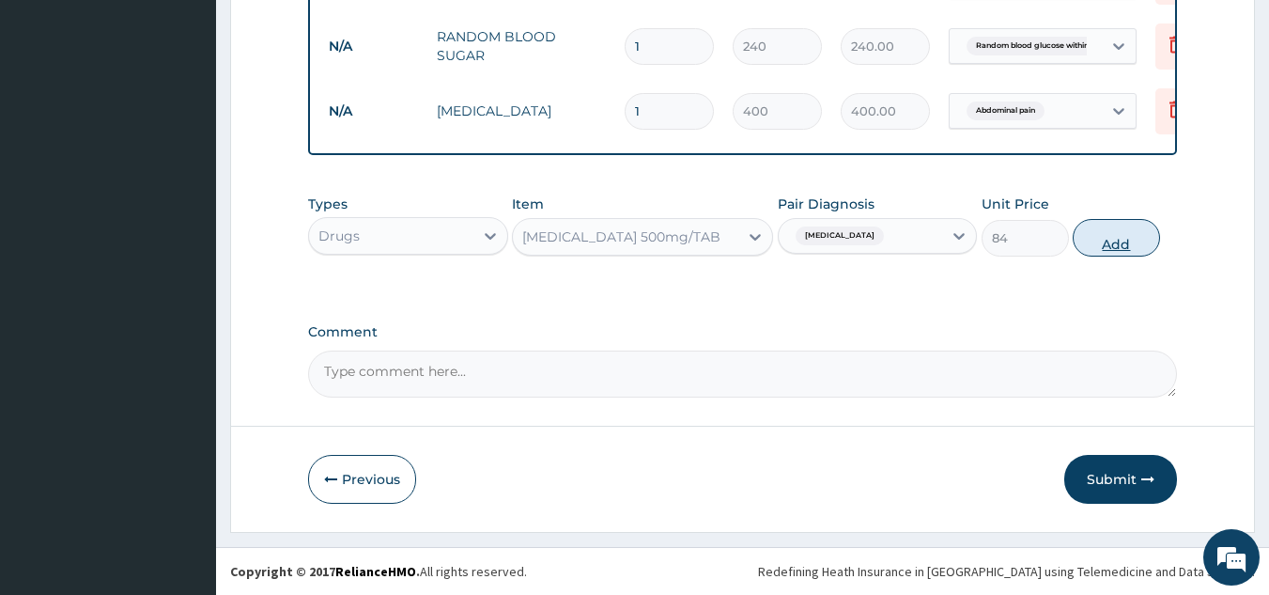
click at [1093, 235] on button "Add" at bounding box center [1116, 238] width 87 height 38
type input "0"
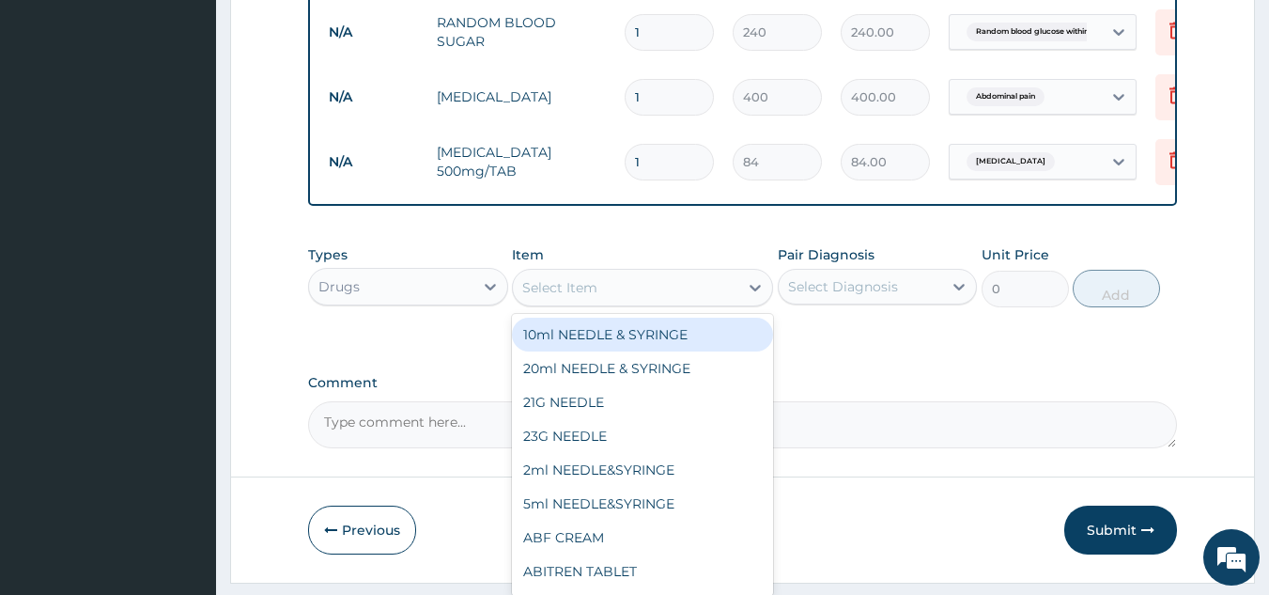
click at [635, 302] on div "Select Item" at bounding box center [625, 287] width 225 height 30
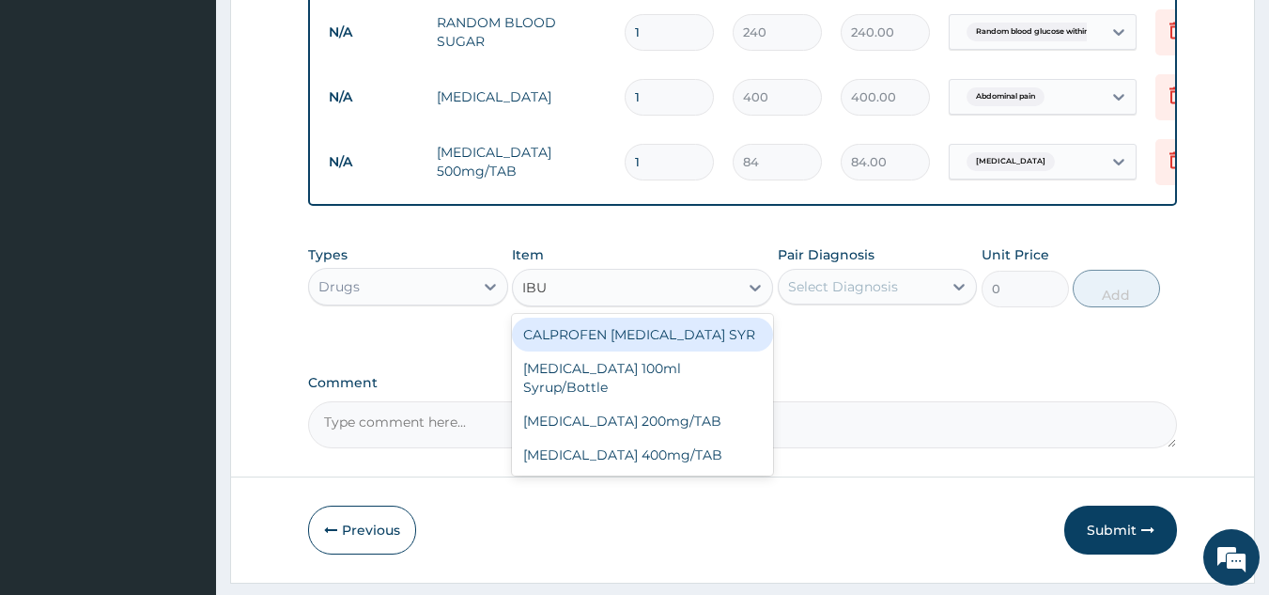
type input "IBUP"
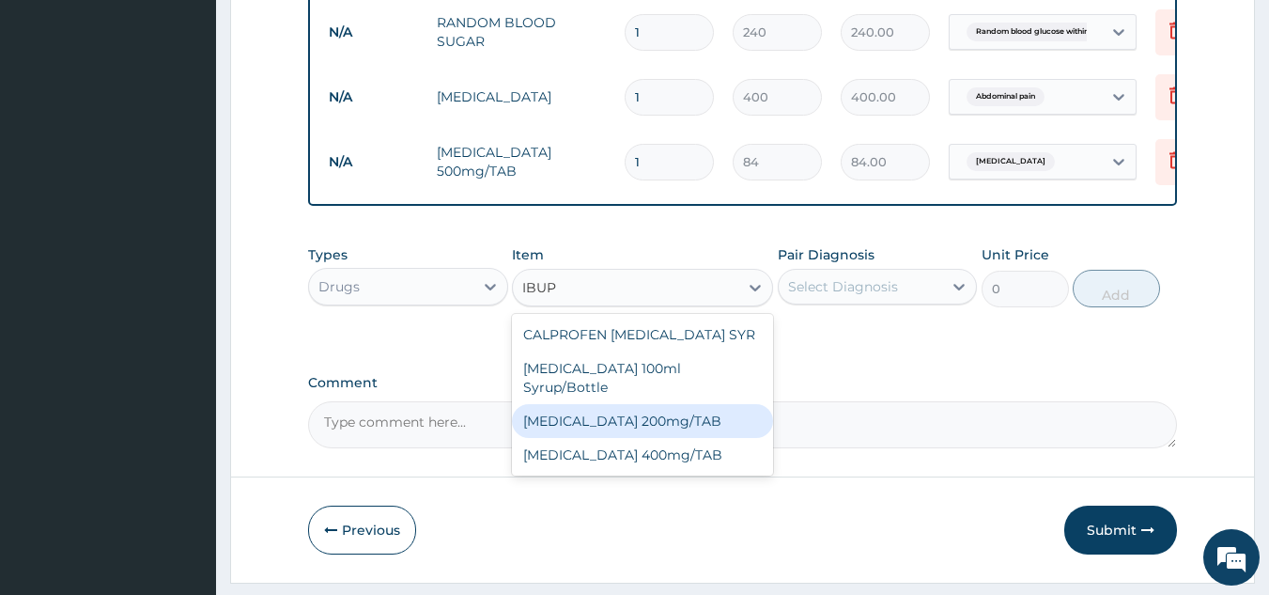
click at [612, 408] on div "IBUPROFEN 200mg/TAB" at bounding box center [642, 421] width 261 height 34
type input "21"
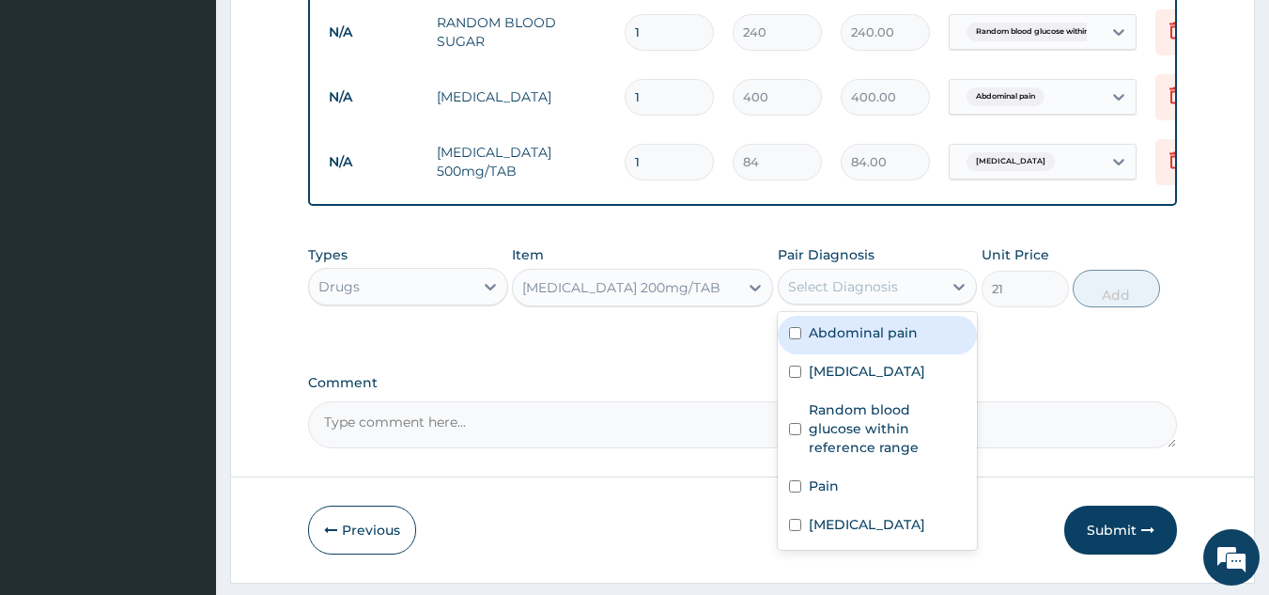
click at [889, 296] on div "Select Diagnosis" at bounding box center [843, 286] width 110 height 19
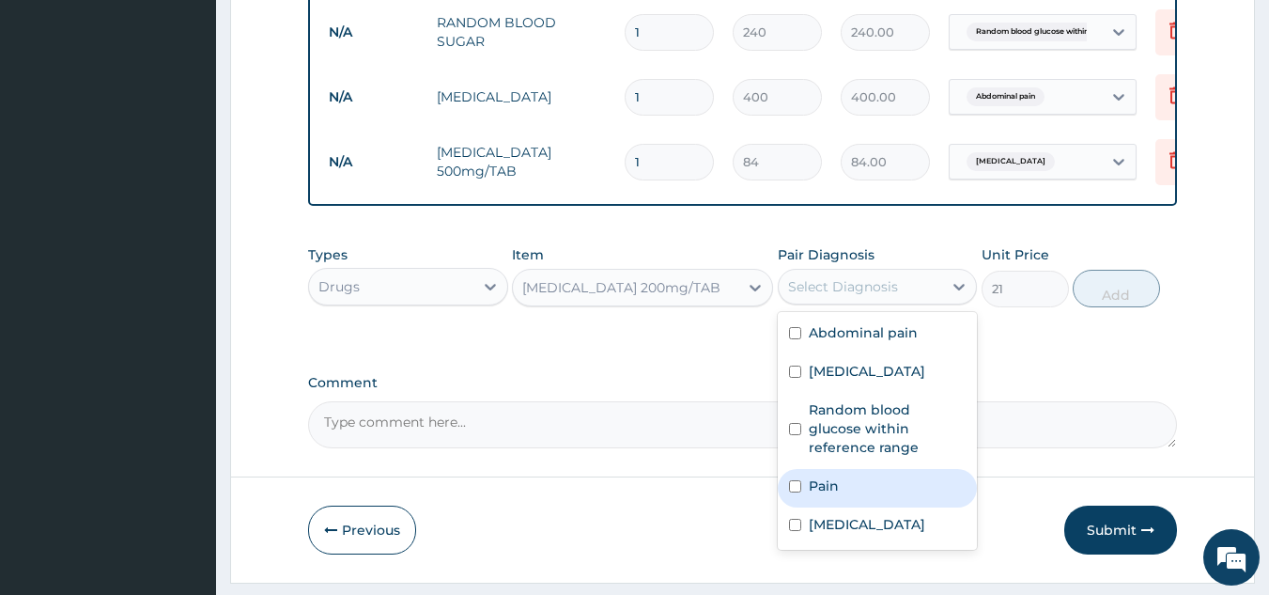
click at [825, 481] on label "Pain" at bounding box center [824, 485] width 30 height 19
checkbox input "true"
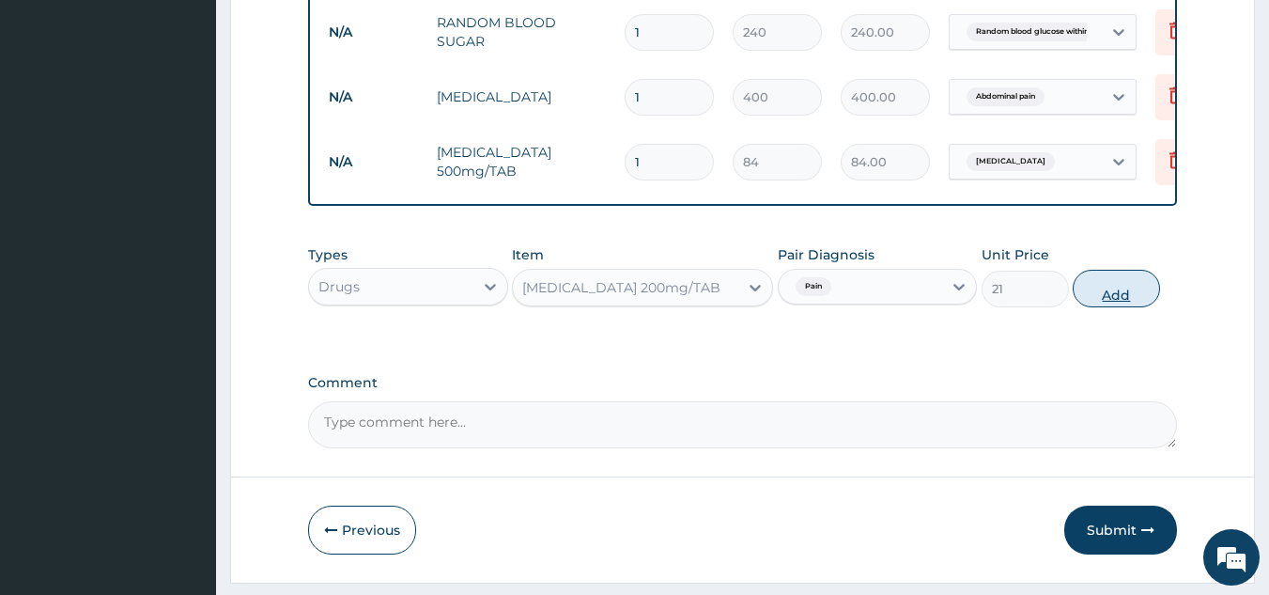
click at [1118, 296] on button "Add" at bounding box center [1116, 289] width 87 height 38
type input "0"
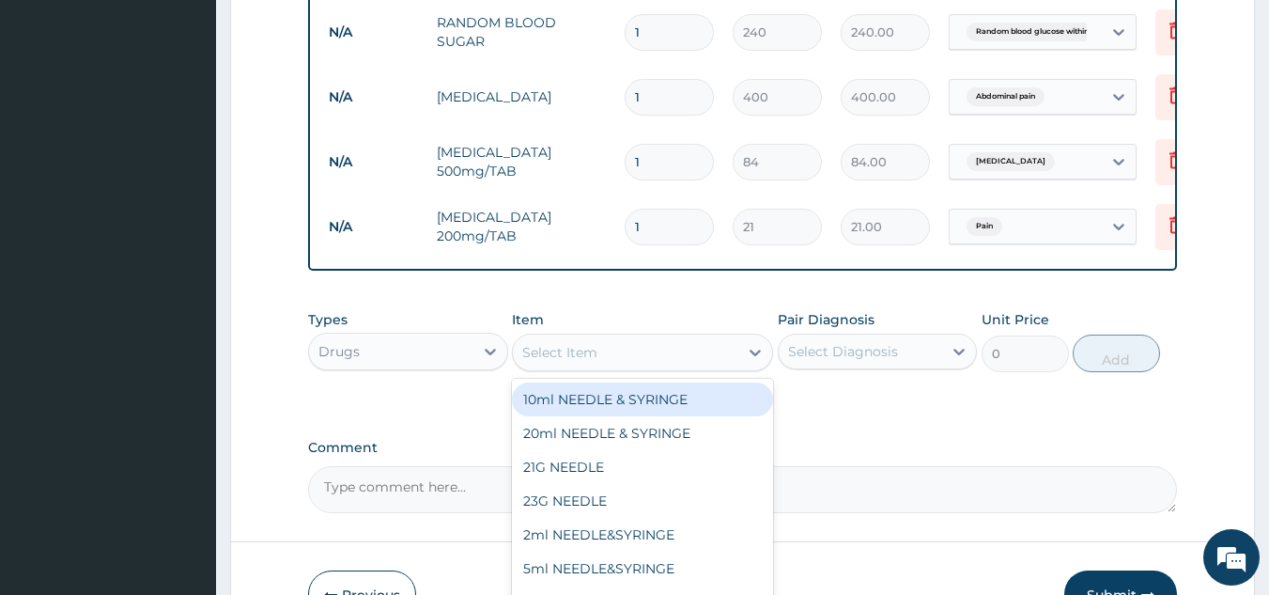
click at [610, 354] on div "Select Item" at bounding box center [625, 352] width 225 height 30
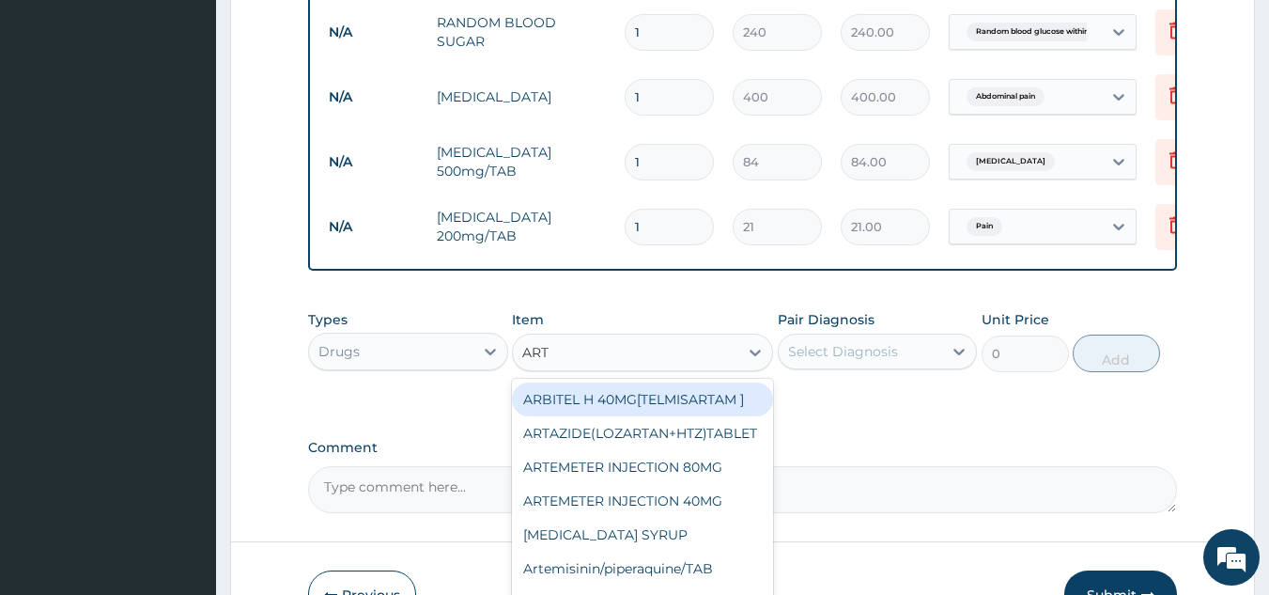
type input "ARTE"
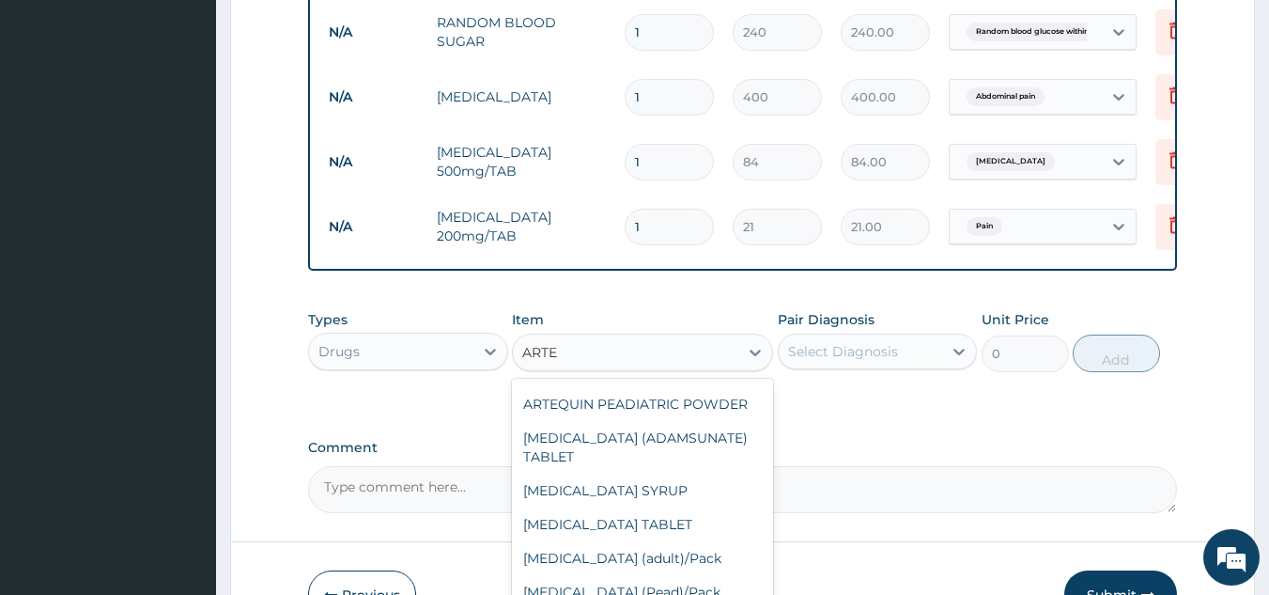
scroll to position [234, 0]
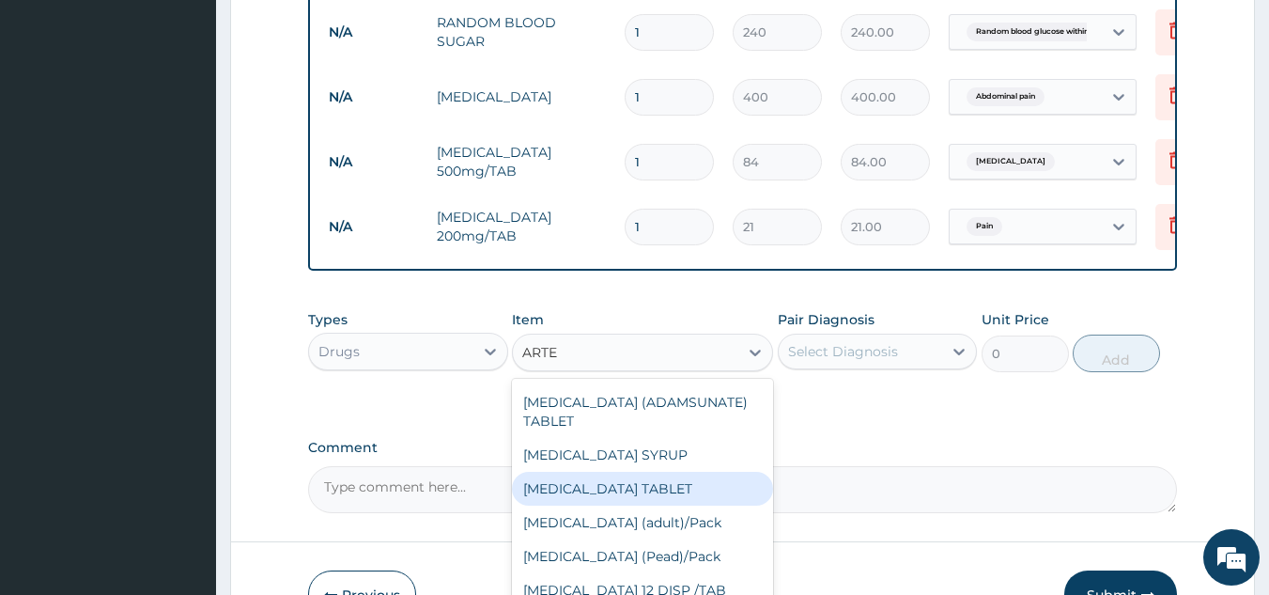
click at [664, 492] on div "ARTESUNATE TABLET" at bounding box center [642, 488] width 261 height 34
type input "26.25"
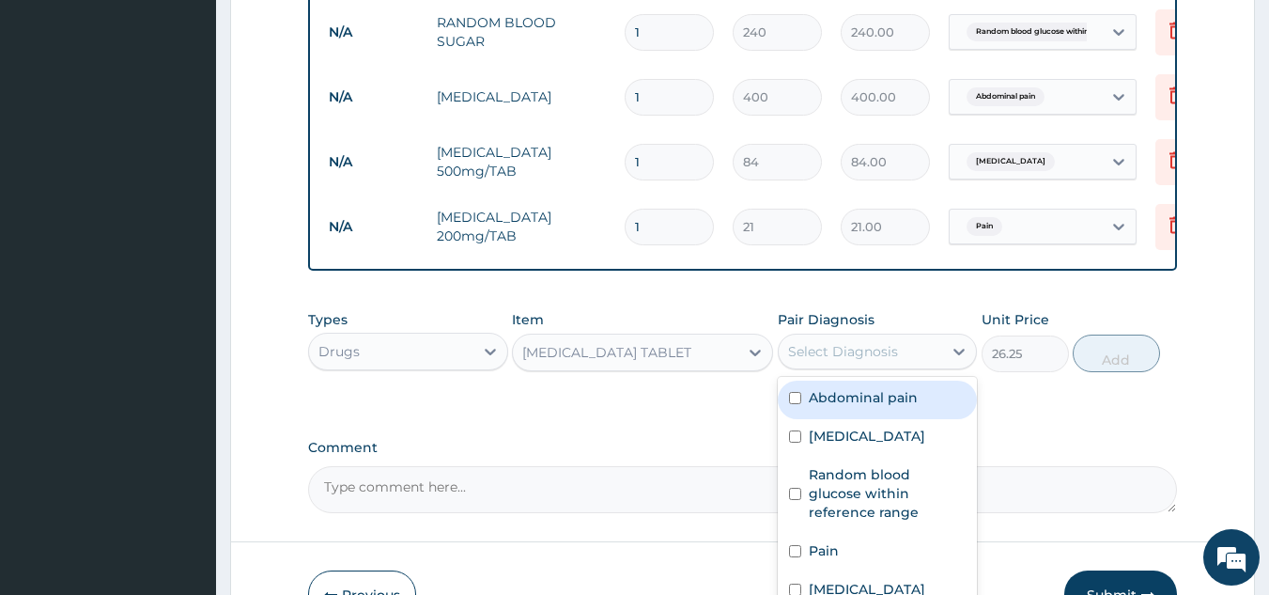
click at [865, 361] on div "Select Diagnosis" at bounding box center [843, 351] width 110 height 19
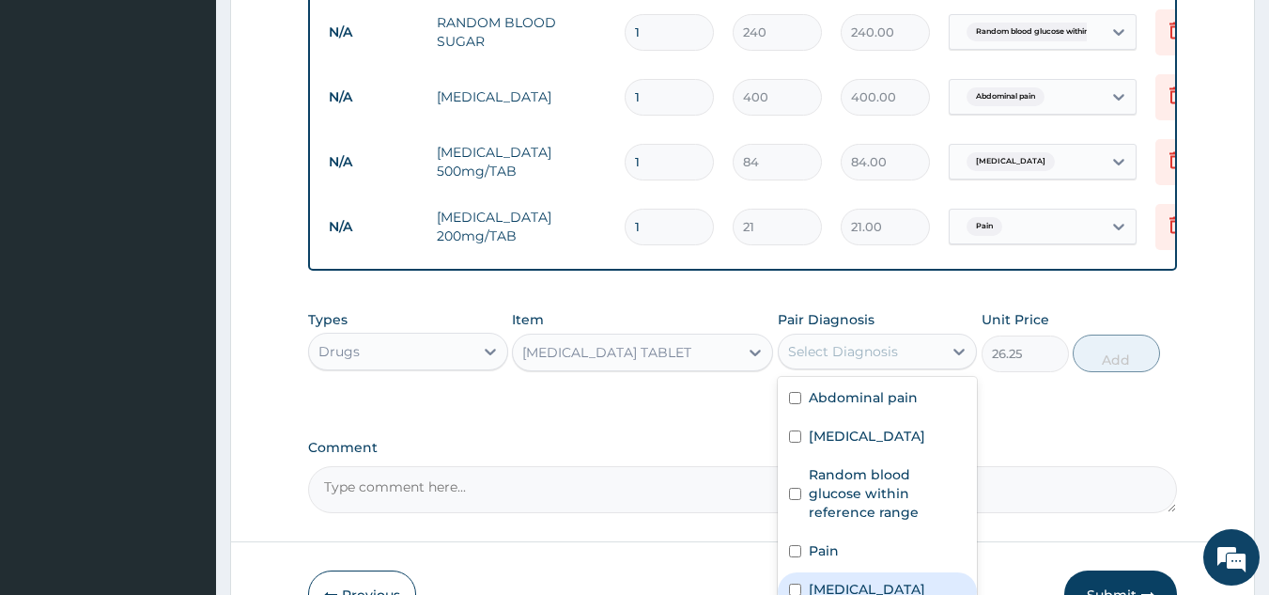
click at [823, 580] on label "Typhoid fever" at bounding box center [867, 589] width 116 height 19
checkbox input "true"
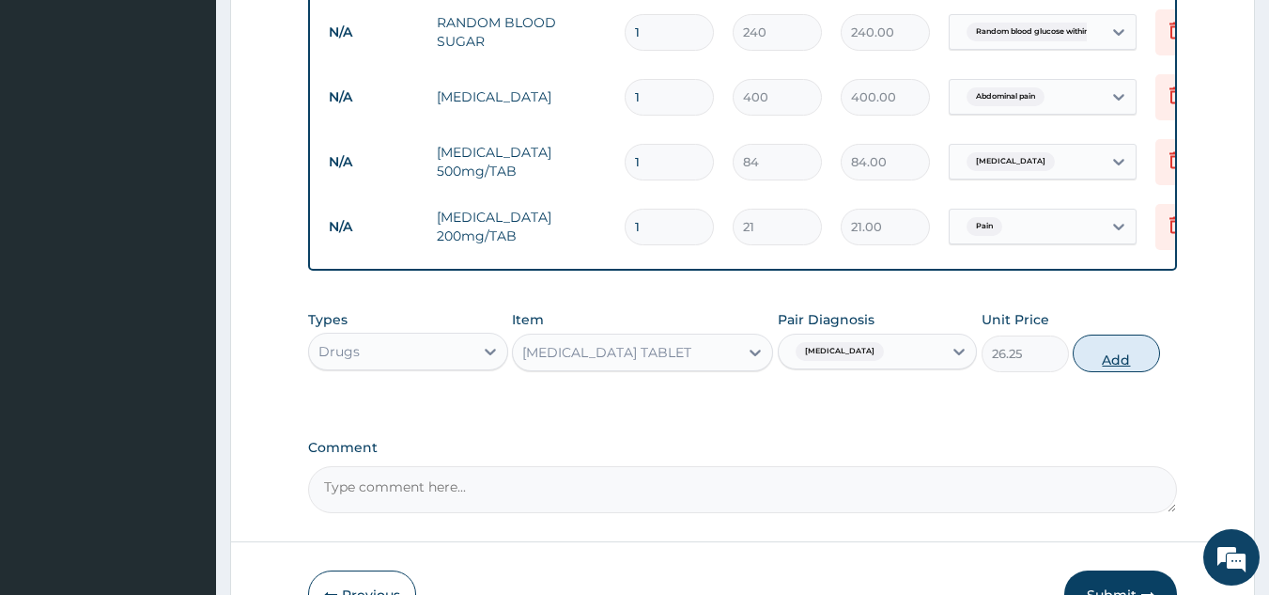
click at [1105, 363] on button "Add" at bounding box center [1116, 353] width 87 height 38
type input "0"
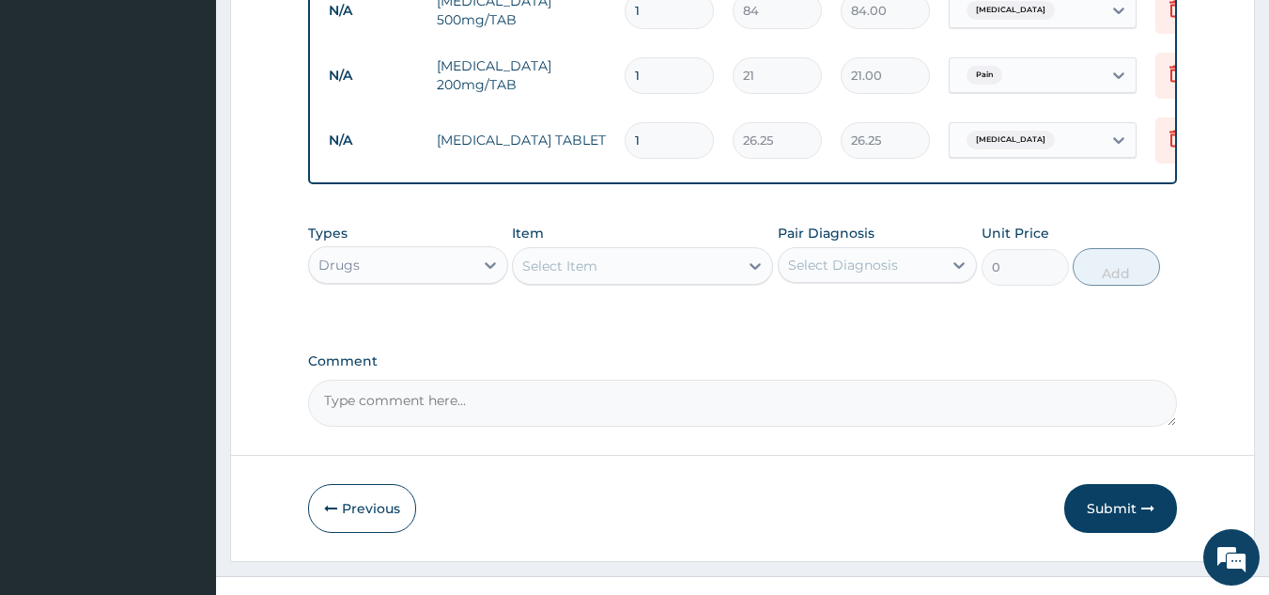
scroll to position [1074, 0]
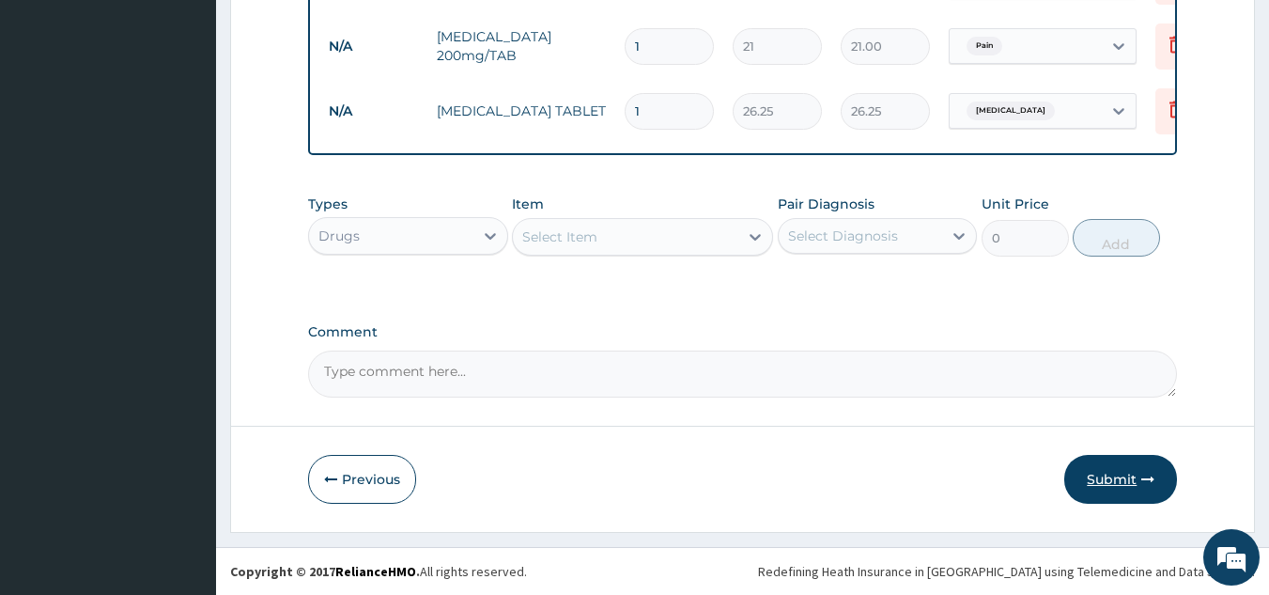
click at [1102, 471] on button "Submit" at bounding box center [1120, 479] width 113 height 49
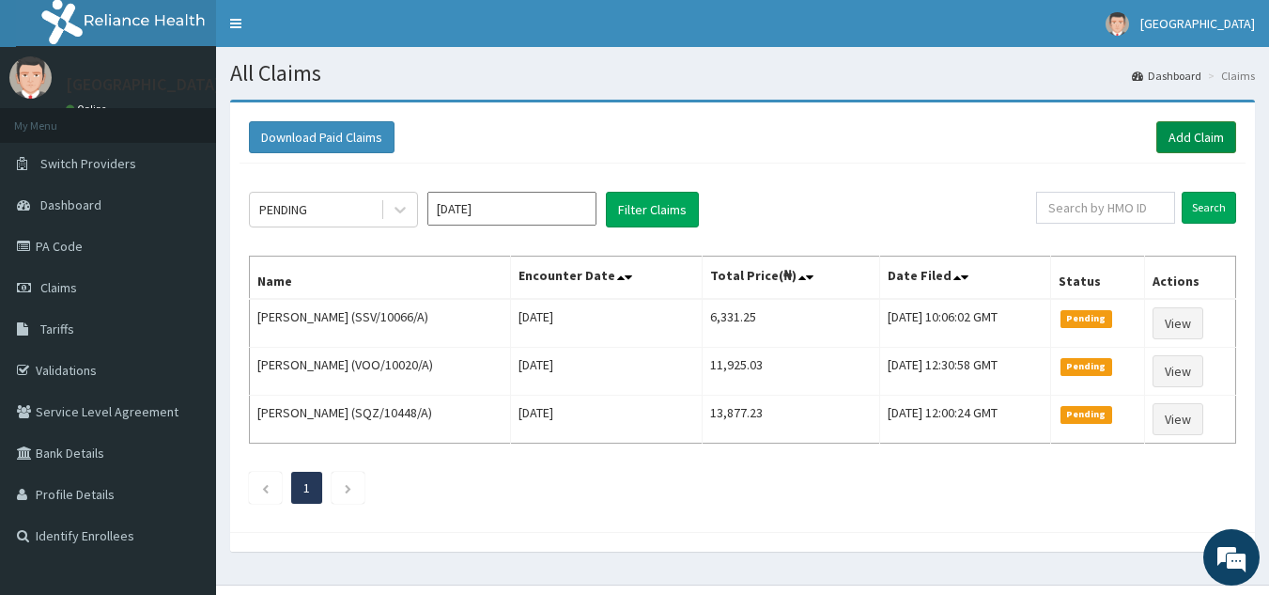
click at [1203, 135] on link "Add Claim" at bounding box center [1196, 137] width 80 height 32
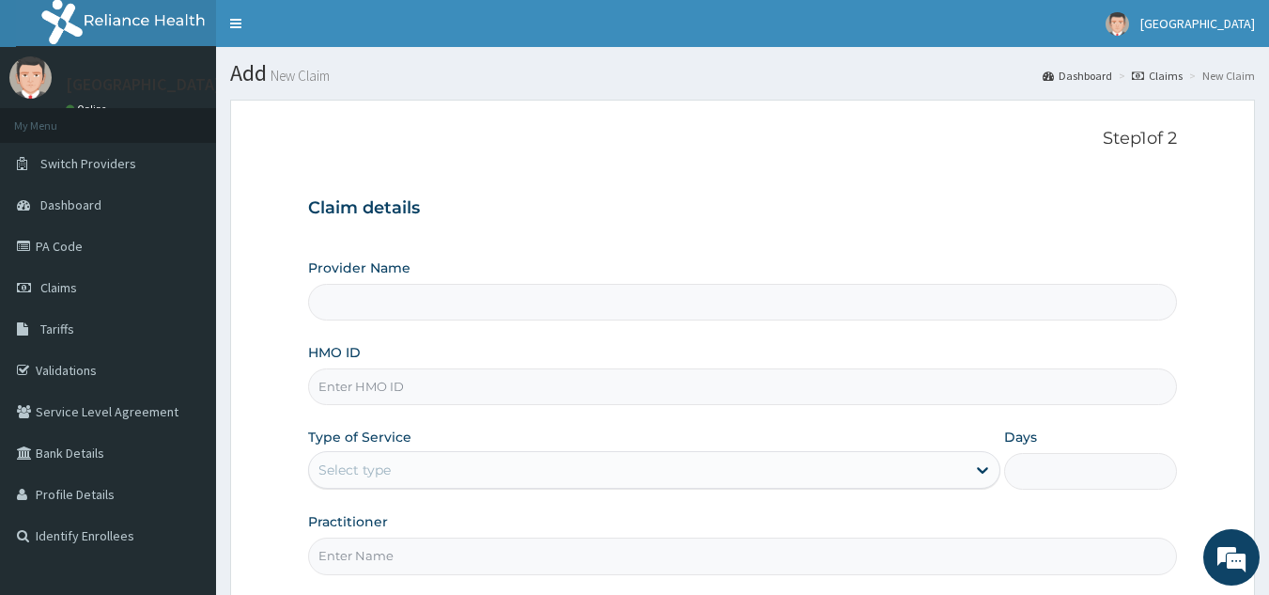
type input "[GEOGRAPHIC_DATA]"
click at [487, 389] on input "HMO ID" at bounding box center [743, 386] width 870 height 37
type input "API/10038/A"
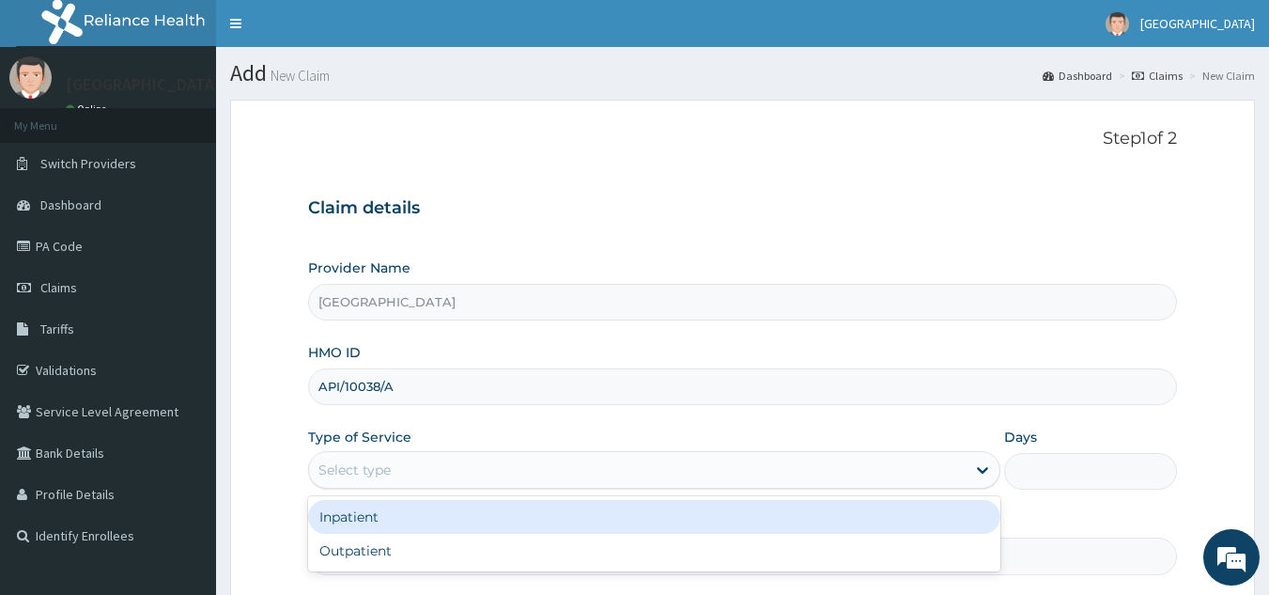
click at [417, 460] on div "Select type" at bounding box center [637, 470] width 657 height 30
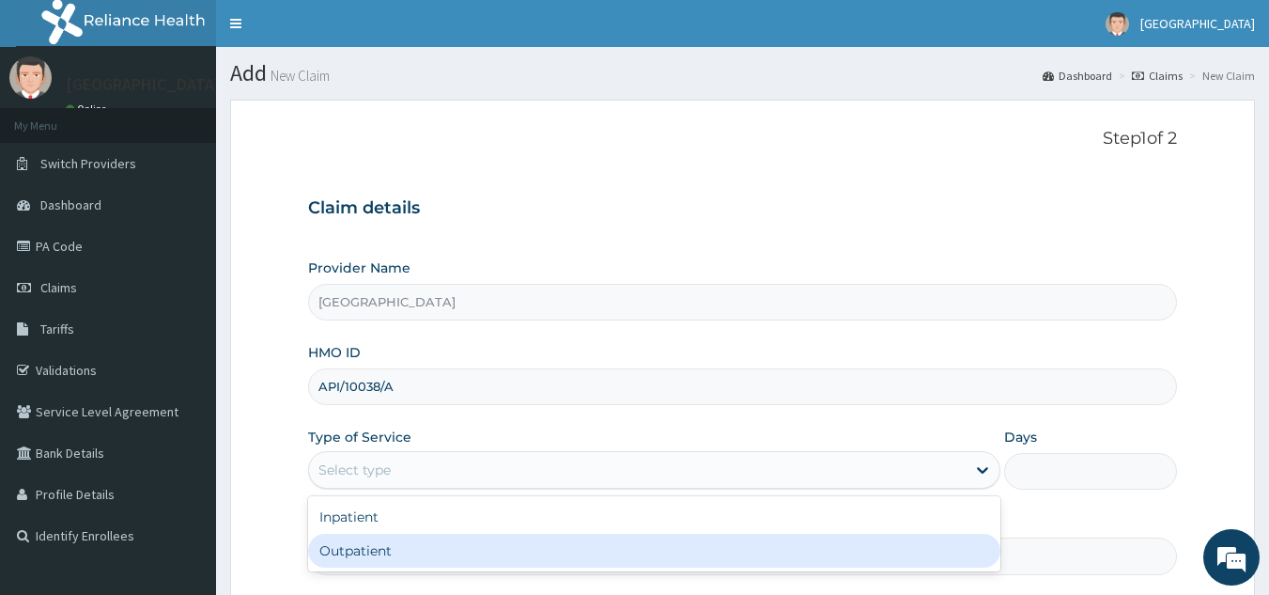
click at [399, 543] on div "Outpatient" at bounding box center [654, 550] width 692 height 34
type input "1"
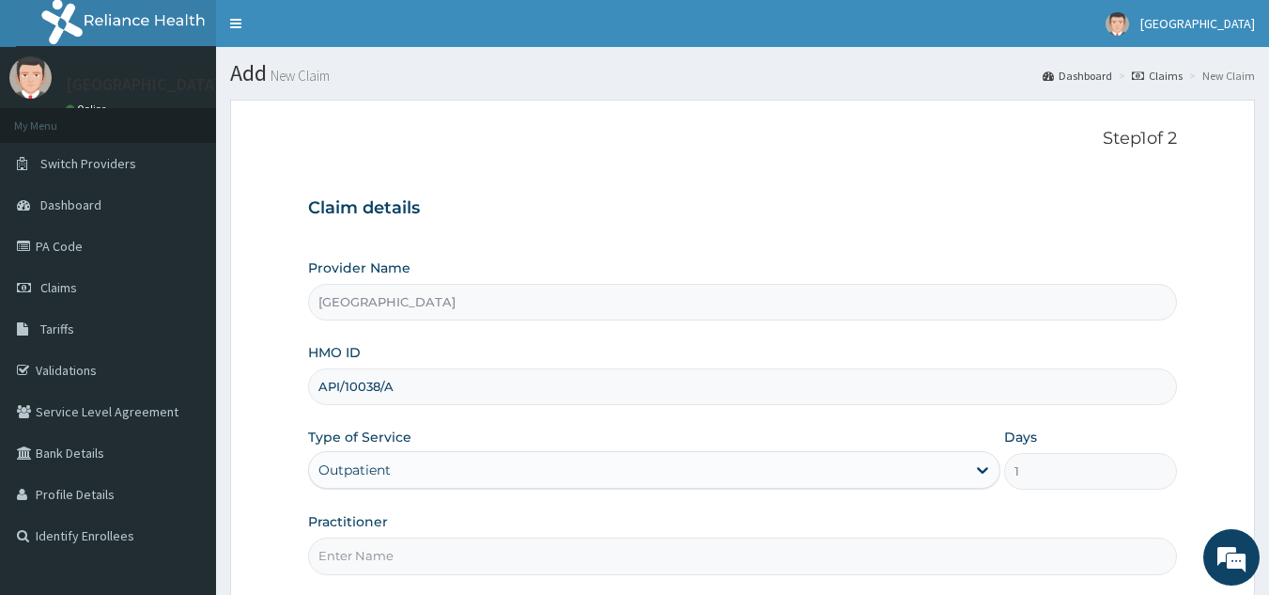
click at [467, 550] on input "Practitioner" at bounding box center [743, 555] width 870 height 37
type input "[PERSON_NAME]"
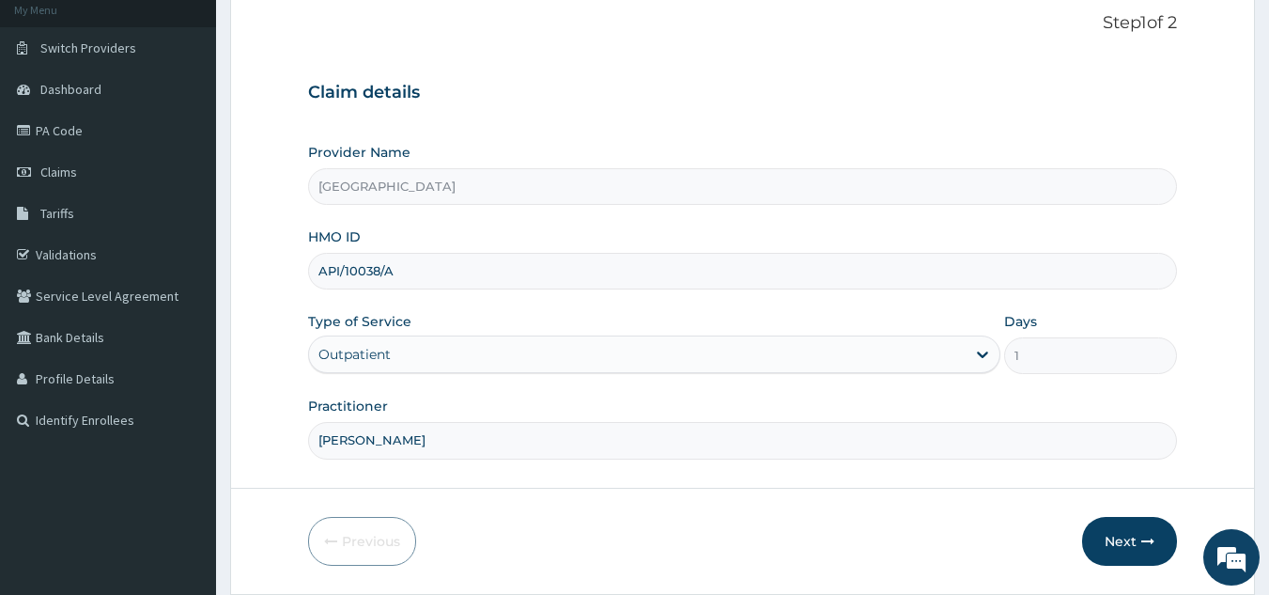
scroll to position [178, 0]
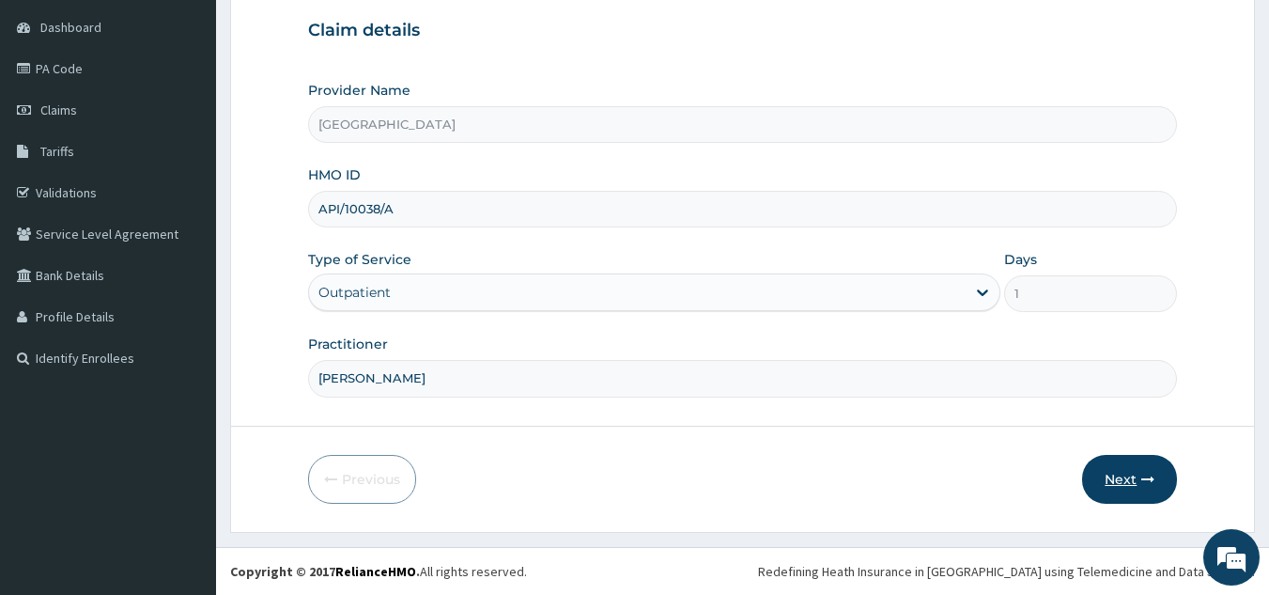
click at [1131, 468] on button "Next" at bounding box center [1129, 479] width 95 height 49
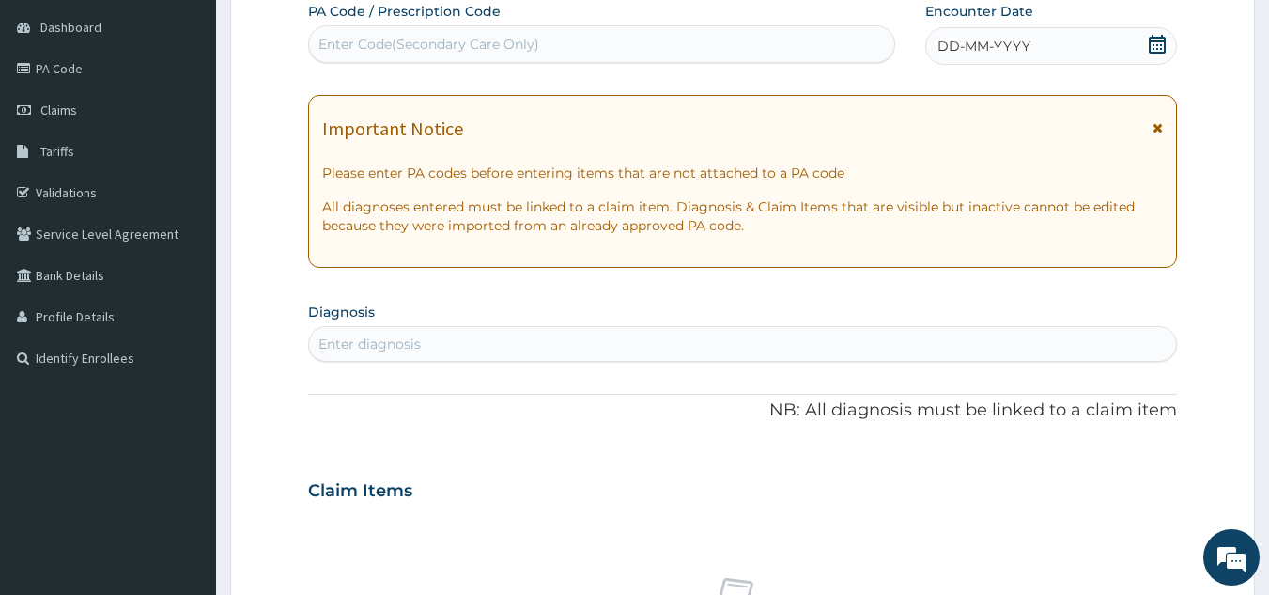
click at [1156, 40] on icon at bounding box center [1157, 44] width 17 height 19
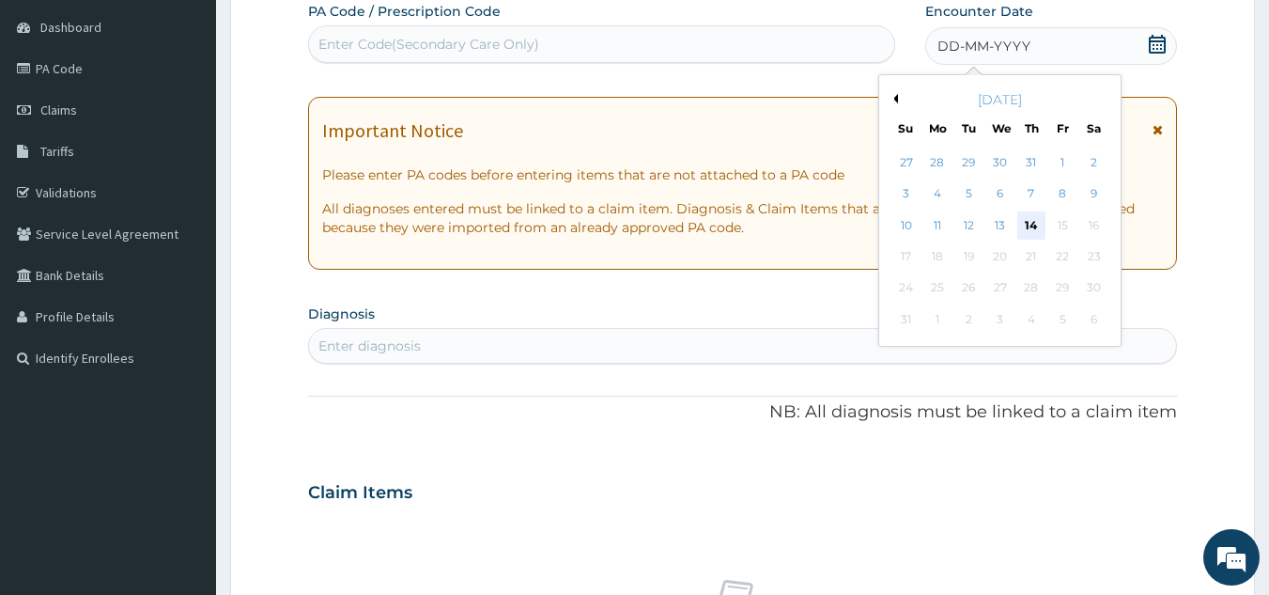
click at [1030, 219] on div "14" at bounding box center [1031, 225] width 28 height 28
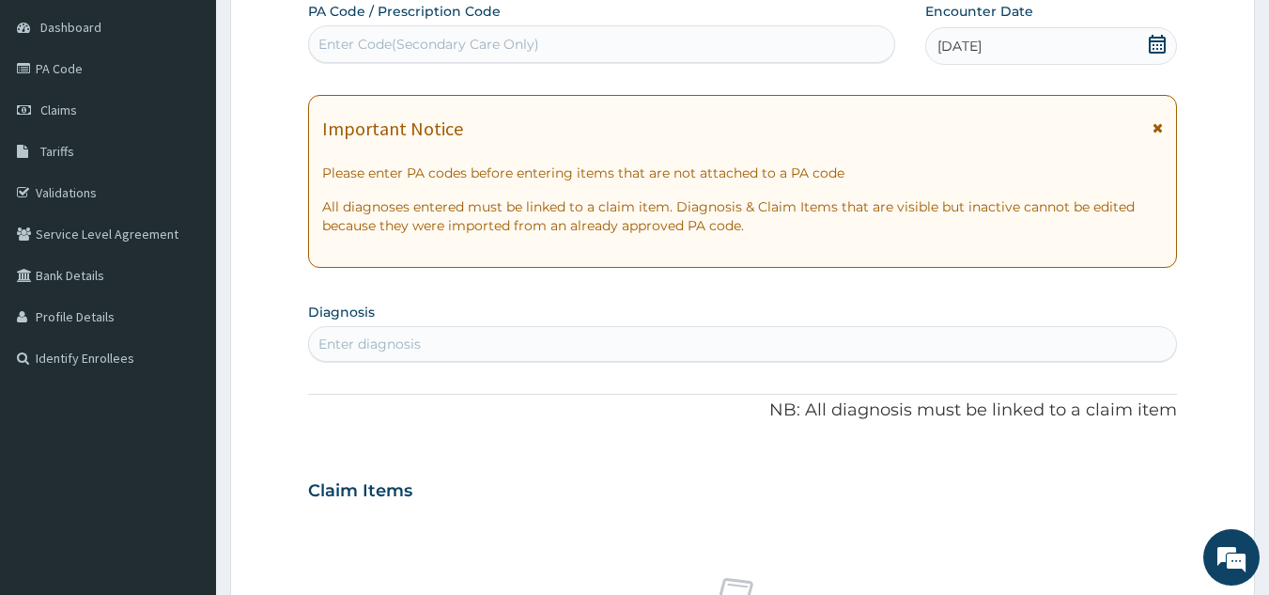
click at [424, 332] on div "Enter diagnosis" at bounding box center [743, 344] width 868 height 30
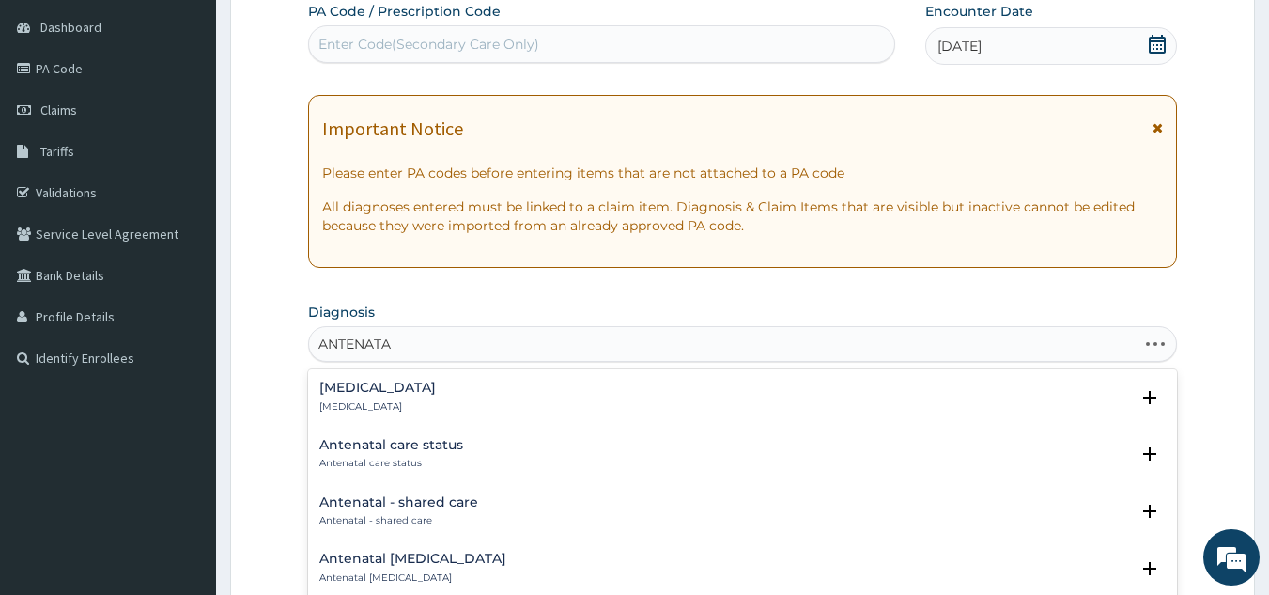
type input "ANTENATAL"
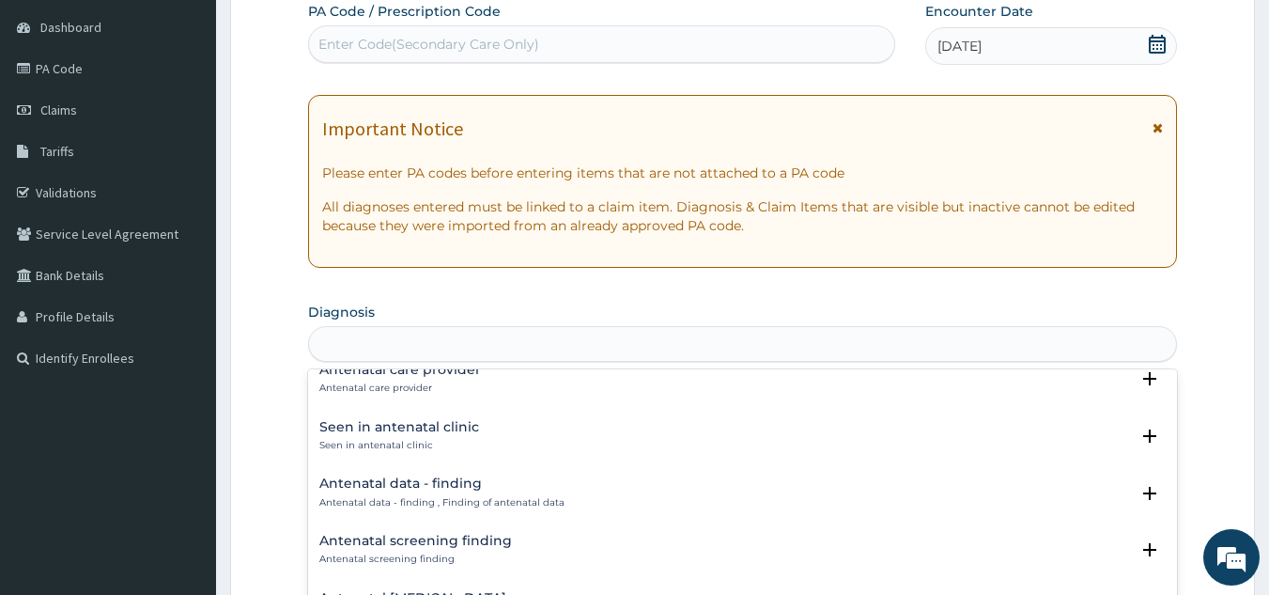
scroll to position [0, 0]
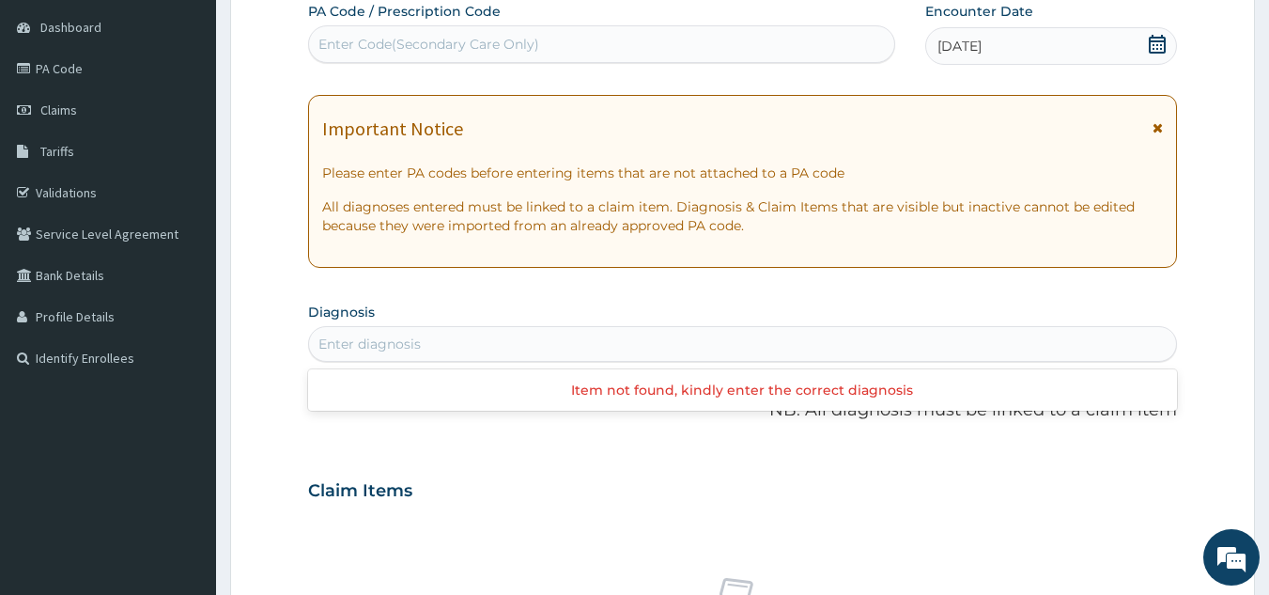
click at [430, 330] on div "Enter diagnosis" at bounding box center [743, 344] width 868 height 30
click at [410, 308] on section "Diagnosis Enter diagnosis" at bounding box center [743, 330] width 870 height 64
click at [98, 67] on link "PA Code" at bounding box center [108, 68] width 216 height 41
